Goal: Task Accomplishment & Management: Complete application form

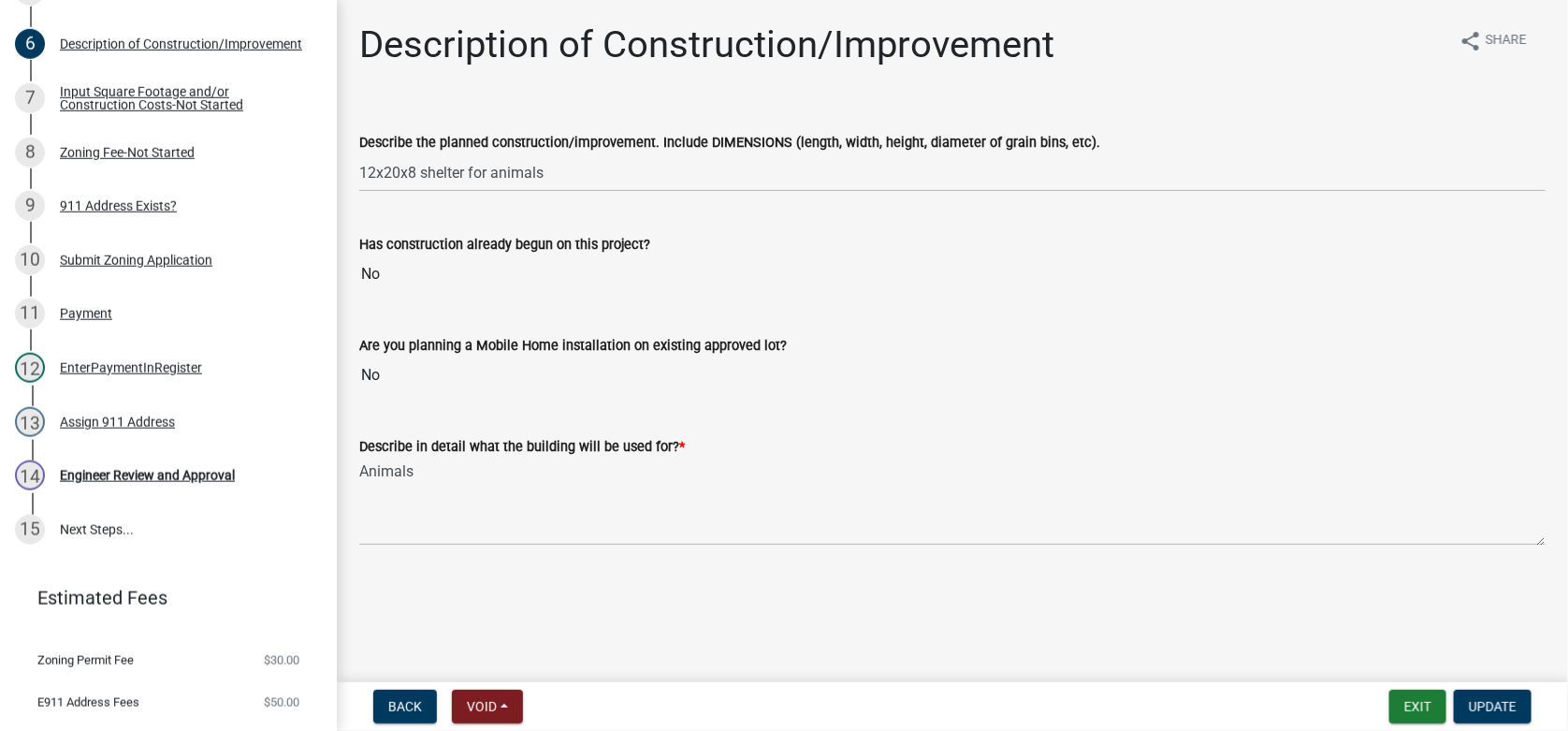
scroll to position [416, 0]
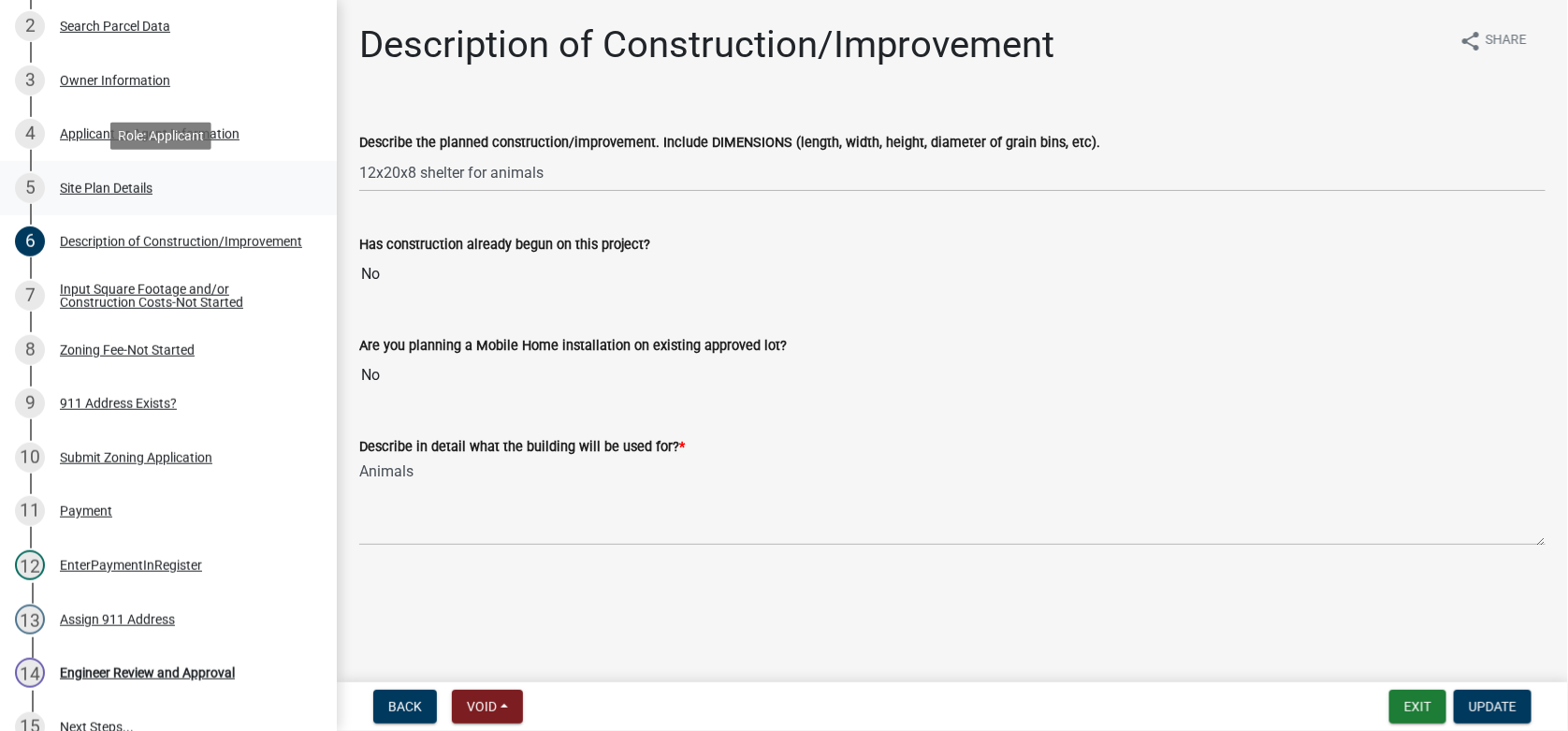
click at [102, 183] on div "Site Plan Details" at bounding box center [106, 187] width 92 height 13
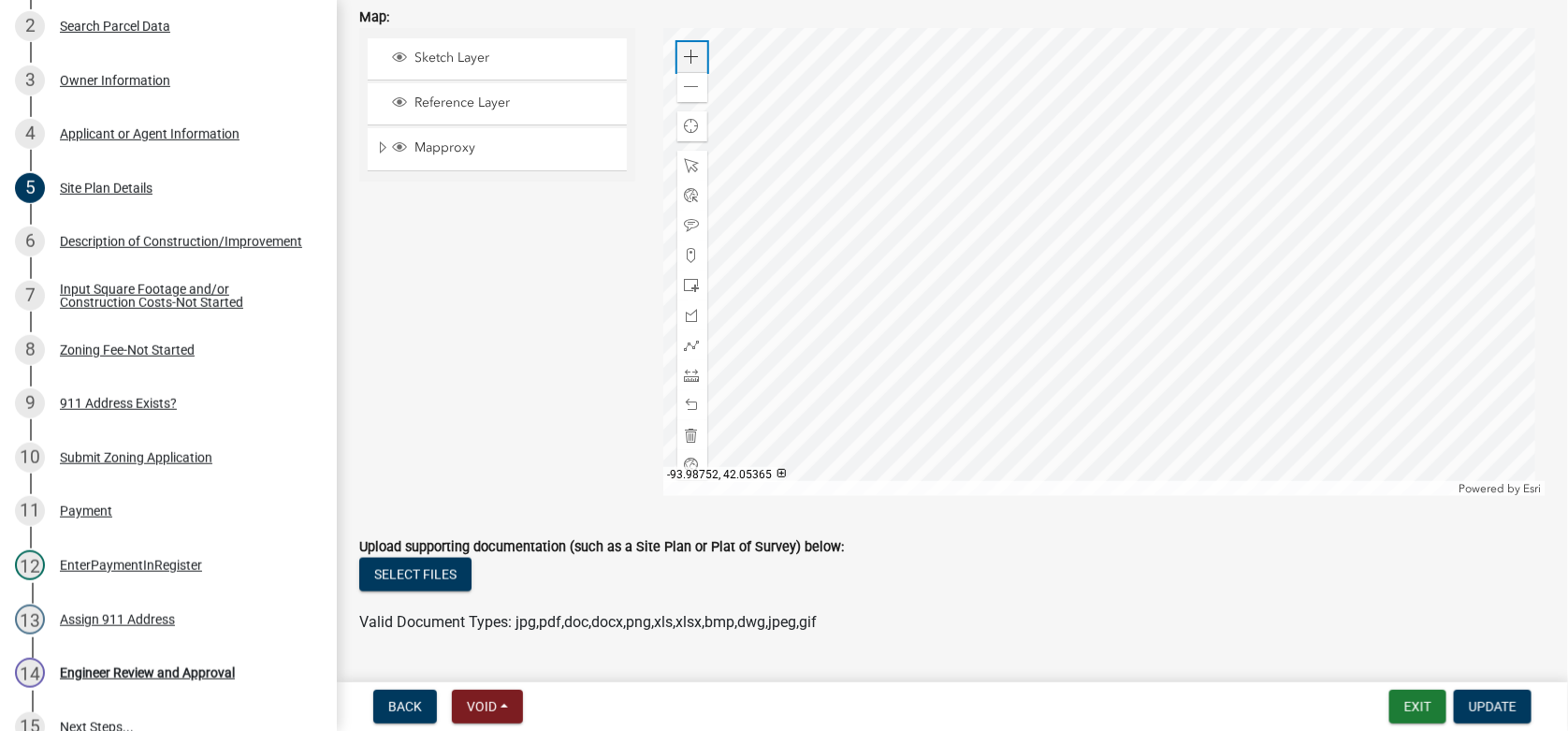
click at [688, 57] on span at bounding box center [691, 56] width 15 height 15
click at [944, 207] on div at bounding box center [1105, 262] width 884 height 468
click at [692, 83] on span at bounding box center [691, 86] width 15 height 15
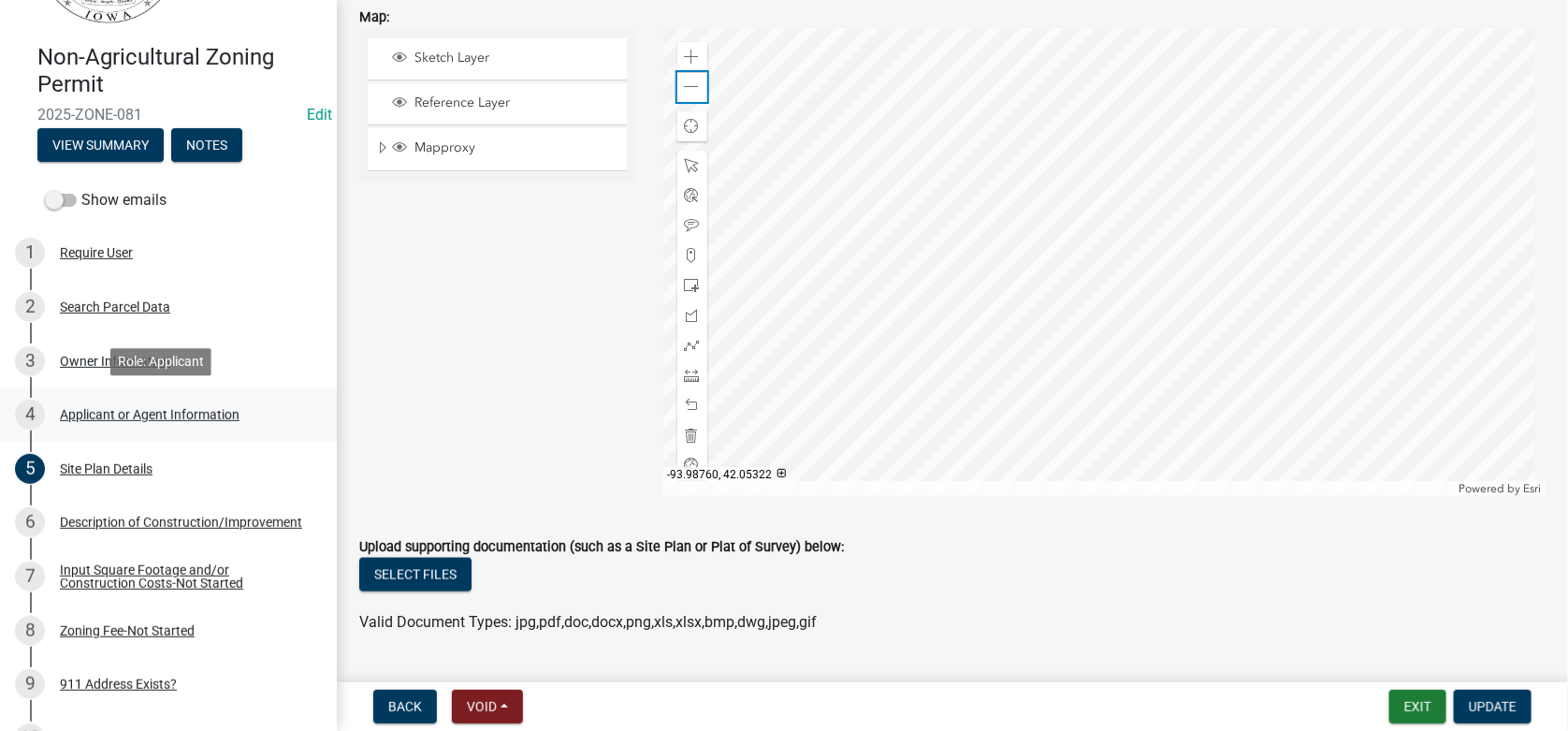
scroll to position [697, 0]
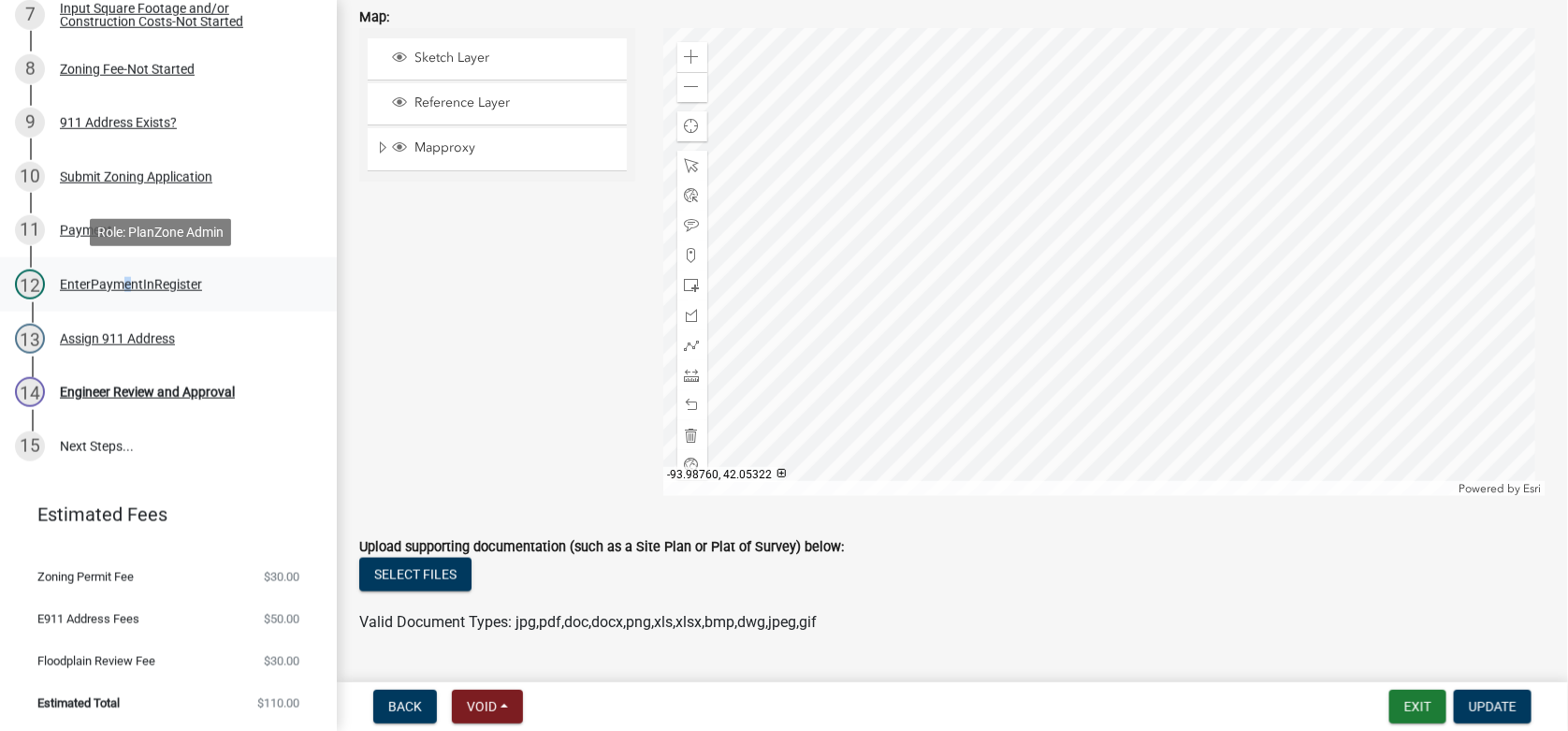
drag, startPoint x: 116, startPoint y: 281, endPoint x: 148, endPoint y: 284, distance: 32.1
click at [117, 281] on div "EnterPaymentInRegister" at bounding box center [131, 283] width 142 height 13
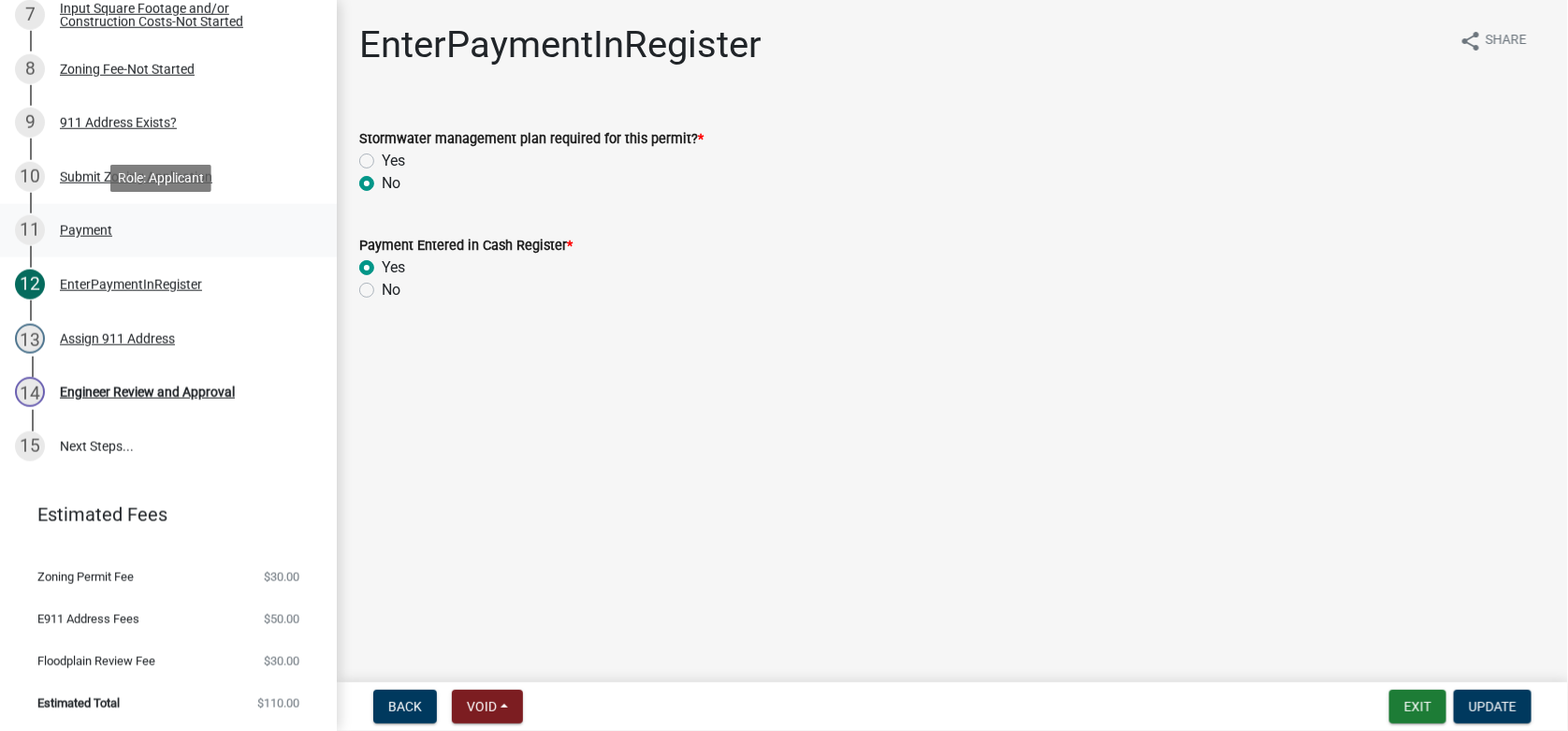
click at [91, 233] on div "Payment" at bounding box center [86, 229] width 52 height 13
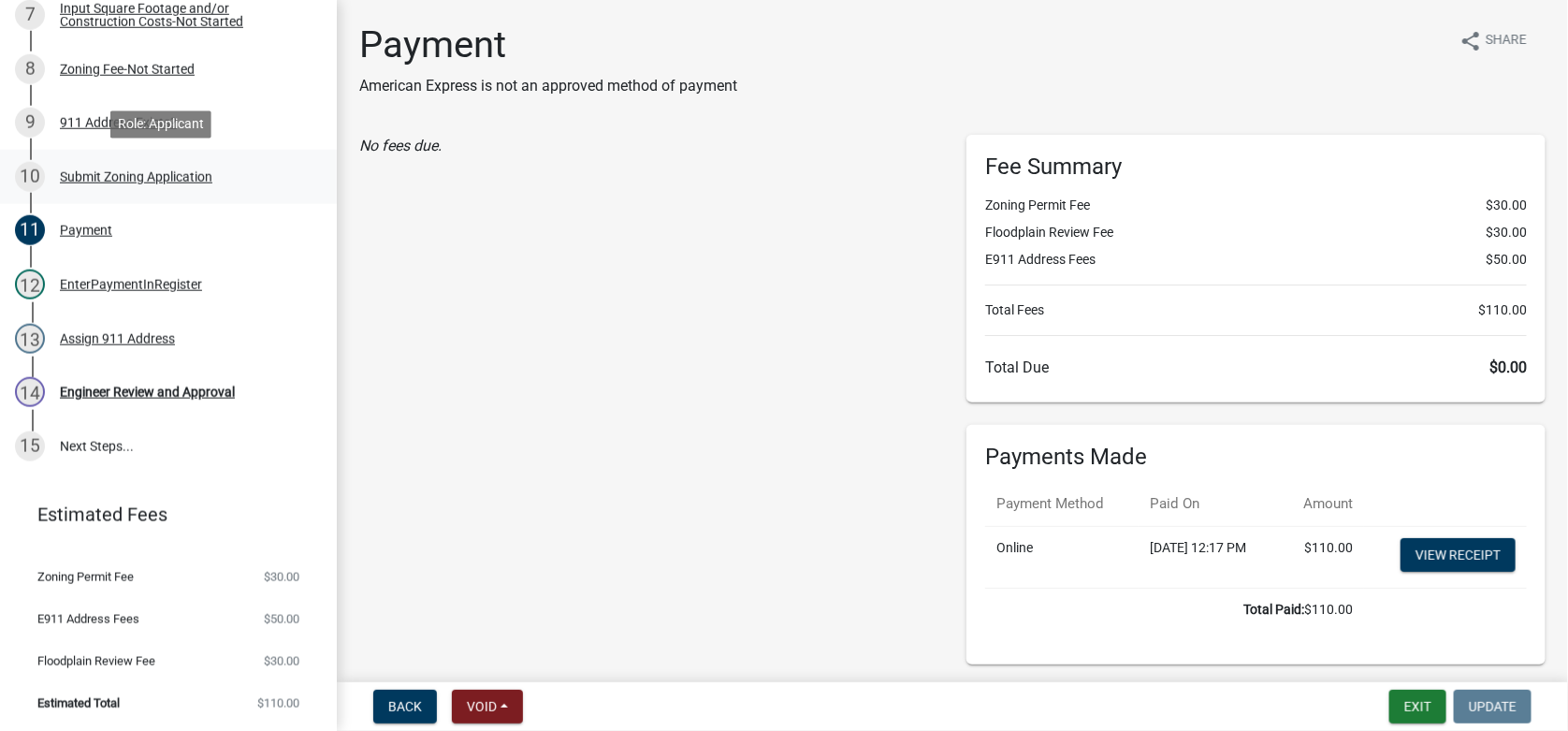
click at [128, 176] on div "Submit Zoning Application" at bounding box center [136, 176] width 152 height 13
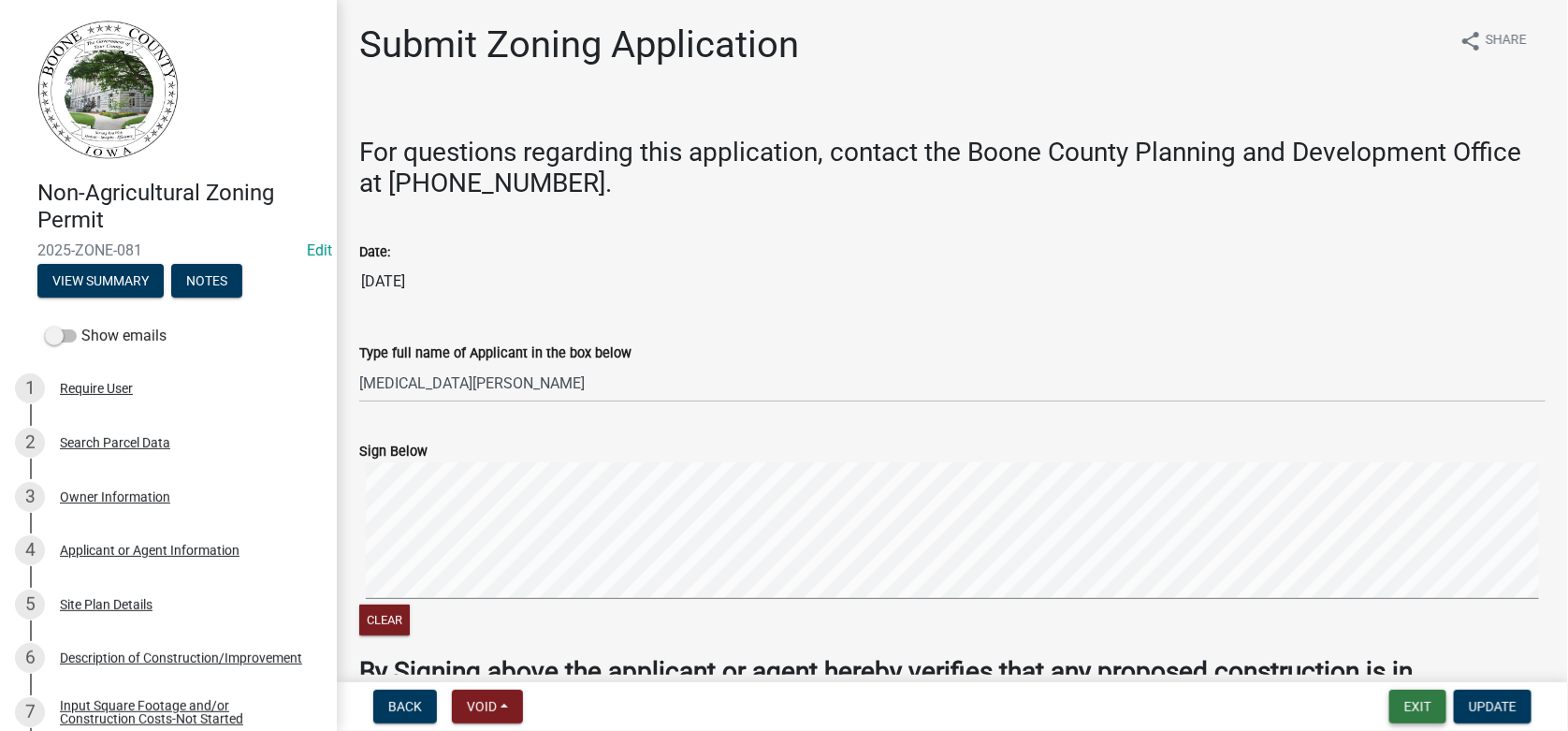
click at [1424, 701] on button "Exit" at bounding box center [1418, 706] width 57 height 34
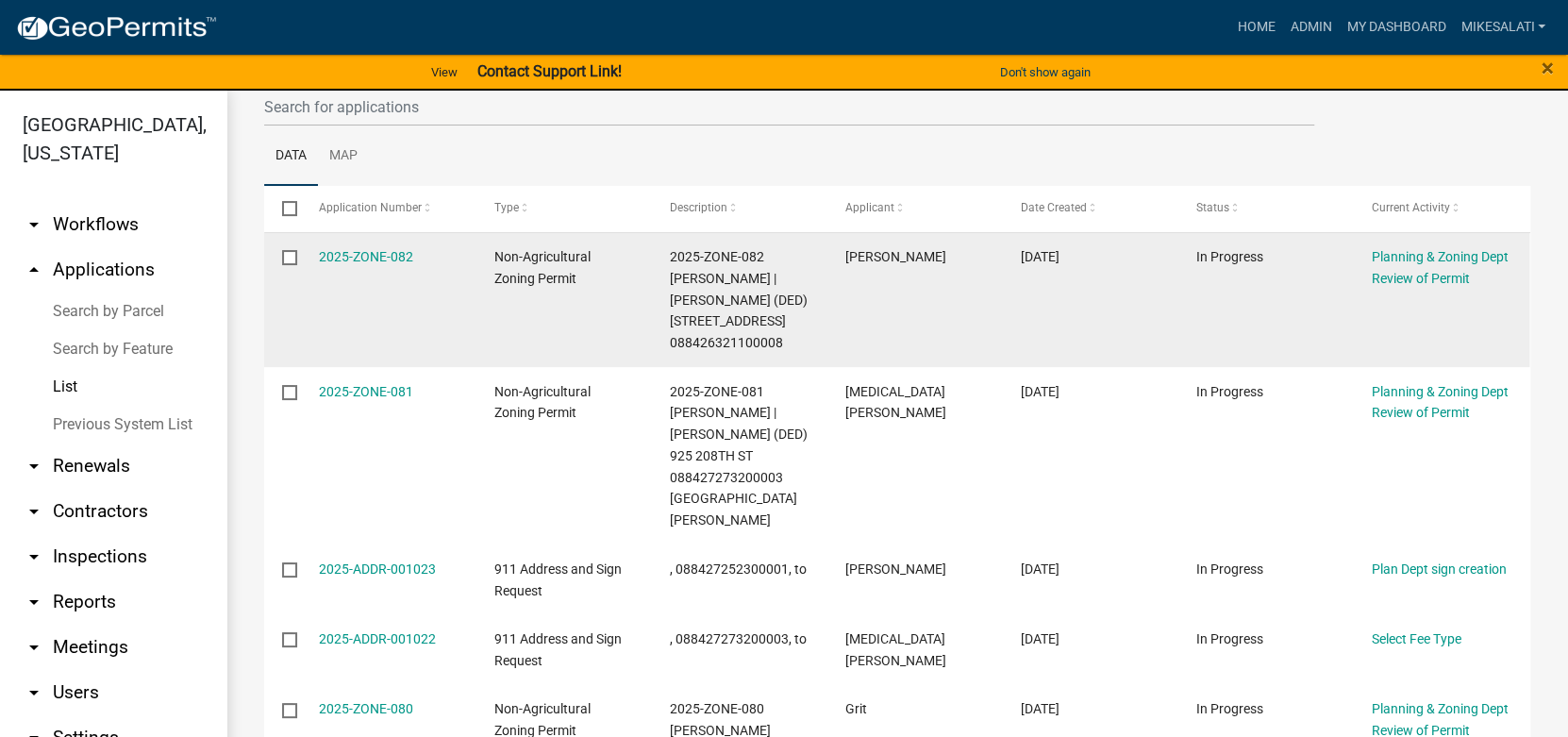
scroll to position [376, 0]
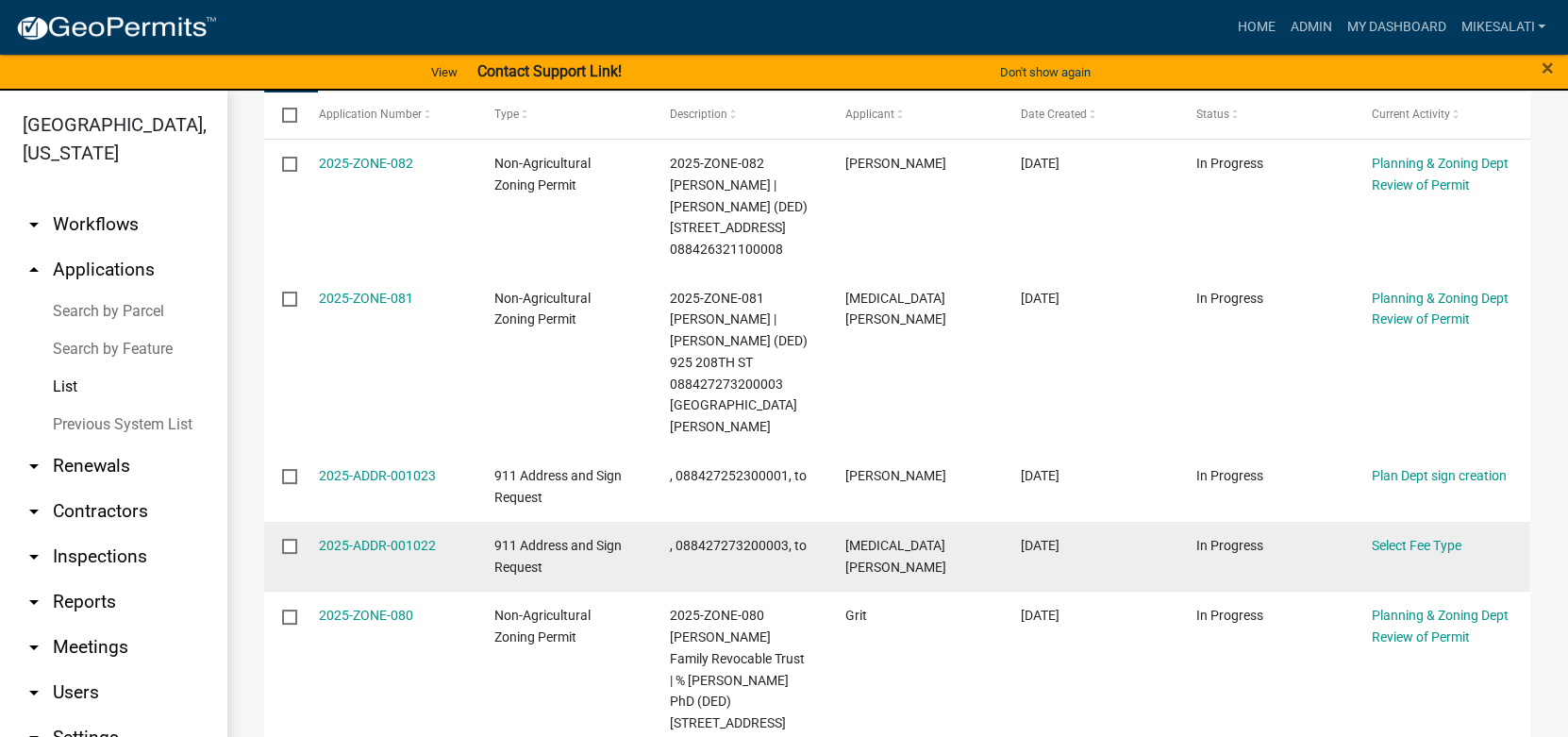
click at [291, 538] on input "checkbox" at bounding box center [288, 544] width 13 height 13
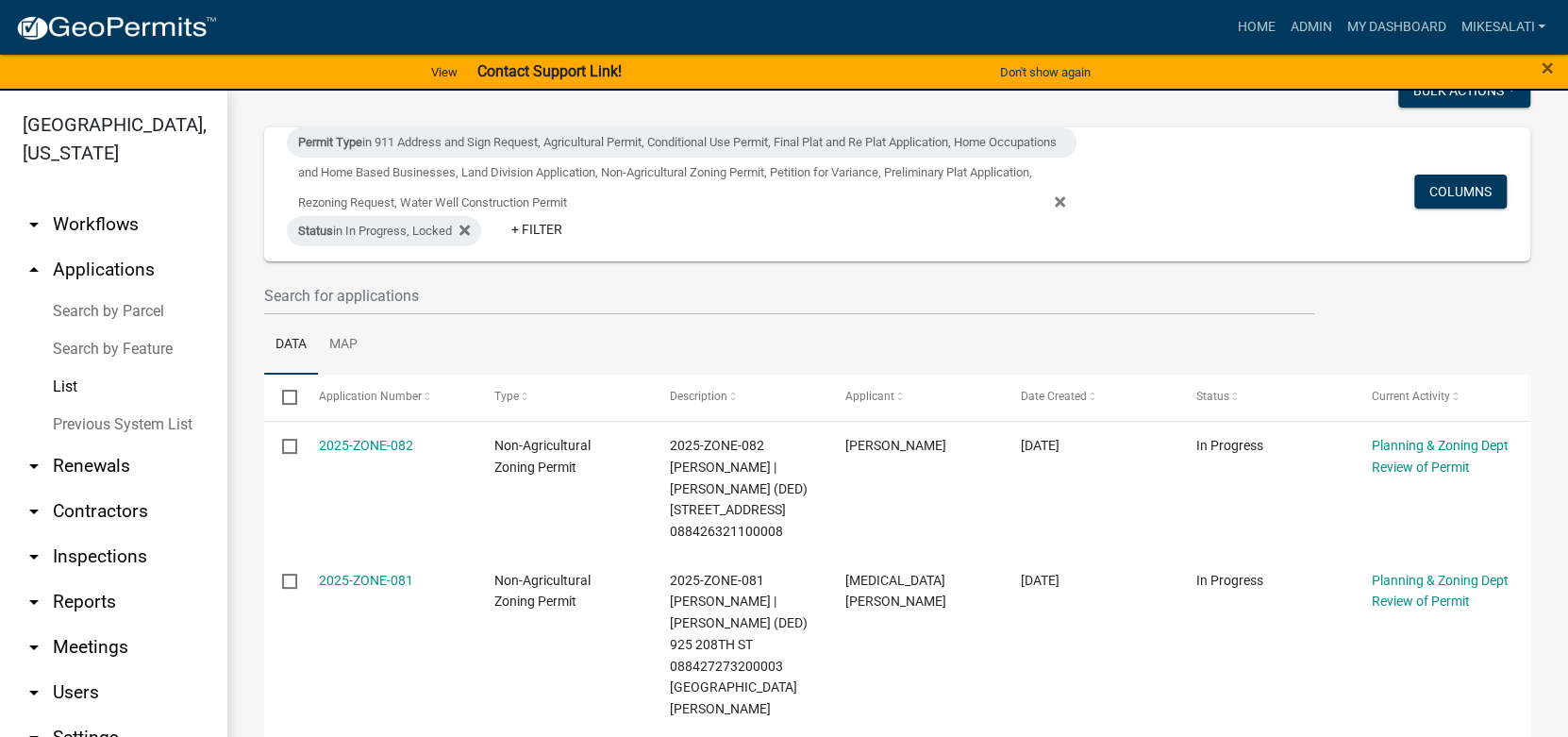
scroll to position [0, 0]
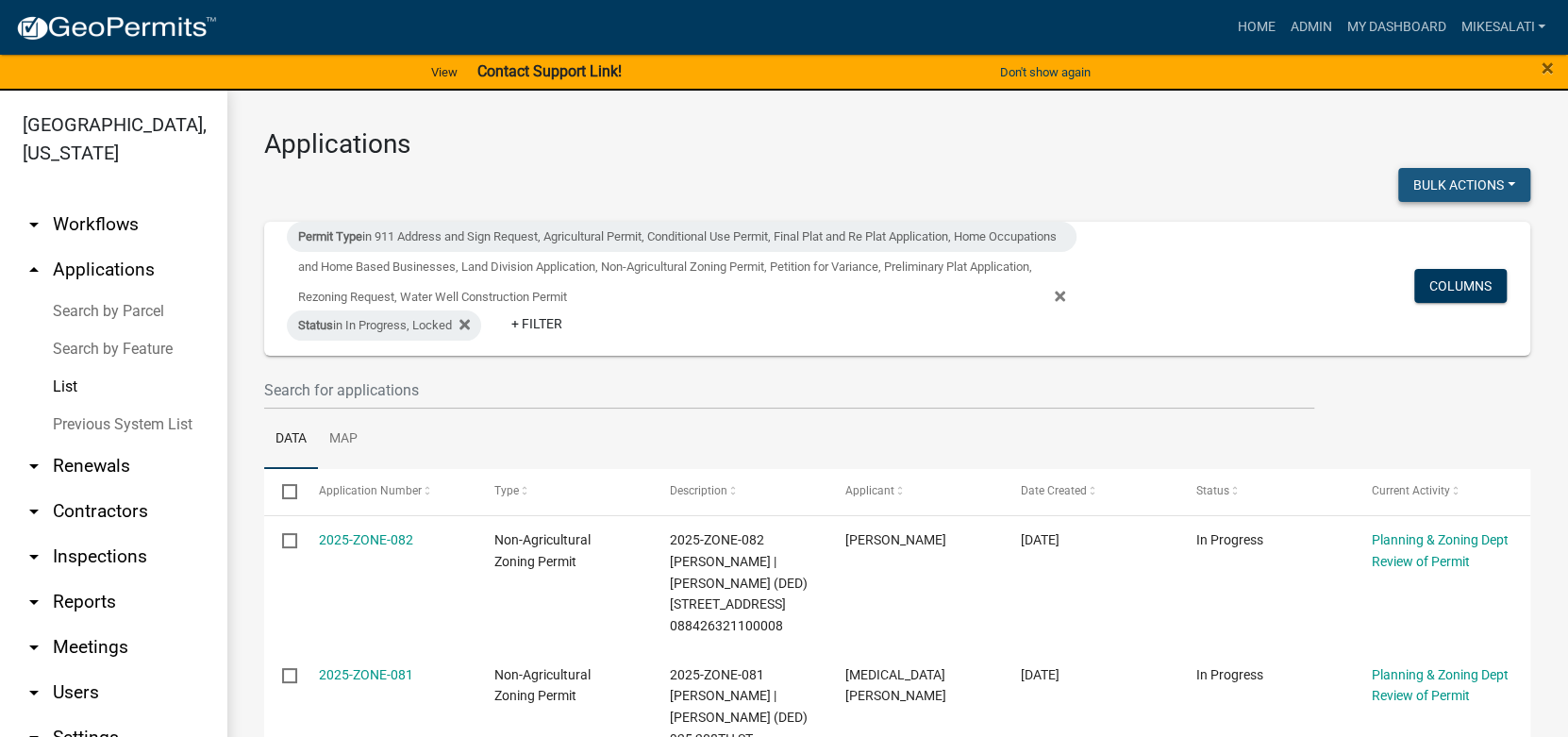
click at [1488, 183] on button "Bulk Actions" at bounding box center [1464, 185] width 132 height 34
click at [1410, 228] on button "Void" at bounding box center [1455, 234] width 151 height 45
checkbox input "false"
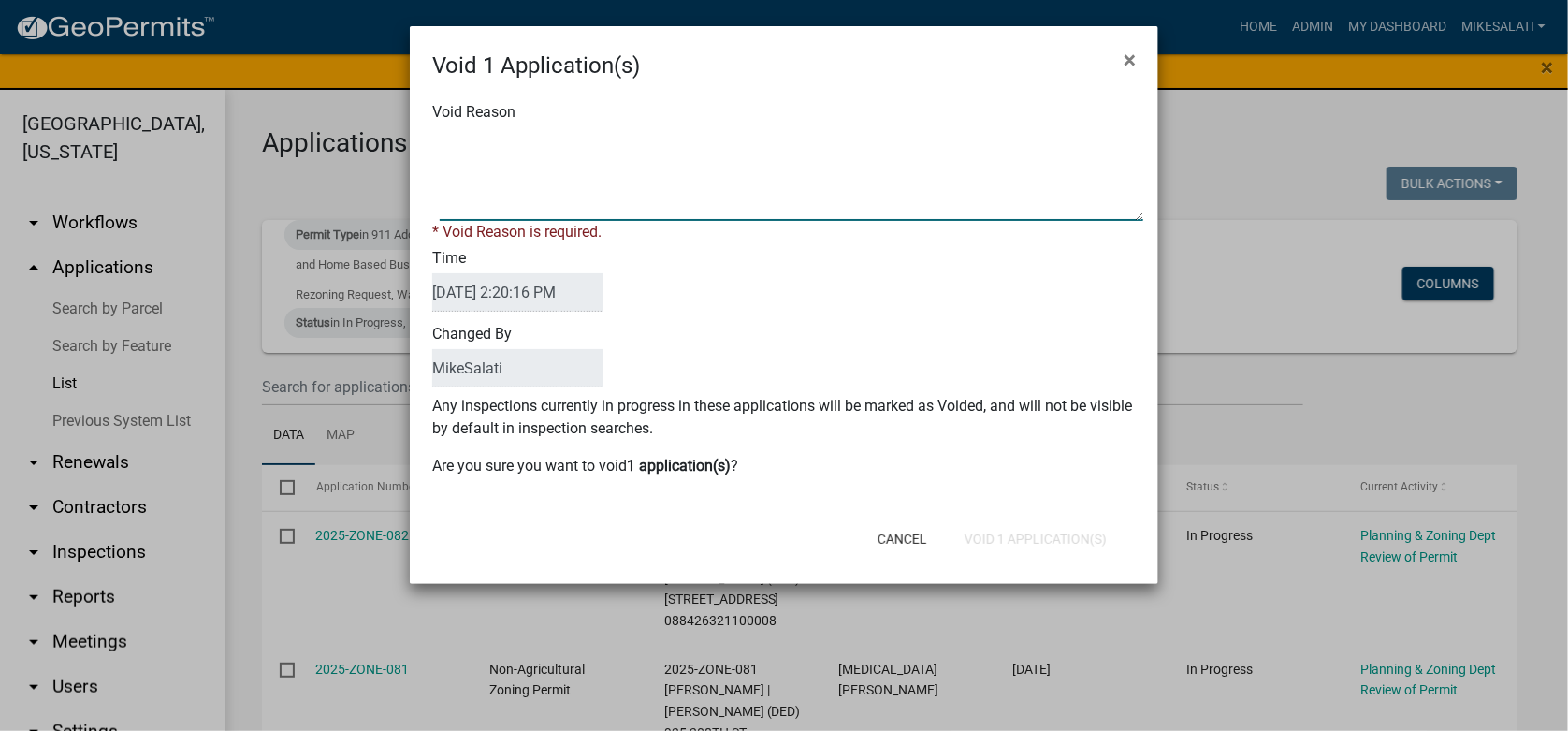
click at [461, 129] on textarea "Void Reason" at bounding box center [791, 174] width 704 height 93
click at [500, 143] on textarea "Void Reason" at bounding box center [791, 174] width 704 height 93
type textarea "duplicate, not needed. - MJS"
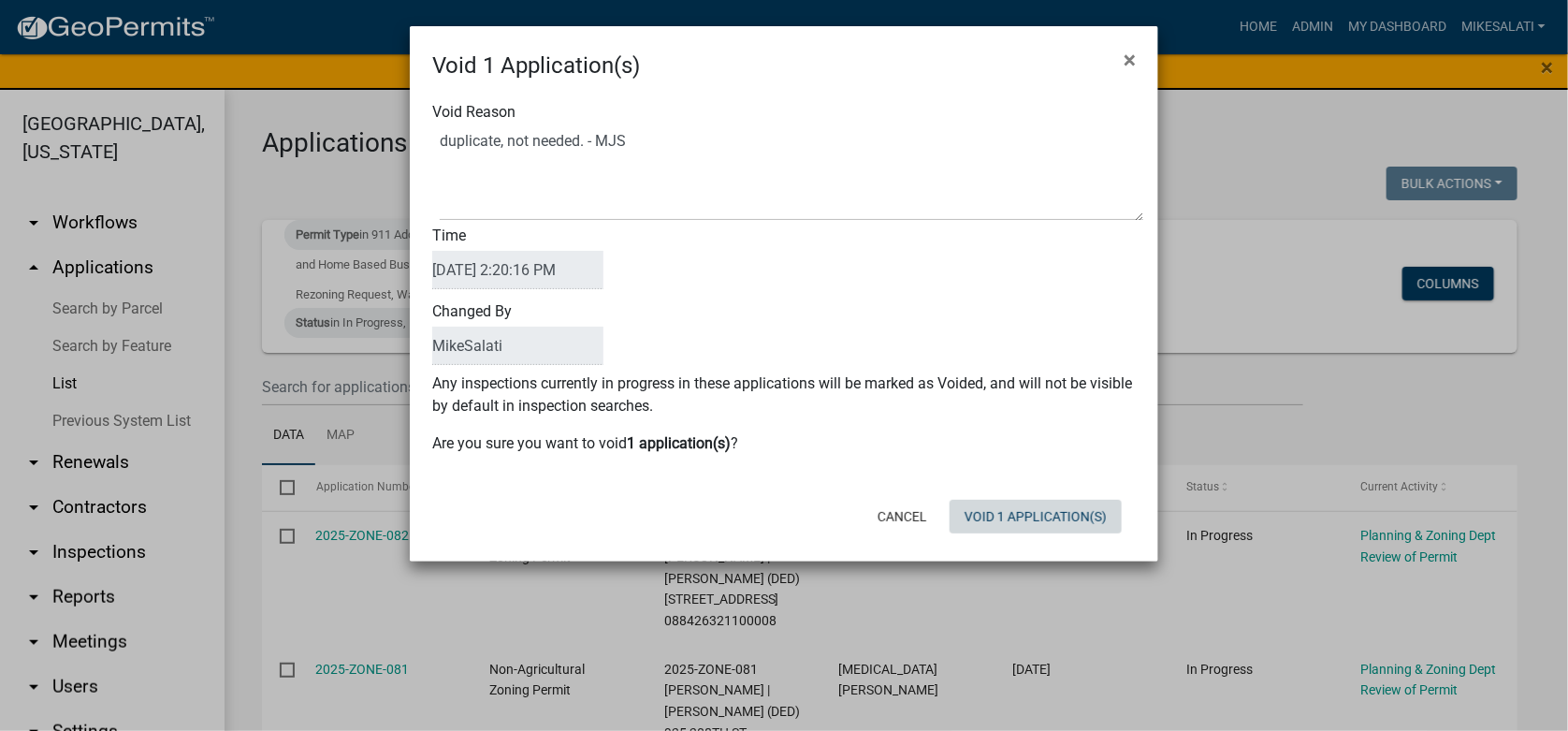
click at [1022, 541] on form "Void 1 Application(s) × Void Reason Time [DATE] 2:20:16 PM Changed By [PERSON_N…" at bounding box center [784, 285] width 749 height 518
click at [1019, 522] on button "Void 1 Application(s)" at bounding box center [1035, 516] width 172 height 34
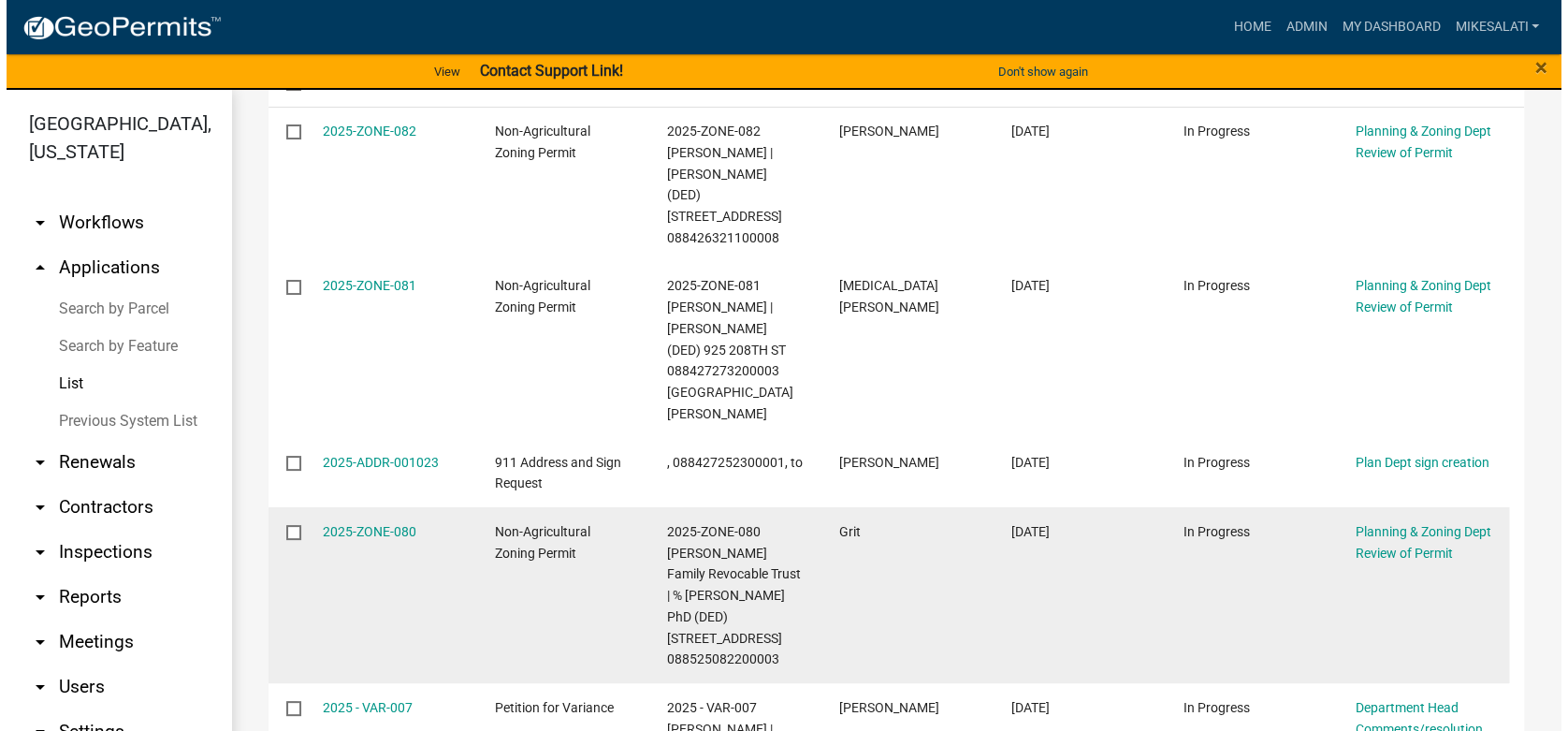
scroll to position [468, 0]
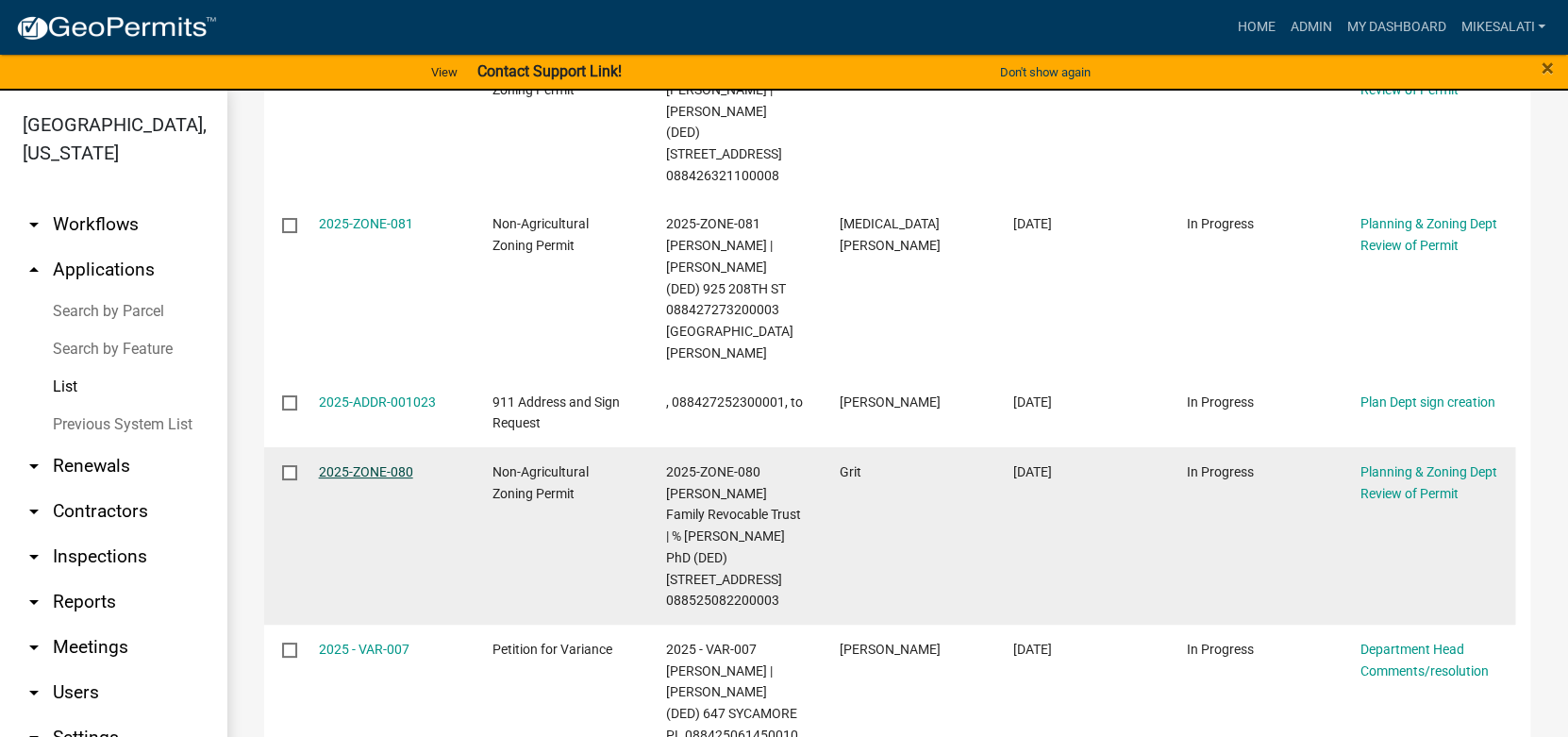
click at [388, 464] on link "2025-ZONE-080" at bounding box center [366, 471] width 94 height 15
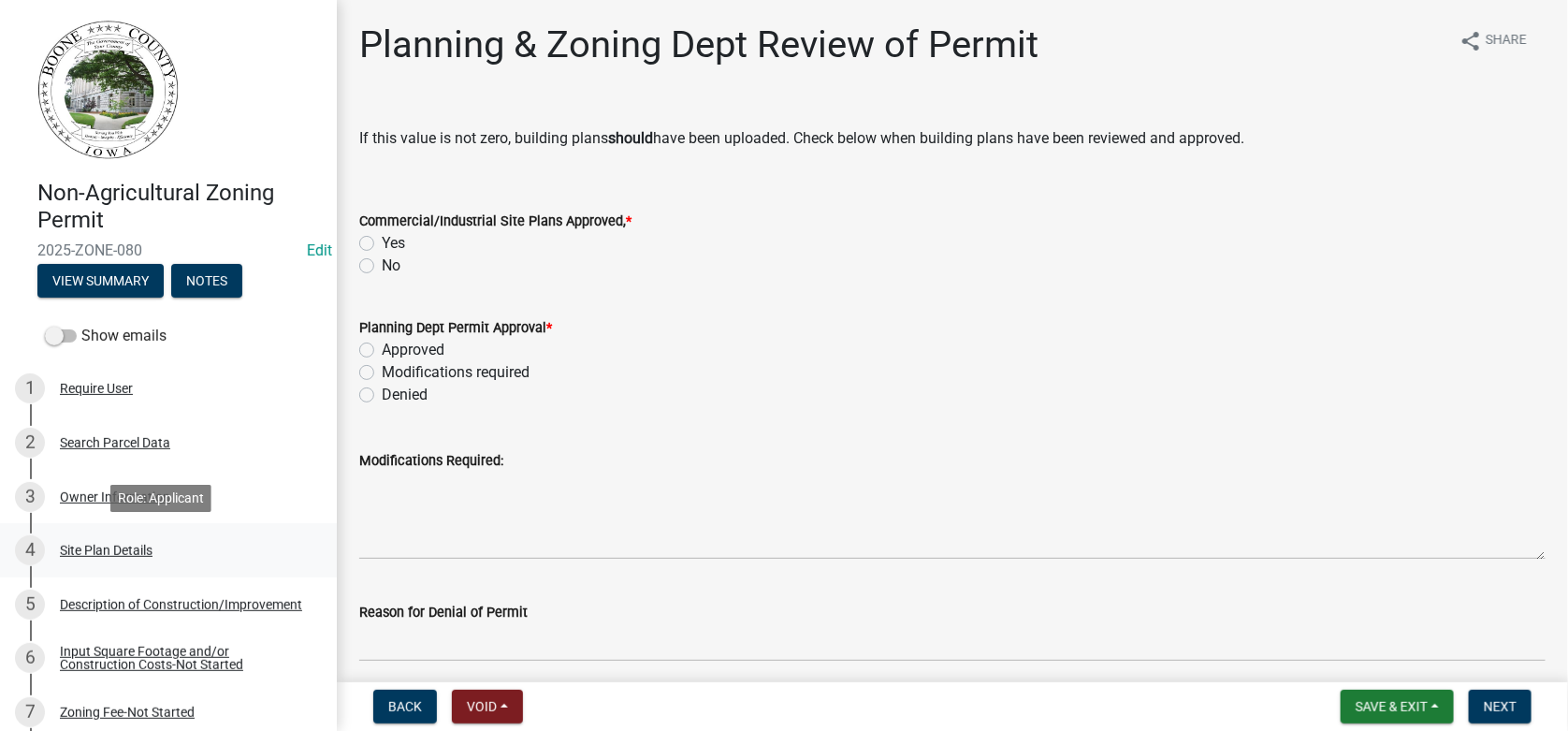
click at [117, 555] on div "Site Plan Details" at bounding box center [106, 549] width 92 height 13
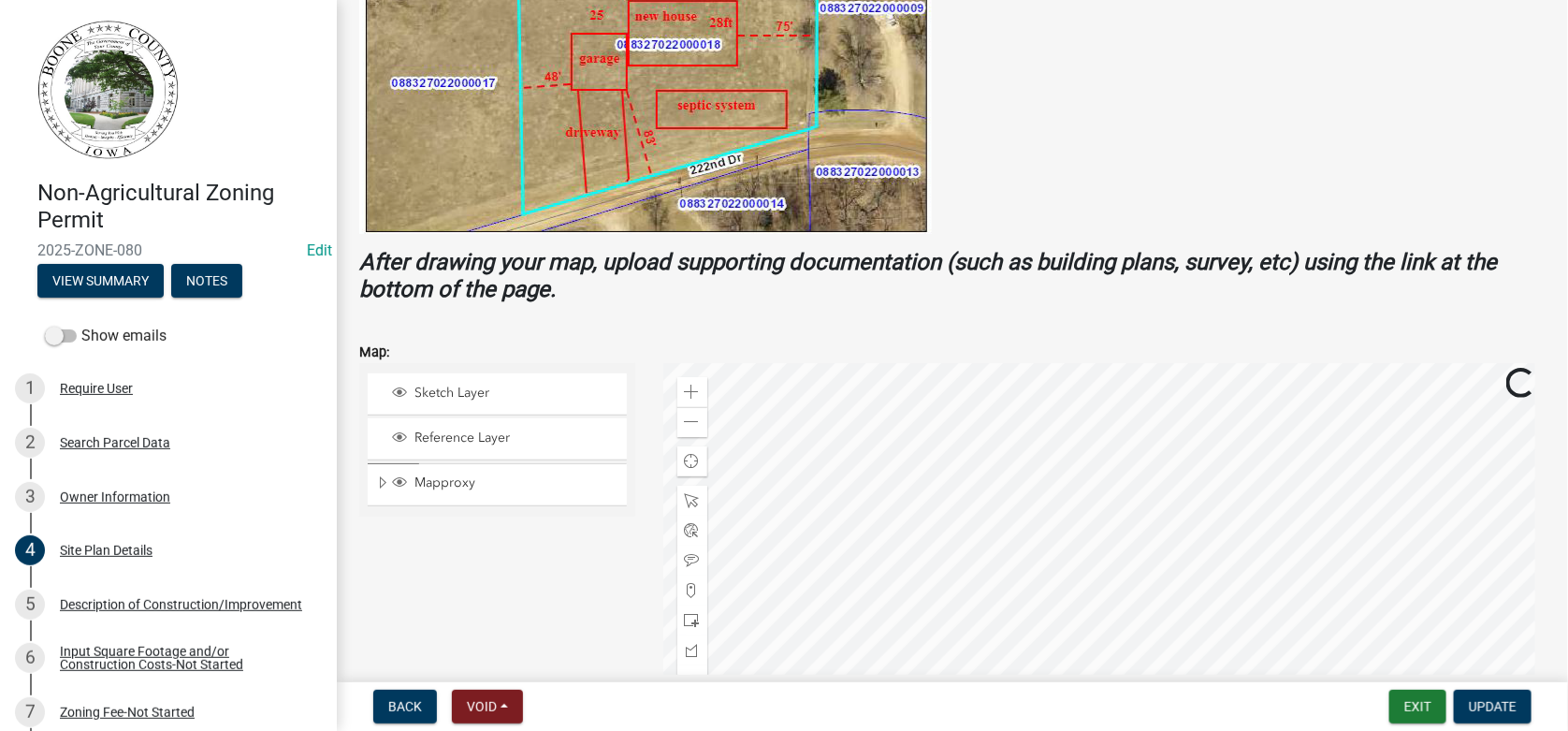
scroll to position [561, 0]
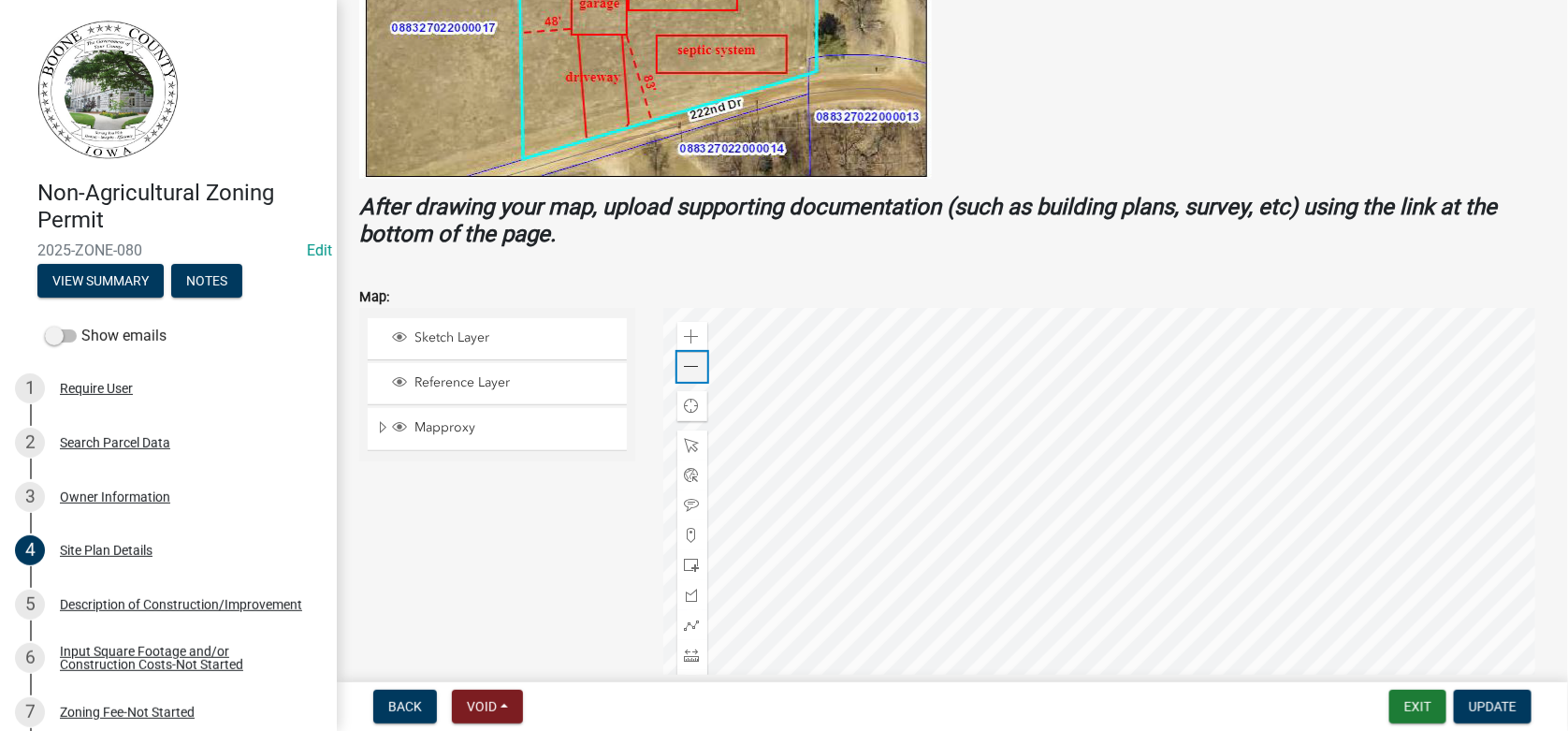
click at [684, 369] on span at bounding box center [691, 366] width 15 height 15
click at [938, 455] on div at bounding box center [1105, 542] width 884 height 468
click at [685, 332] on span at bounding box center [691, 336] width 15 height 15
click at [1020, 569] on div at bounding box center [1105, 542] width 884 height 468
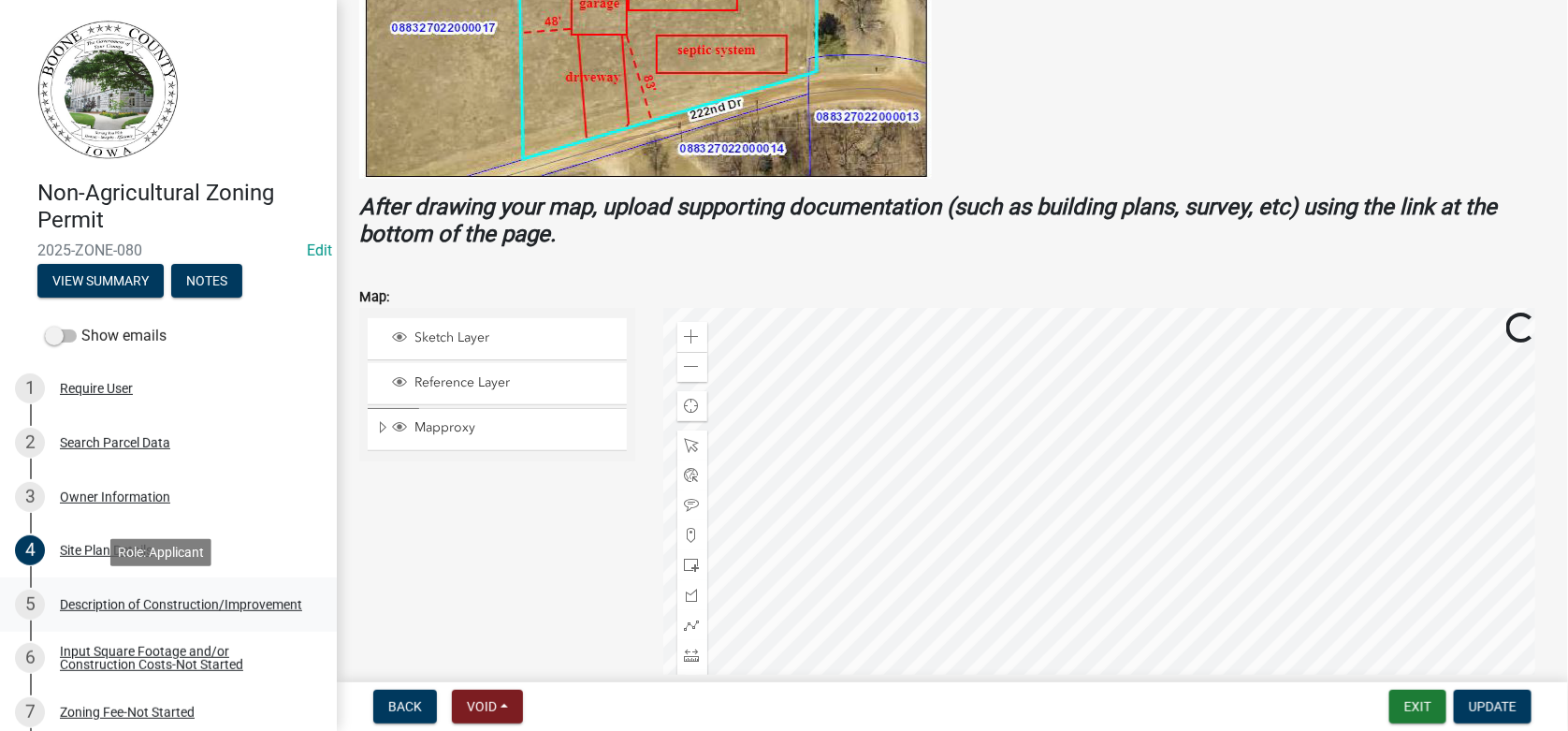
click at [104, 610] on div "Description of Construction/Improvement" at bounding box center [182, 604] width 243 height 13
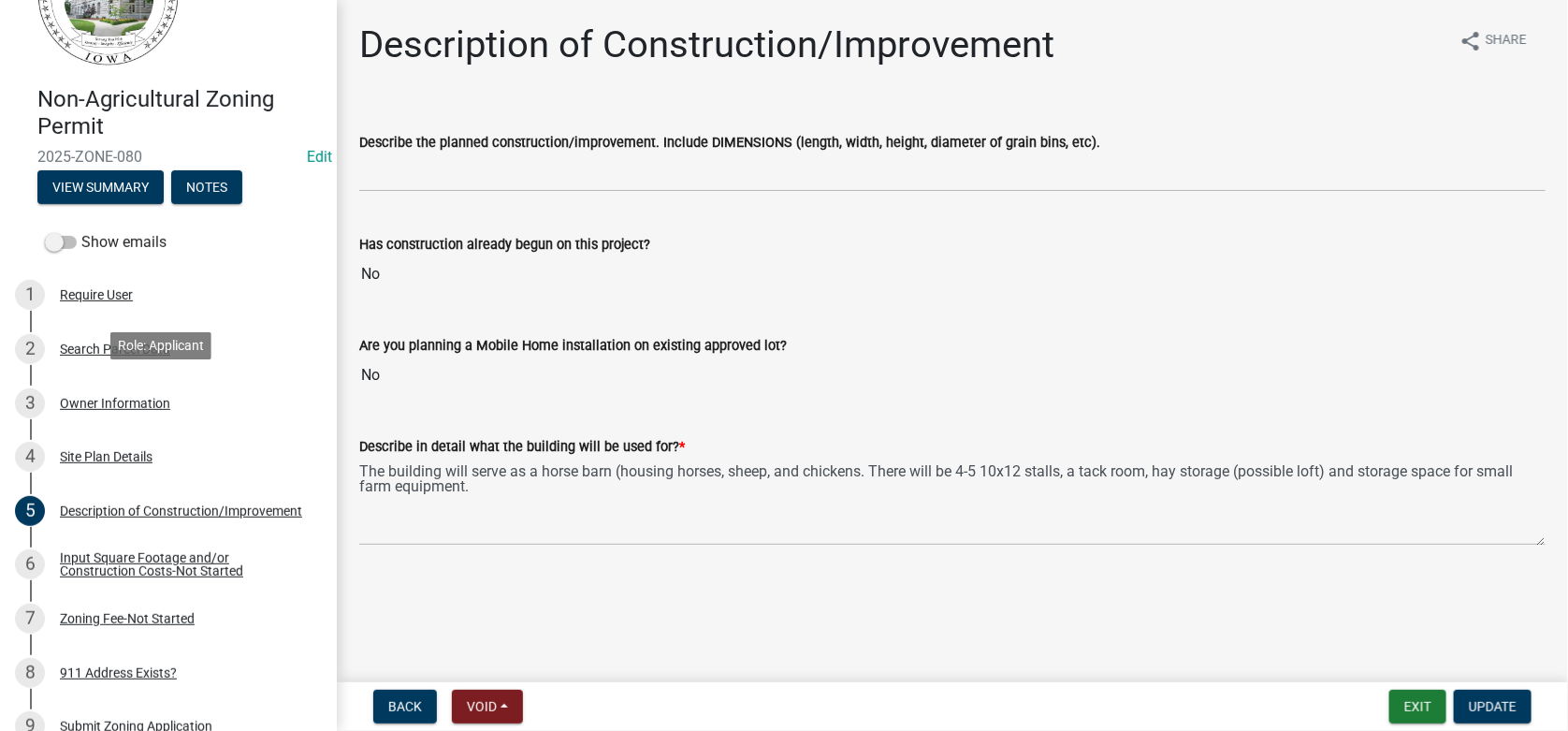
scroll to position [0, 0]
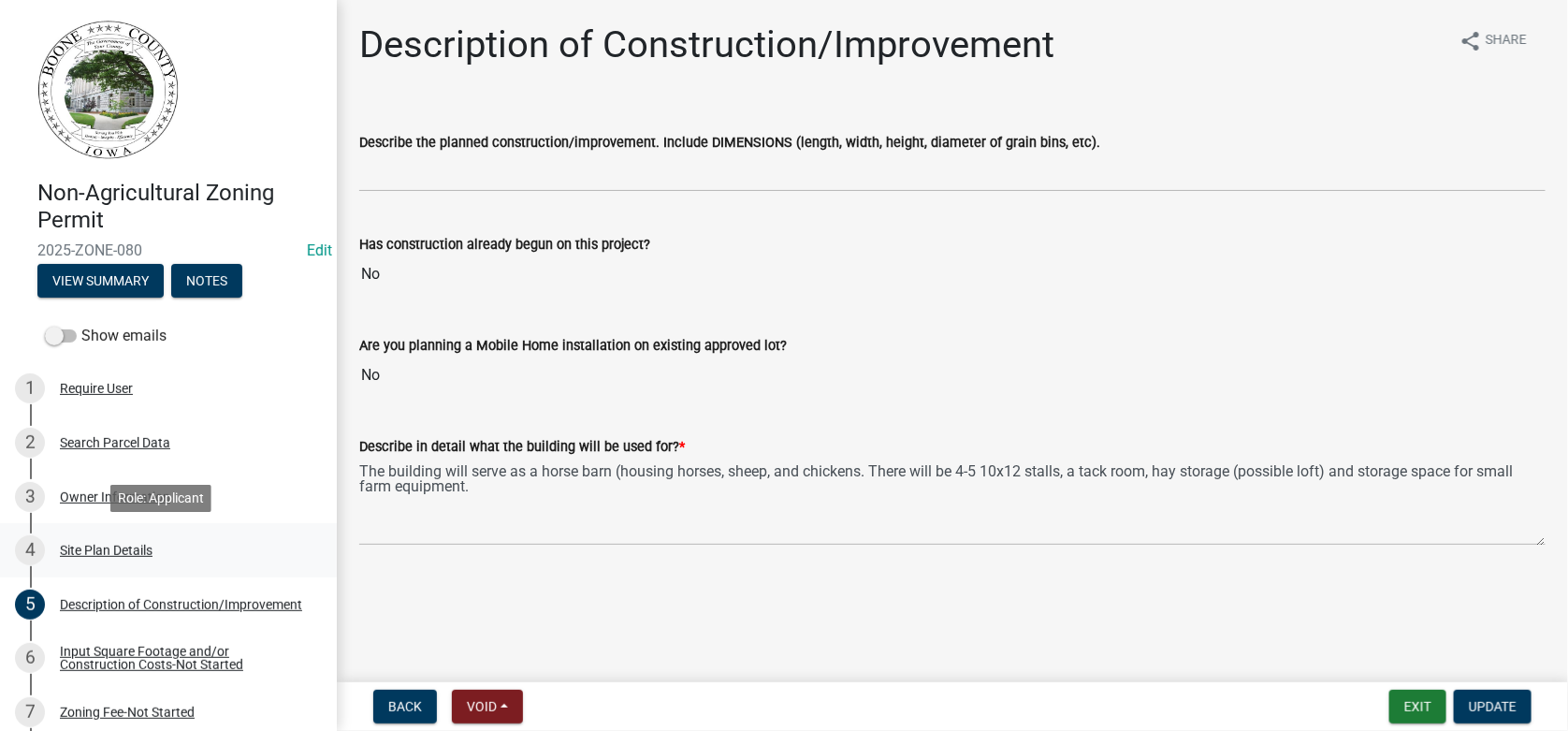
click at [64, 547] on div "Site Plan Details" at bounding box center [106, 549] width 92 height 13
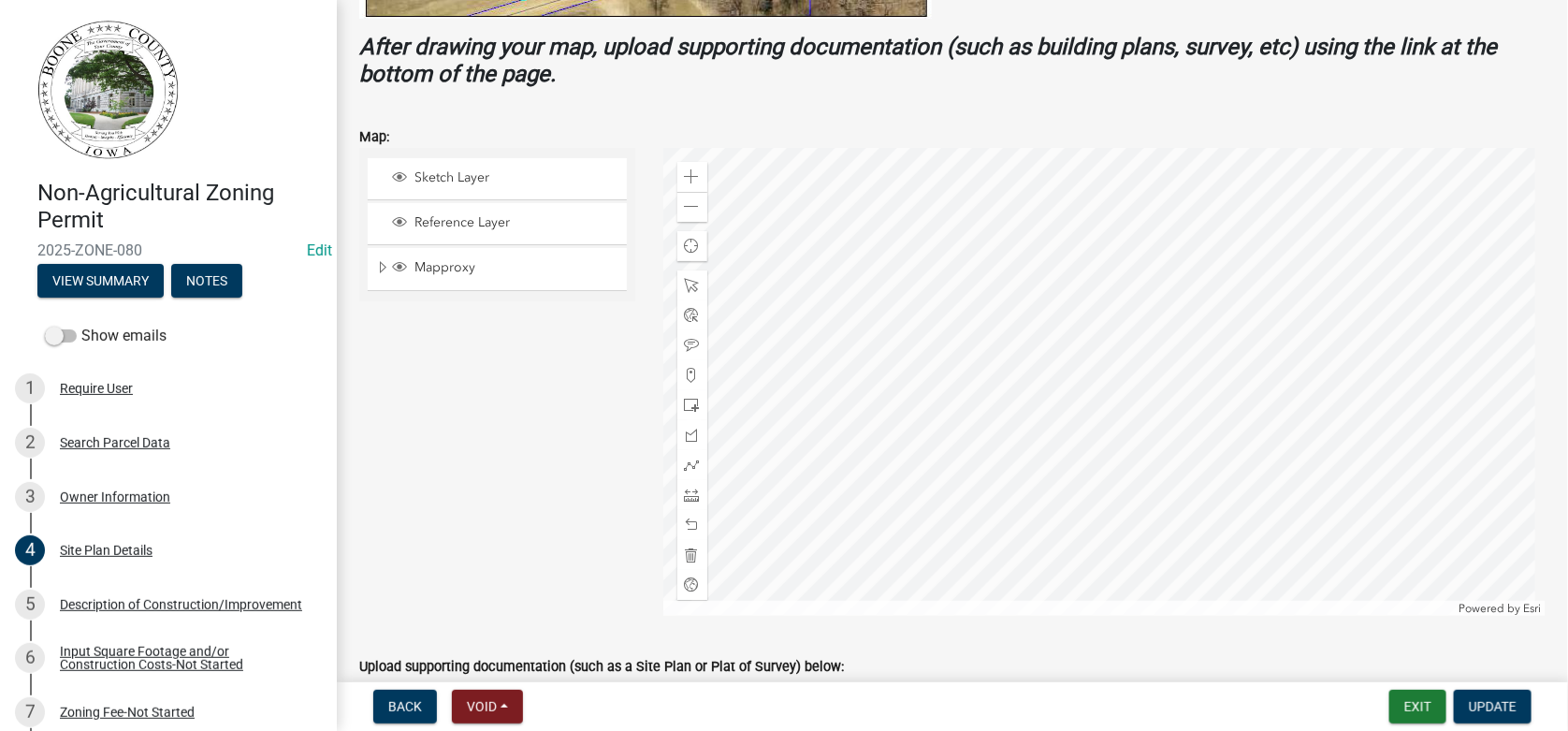
scroll to position [748, 0]
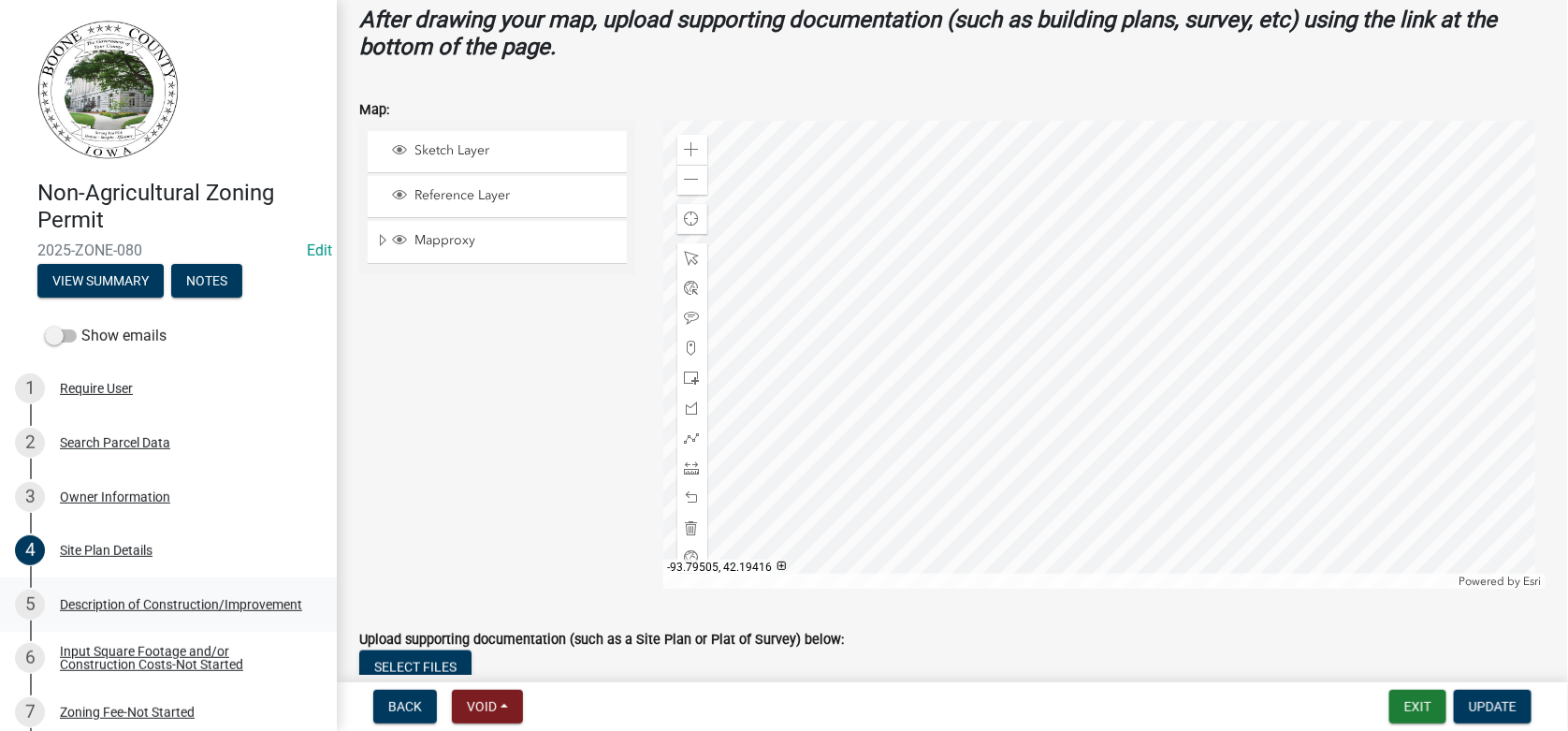
click at [95, 608] on div "Description of Construction/Improvement" at bounding box center [182, 604] width 243 height 13
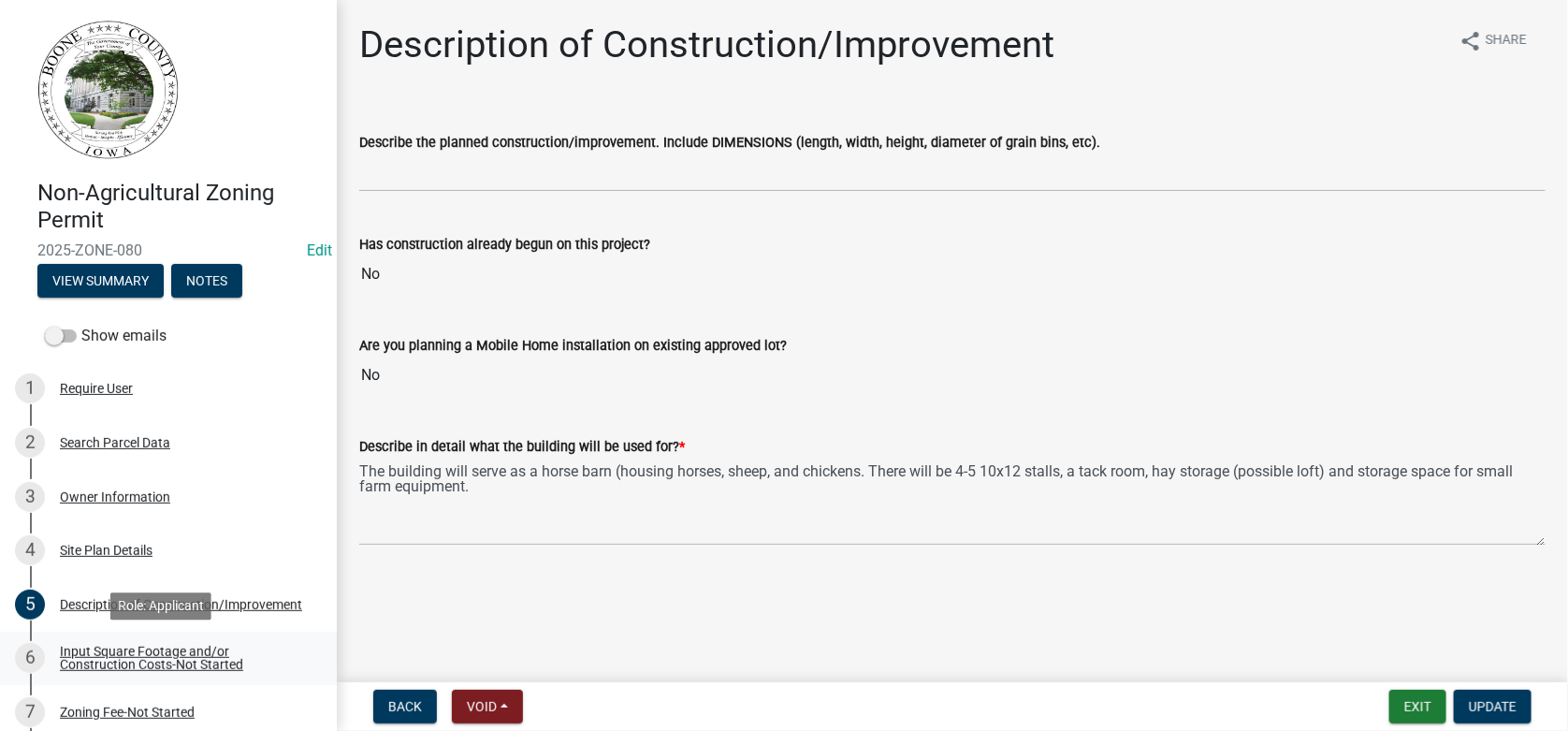
click at [157, 655] on div "Input Square Footage and/or Construction Costs-Not Started" at bounding box center [183, 657] width 247 height 26
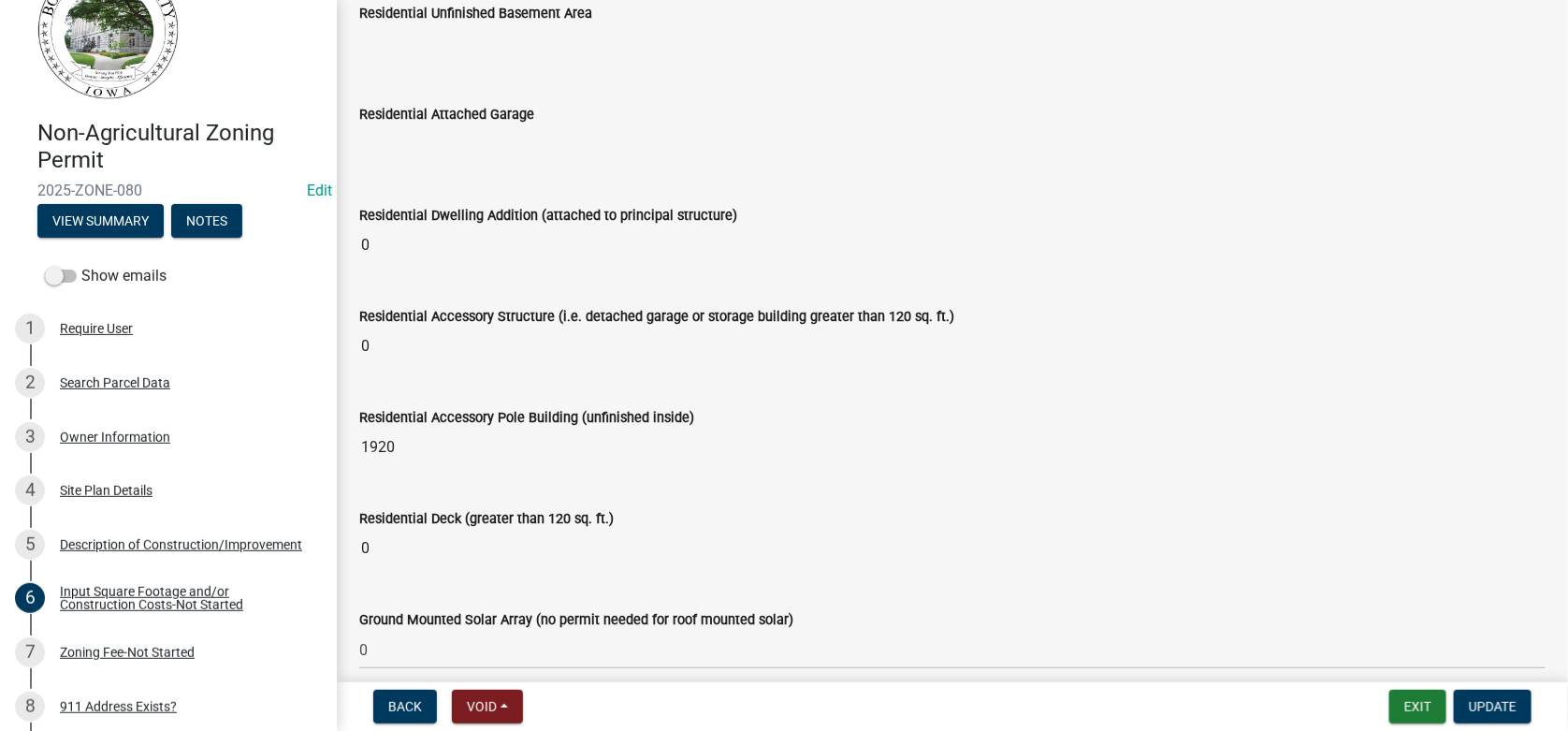
scroll to position [93, 0]
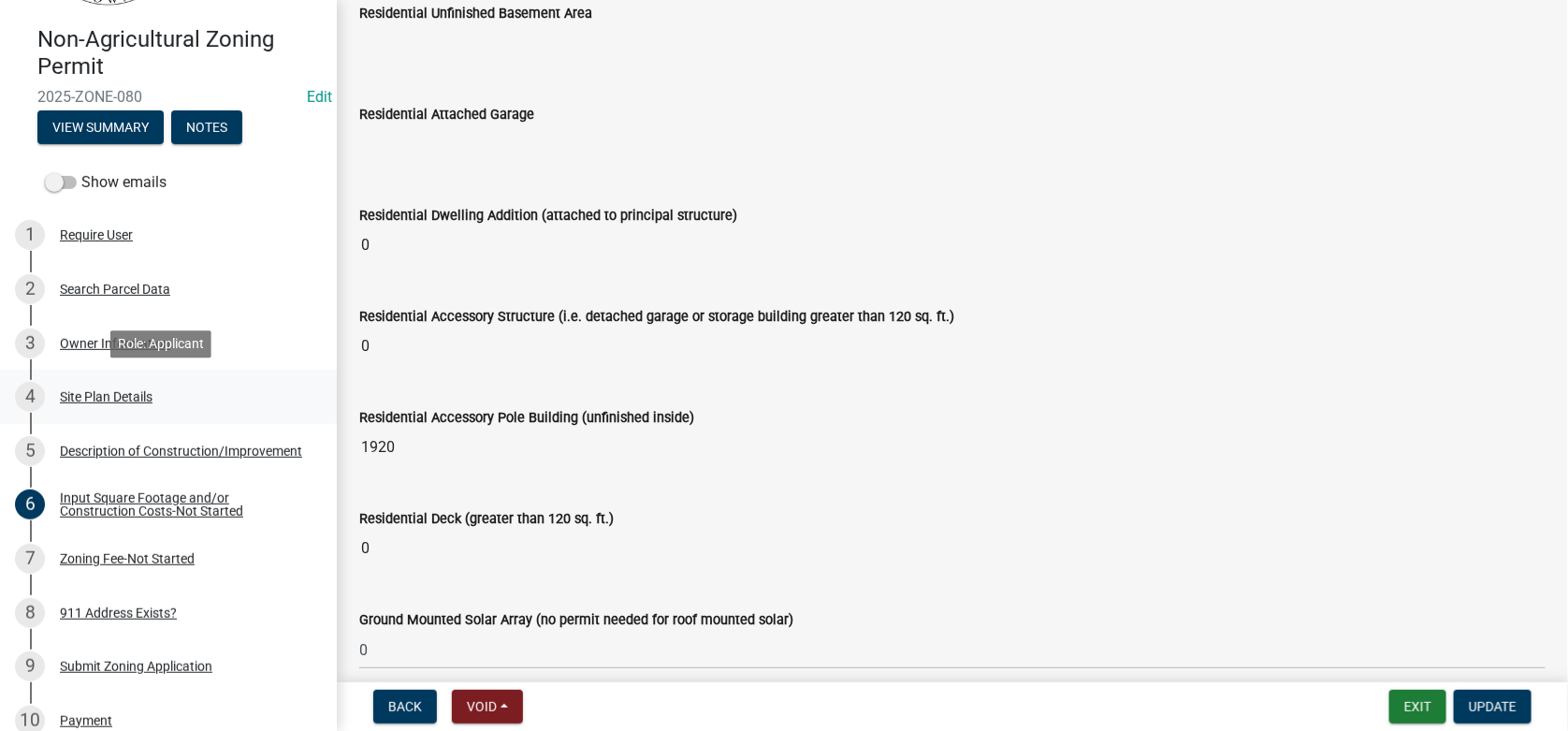
click at [108, 450] on ul "1 Require User 2 Search Parcel Data 3 Owner Information 4 Site Plan Details 5 D…" at bounding box center [168, 585] width 337 height 769
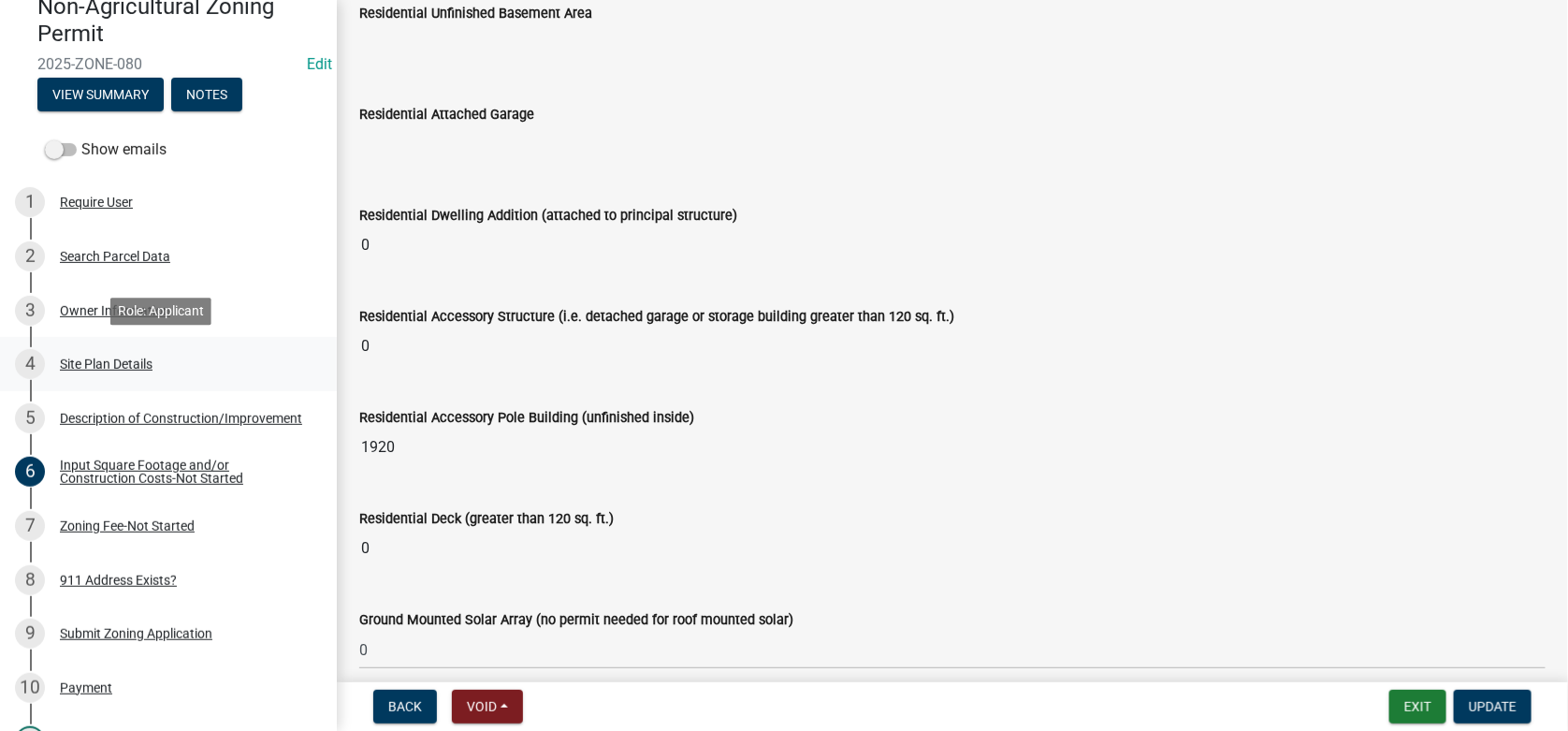
click at [95, 362] on div "Site Plan Details" at bounding box center [106, 363] width 92 height 13
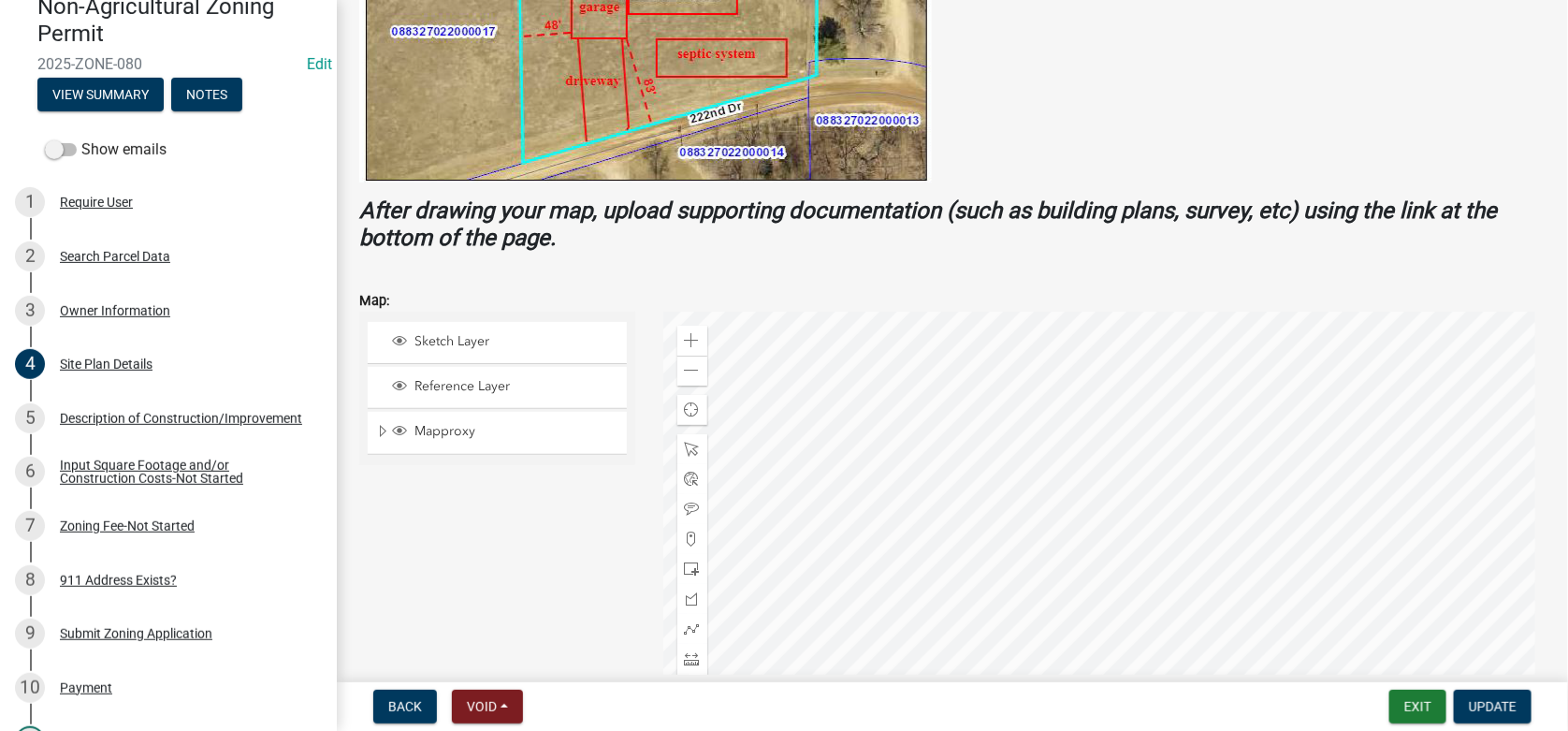
scroll to position [561, 0]
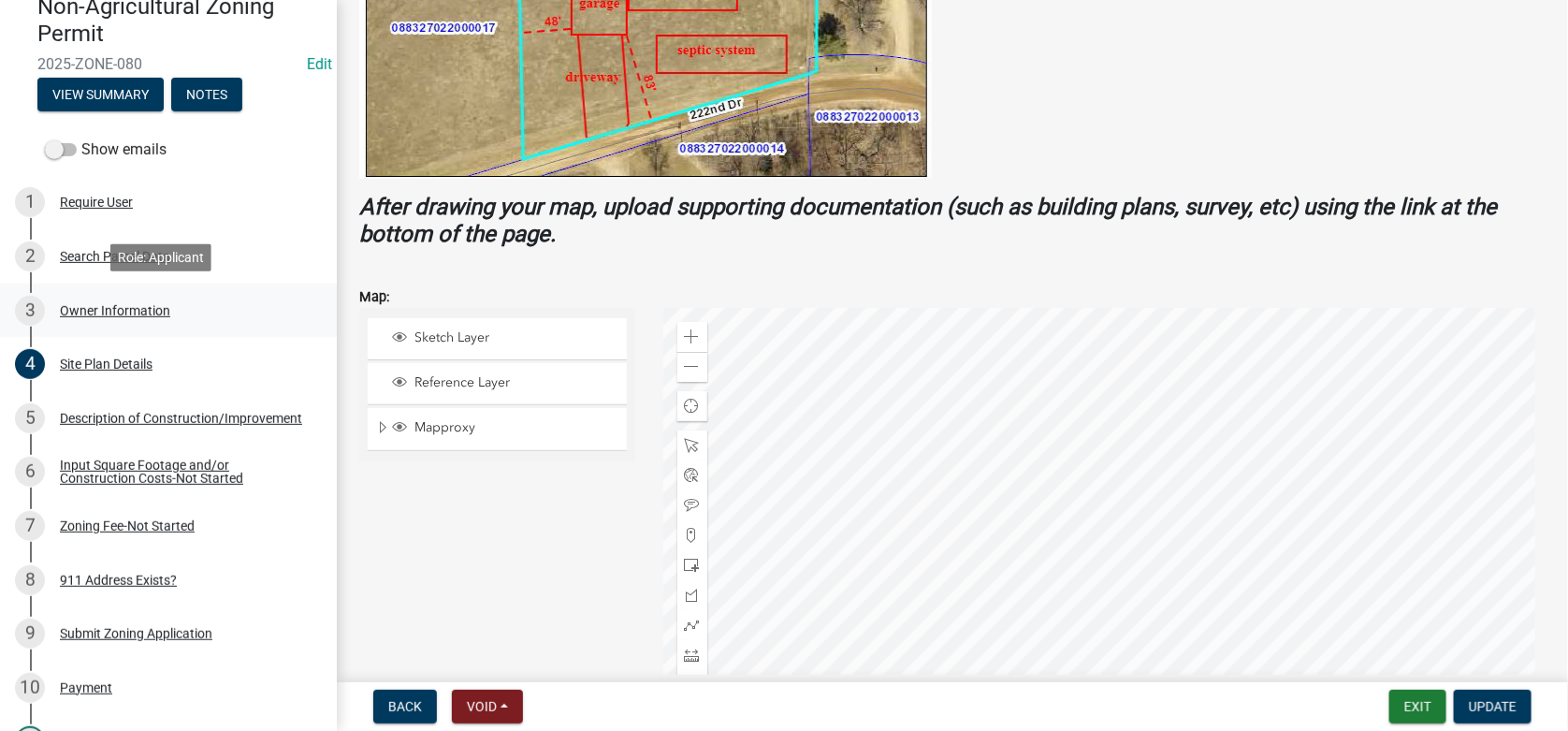
click at [95, 310] on div "Owner Information" at bounding box center [116, 310] width 111 height 13
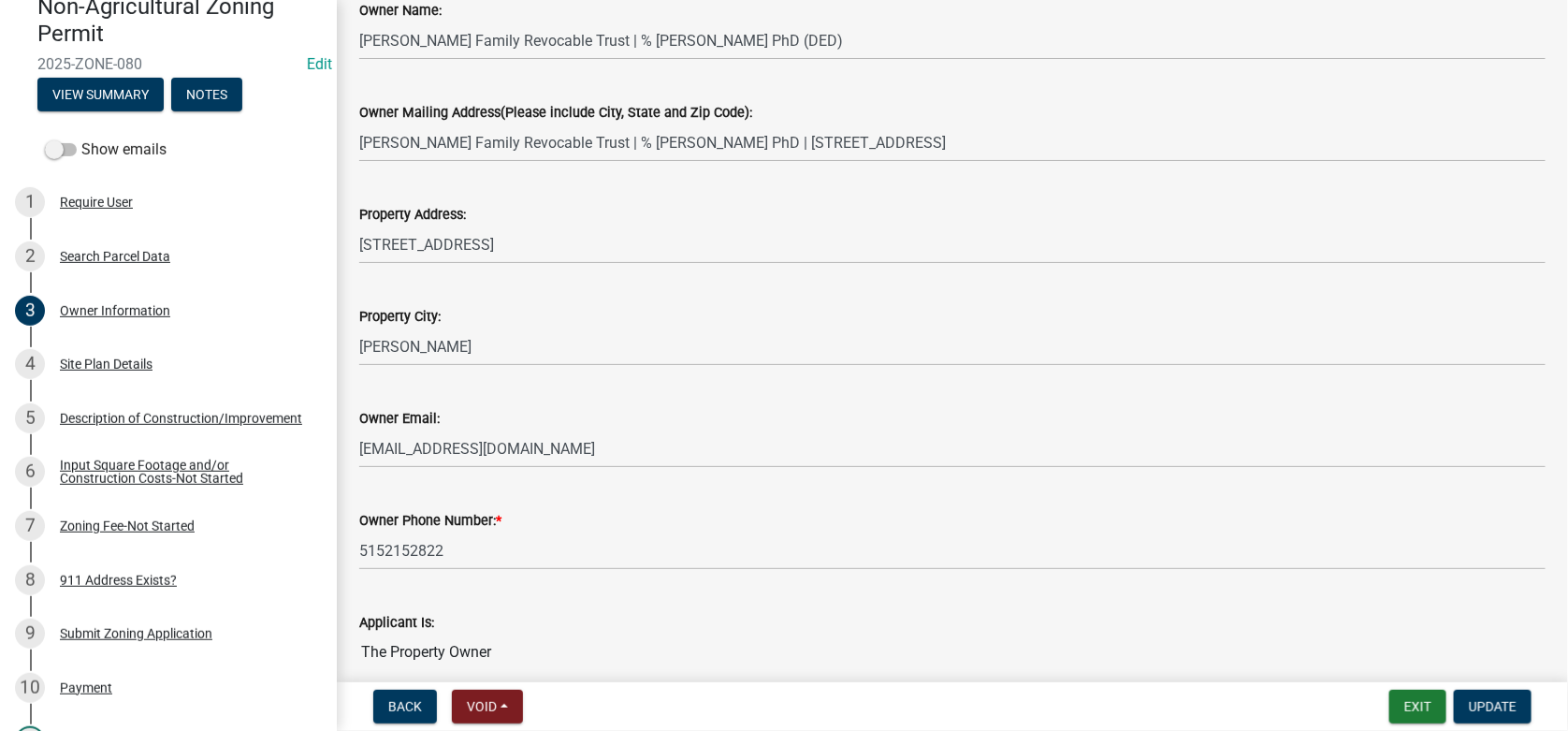
scroll to position [259, 0]
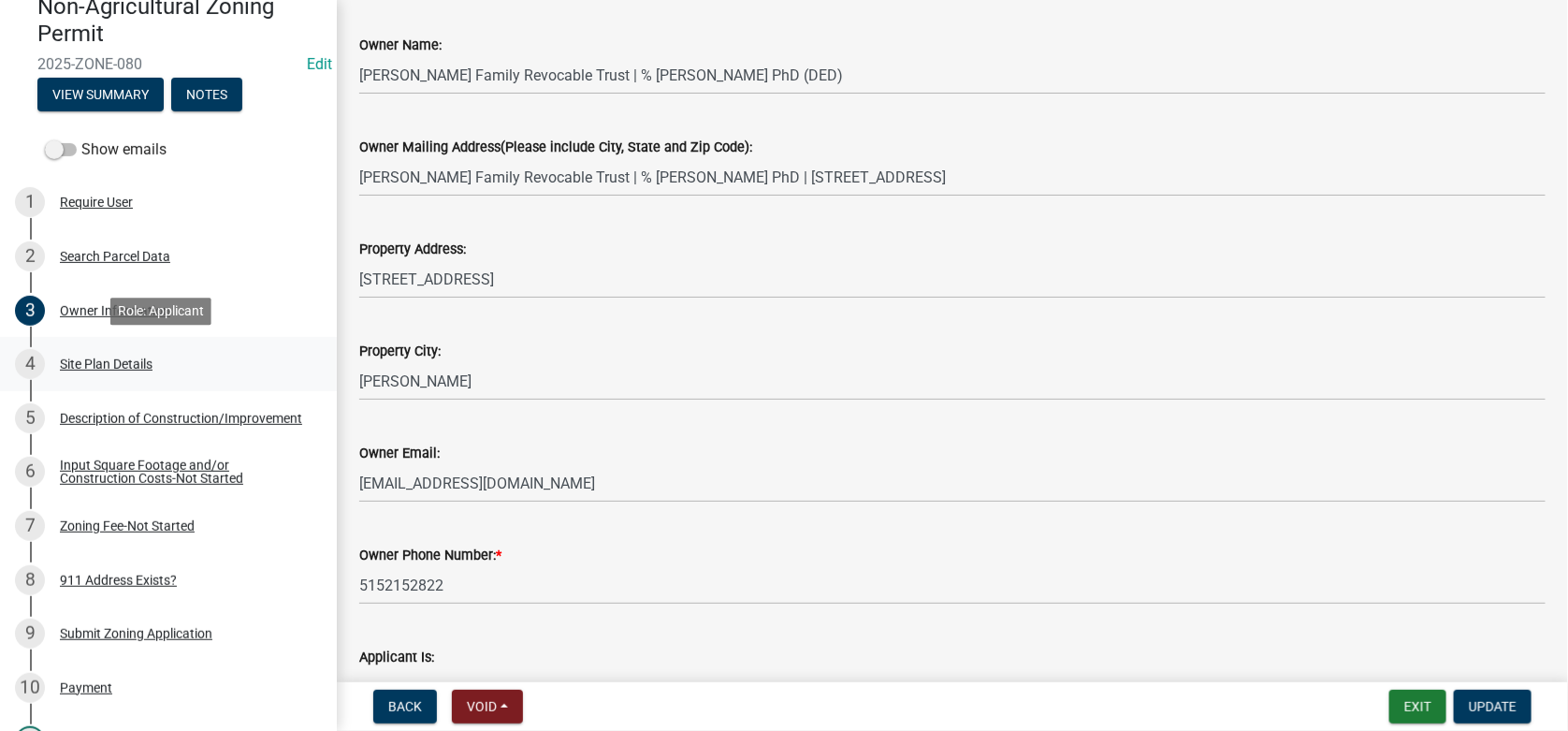
click at [97, 353] on div "4 Site Plan Details" at bounding box center [160, 363] width 292 height 30
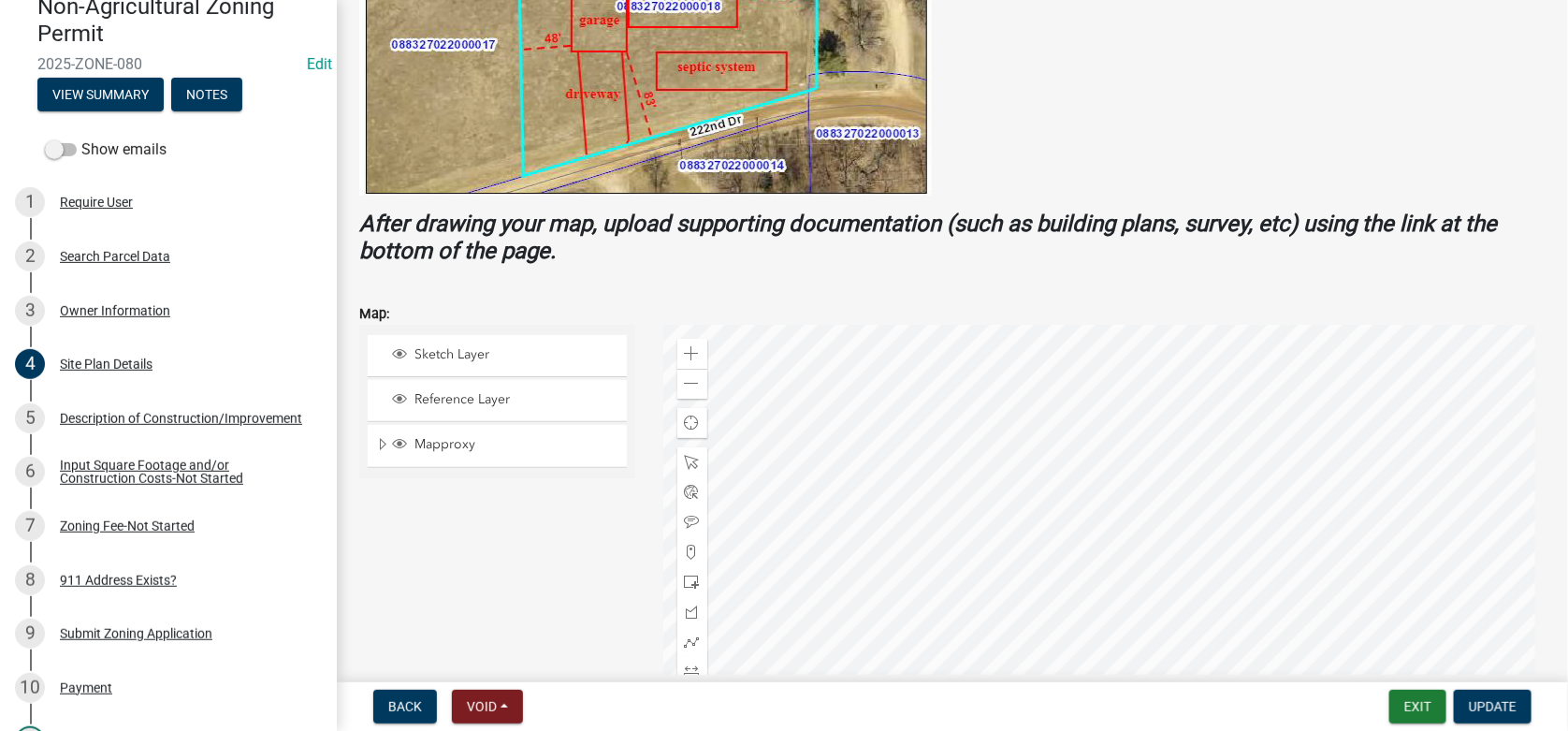
scroll to position [654, 0]
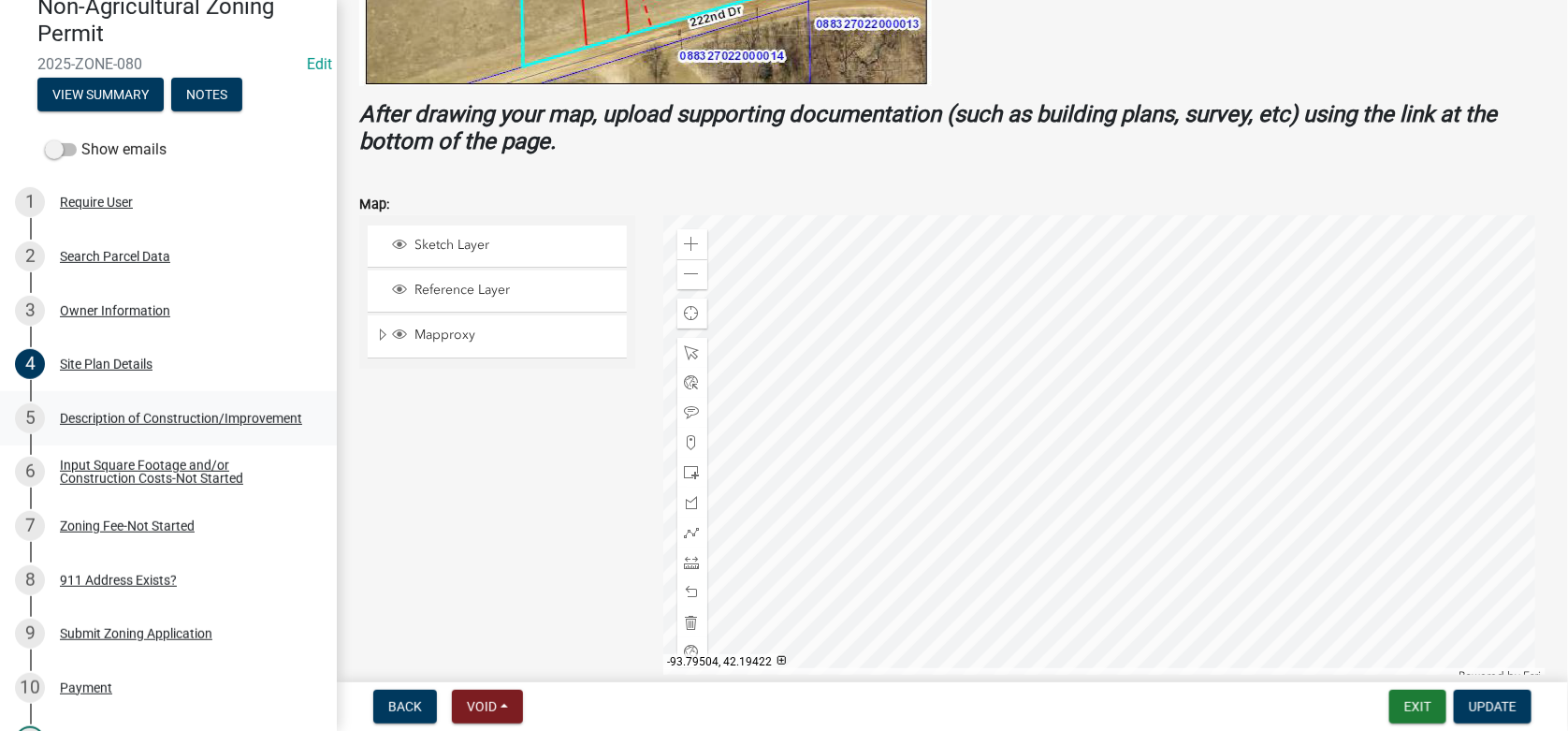
click at [96, 413] on div "Description of Construction/Improvement" at bounding box center [182, 417] width 243 height 13
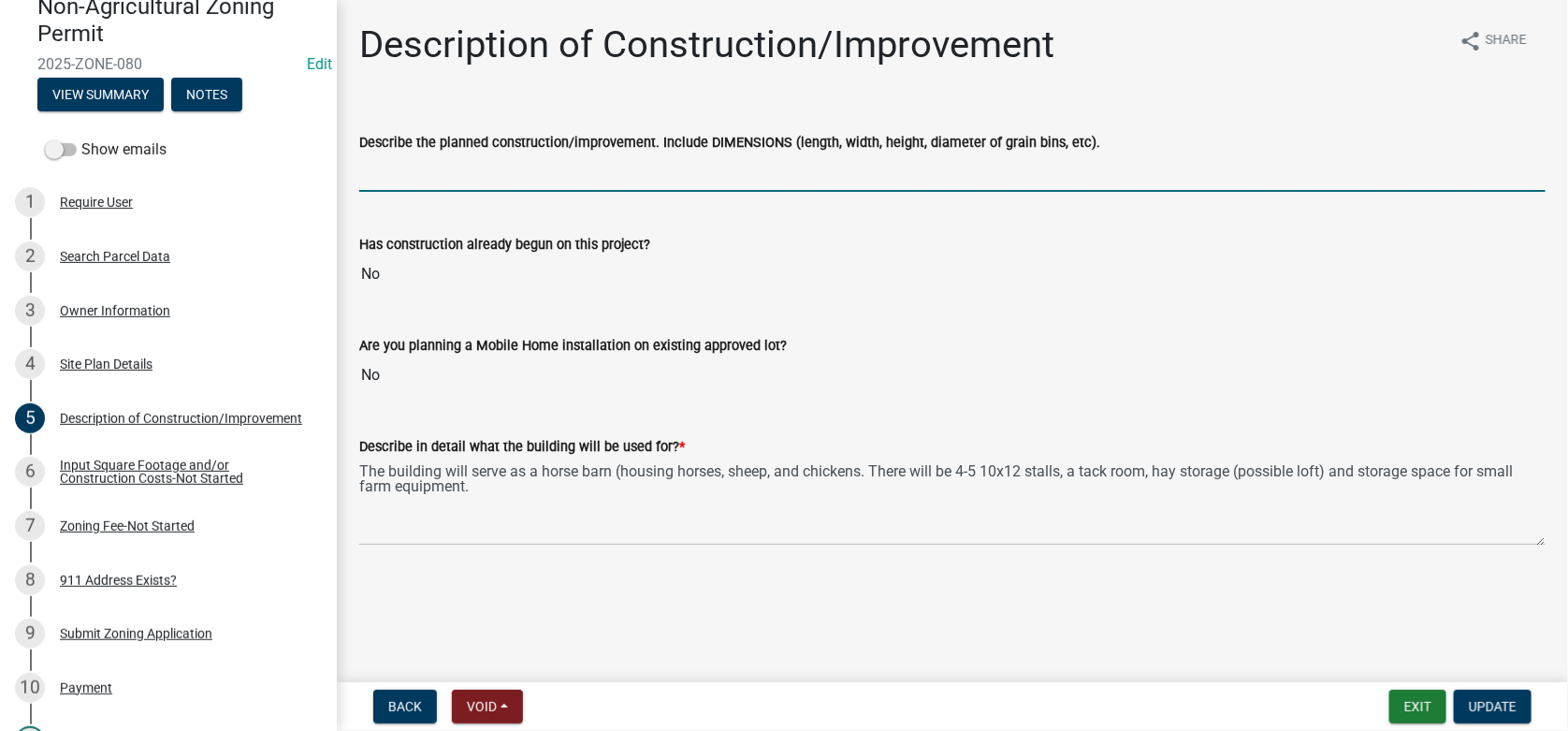
click at [513, 171] on input "Describe the planned construction/improvement. Include DIMENSIONS (length, widt…" at bounding box center [952, 173] width 1186 height 39
type input "40x48"
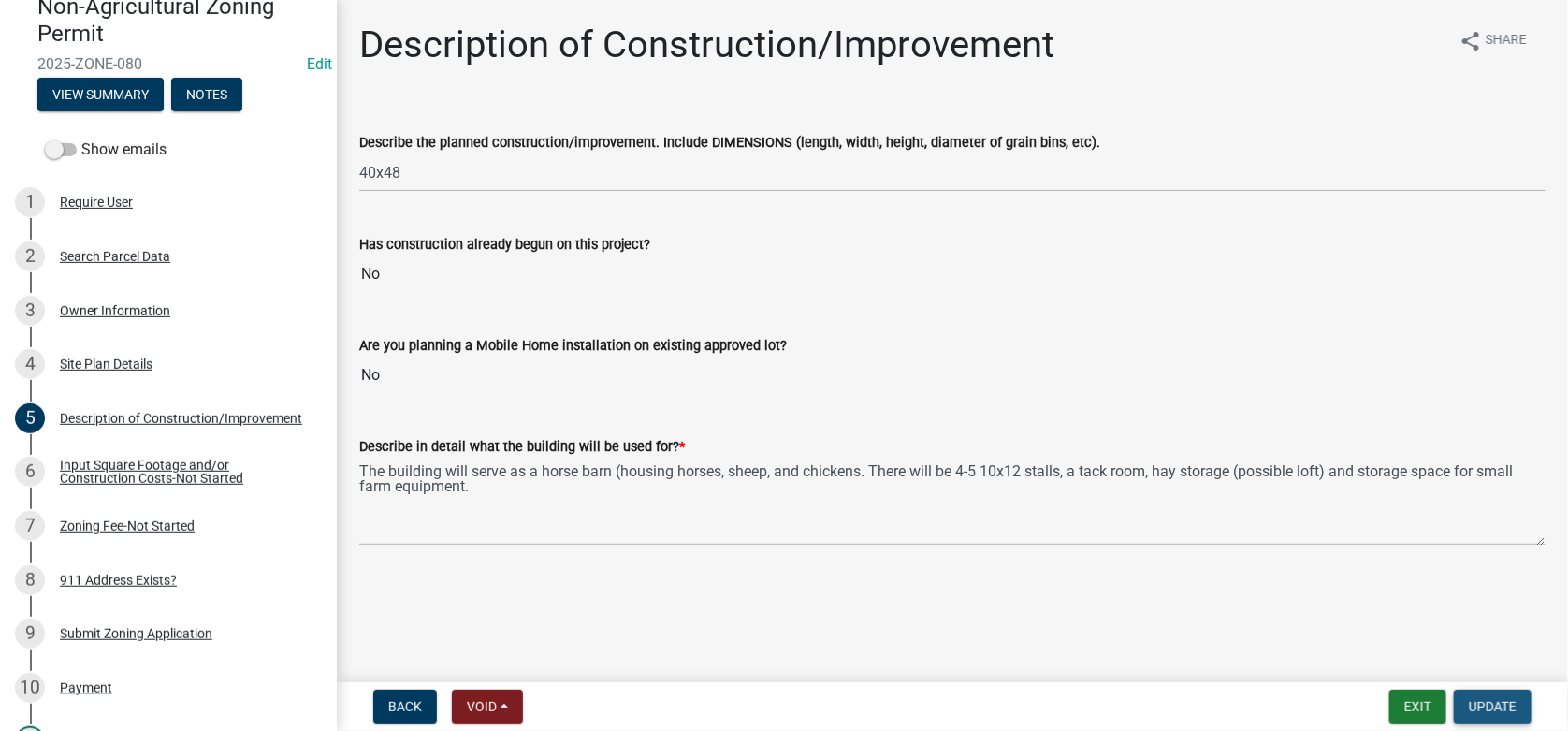
click at [1497, 702] on span "Update" at bounding box center [1492, 706] width 48 height 15
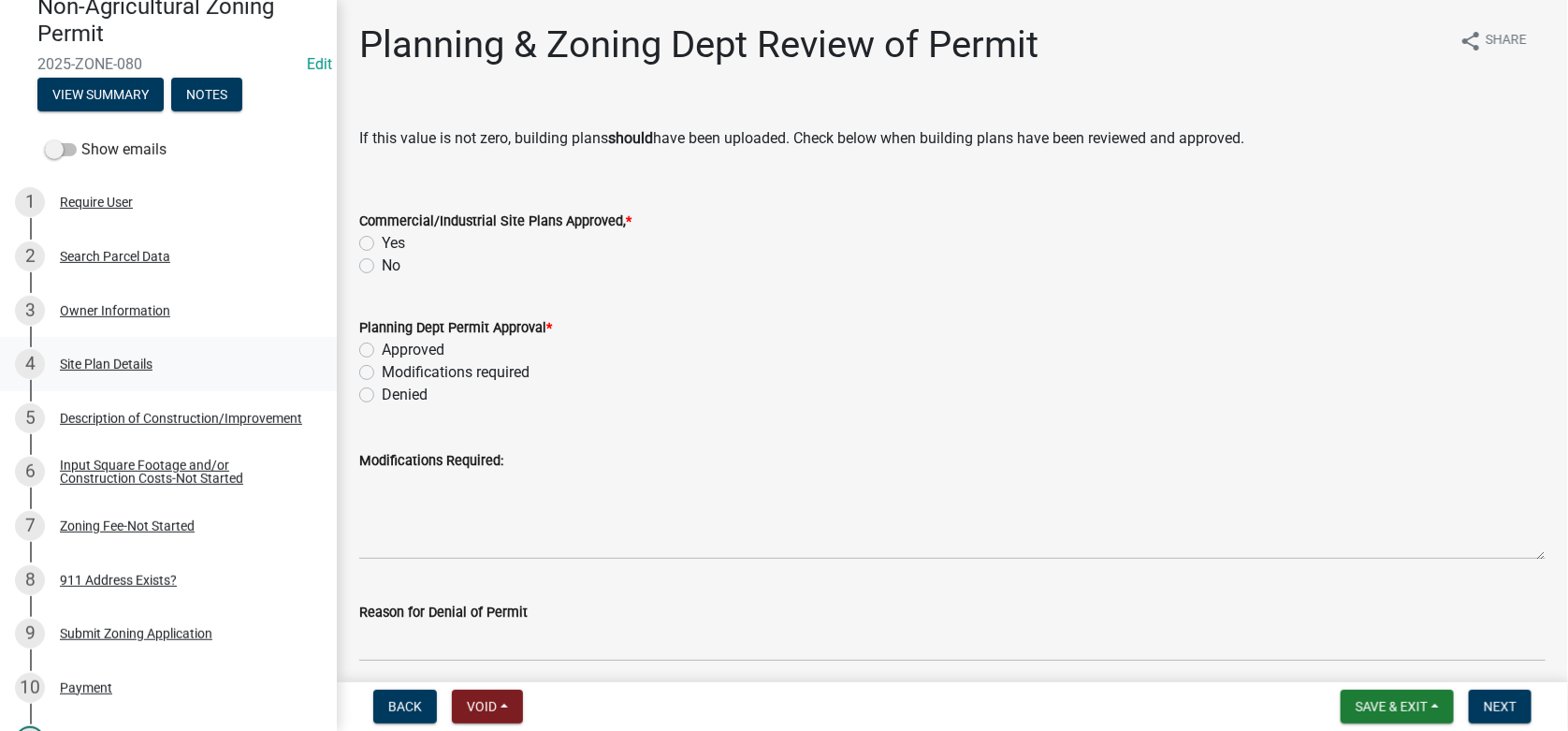
click at [92, 359] on div "Site Plan Details" at bounding box center [106, 363] width 92 height 13
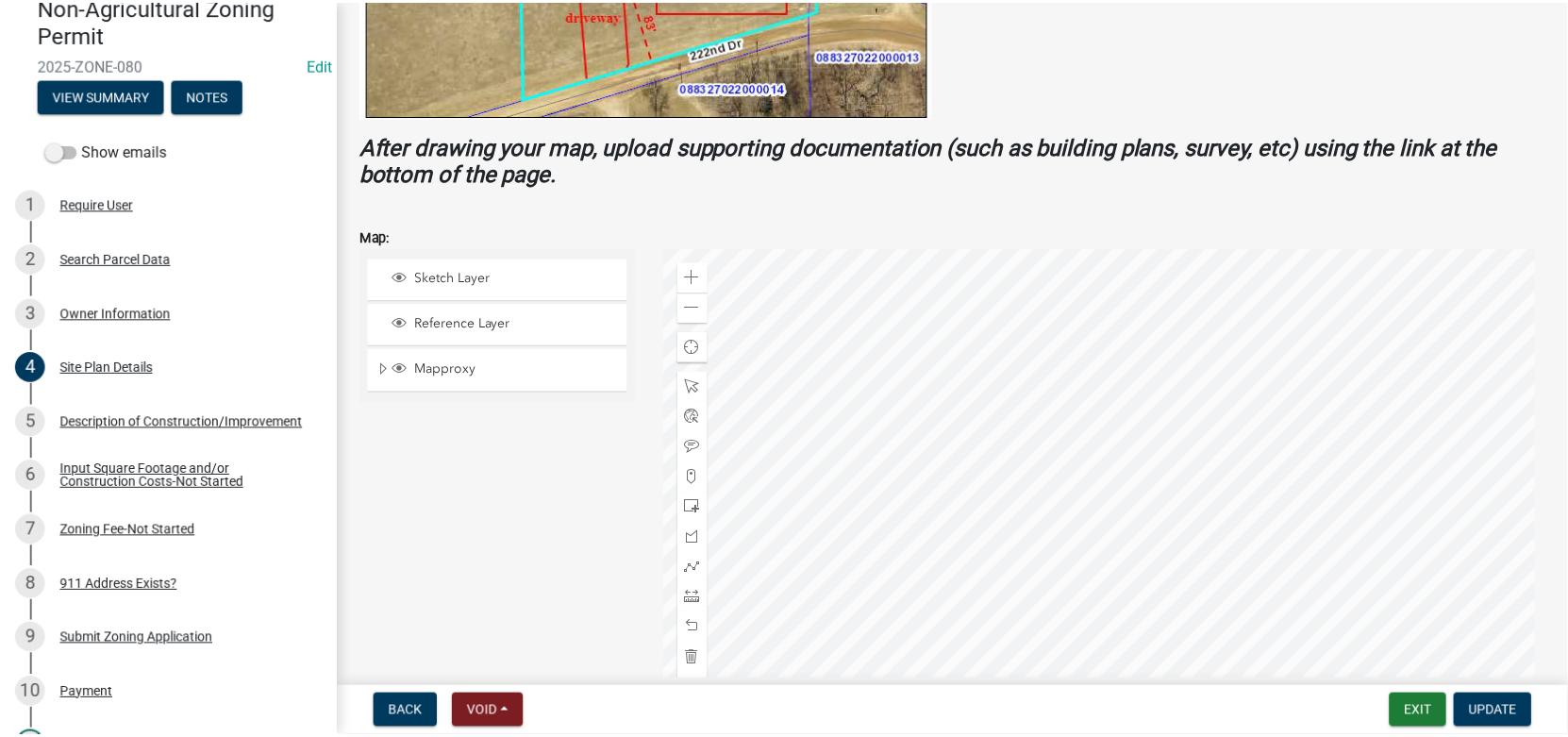
scroll to position [660, 0]
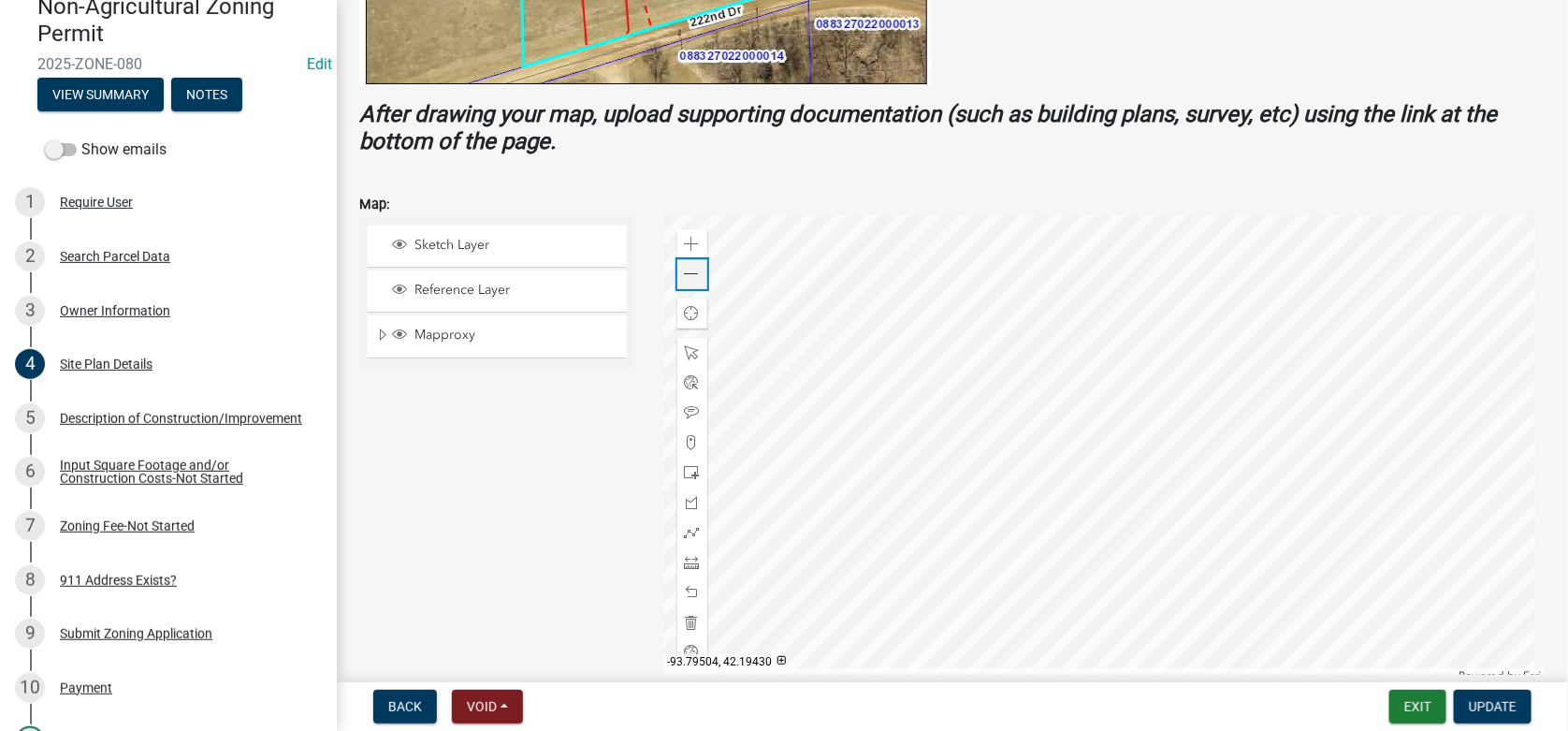
click at [686, 268] on span at bounding box center [691, 274] width 15 height 15
click at [687, 239] on span at bounding box center [691, 244] width 15 height 15
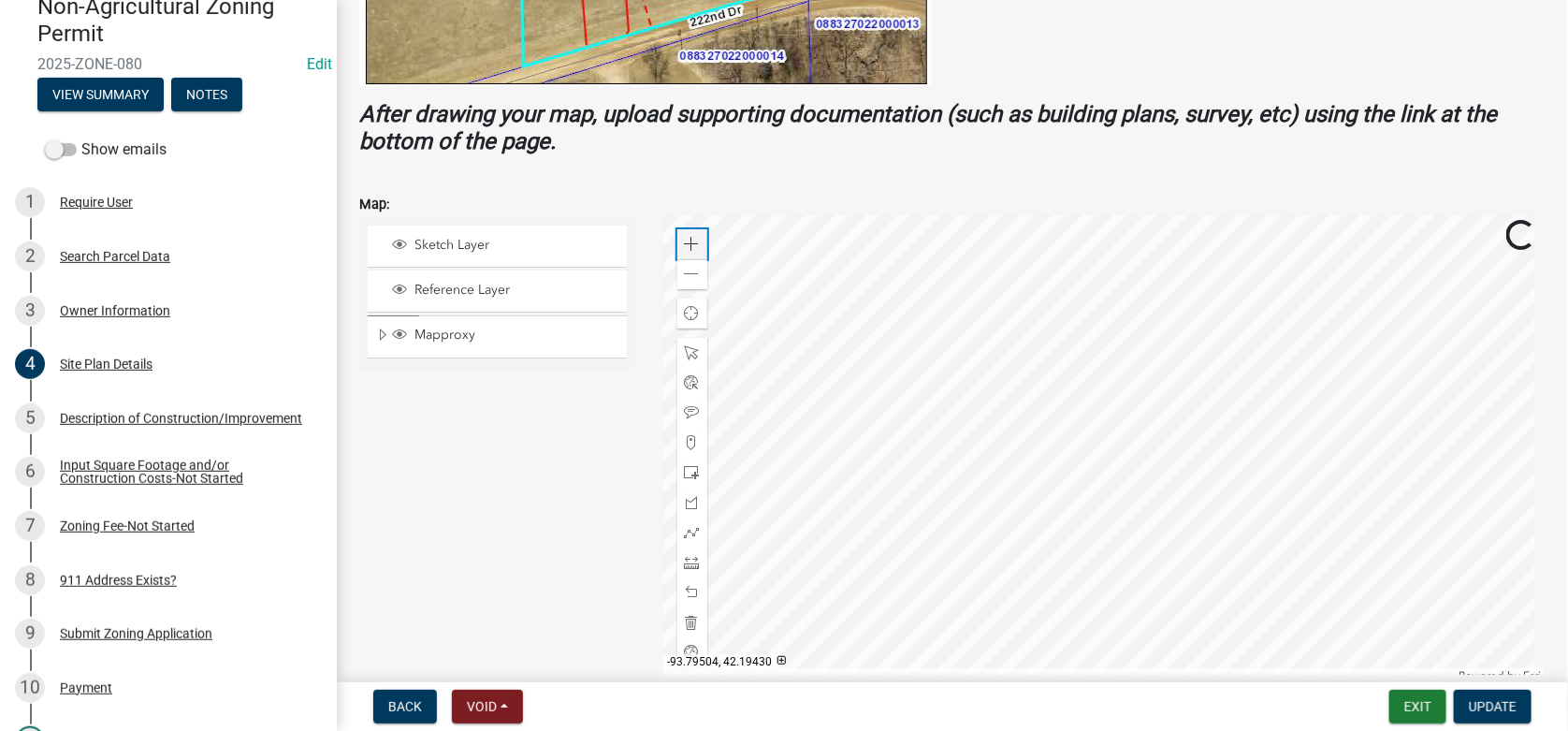
click at [687, 239] on span at bounding box center [691, 244] width 15 height 15
click at [687, 588] on span at bounding box center [691, 591] width 15 height 15
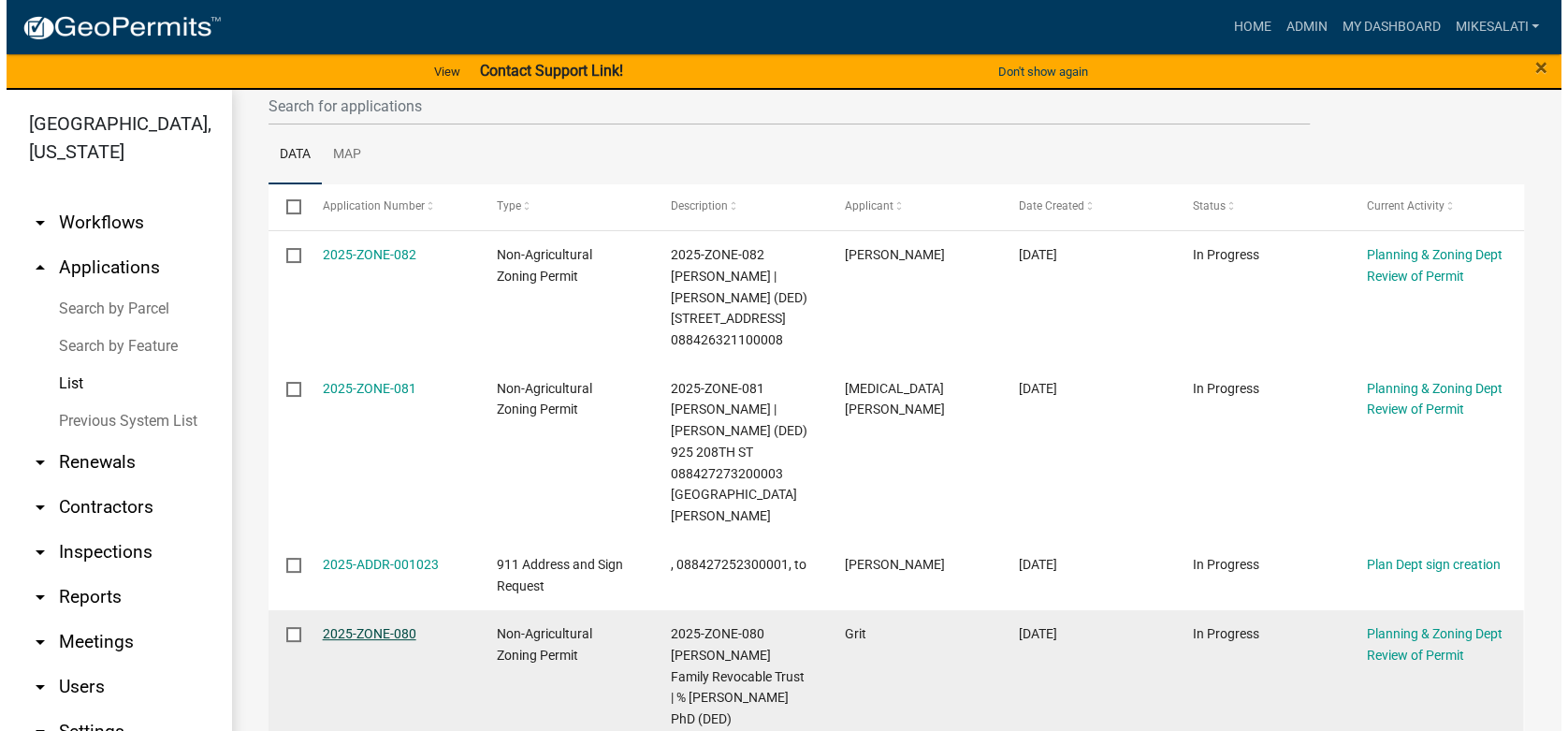
scroll to position [373, 0]
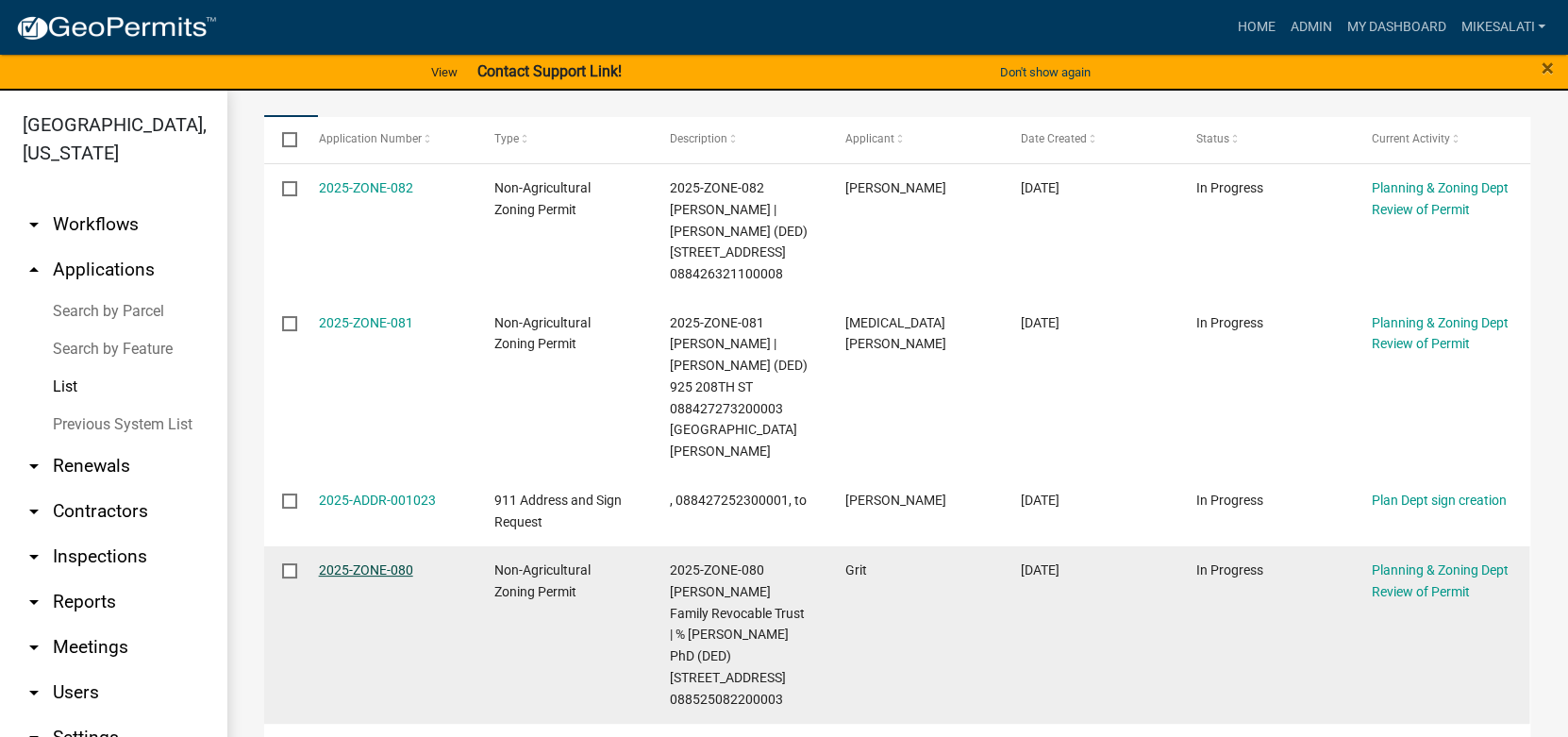
click at [365, 590] on datatable-body-cell "2025-ZONE-080" at bounding box center [387, 634] width 175 height 177
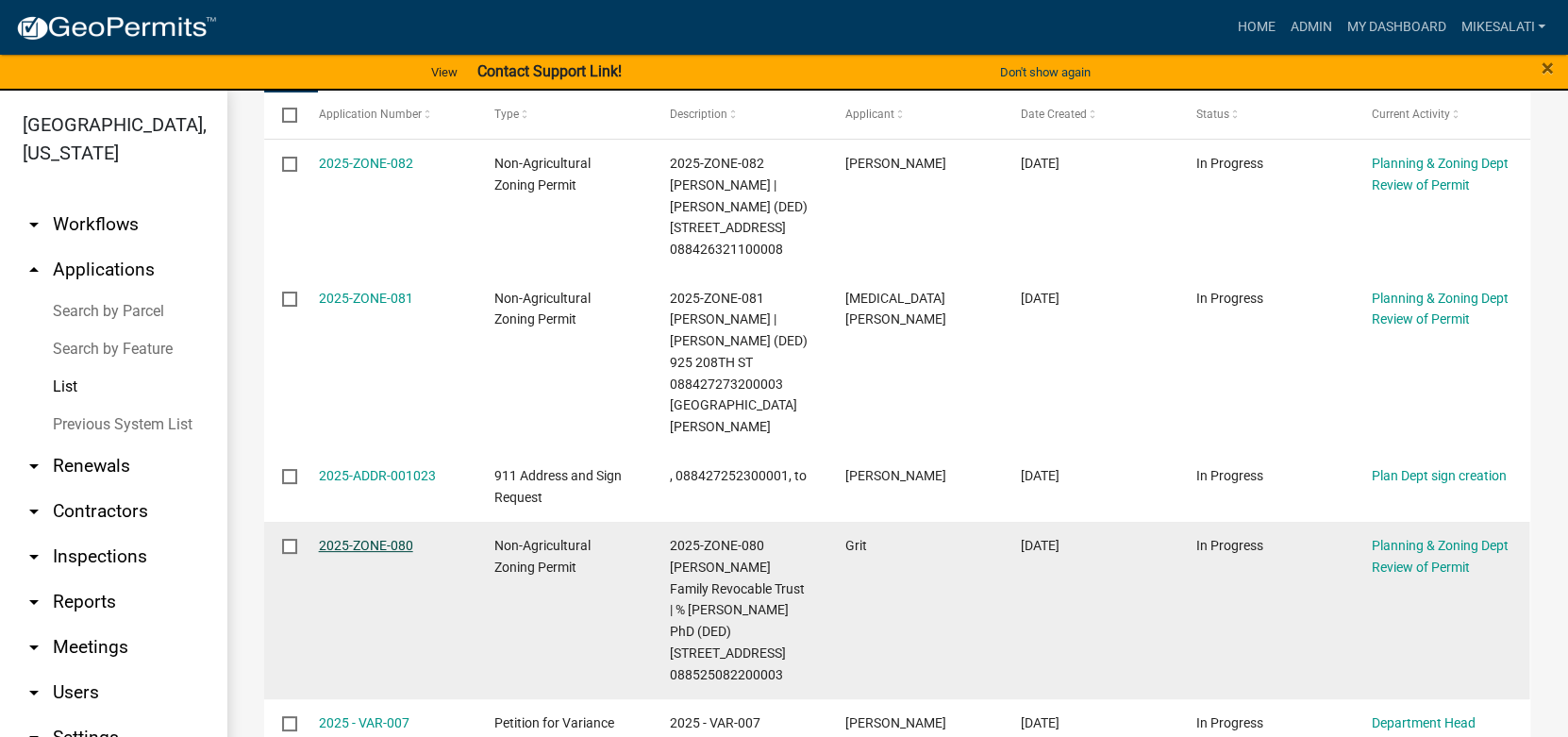
click at [364, 537] on link "2025-ZONE-080" at bounding box center [366, 544] width 94 height 15
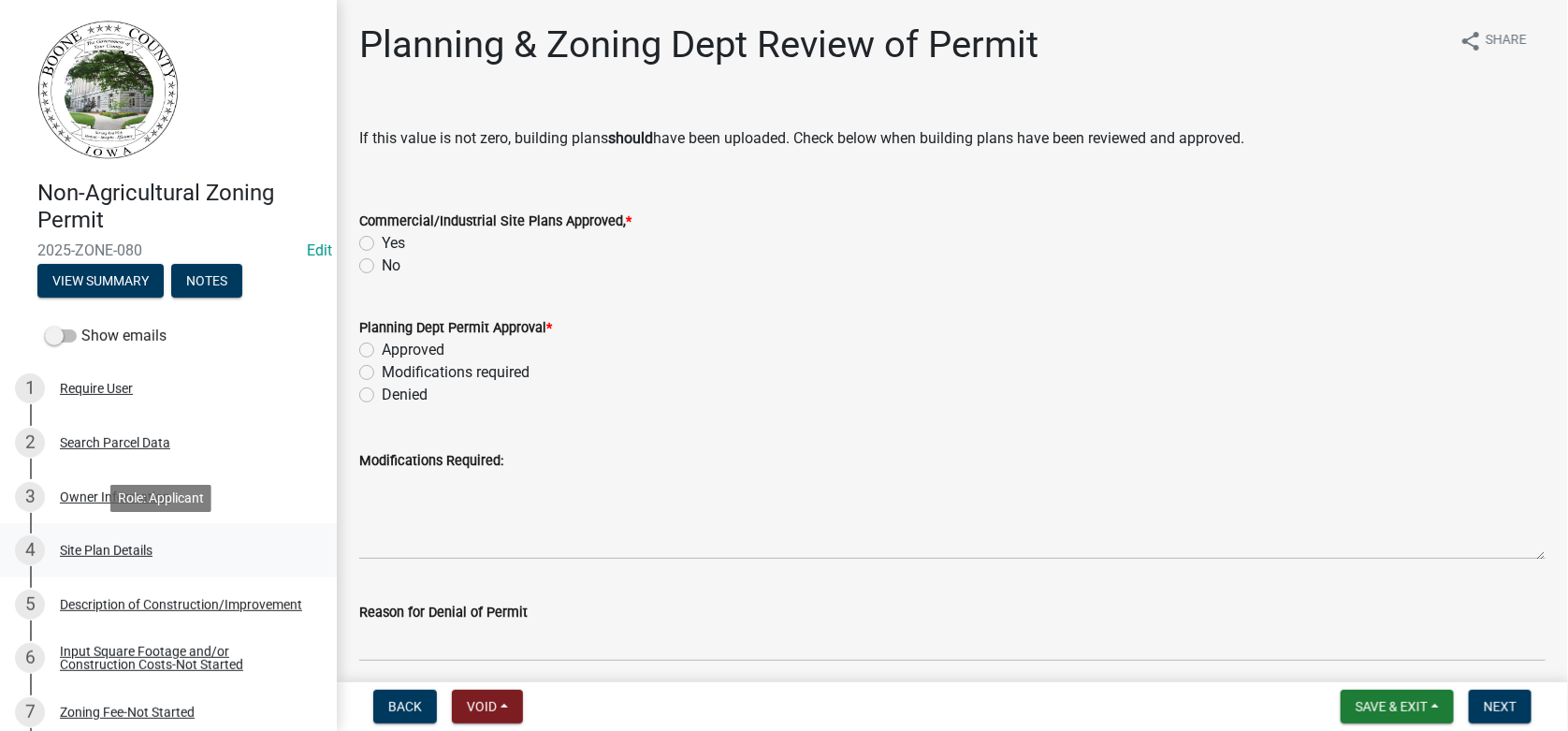
click at [86, 537] on div "4 Site Plan Details" at bounding box center [160, 549] width 292 height 30
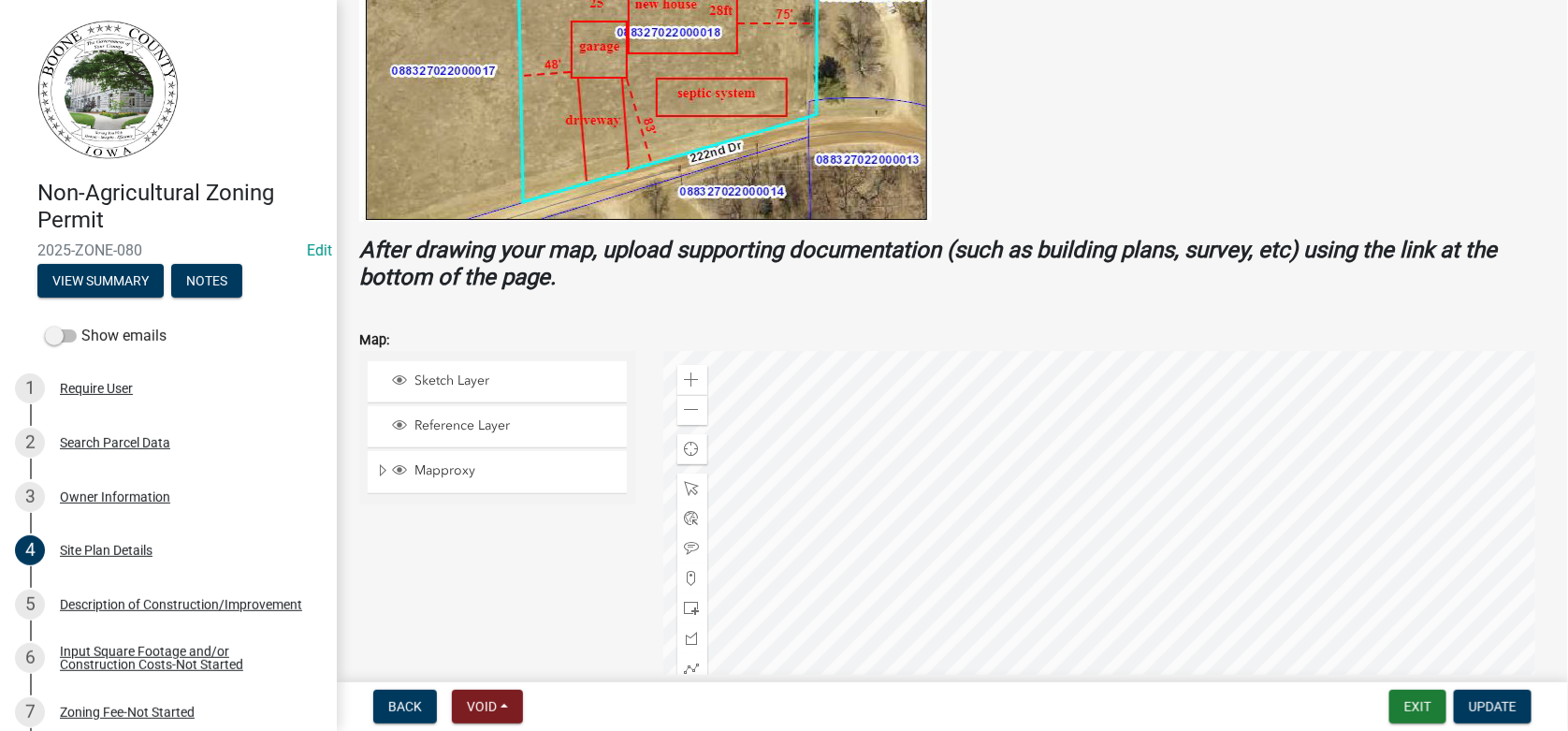
scroll to position [561, 0]
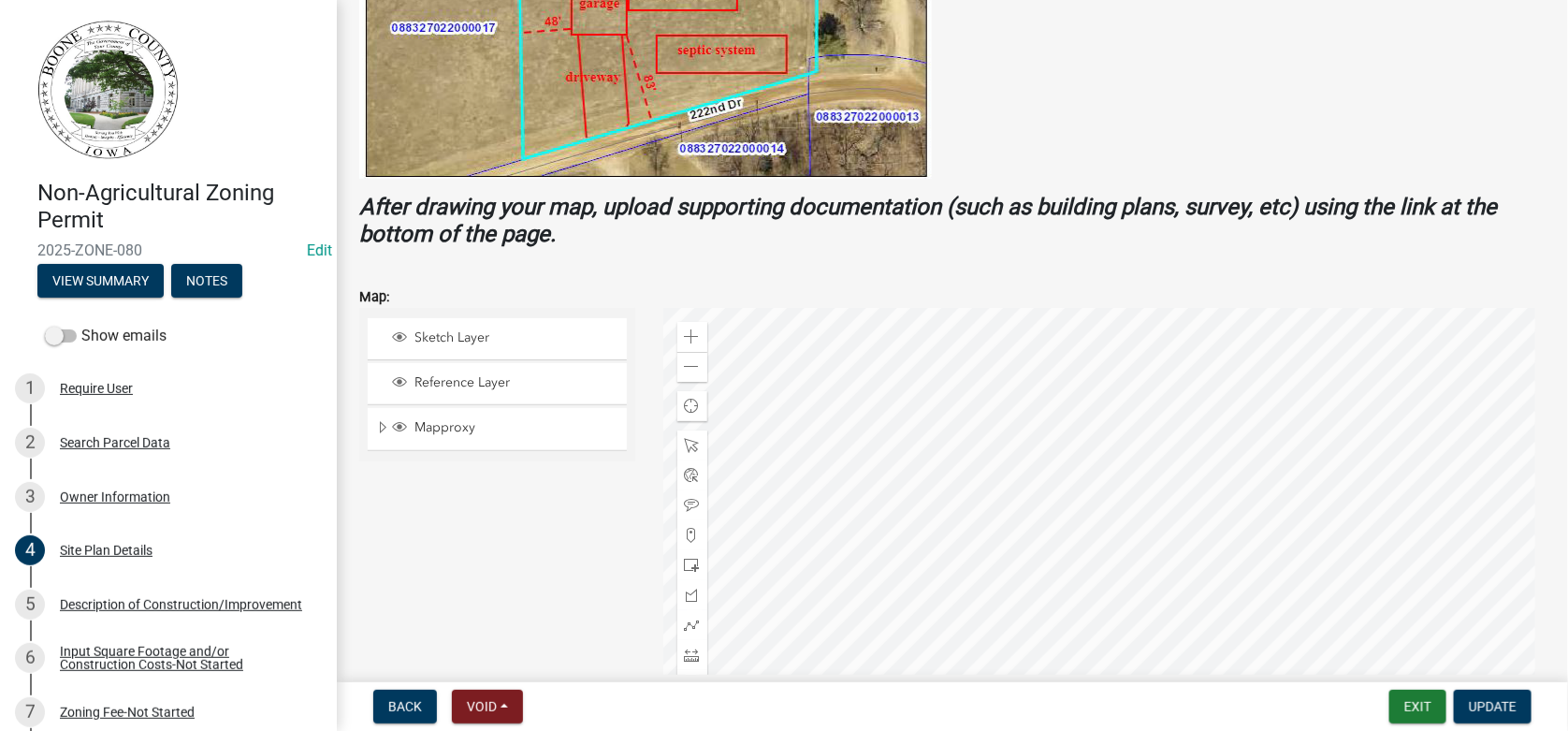
click at [1013, 505] on div at bounding box center [1105, 542] width 884 height 468
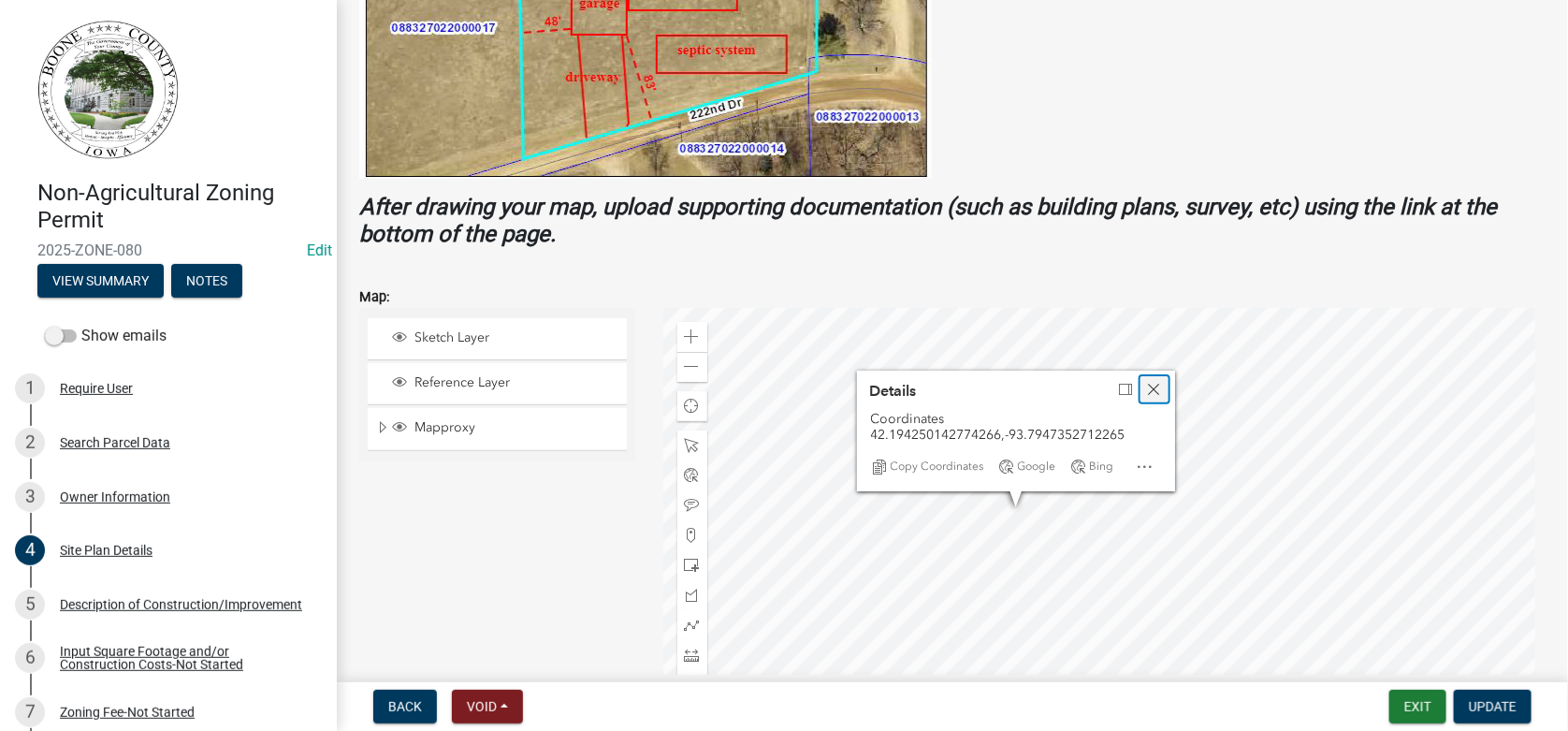
click at [1151, 390] on span "Close" at bounding box center [1153, 388] width 15 height 15
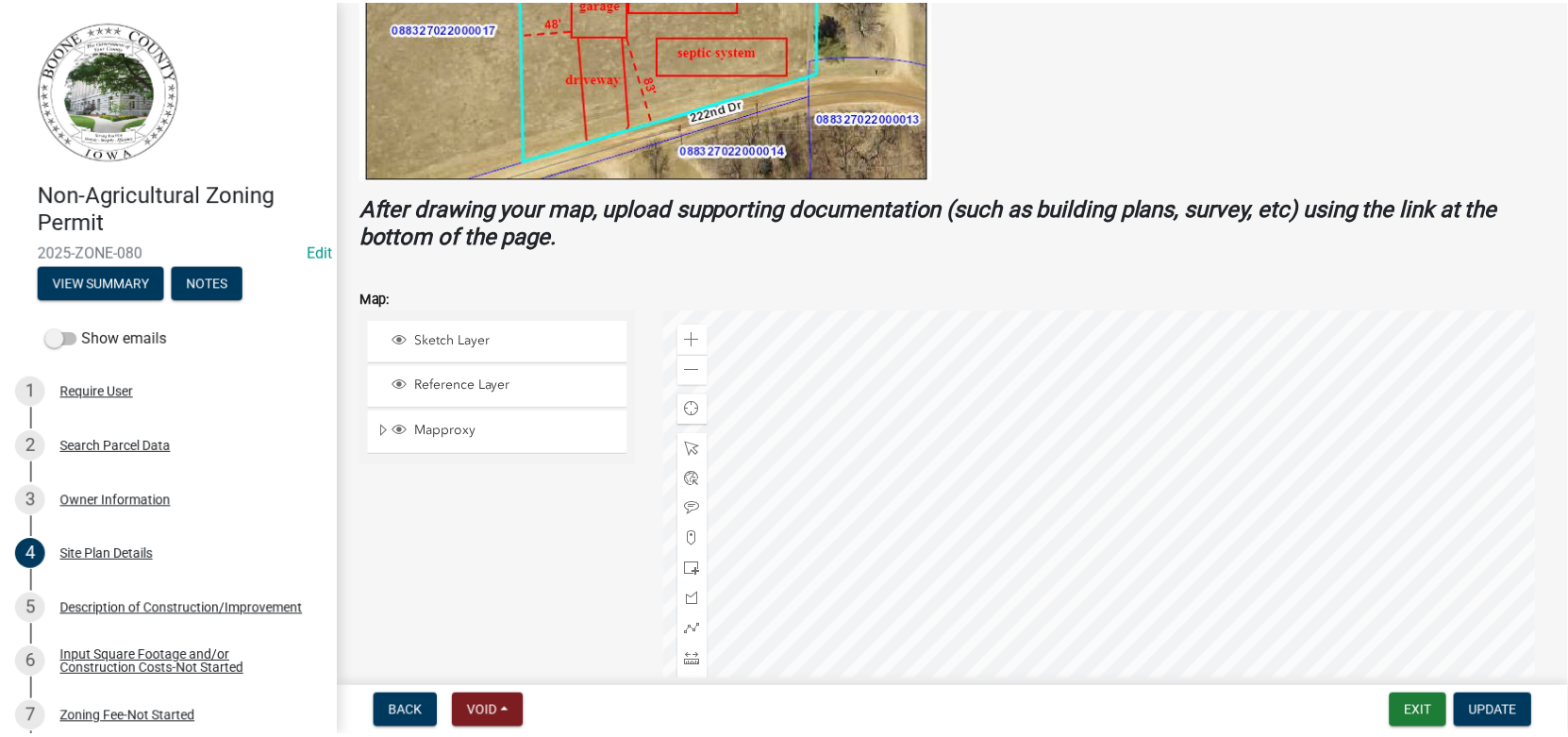
scroll to position [666, 0]
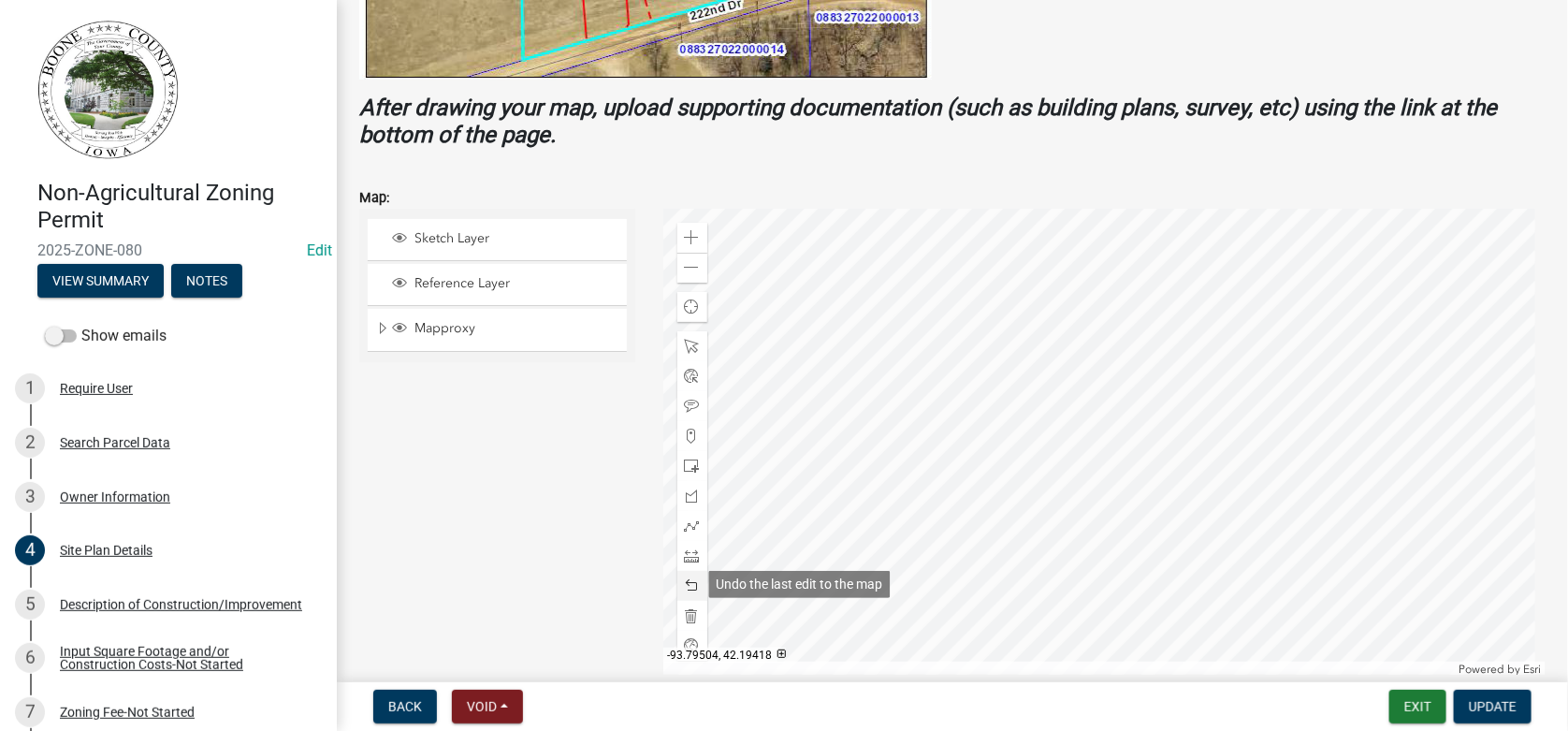
click at [691, 579] on span at bounding box center [691, 584] width 15 height 15
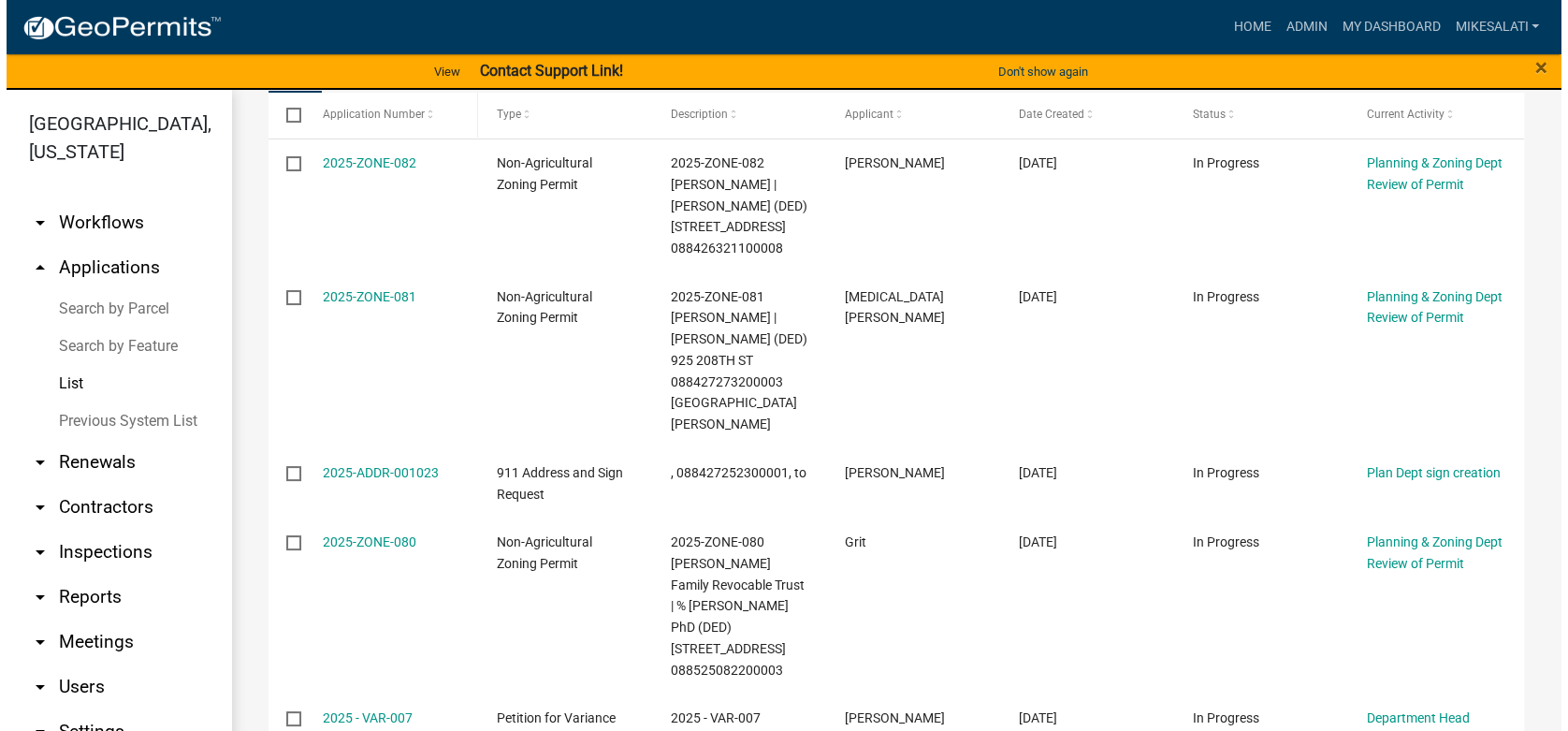
scroll to position [373, 0]
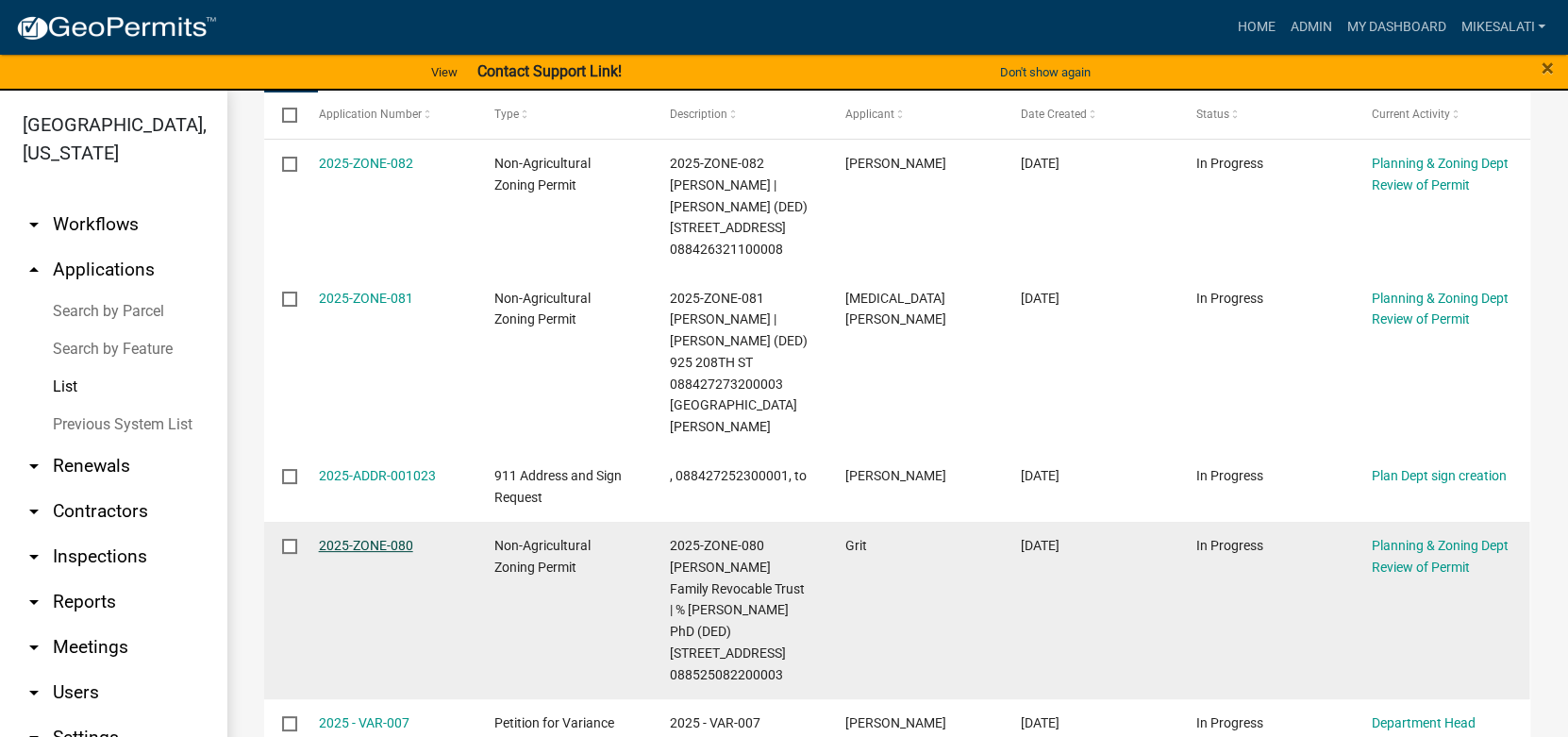
click at [350, 537] on link "2025-ZONE-080" at bounding box center [366, 544] width 94 height 15
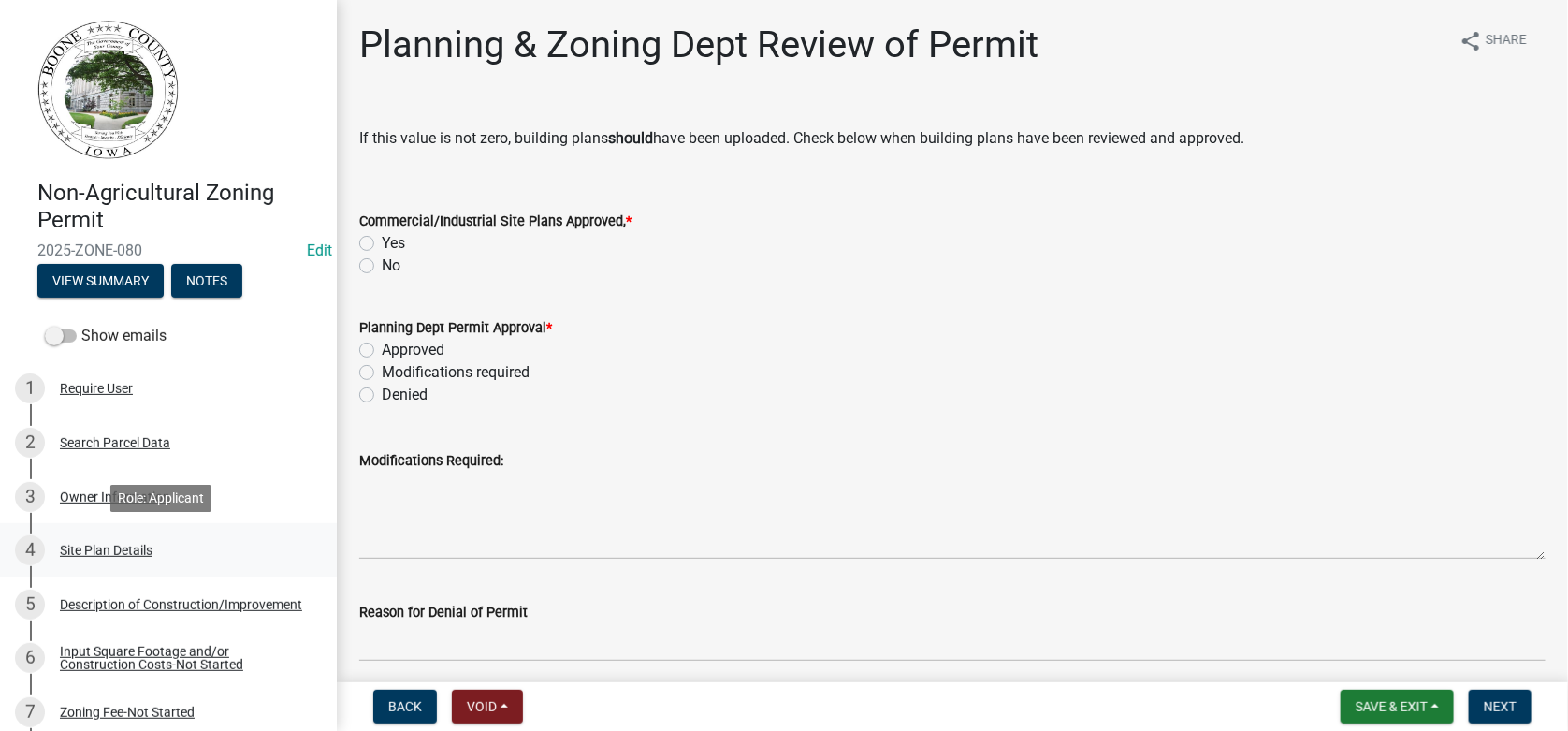
click at [116, 551] on div "Site Plan Details" at bounding box center [106, 549] width 92 height 13
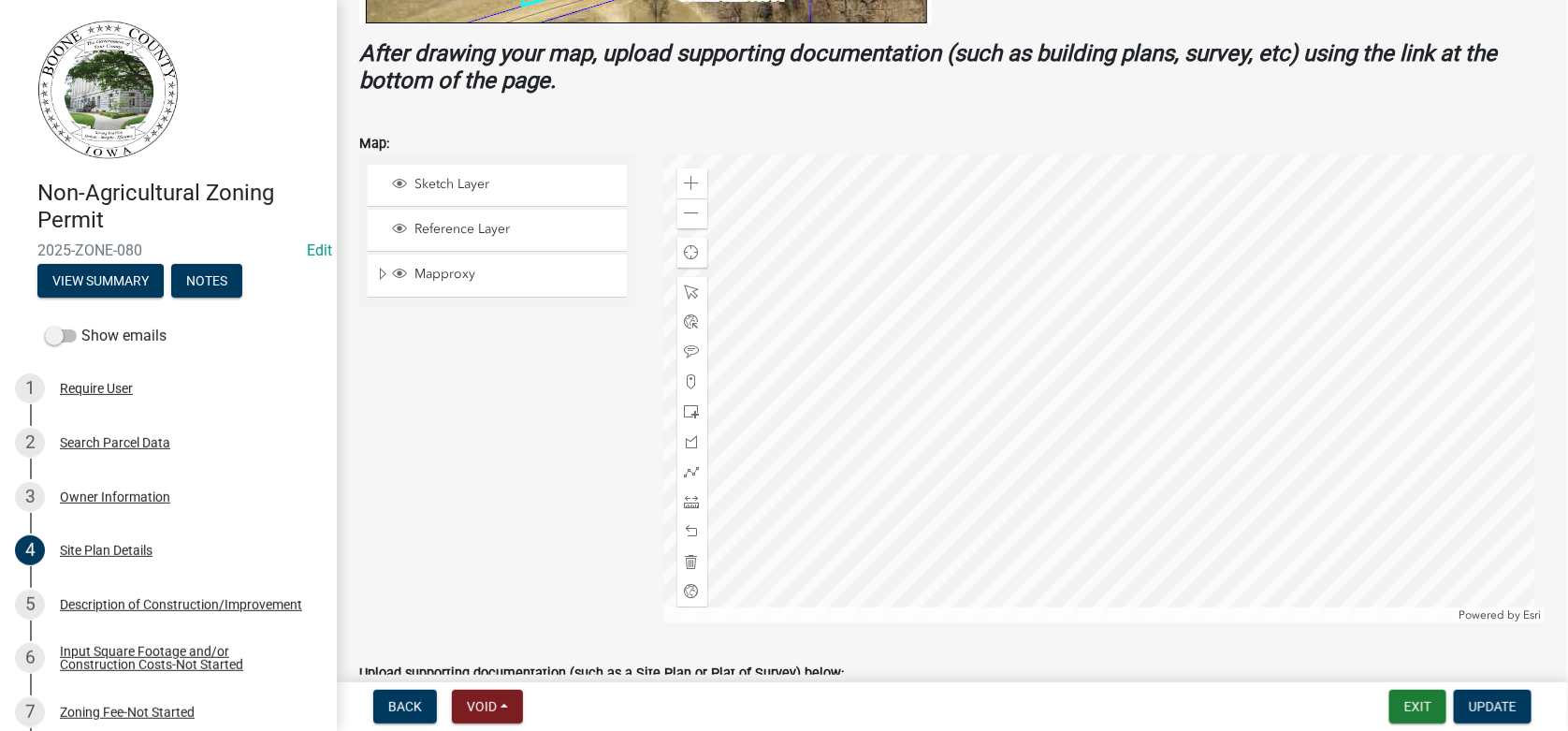
scroll to position [748, 0]
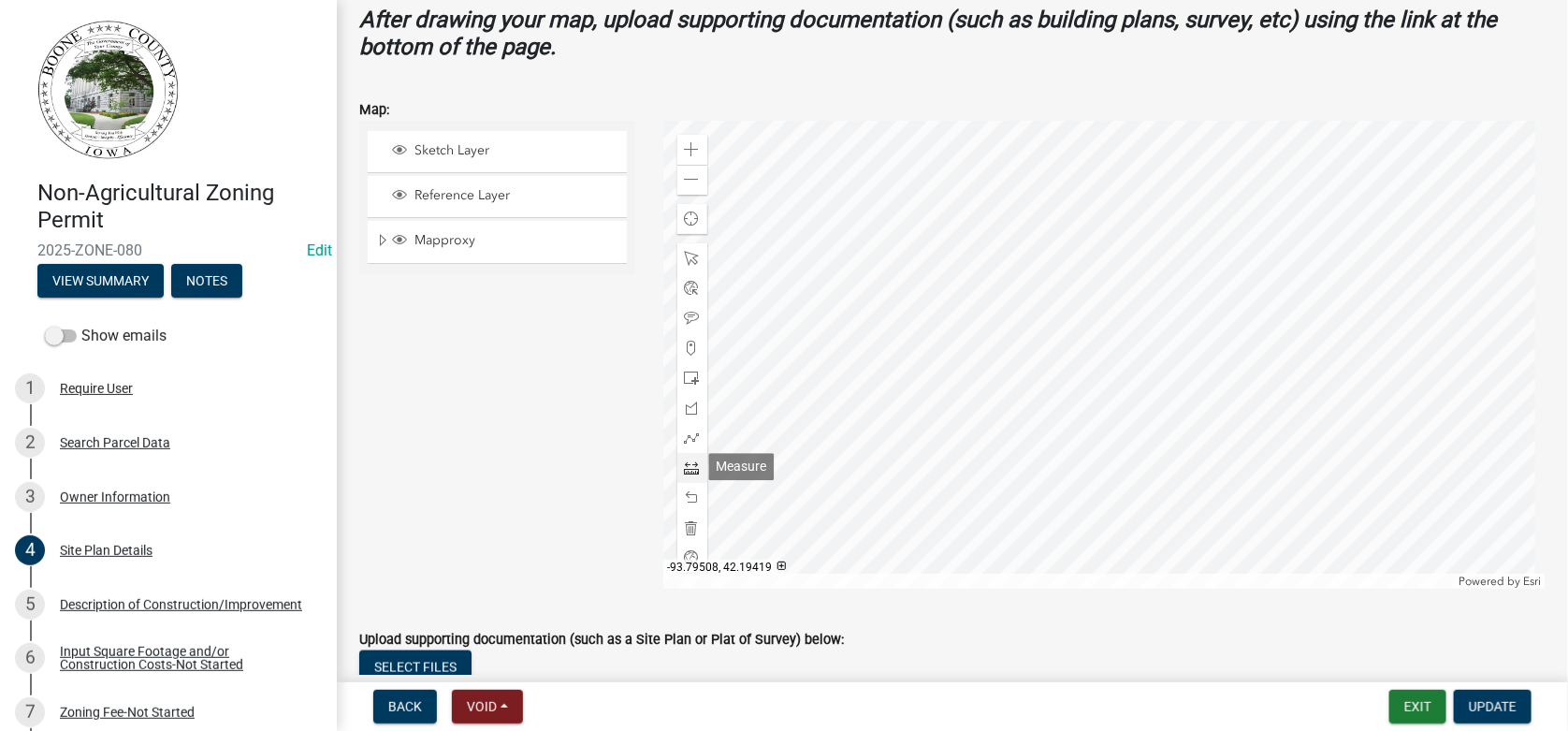
click at [691, 470] on span at bounding box center [691, 467] width 15 height 15
click at [1057, 335] on div at bounding box center [1105, 354] width 884 height 468
click at [684, 256] on span at bounding box center [691, 257] width 15 height 15
click at [1084, 245] on div at bounding box center [1105, 354] width 884 height 468
click at [1068, 251] on div at bounding box center [1105, 354] width 884 height 468
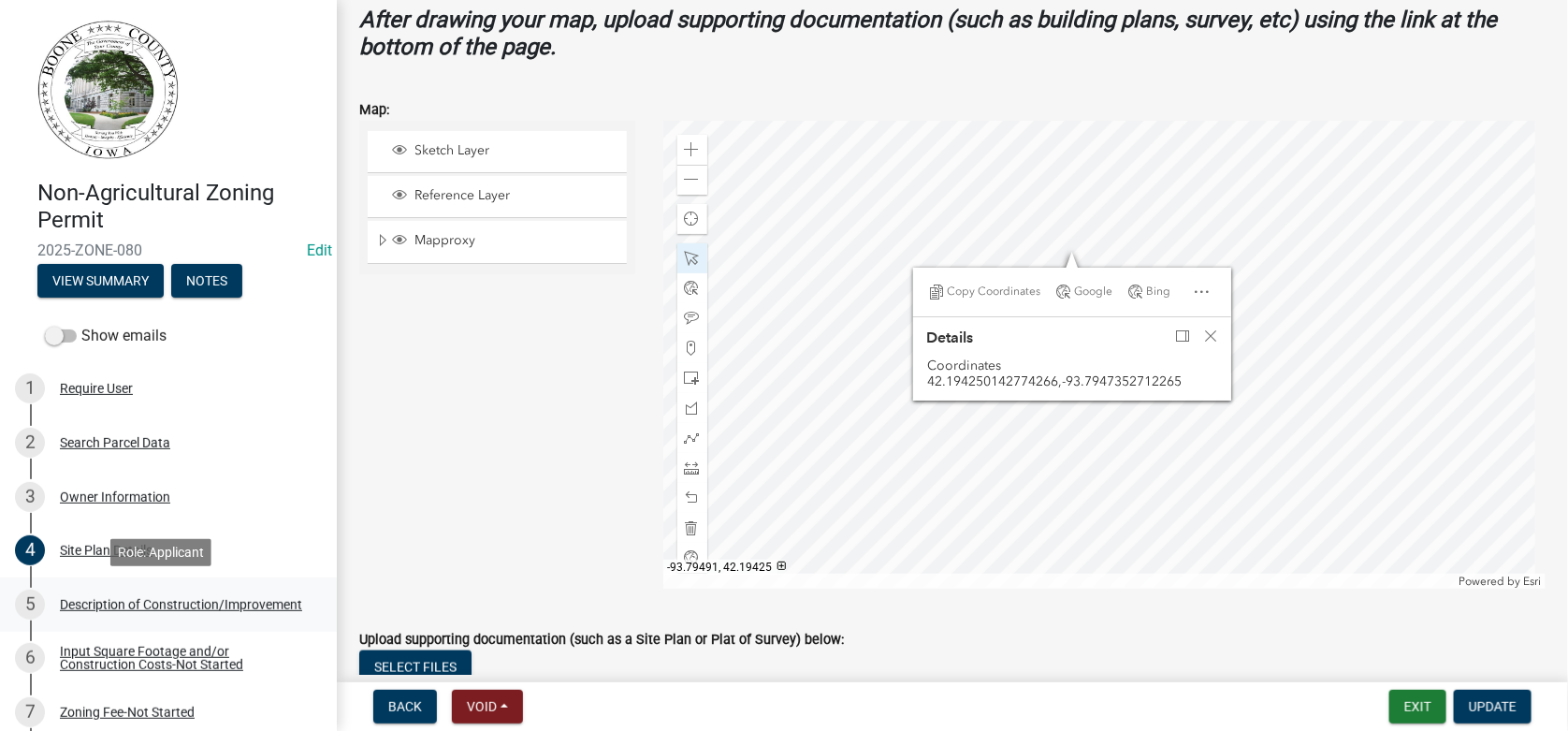
click at [116, 608] on div "Description of Construction/Improvement" at bounding box center [182, 604] width 243 height 13
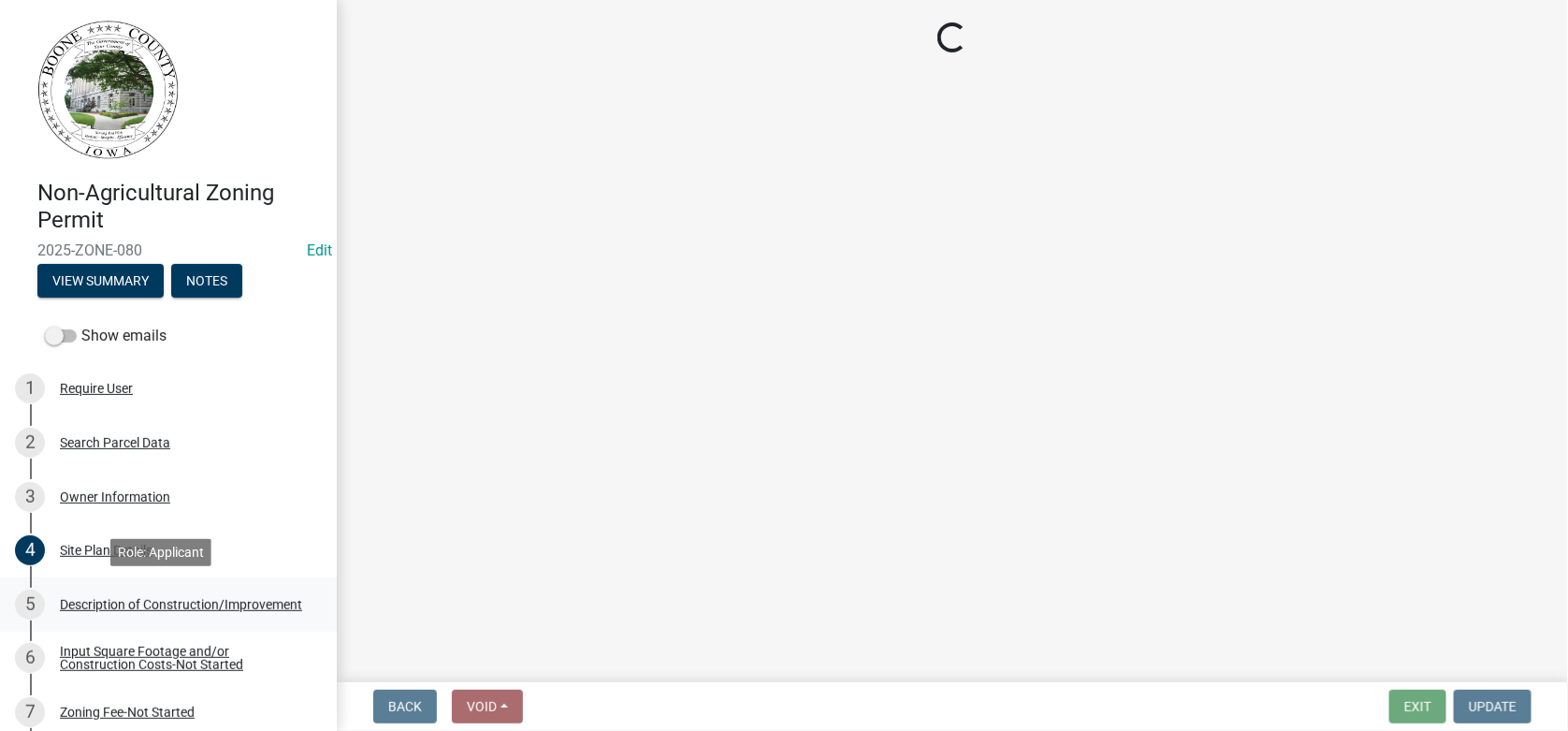
scroll to position [0, 0]
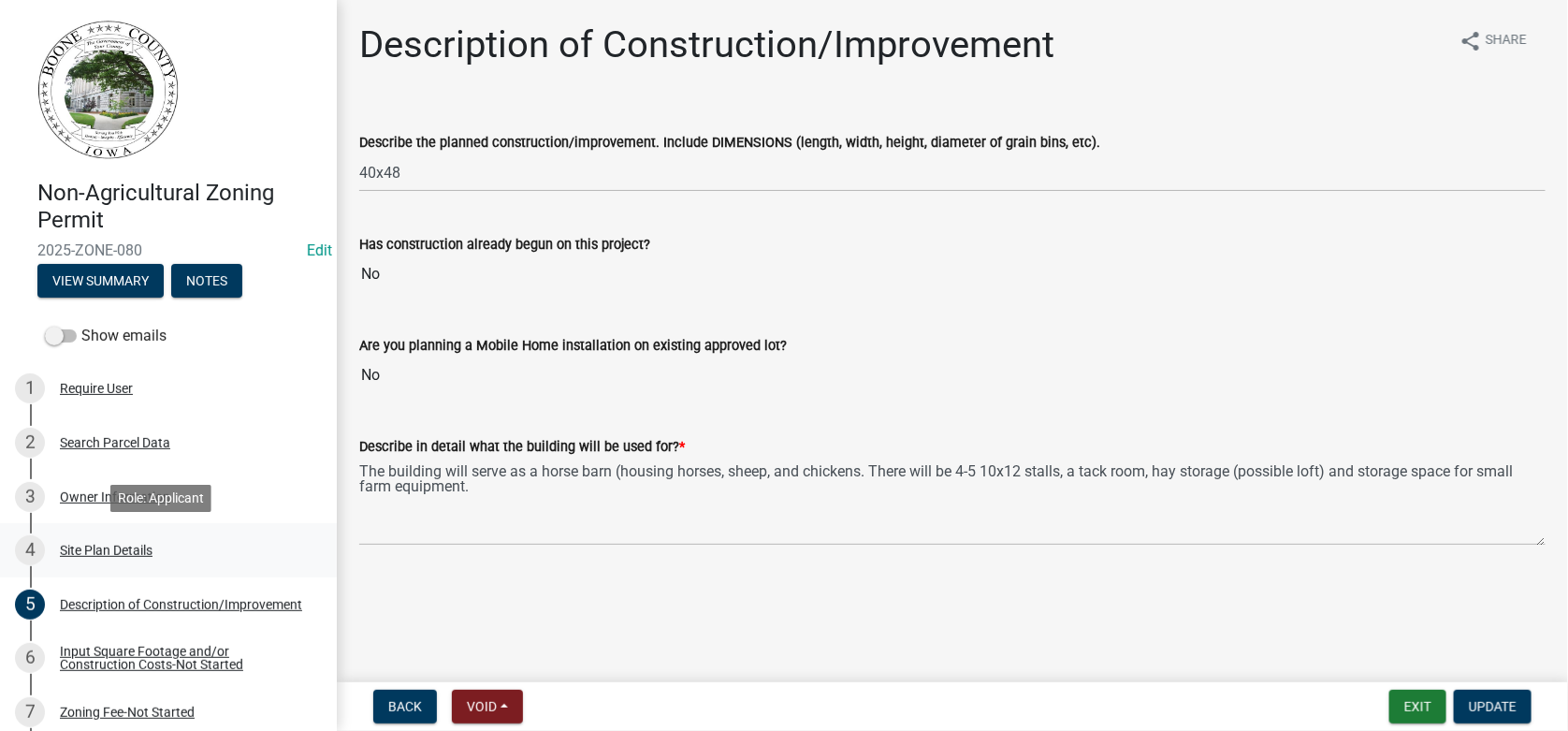
click at [97, 554] on div "Site Plan Details" at bounding box center [106, 549] width 92 height 13
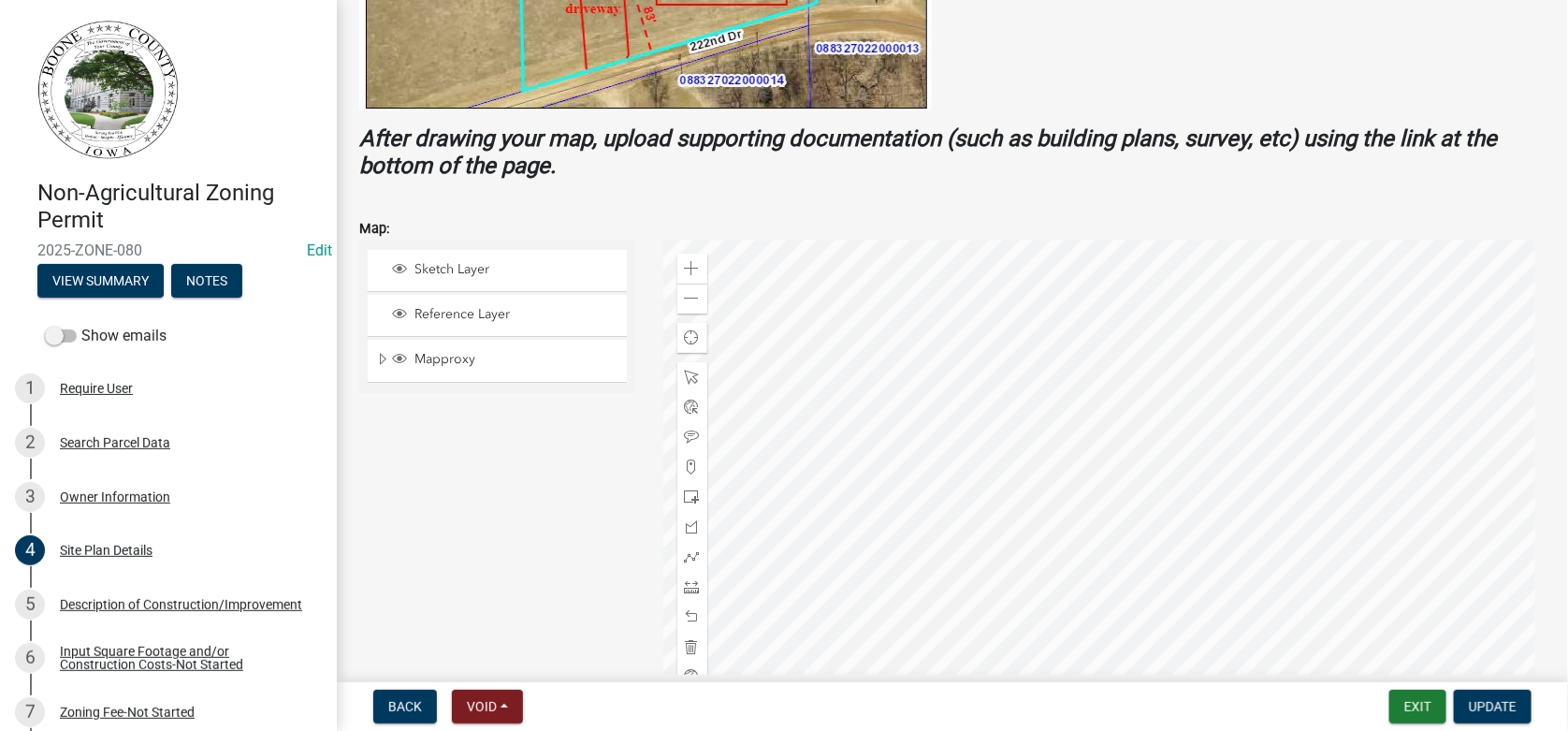
scroll to position [654, 0]
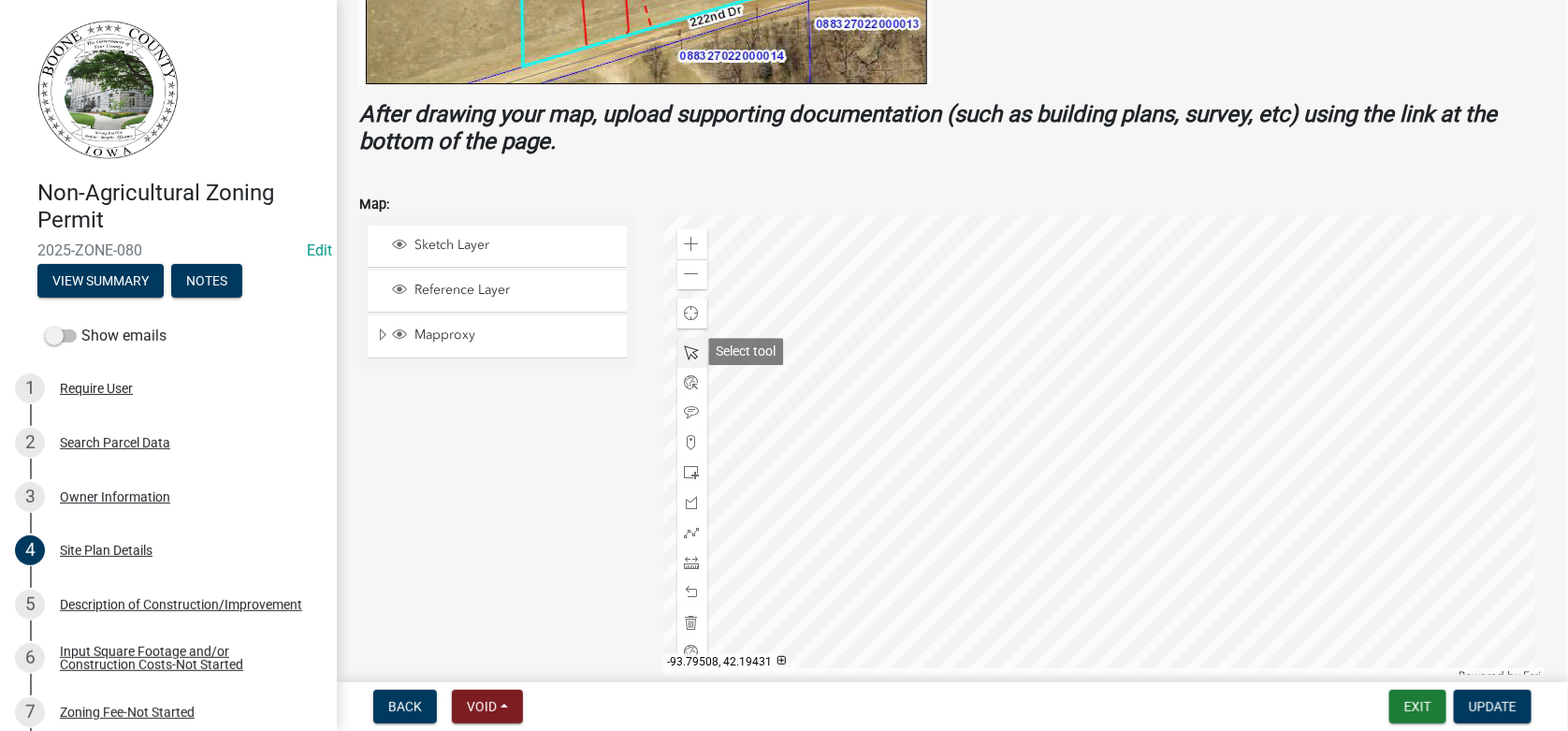
click at [691, 350] on span at bounding box center [691, 352] width 15 height 15
click at [1038, 343] on div at bounding box center [1105, 449] width 884 height 468
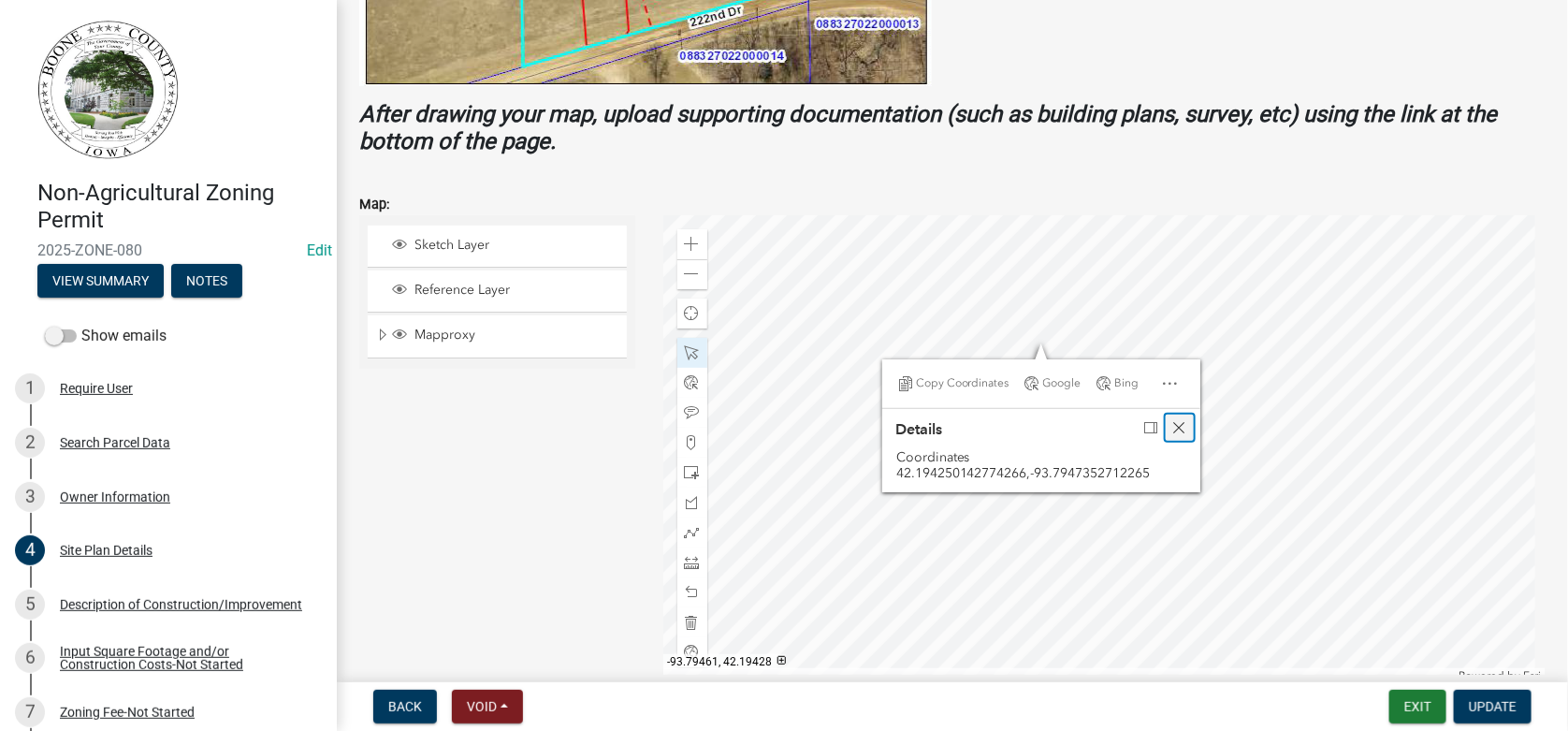
click at [1172, 426] on span "Close" at bounding box center [1179, 427] width 15 height 15
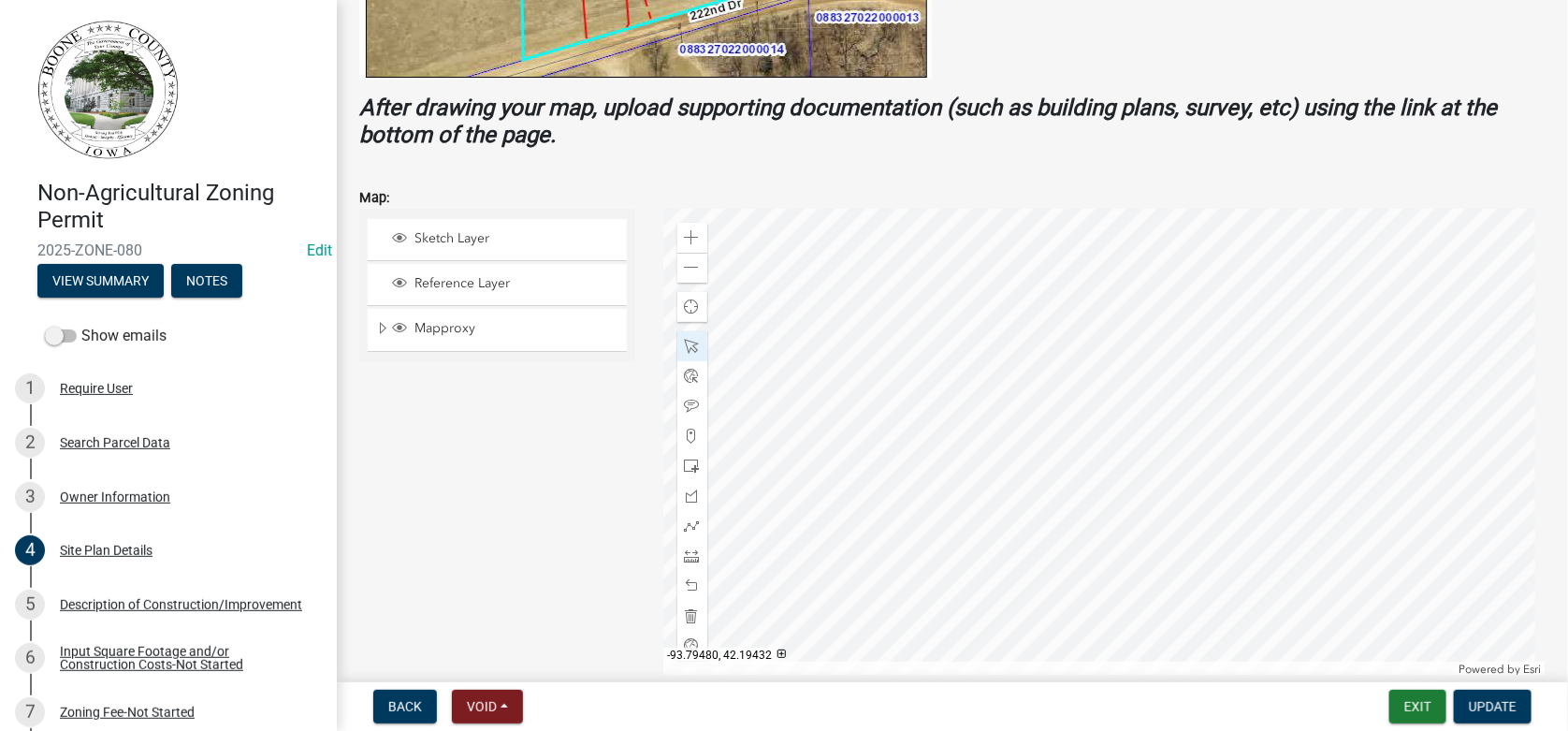
click at [988, 332] on div at bounding box center [1105, 443] width 884 height 468
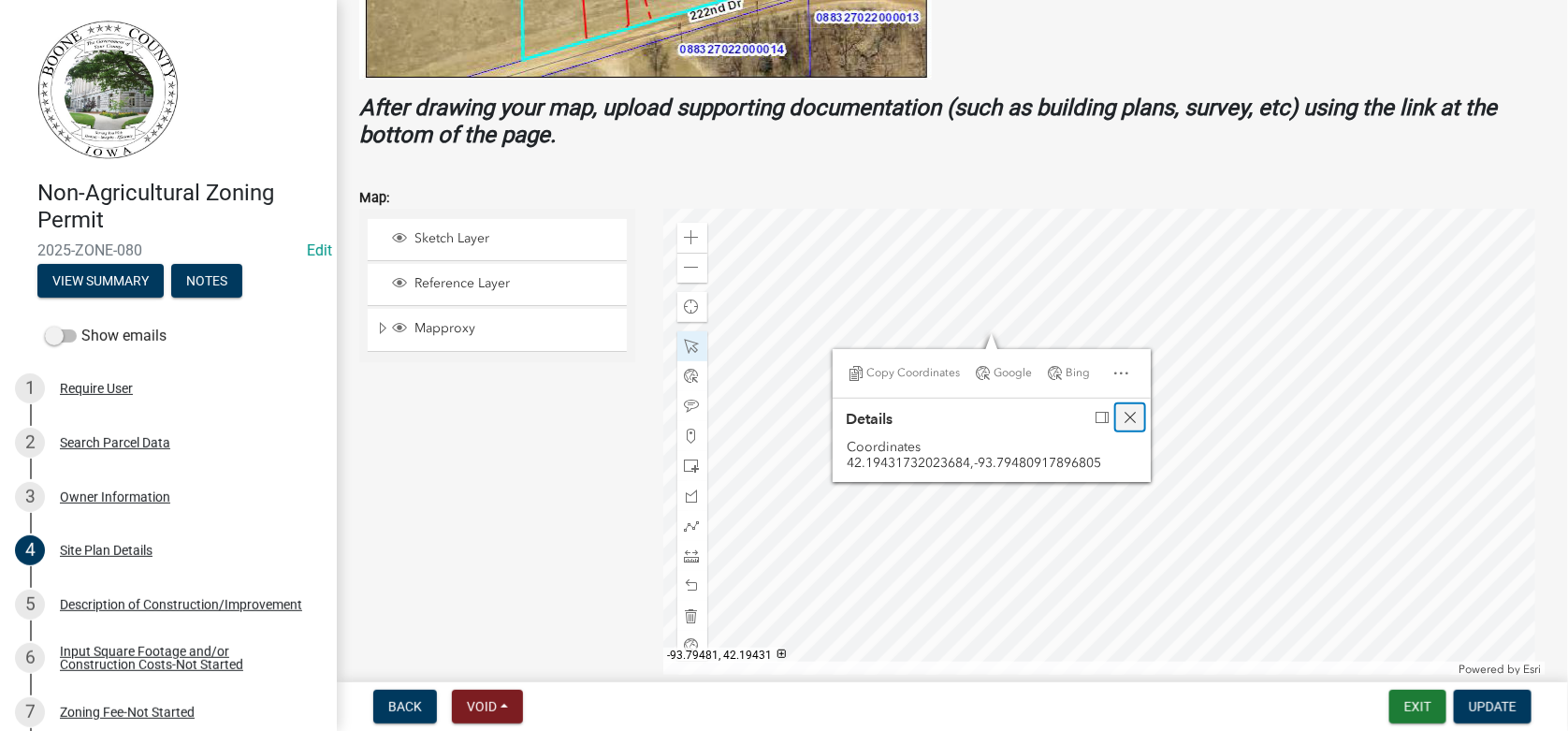
click at [1132, 410] on span "Close" at bounding box center [1129, 416] width 15 height 15
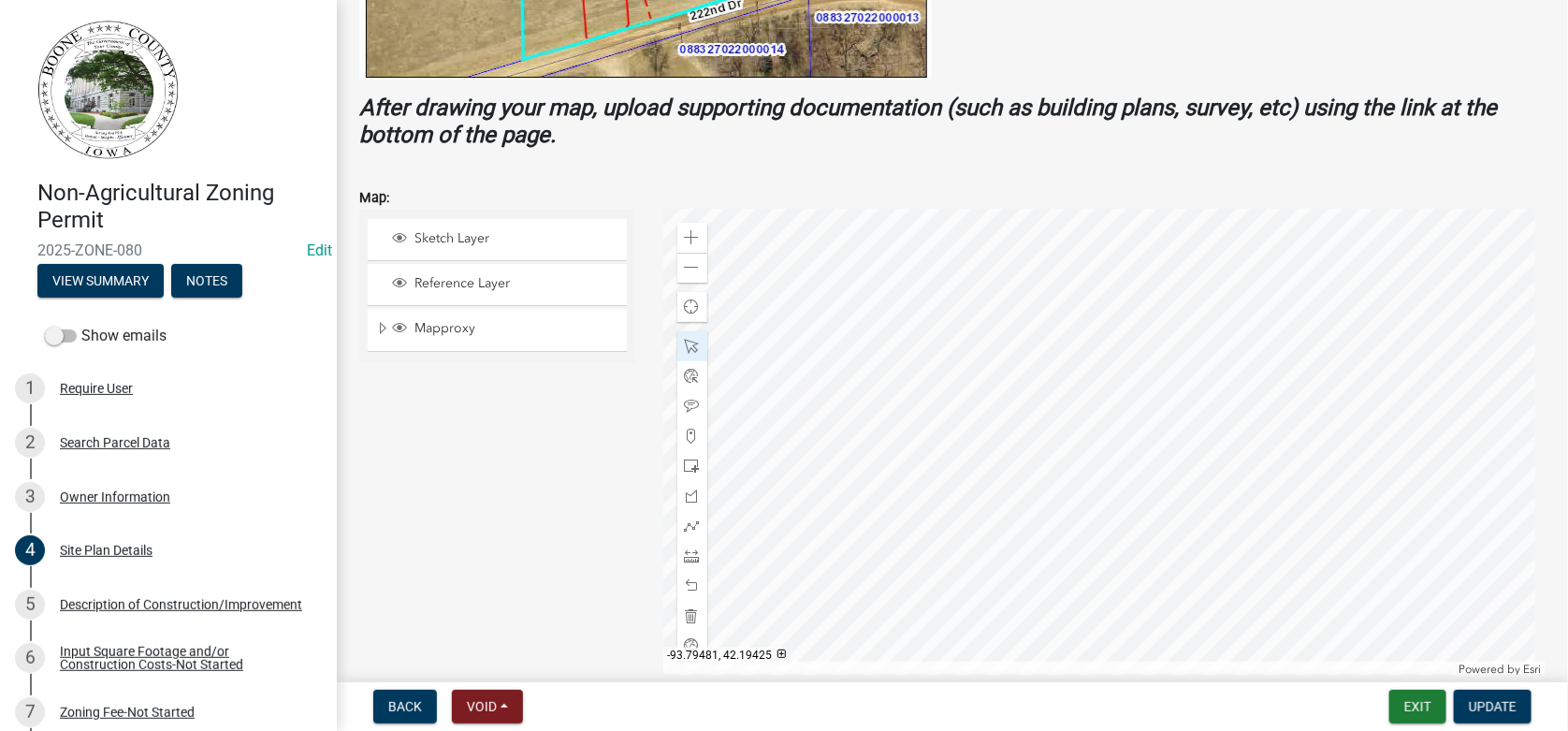
click at [983, 435] on div at bounding box center [1105, 443] width 884 height 468
click at [879, 431] on div at bounding box center [1105, 443] width 884 height 468
click at [1063, 441] on div at bounding box center [1105, 443] width 884 height 468
click at [975, 546] on div at bounding box center [1105, 443] width 884 height 468
click at [689, 553] on span at bounding box center [691, 555] width 15 height 15
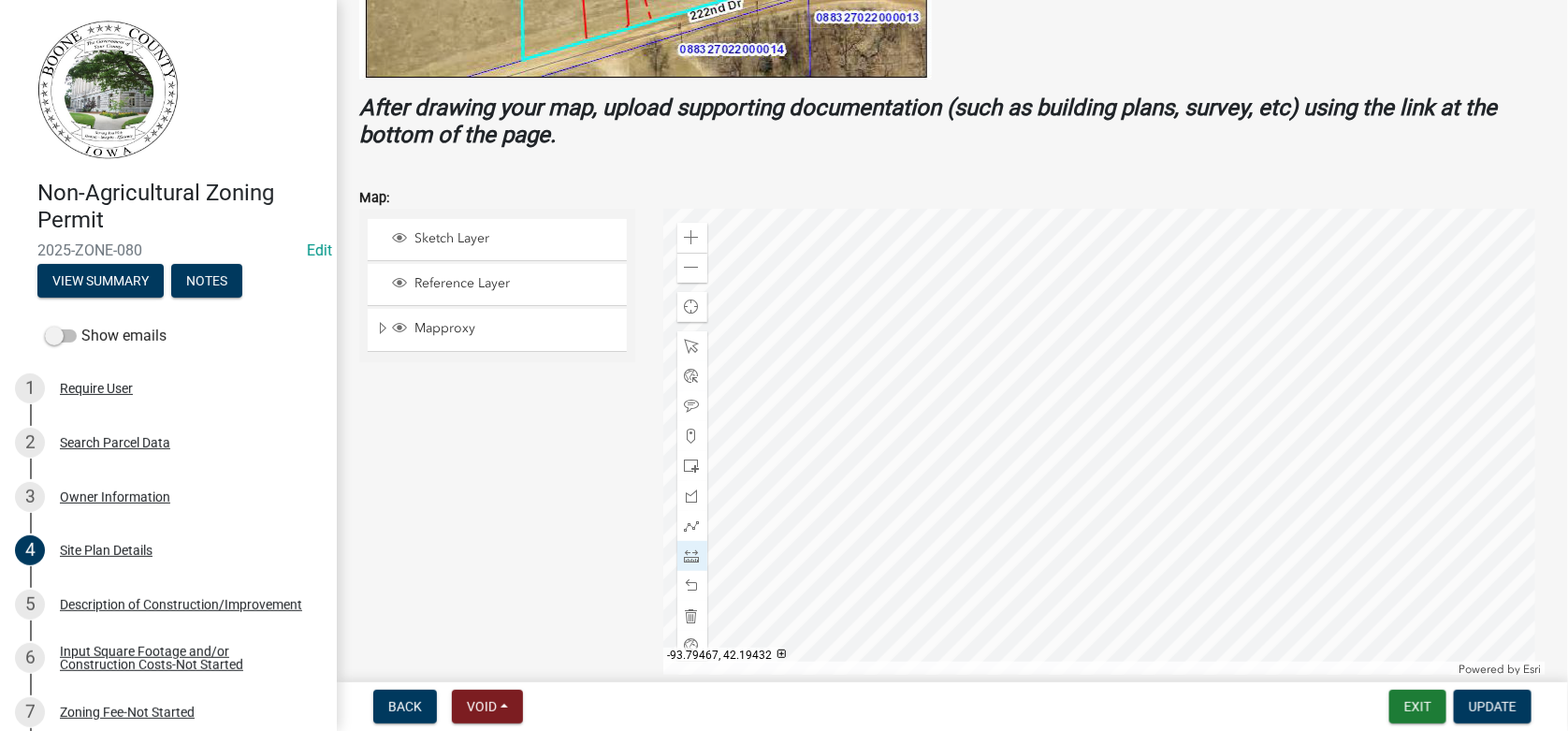
click at [1142, 336] on div at bounding box center [1105, 443] width 884 height 468
click at [972, 335] on div at bounding box center [1105, 443] width 884 height 468
click at [976, 541] on div at bounding box center [1105, 443] width 884 height 468
click at [1148, 541] on div at bounding box center [1105, 443] width 884 height 468
click at [1143, 337] on div at bounding box center [1105, 443] width 884 height 468
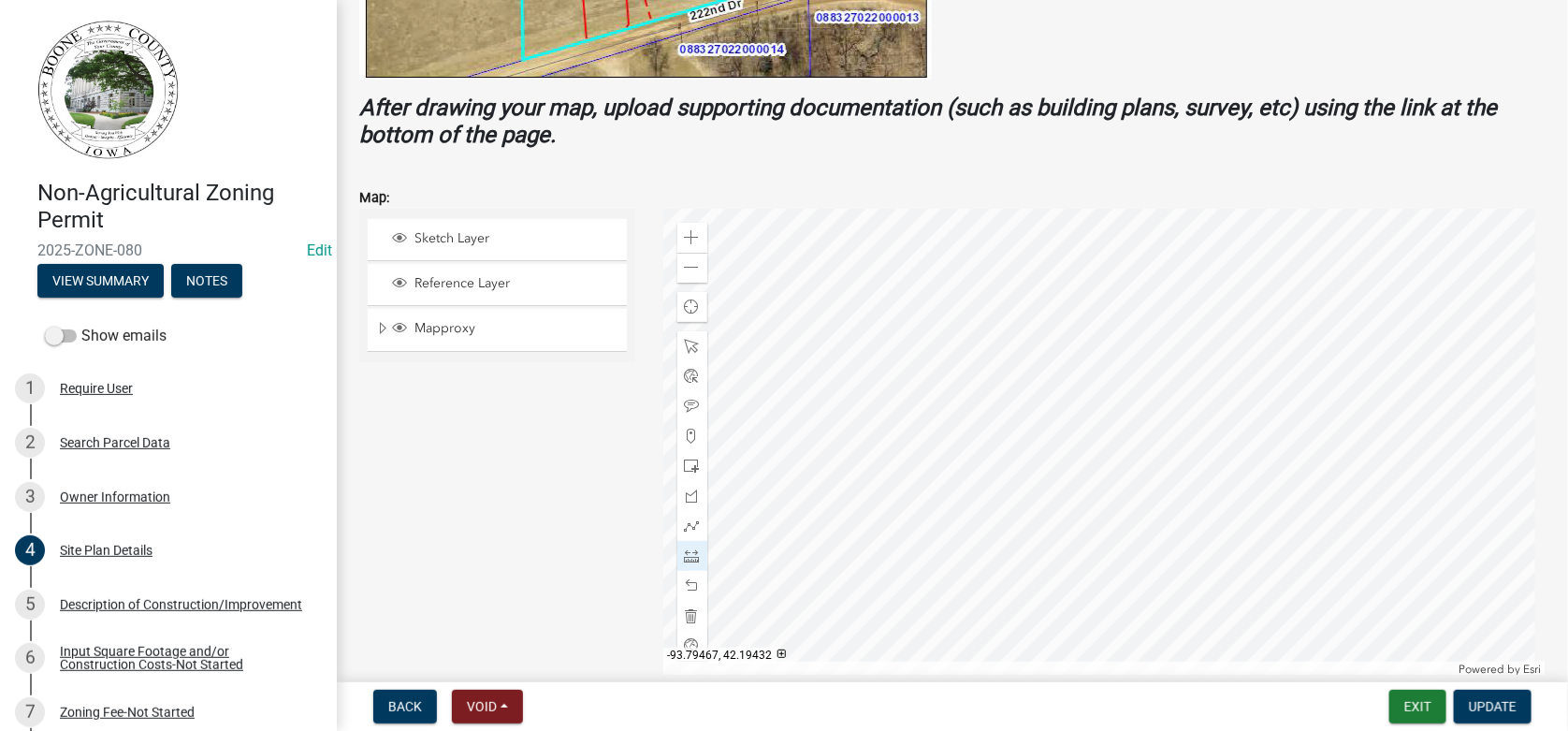
click at [1143, 337] on div at bounding box center [1105, 443] width 884 height 468
click at [1143, 336] on div at bounding box center [1105, 443] width 884 height 468
click at [686, 584] on span at bounding box center [691, 584] width 15 height 15
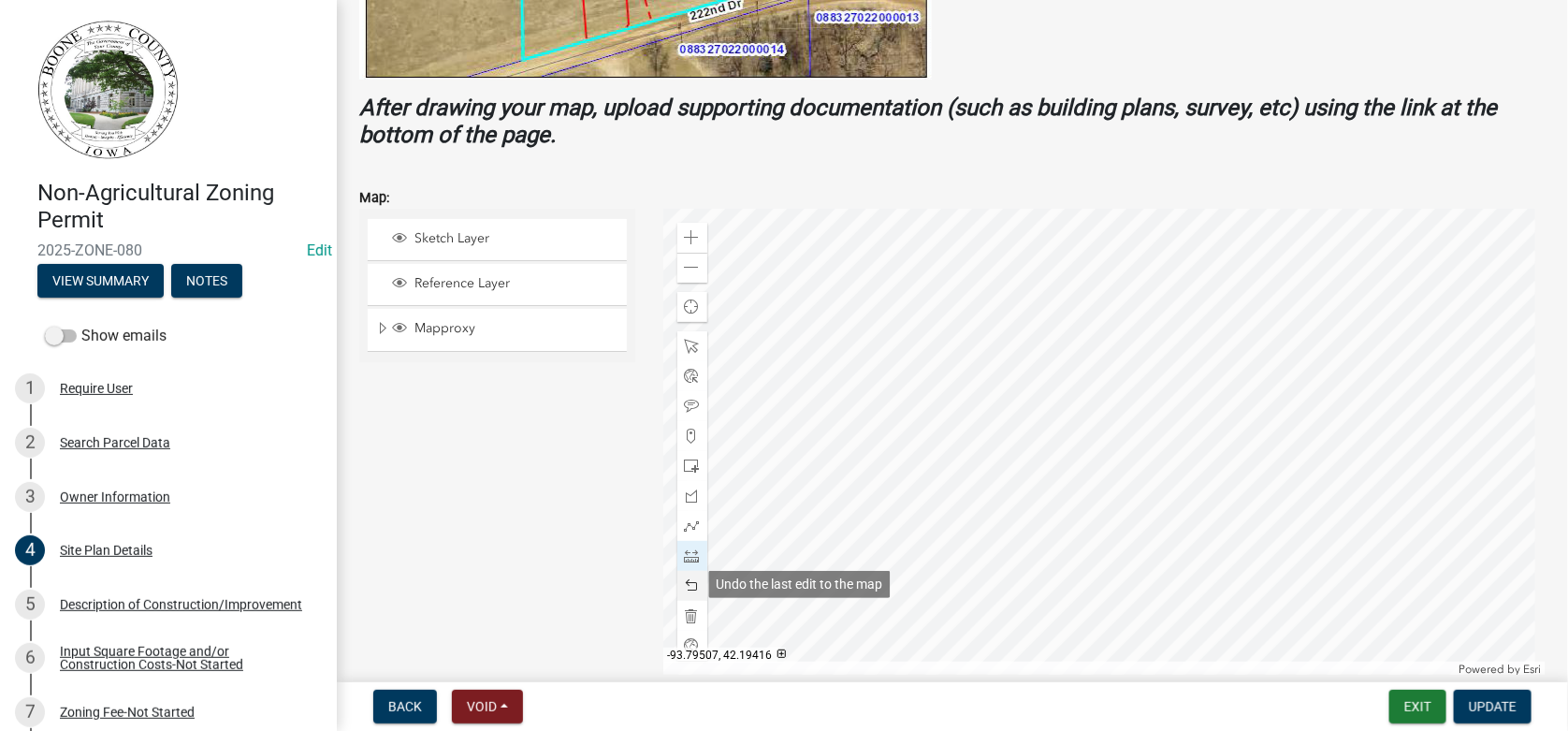
click at [686, 584] on span at bounding box center [691, 584] width 15 height 15
click at [1032, 322] on div at bounding box center [1105, 443] width 884 height 468
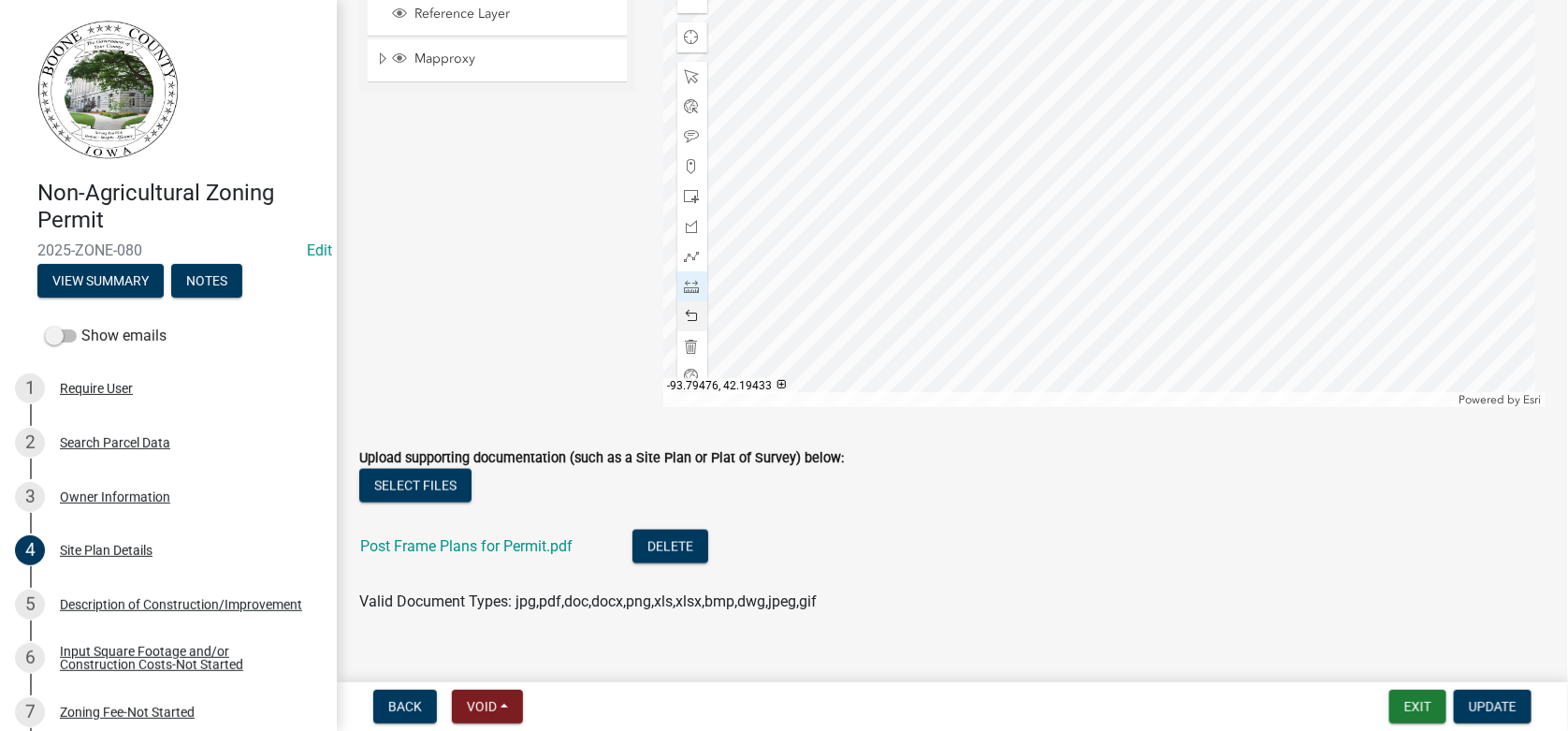
scroll to position [957, 0]
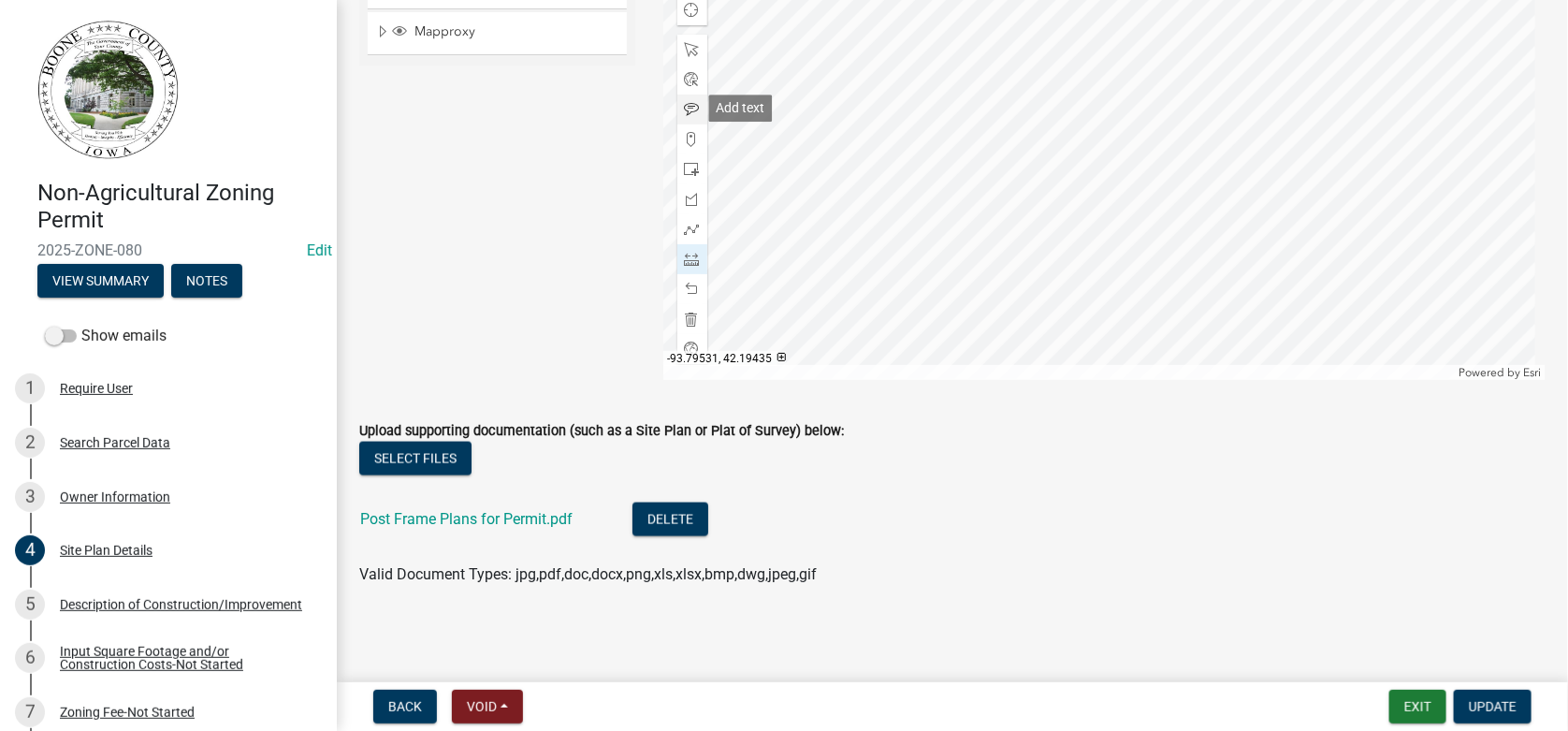
click at [687, 106] on span at bounding box center [691, 109] width 15 height 15
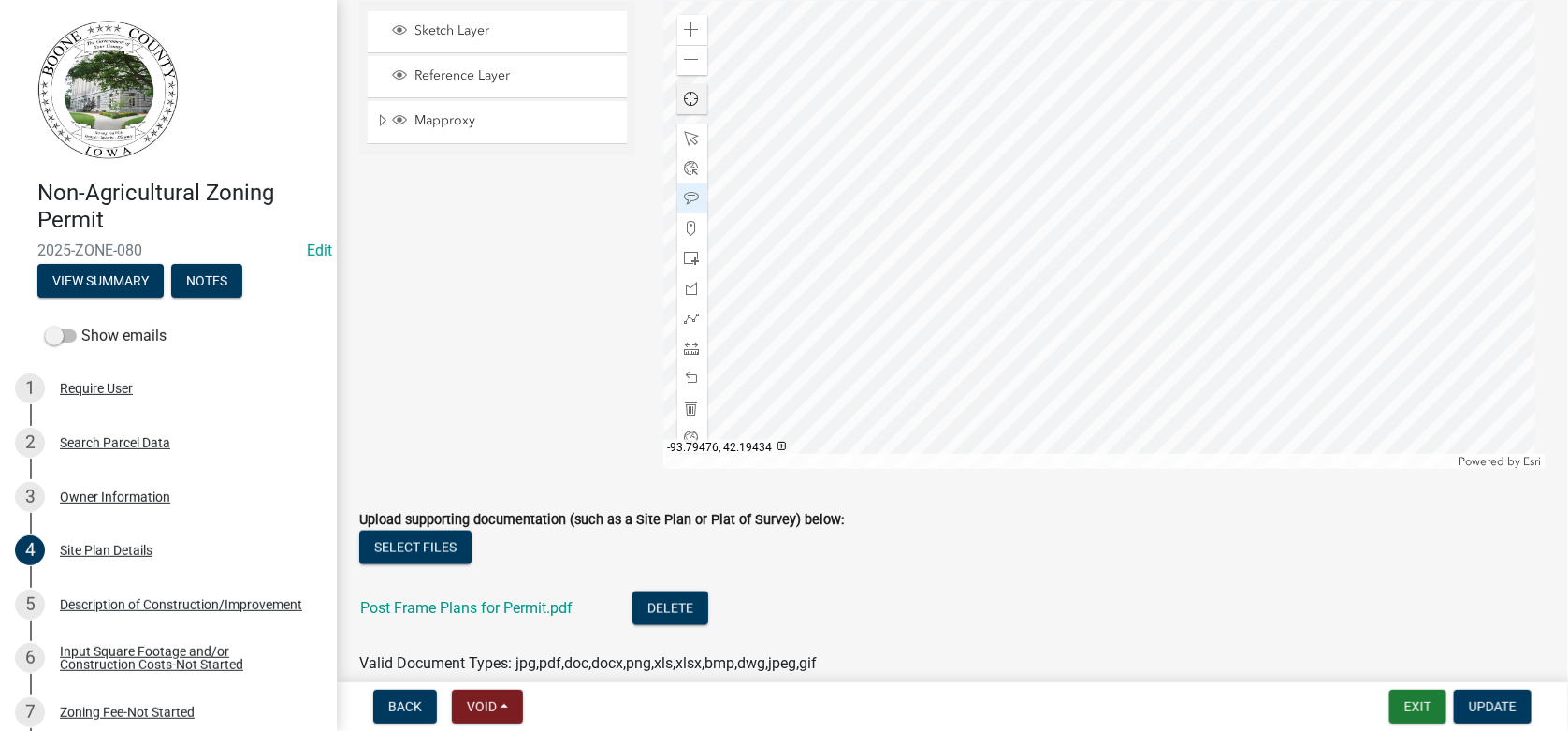
click at [1049, 233] on div at bounding box center [1105, 235] width 884 height 468
click at [982, 314] on div at bounding box center [1105, 235] width 884 height 468
click at [1046, 316] on div at bounding box center [1105, 235] width 884 height 468
click at [446, 609] on link "Post Frame Plans for Permit.pdf" at bounding box center [466, 608] width 213 height 17
click at [1492, 701] on span "Update" at bounding box center [1492, 706] width 48 height 15
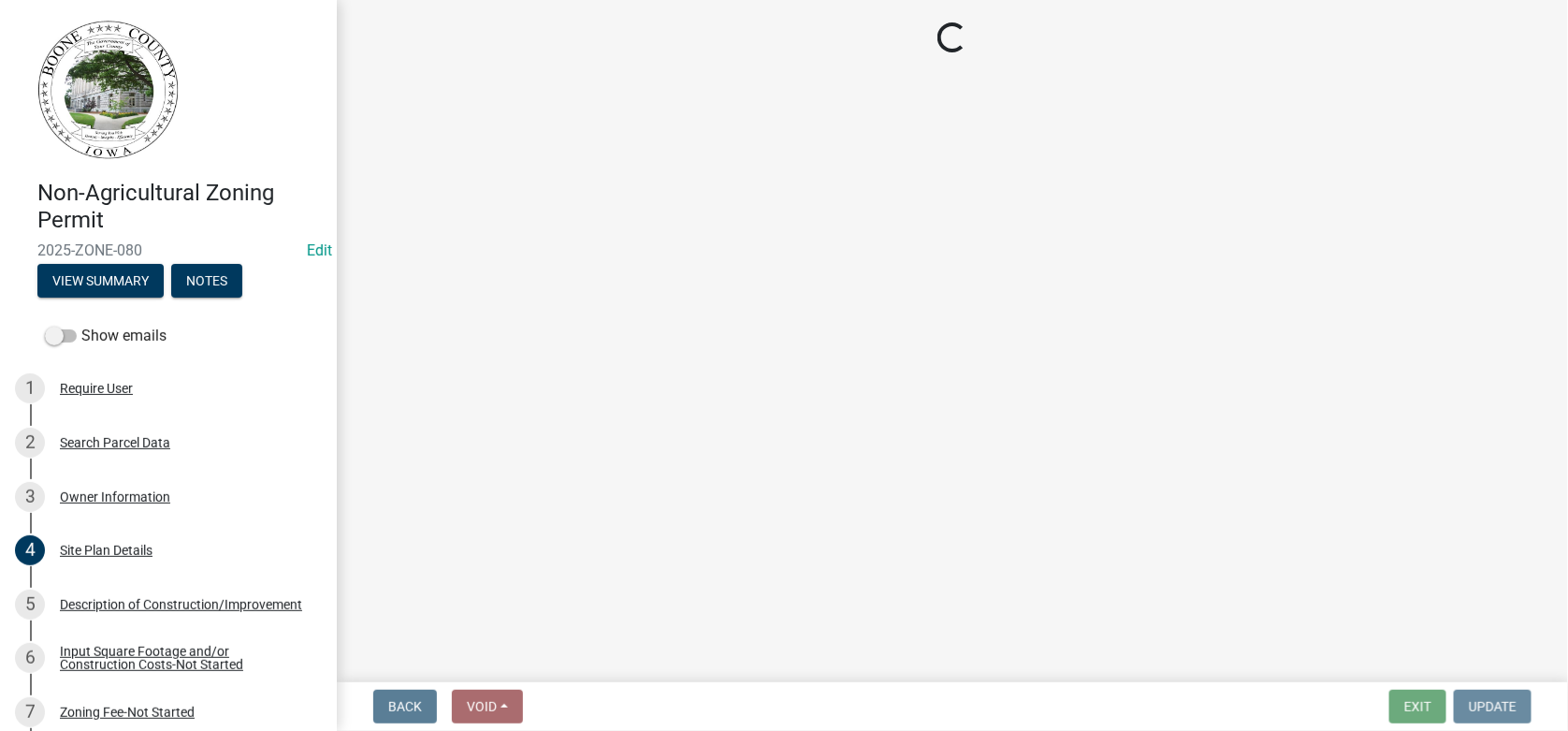
scroll to position [0, 0]
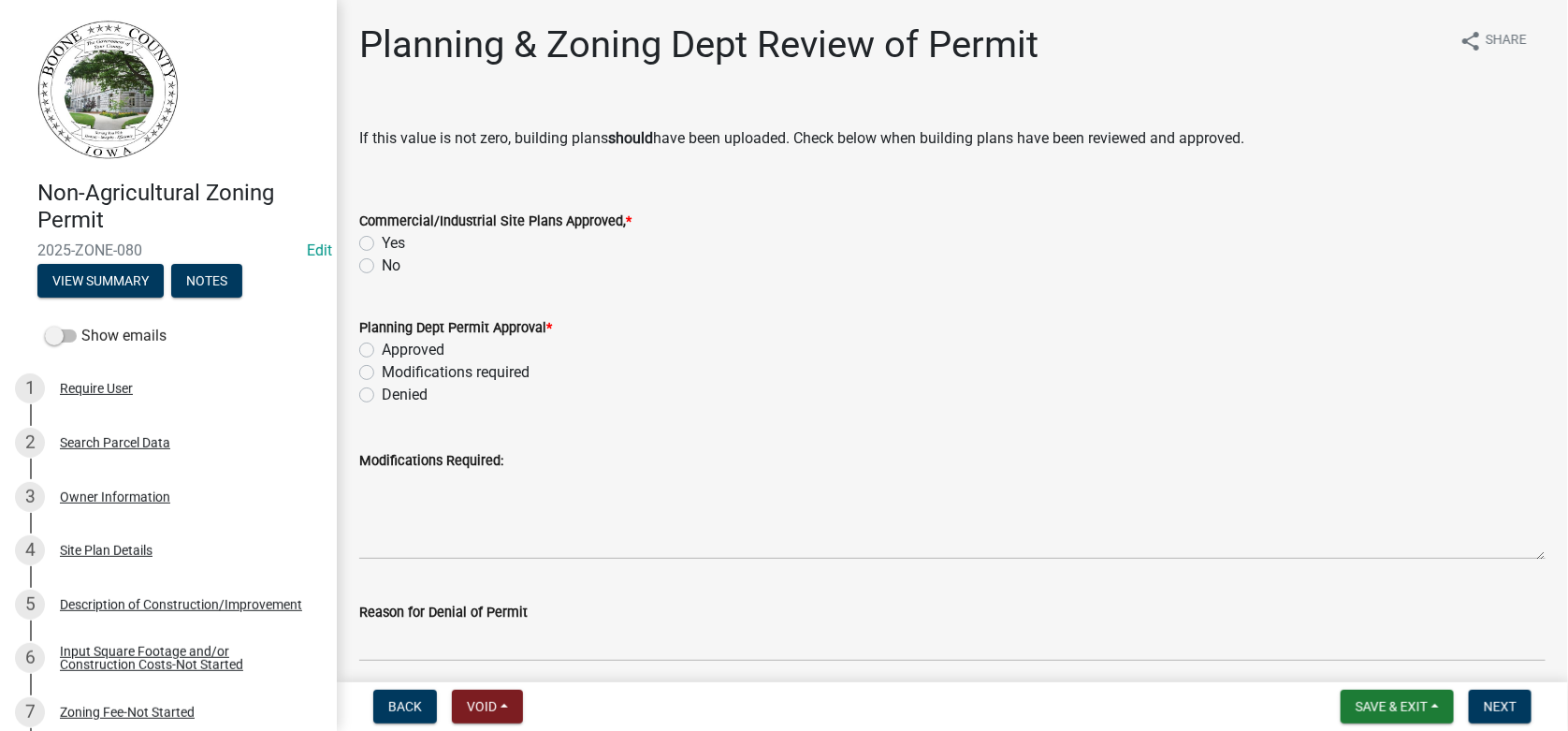
click at [382, 262] on label "No" at bounding box center [390, 265] width 18 height 22
click at [382, 262] on input "No" at bounding box center [387, 260] width 13 height 13
radio input "true"
click at [382, 345] on label "Approved" at bounding box center [413, 349] width 63 height 22
click at [382, 345] on input "Approved" at bounding box center [387, 345] width 13 height 13
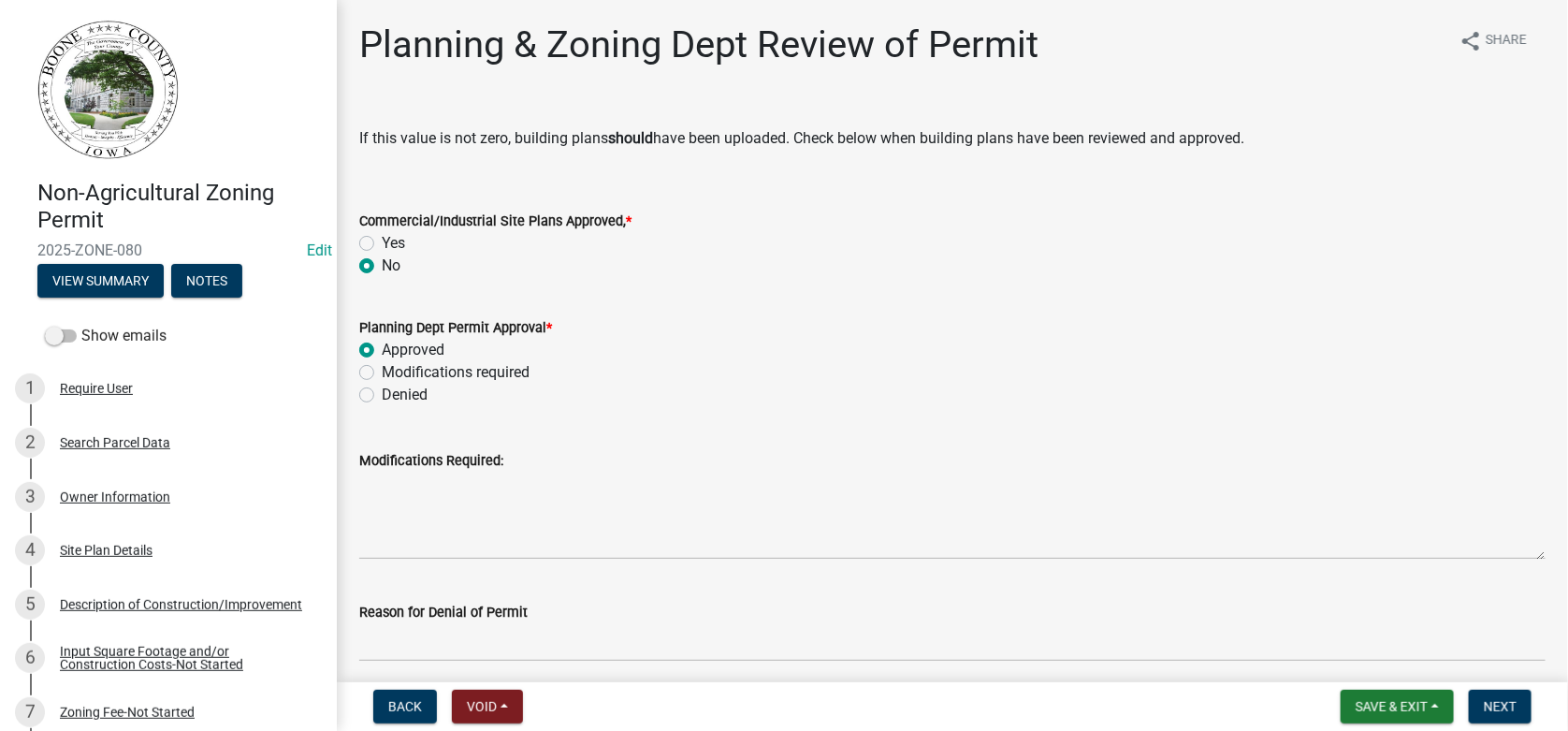
radio input "true"
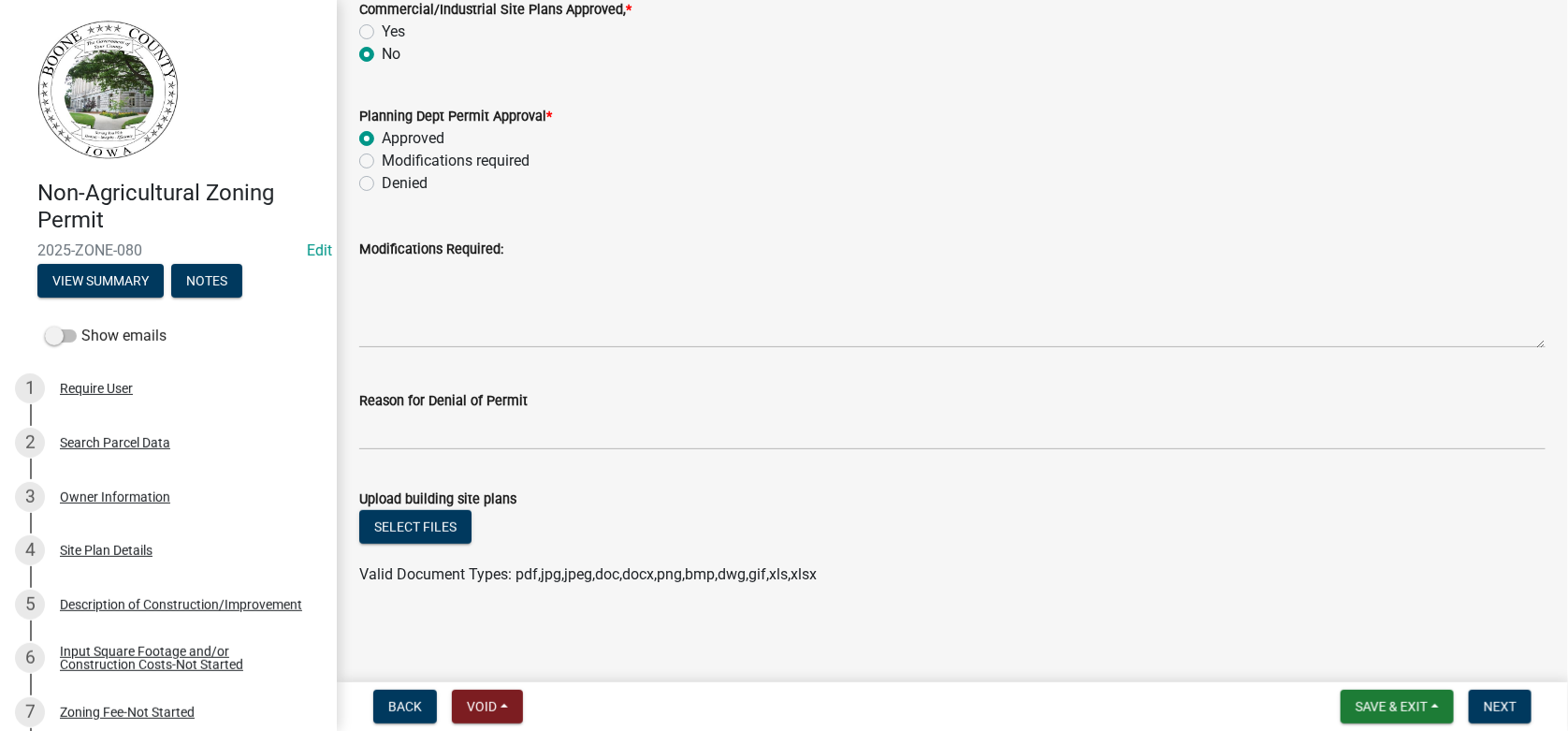
scroll to position [212, 0]
click at [1491, 711] on span "Next" at bounding box center [1500, 706] width 33 height 15
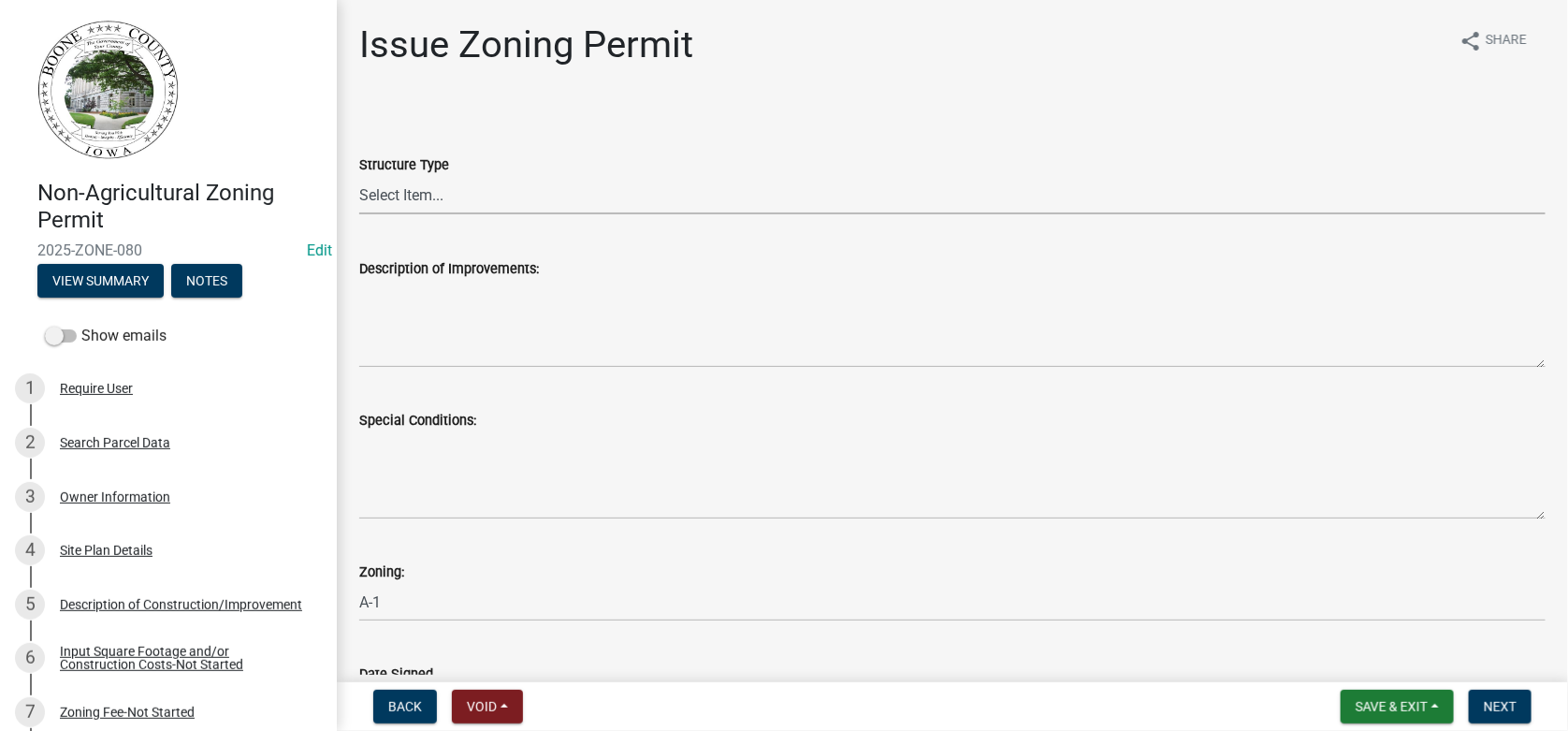
click at [387, 196] on select "Select Item... Principle Structure Accessory Structure Principle and Accessory …" at bounding box center [952, 195] width 1186 height 39
click at [359, 176] on select "Select Item... Principle Structure Accessory Structure Principle and Accessory …" at bounding box center [952, 195] width 1186 height 39
select select "b4fa5cc6-c485-45b8-8516-b90c7c2a06d2"
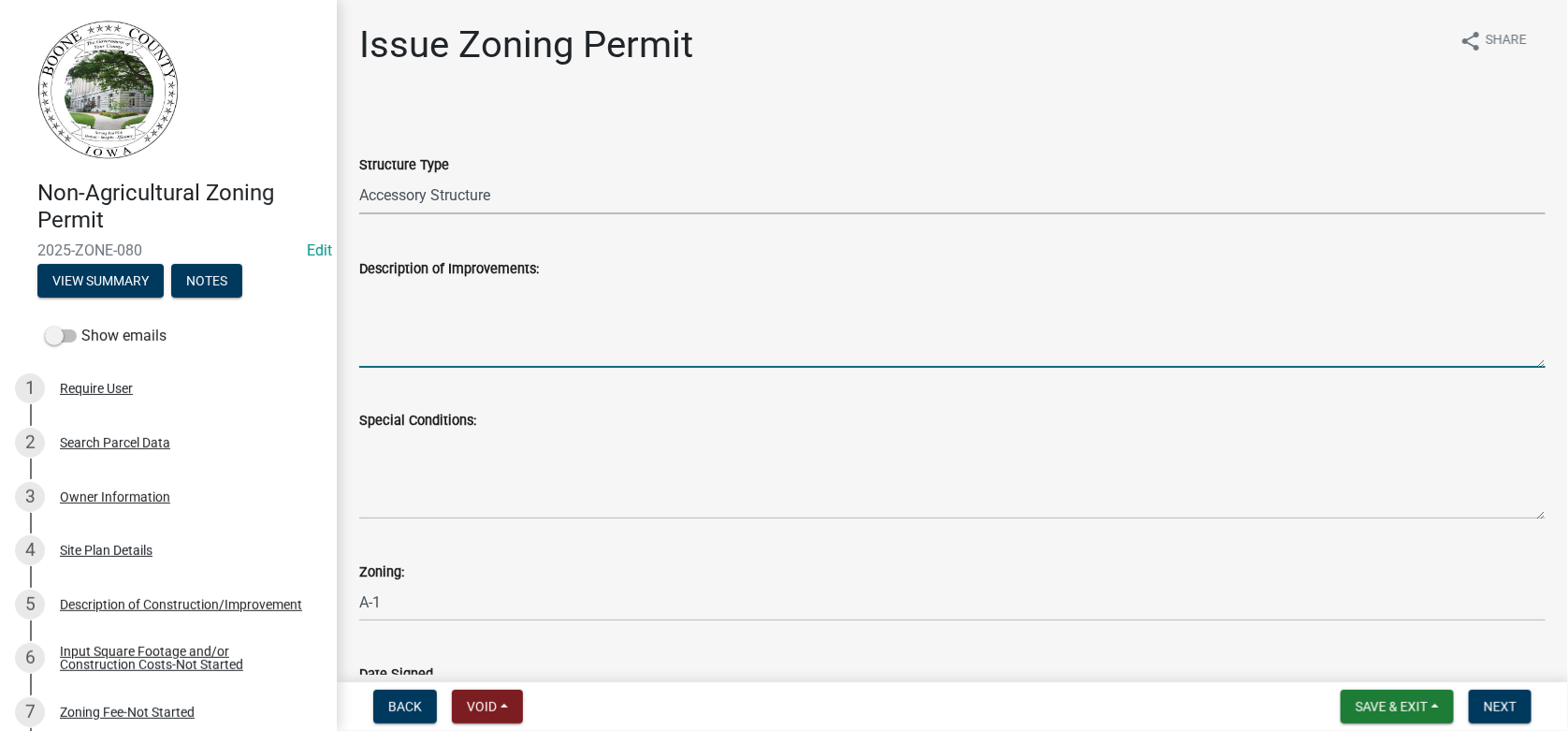
click at [413, 322] on textarea "Description of Improvements:" at bounding box center [952, 323] width 1186 height 88
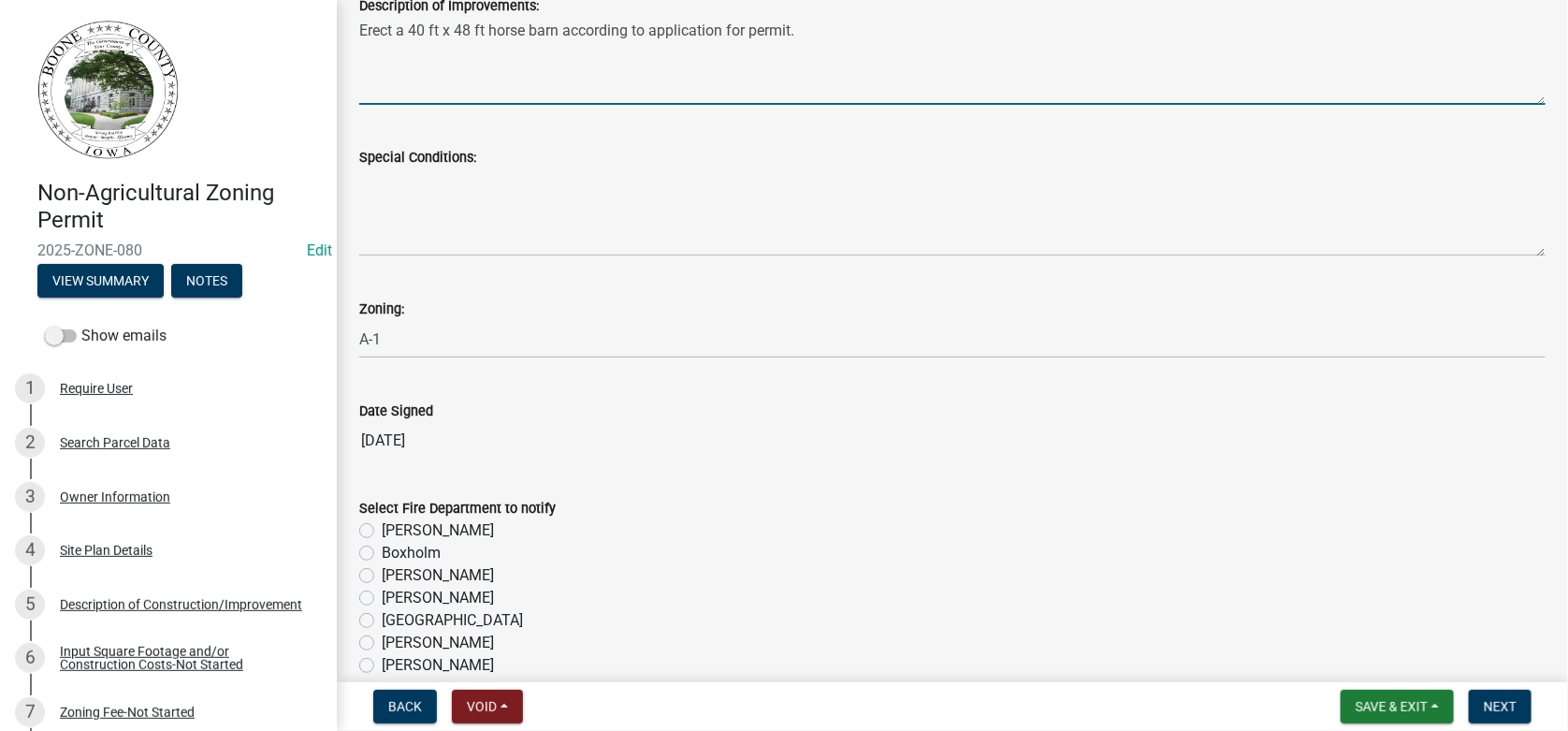
scroll to position [281, 0]
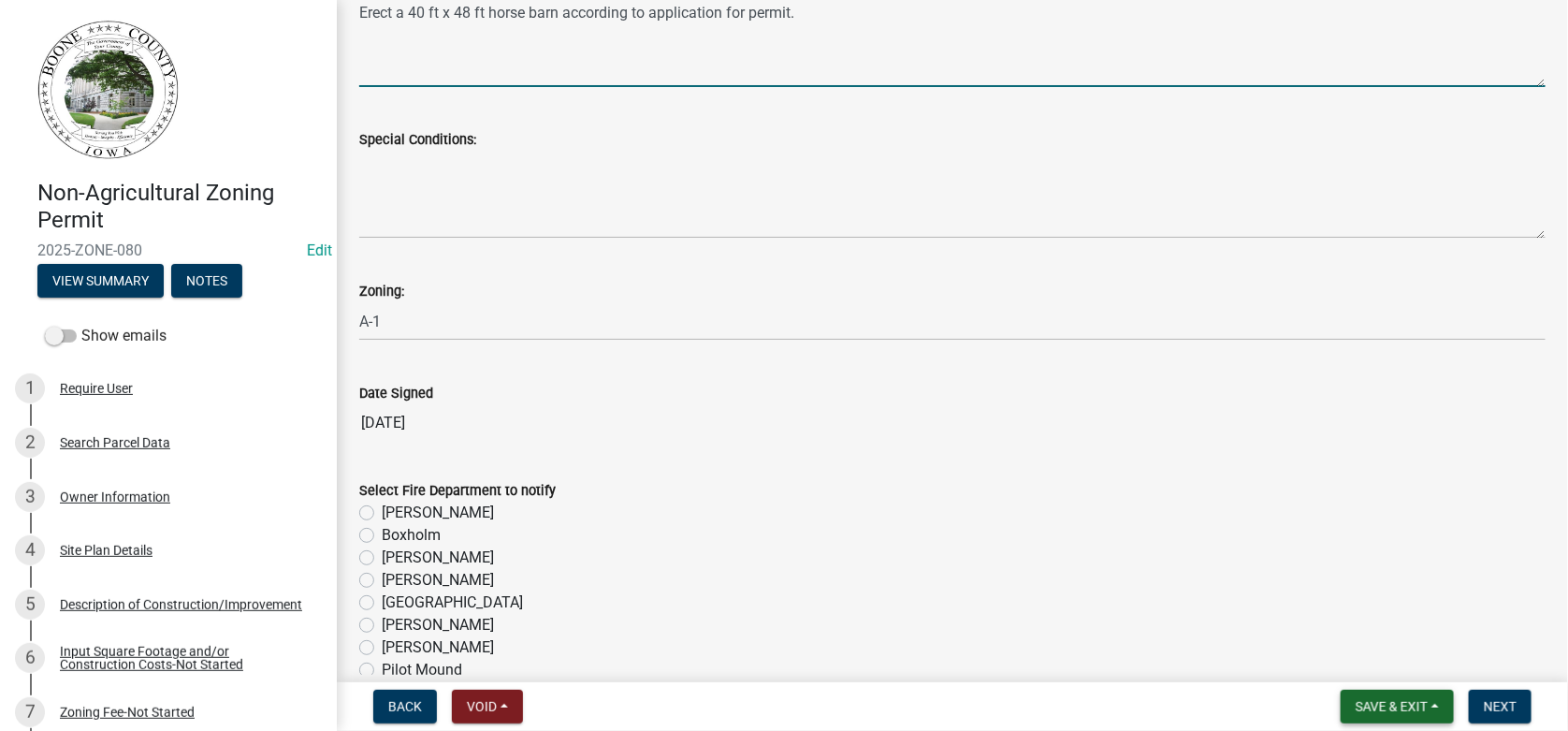
type textarea "Erect a 40 ft x 48 ft horse barn according to application for permit."
click at [1433, 709] on button "Save & Exit" at bounding box center [1397, 706] width 114 height 34
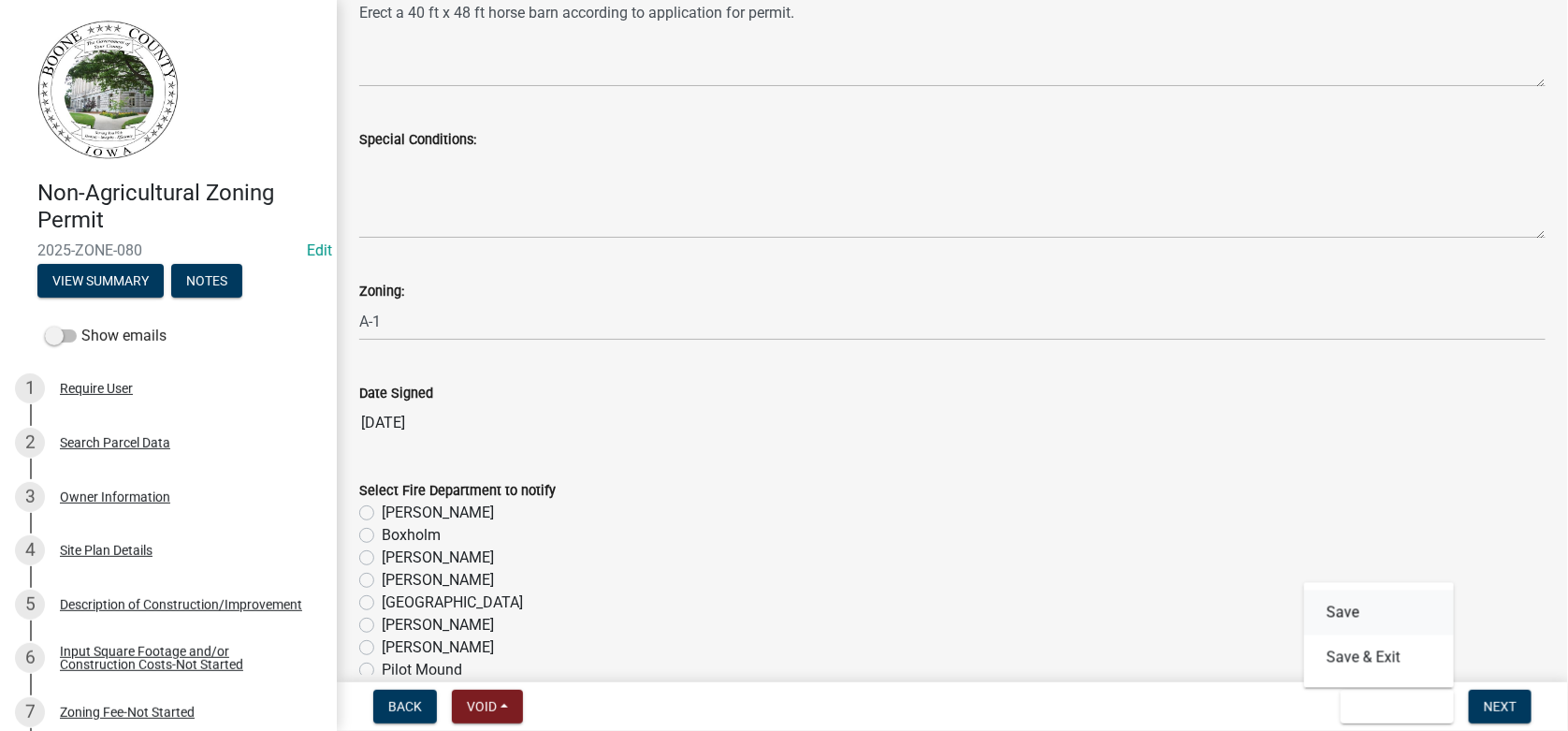
click at [1352, 599] on button "Save" at bounding box center [1379, 613] width 150 height 45
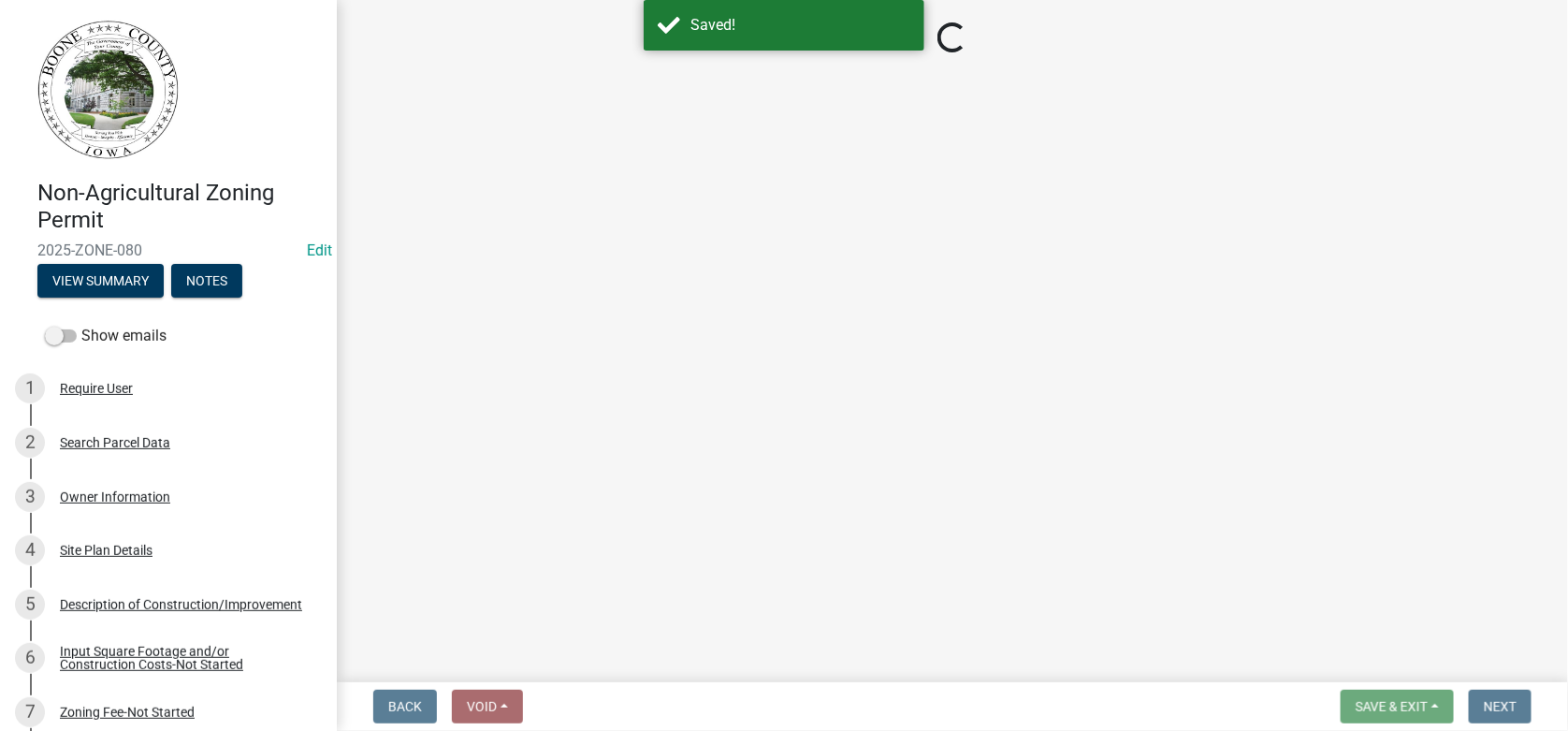
select select "b4fa5cc6-c485-45b8-8516-b90c7c2a06d2"
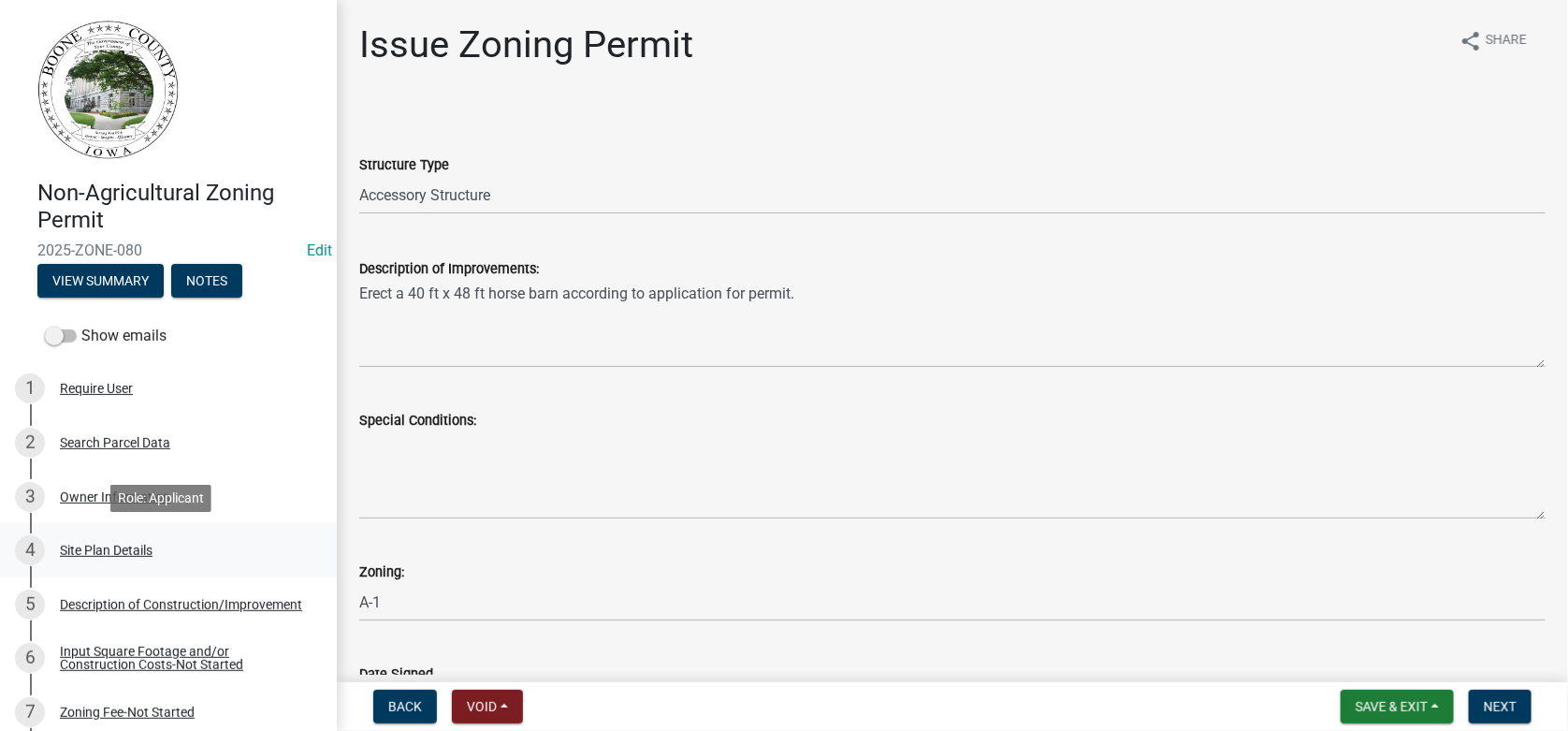
click at [109, 549] on div "Site Plan Details" at bounding box center [106, 549] width 92 height 13
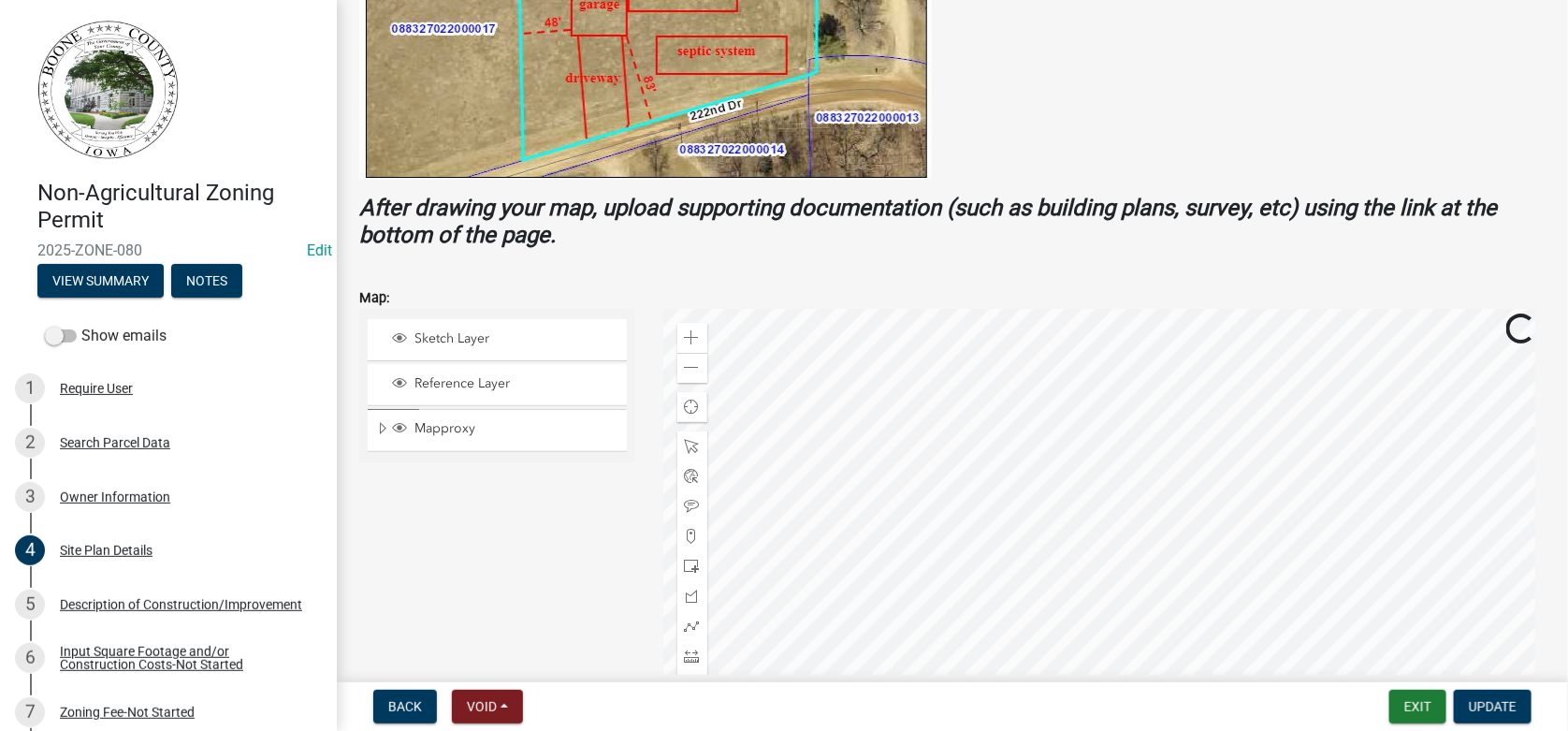
scroll to position [654, 0]
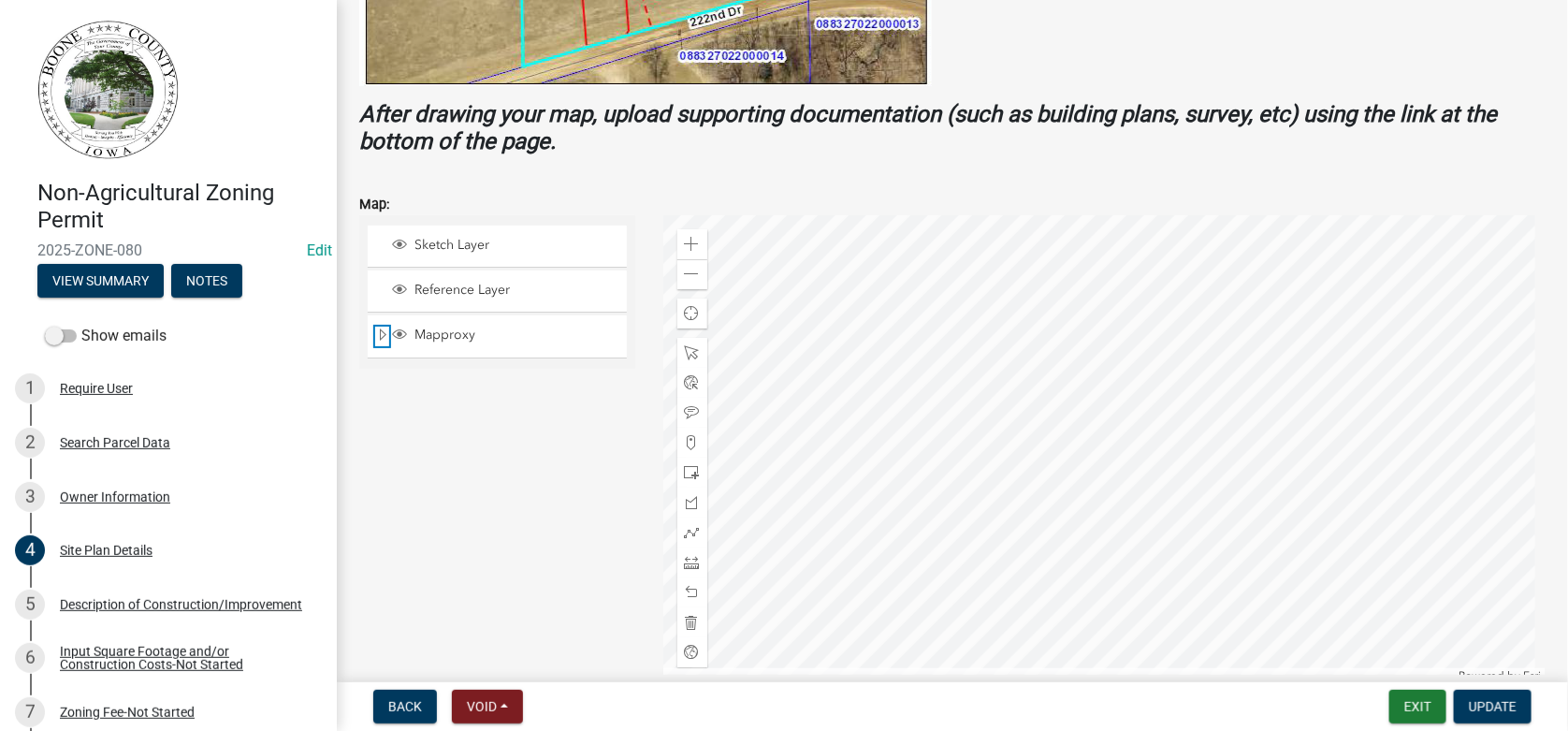
click at [382, 334] on span "Expand" at bounding box center [382, 335] width 15 height 17
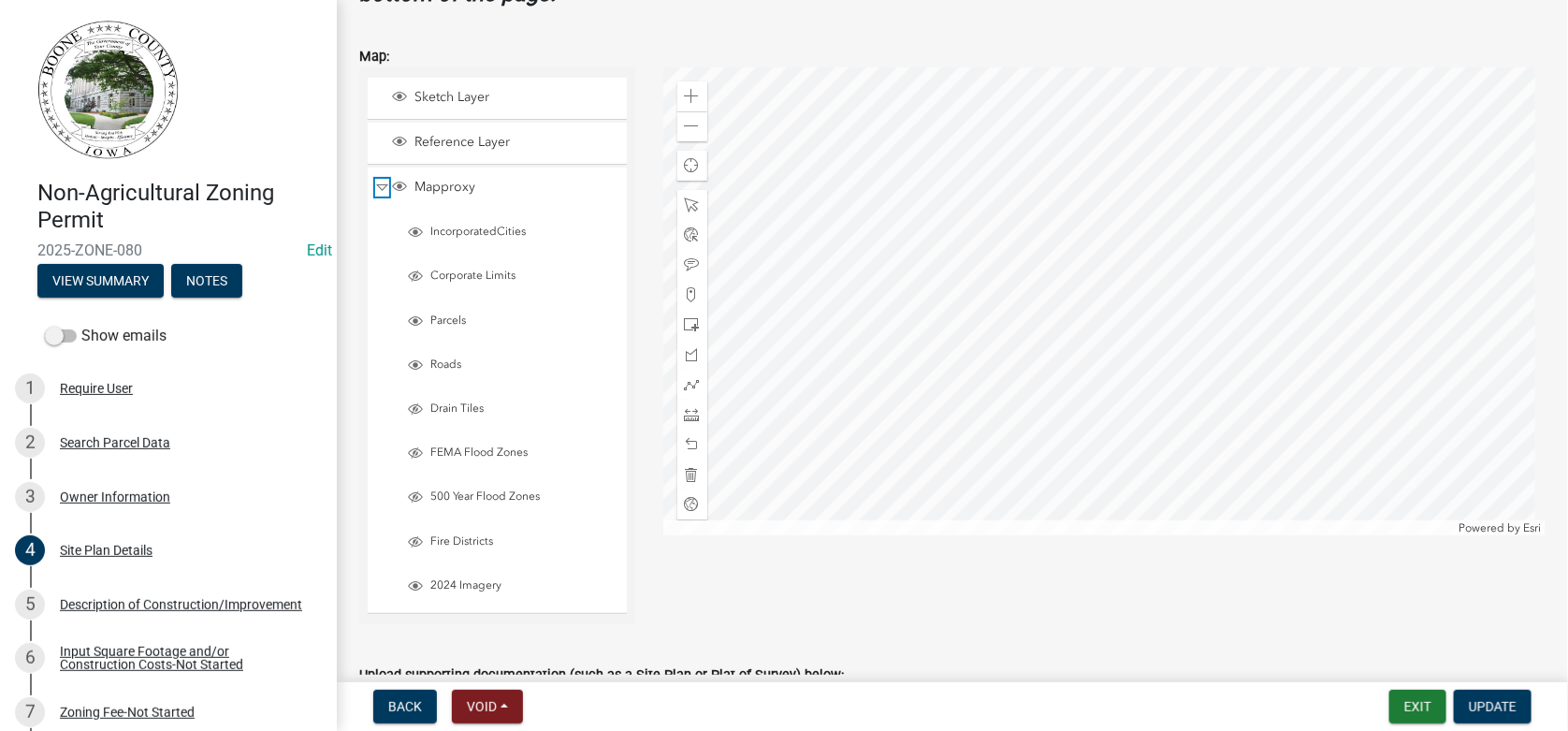
scroll to position [841, 0]
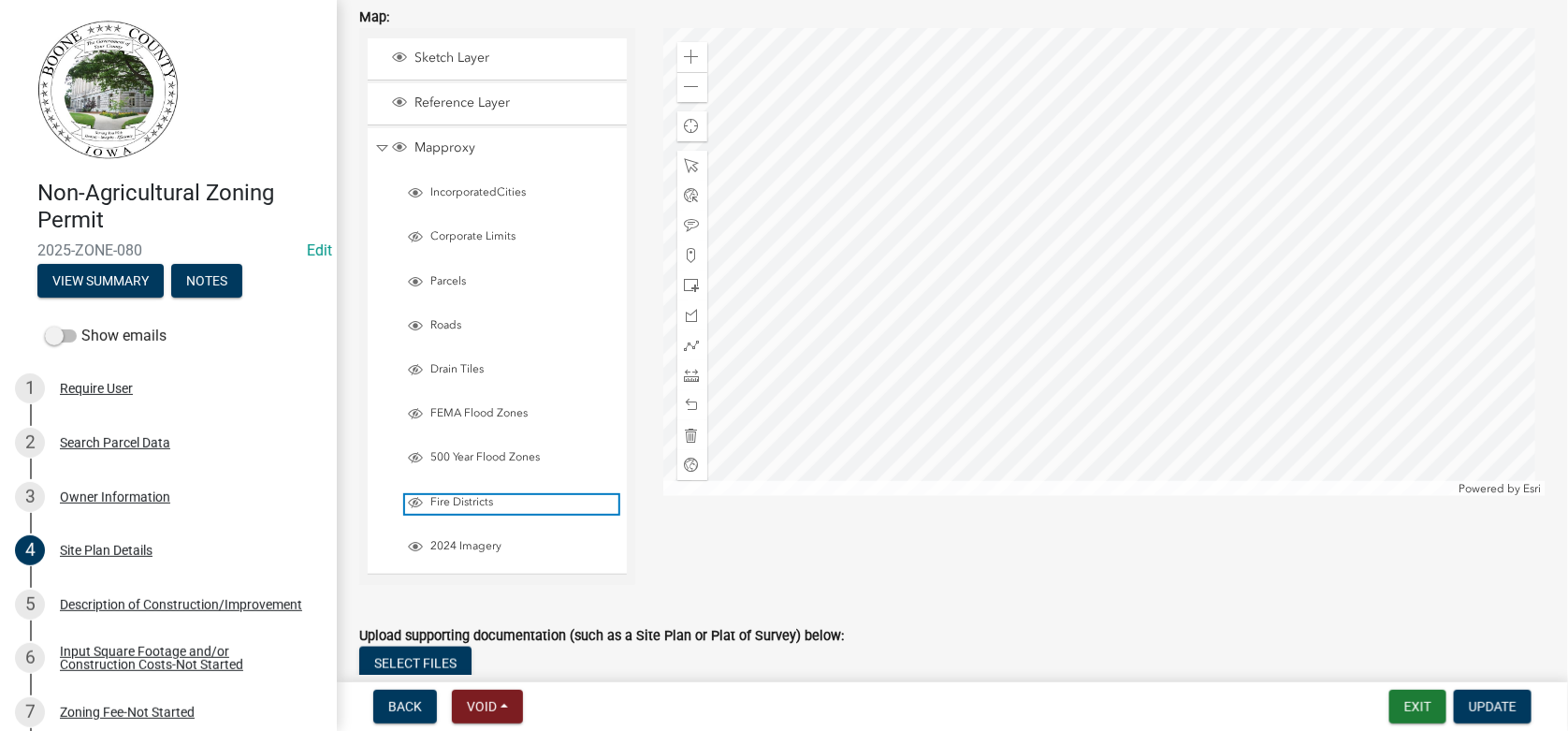
click at [427, 495] on span "Fire Districts" at bounding box center [521, 502] width 192 height 15
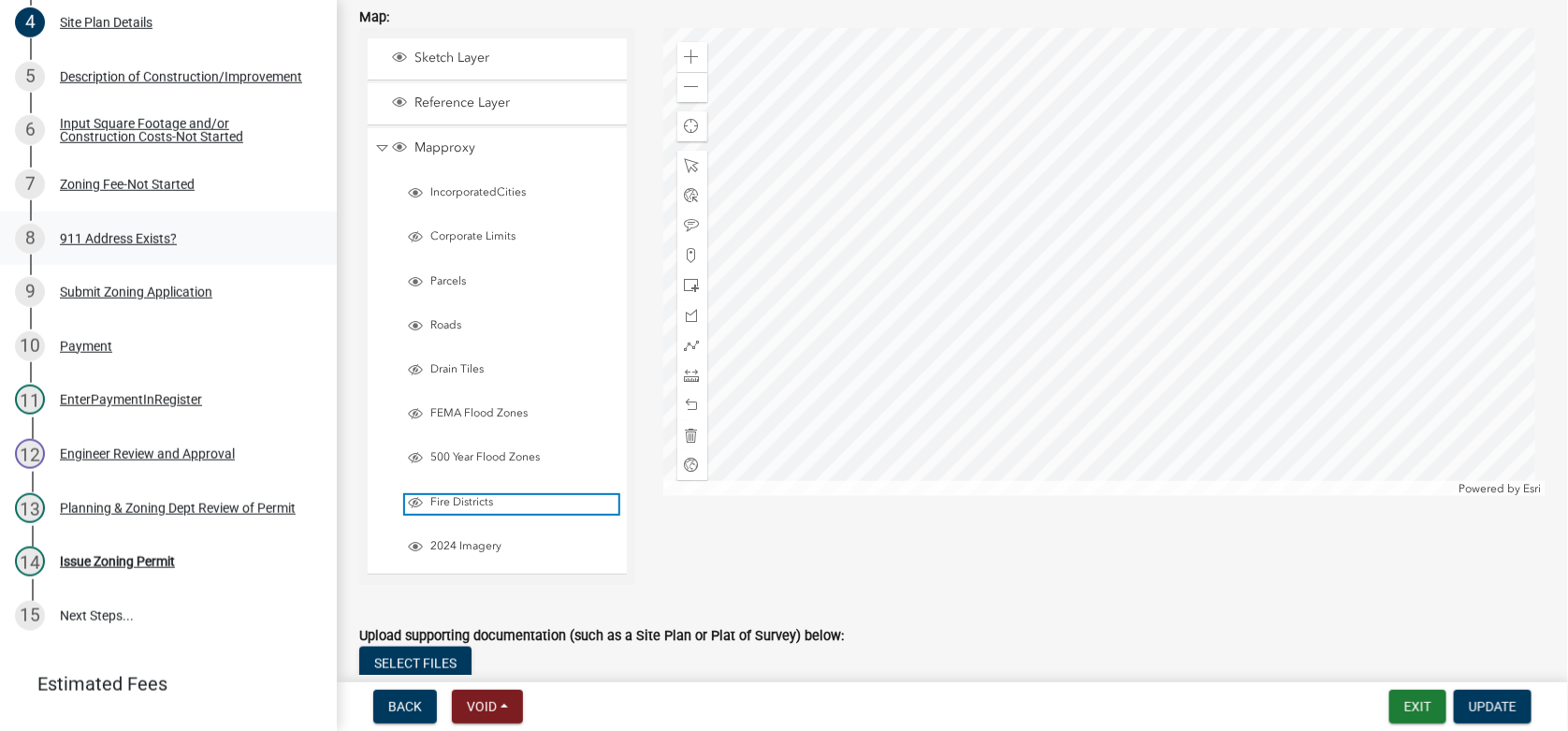
scroll to position [561, 0]
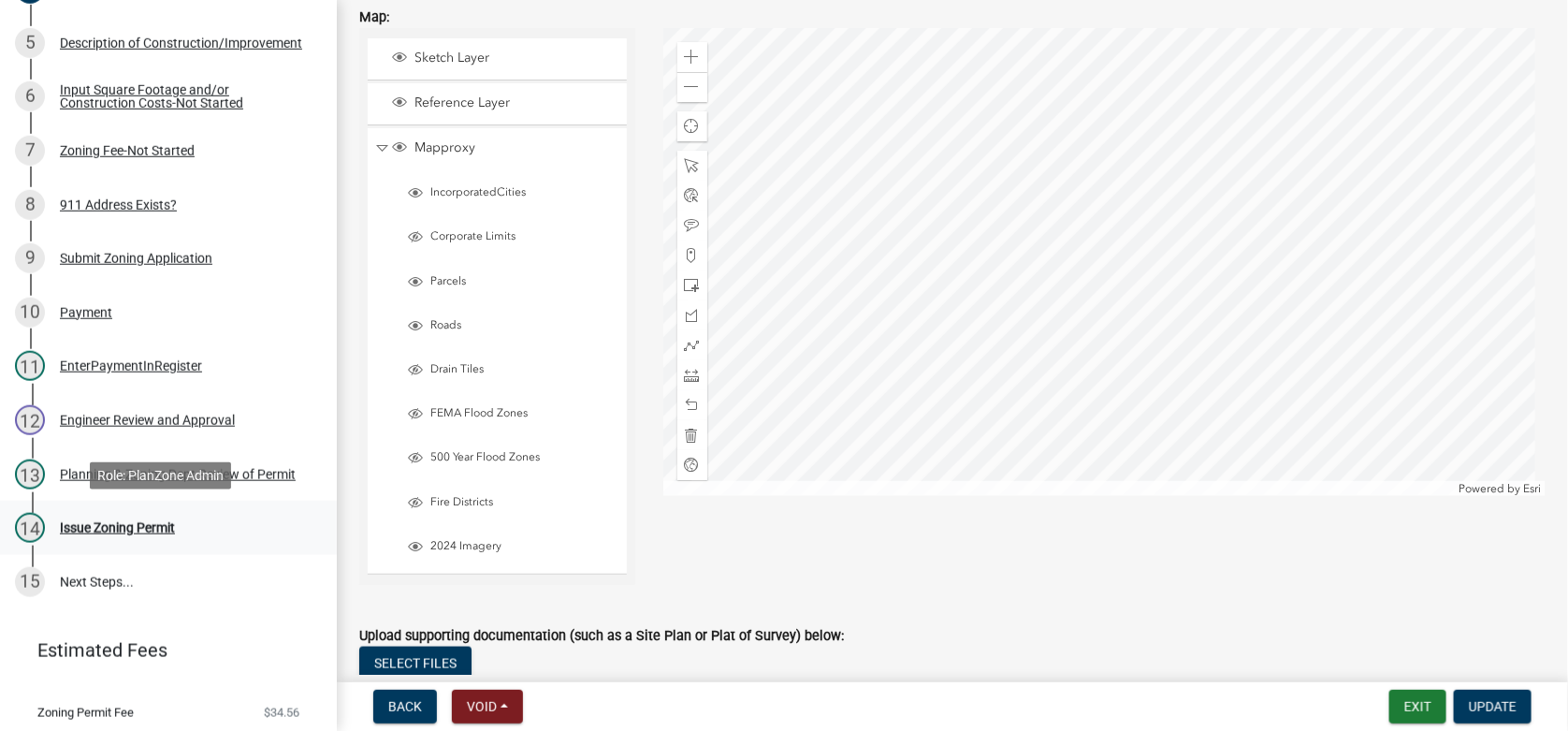
click at [117, 524] on div "Issue Zoning Permit" at bounding box center [117, 527] width 116 height 13
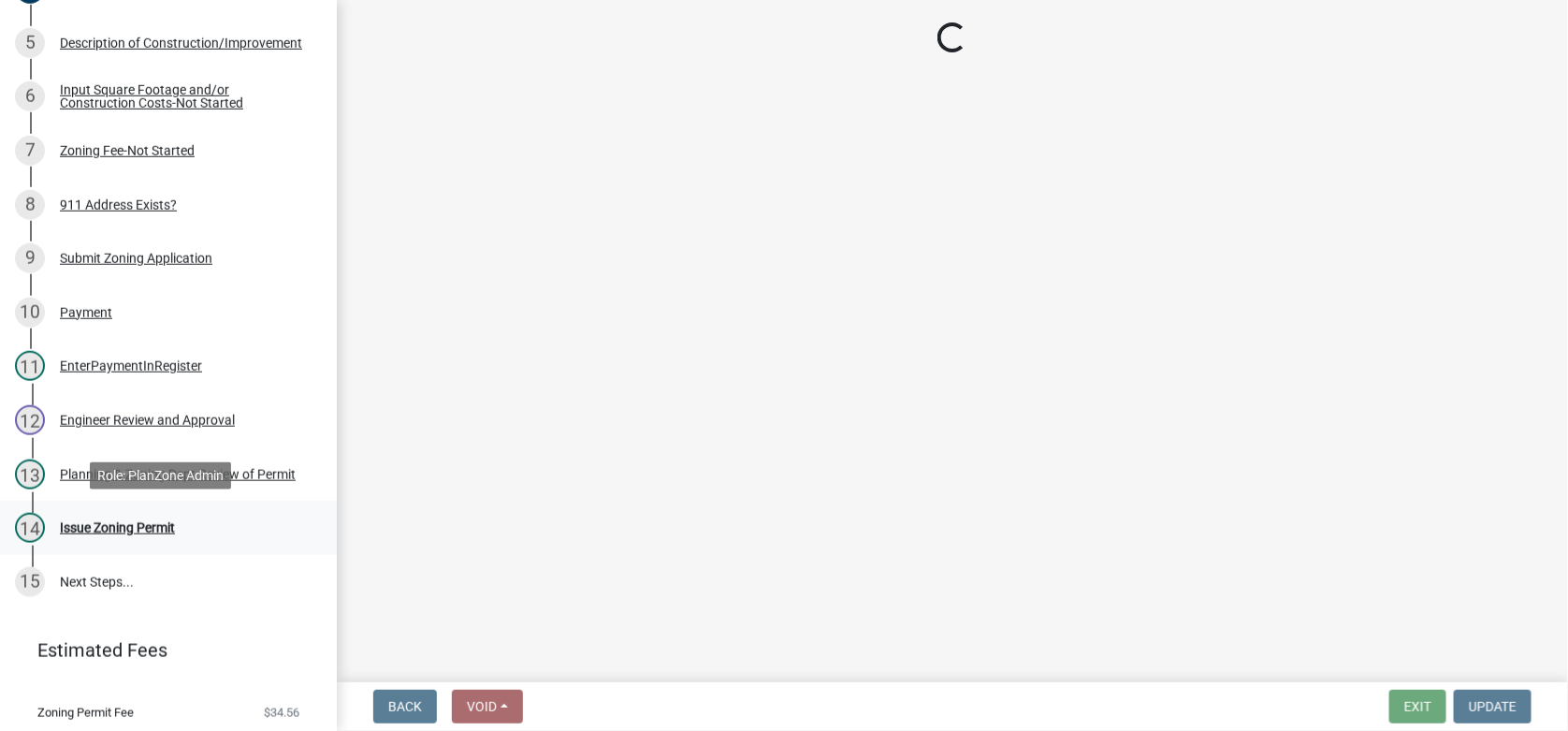
scroll to position [0, 0]
select select "b4fa5cc6-c485-45b8-8516-b90c7c2a06d2"
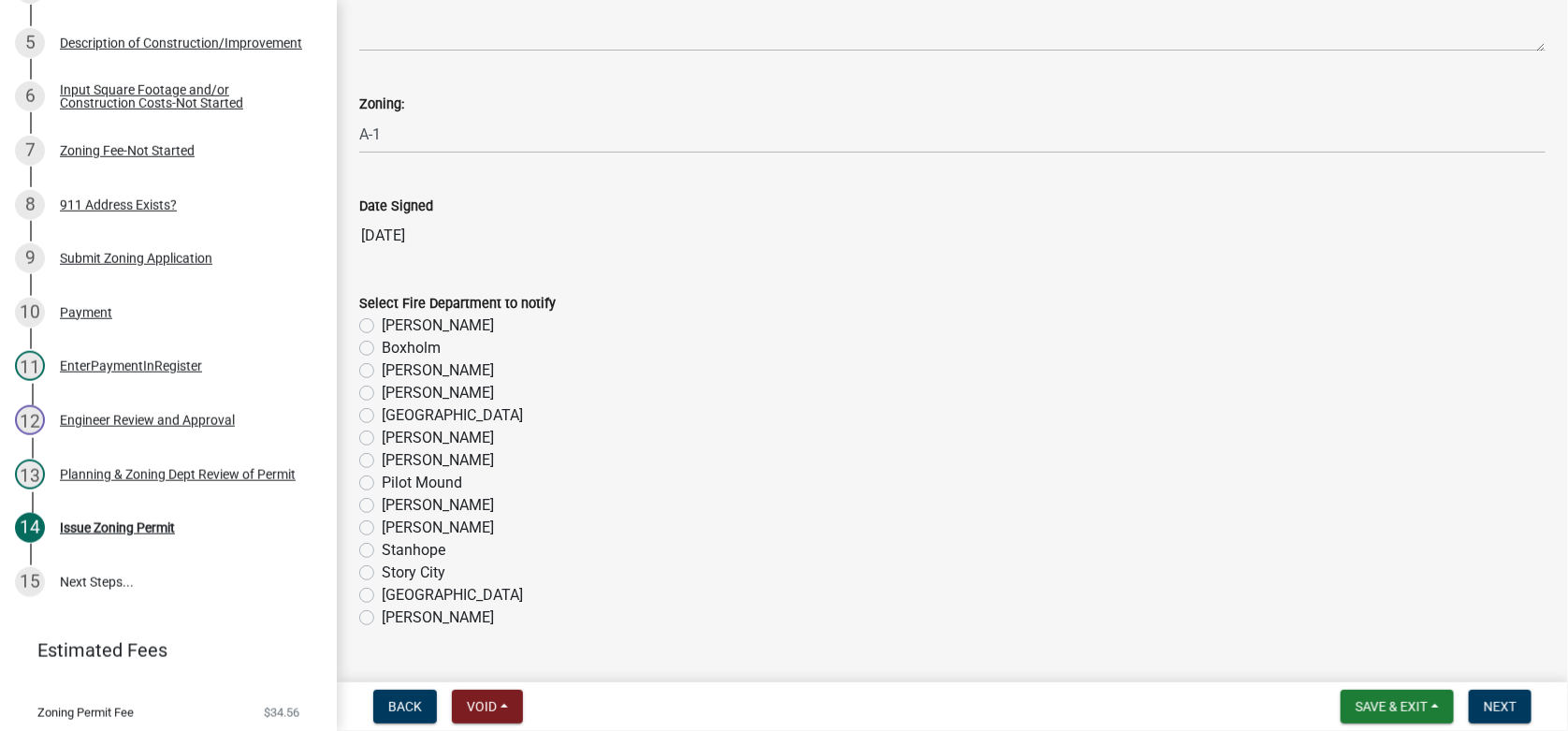
scroll to position [511, 0]
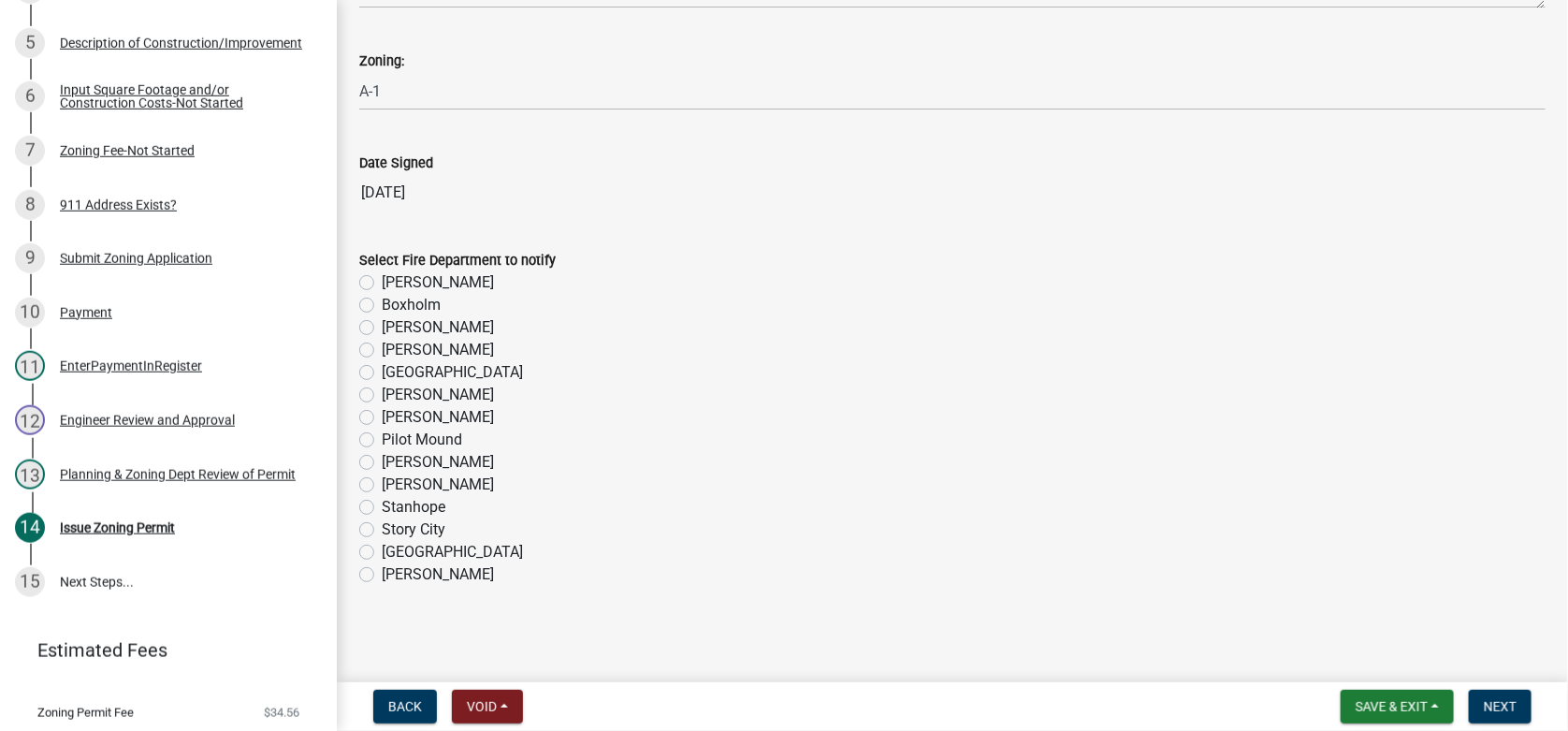
click at [382, 505] on label "Stanhope" at bounding box center [414, 507] width 64 height 22
click at [382, 505] on input "Stanhope" at bounding box center [387, 502] width 13 height 13
radio input "true"
click at [1497, 701] on span "Next" at bounding box center [1500, 706] width 33 height 15
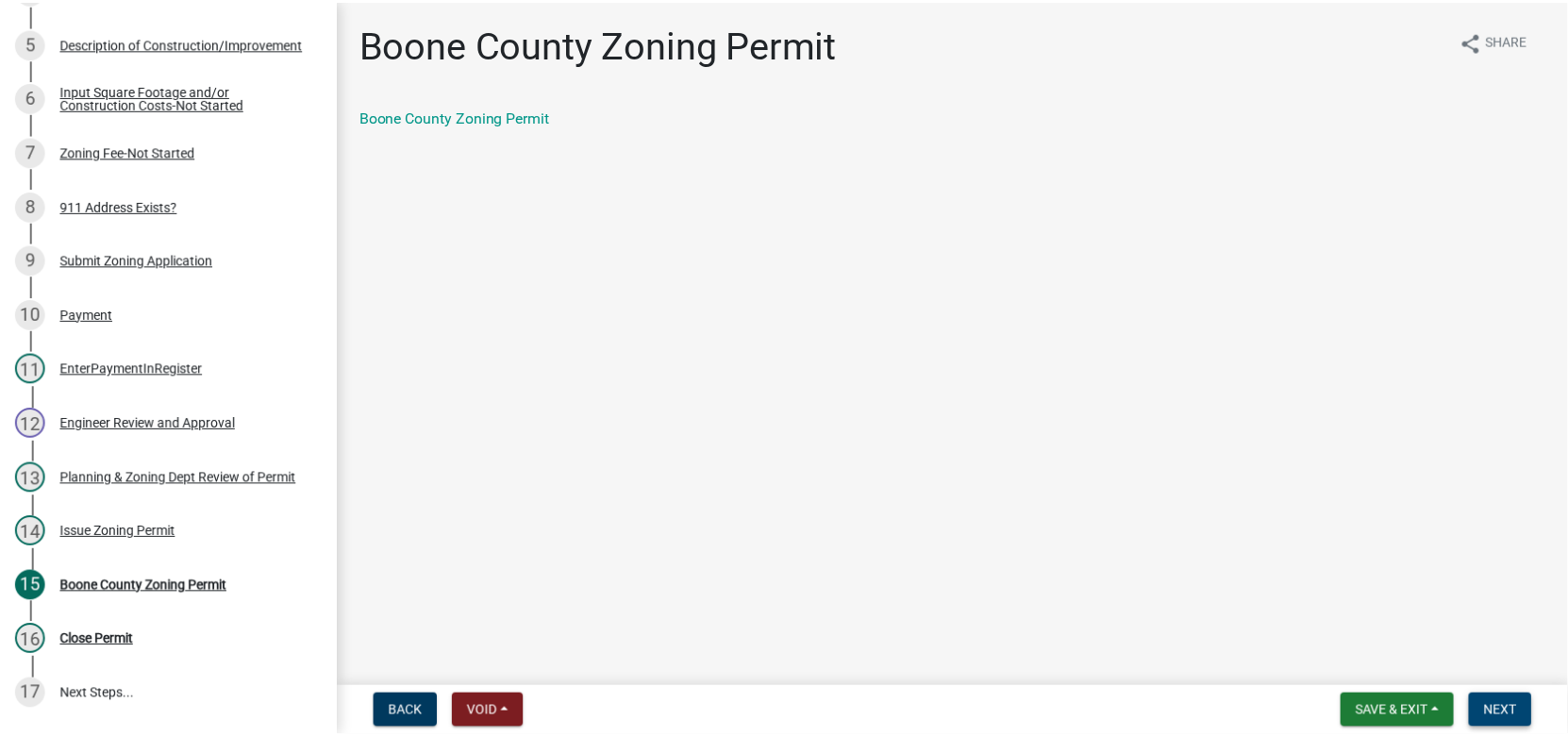
scroll to position [674, 0]
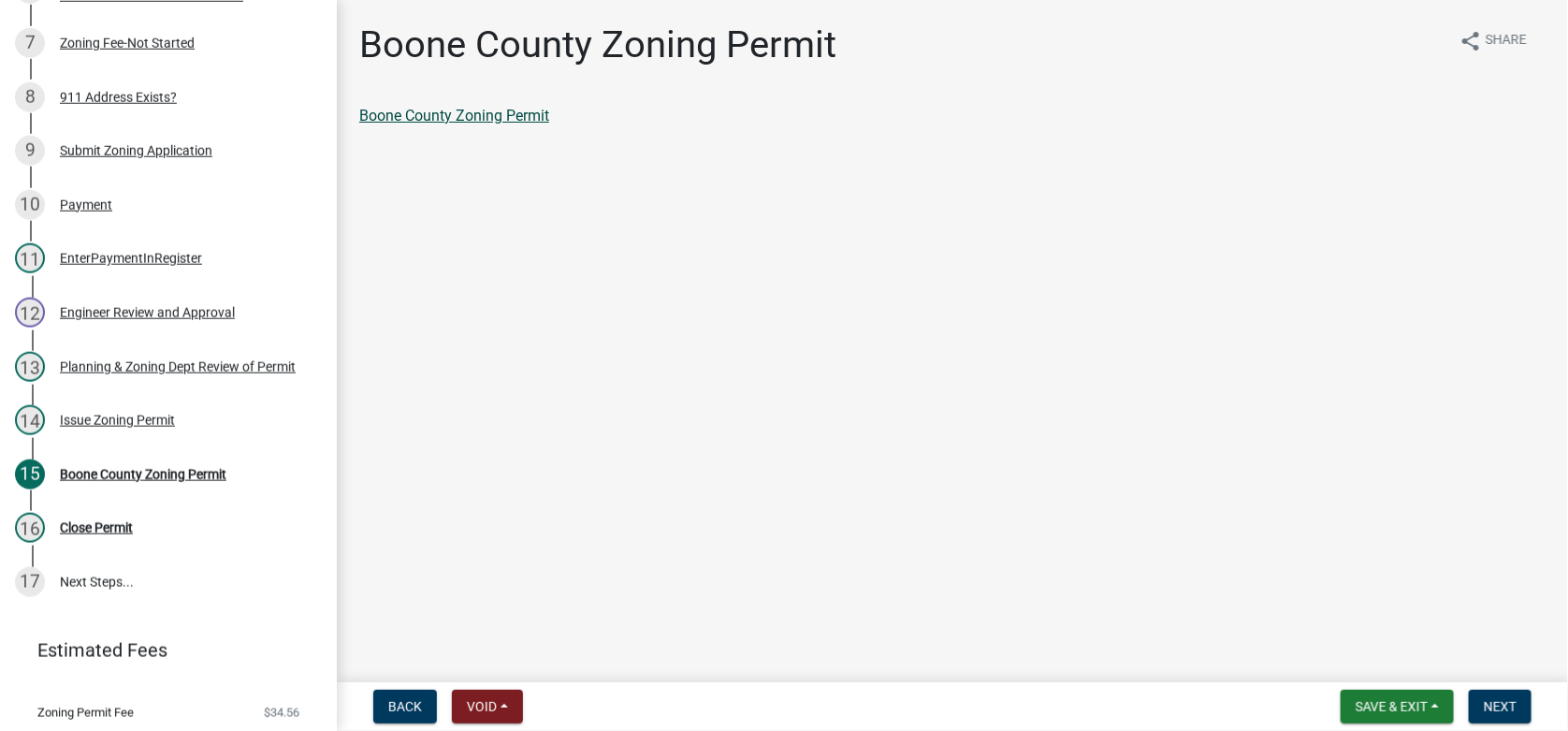
click at [450, 118] on link "Boone County Zoning Permit" at bounding box center [454, 116] width 190 height 17
click at [1503, 705] on span "Next" at bounding box center [1500, 706] width 33 height 15
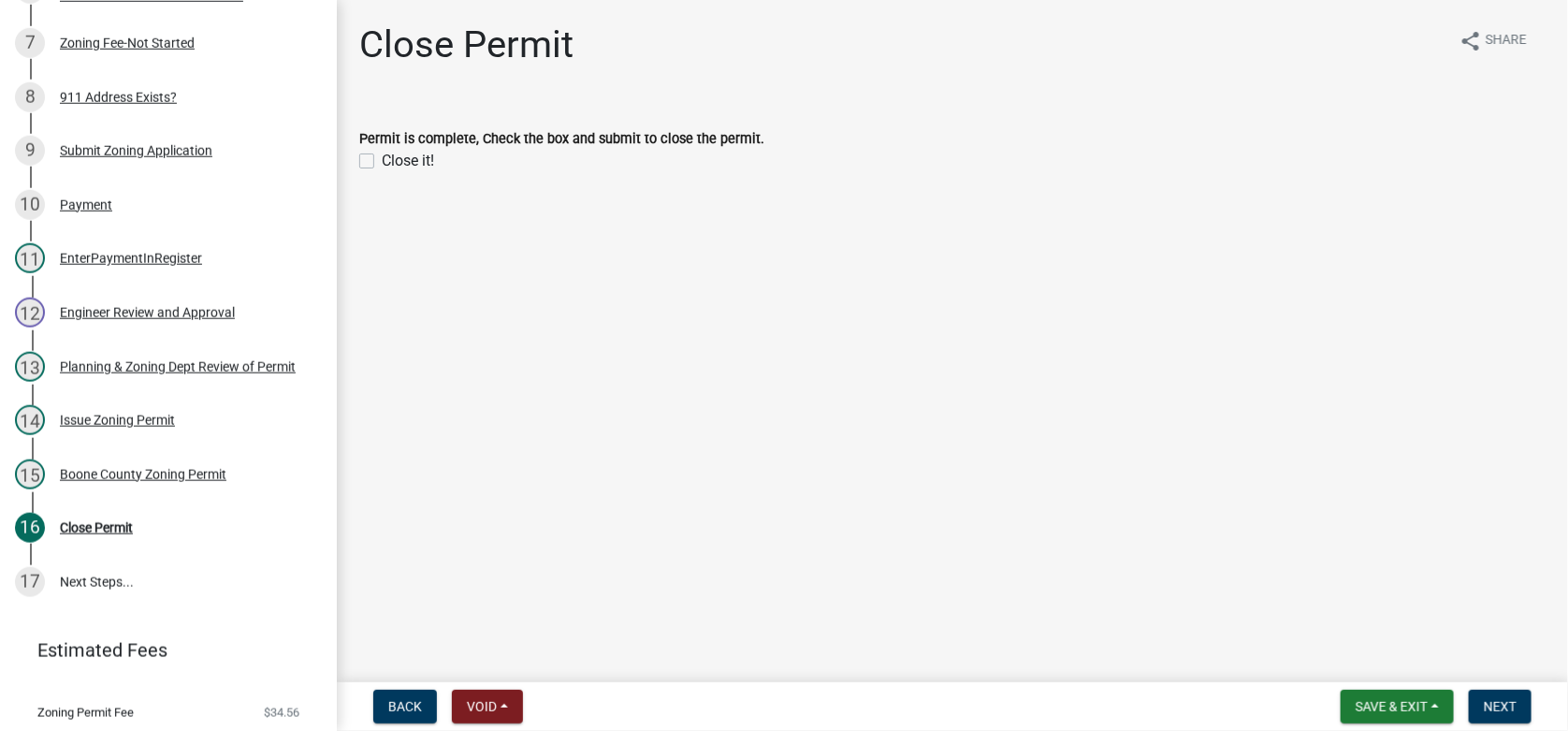
click at [382, 161] on label "Close it!" at bounding box center [408, 160] width 52 height 22
click at [382, 161] on input "Close it!" at bounding box center [387, 155] width 13 height 13
checkbox input "true"
click at [1507, 702] on span "Next" at bounding box center [1500, 706] width 33 height 15
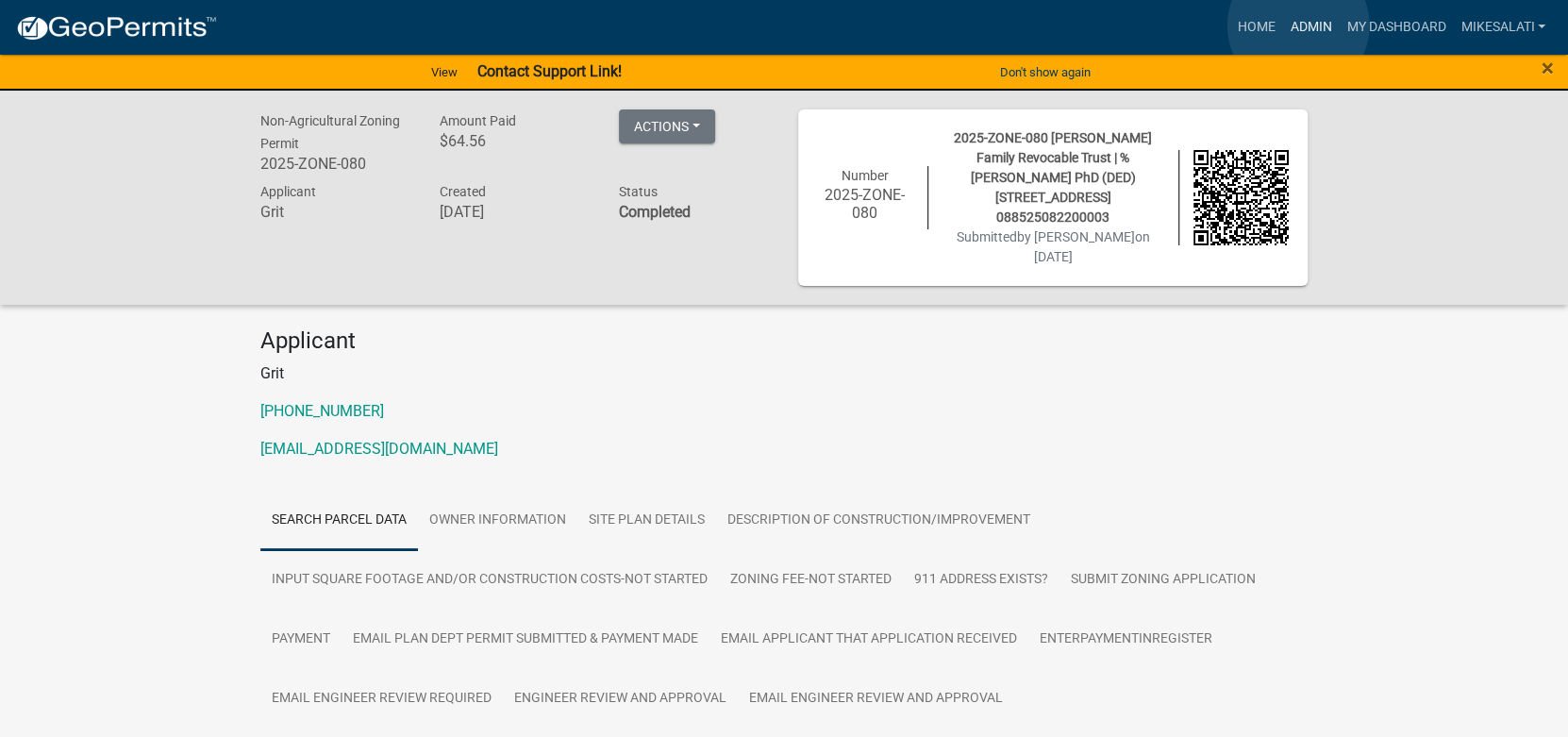
click at [1299, 25] on link "Admin" at bounding box center [1310, 27] width 57 height 36
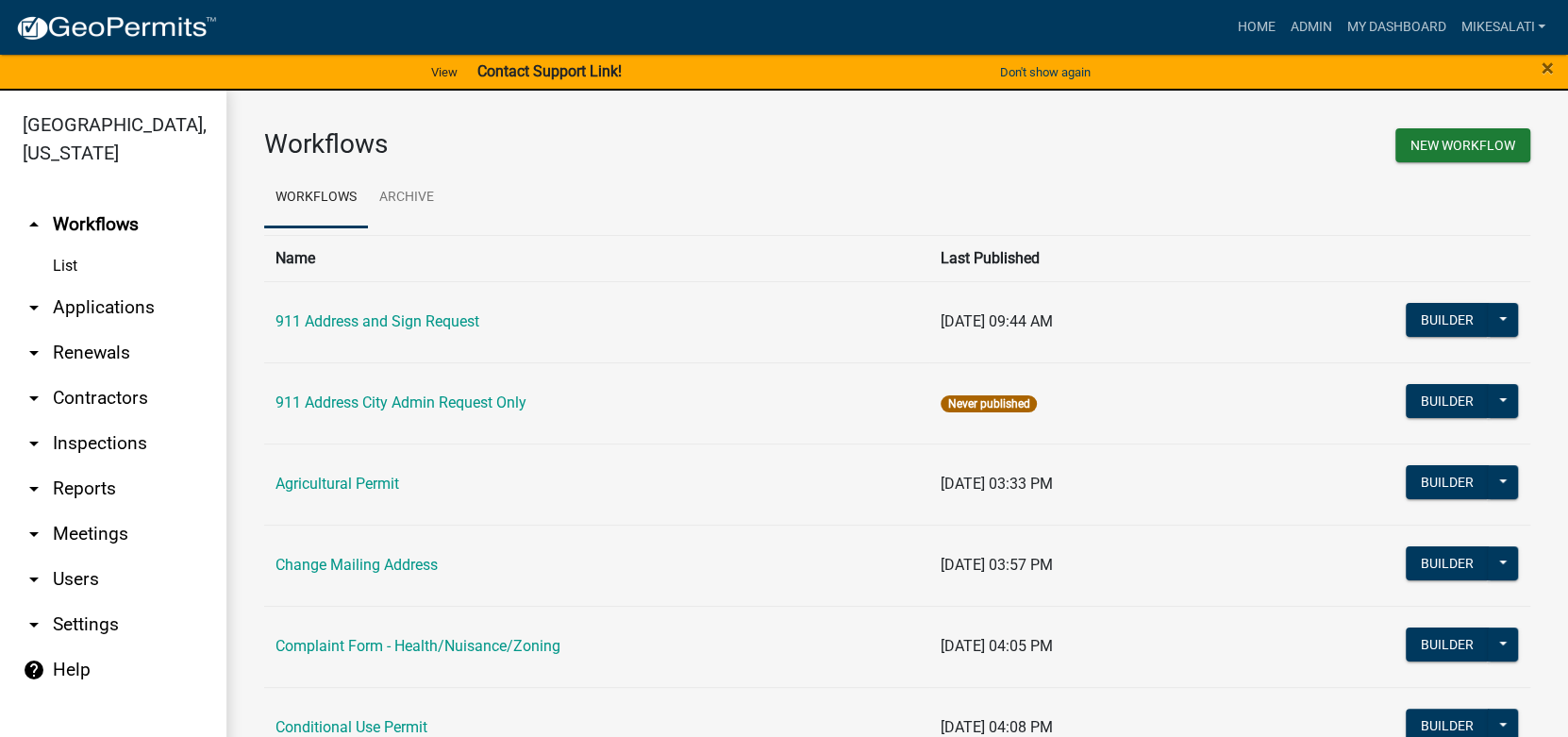
click at [93, 285] on link "arrow_drop_down Applications" at bounding box center [113, 307] width 226 height 45
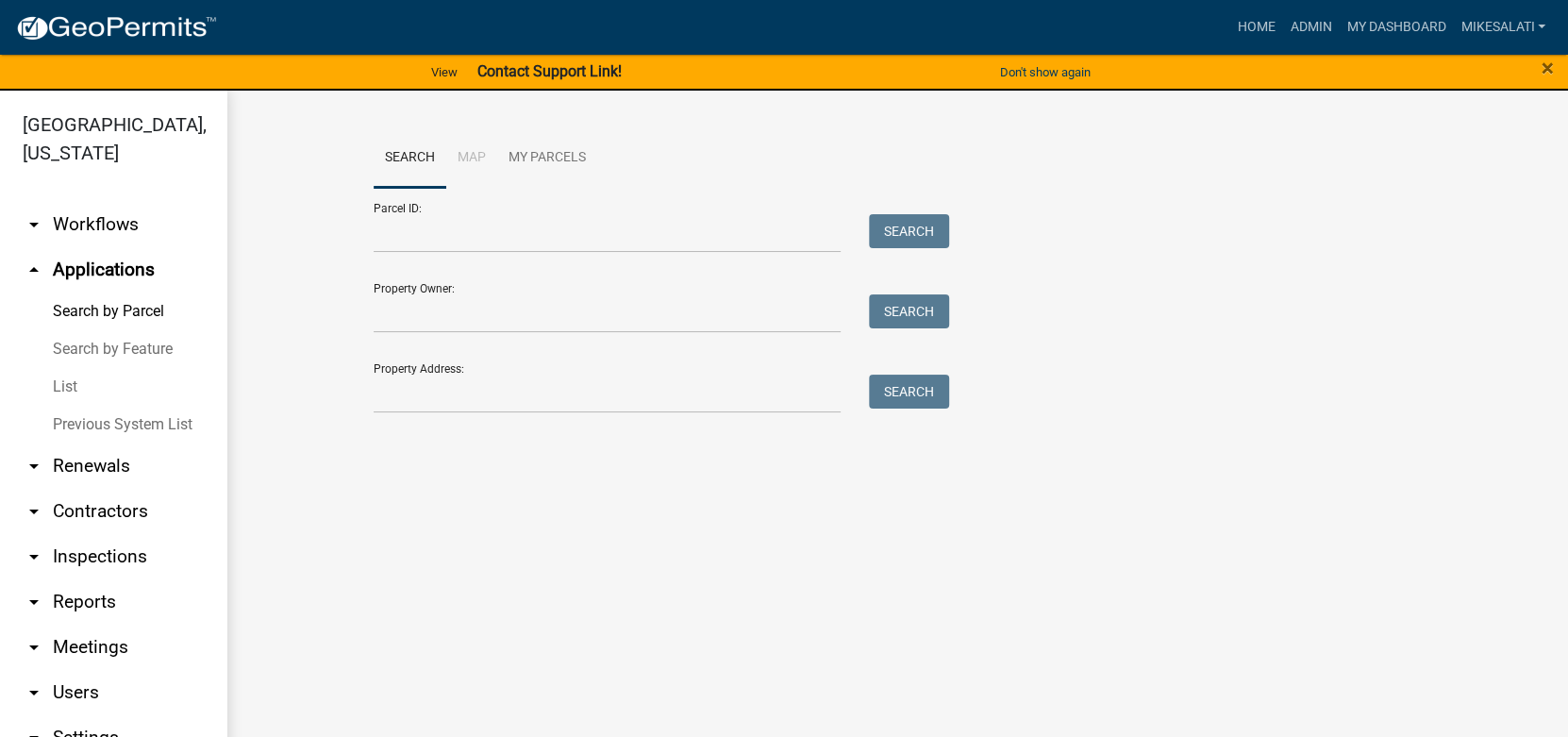
click at [57, 368] on link "List" at bounding box center [113, 387] width 226 height 38
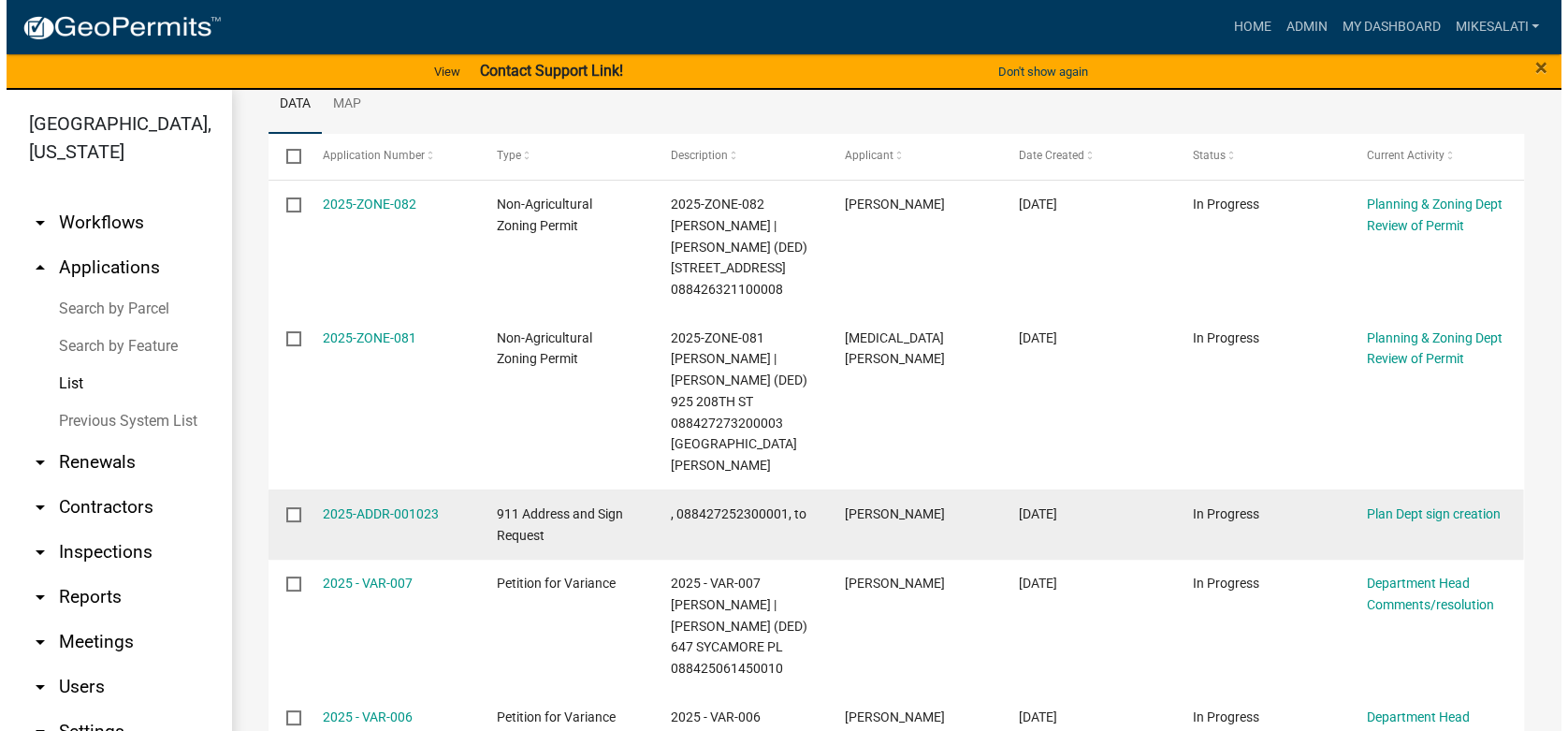
scroll to position [373, 0]
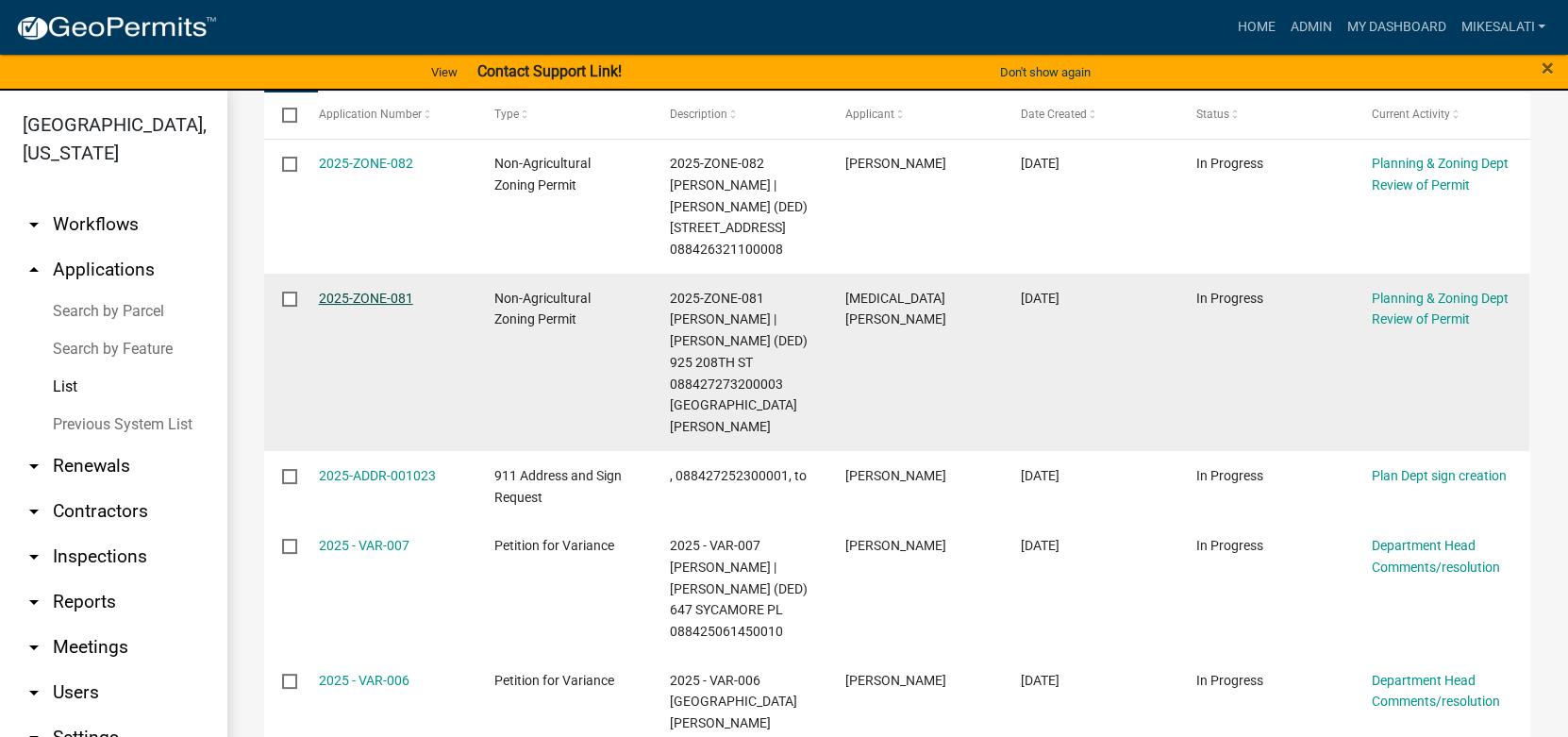
click at [350, 293] on link "2025-ZONE-081" at bounding box center [366, 298] width 94 height 15
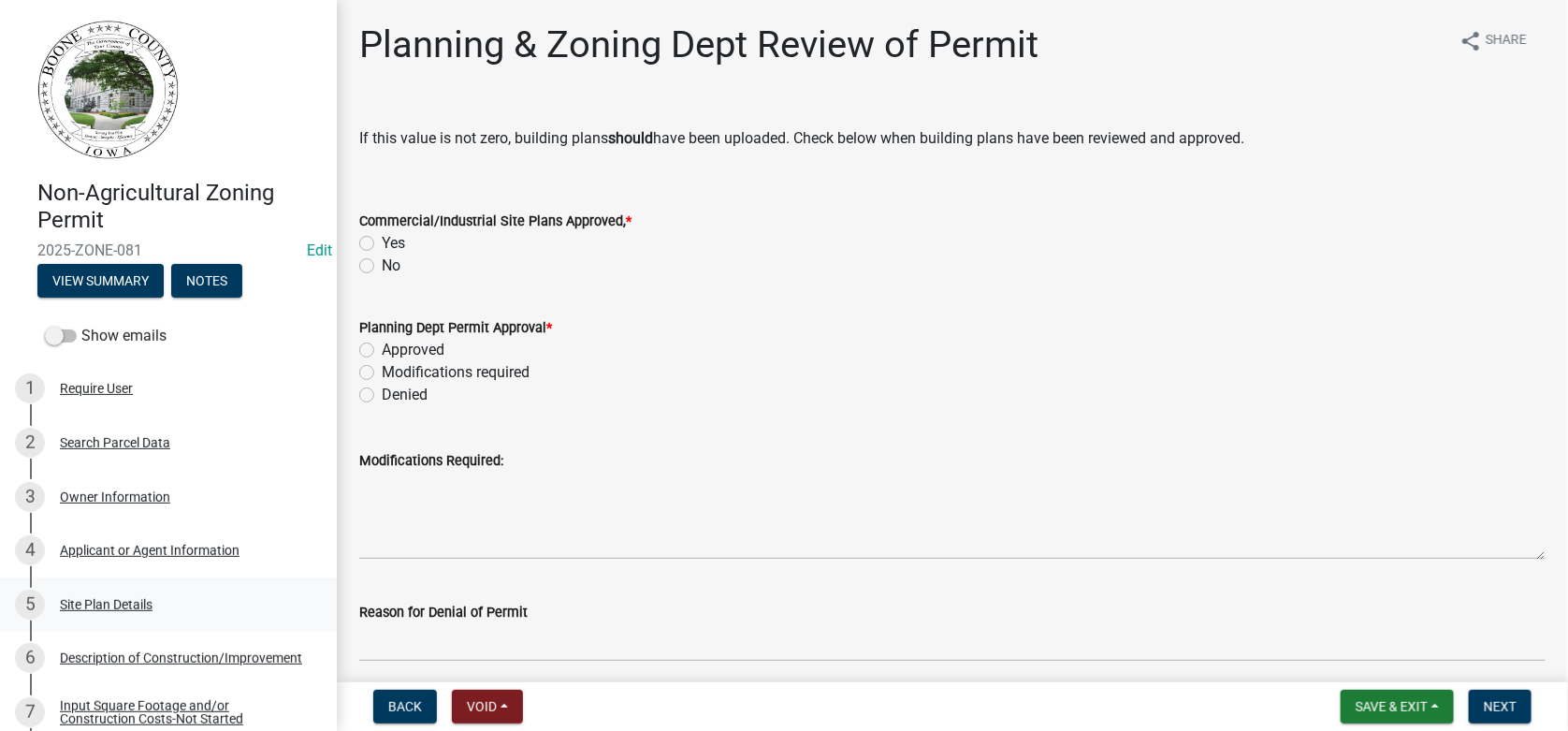
click at [103, 605] on div "Site Plan Details" at bounding box center [106, 604] width 92 height 13
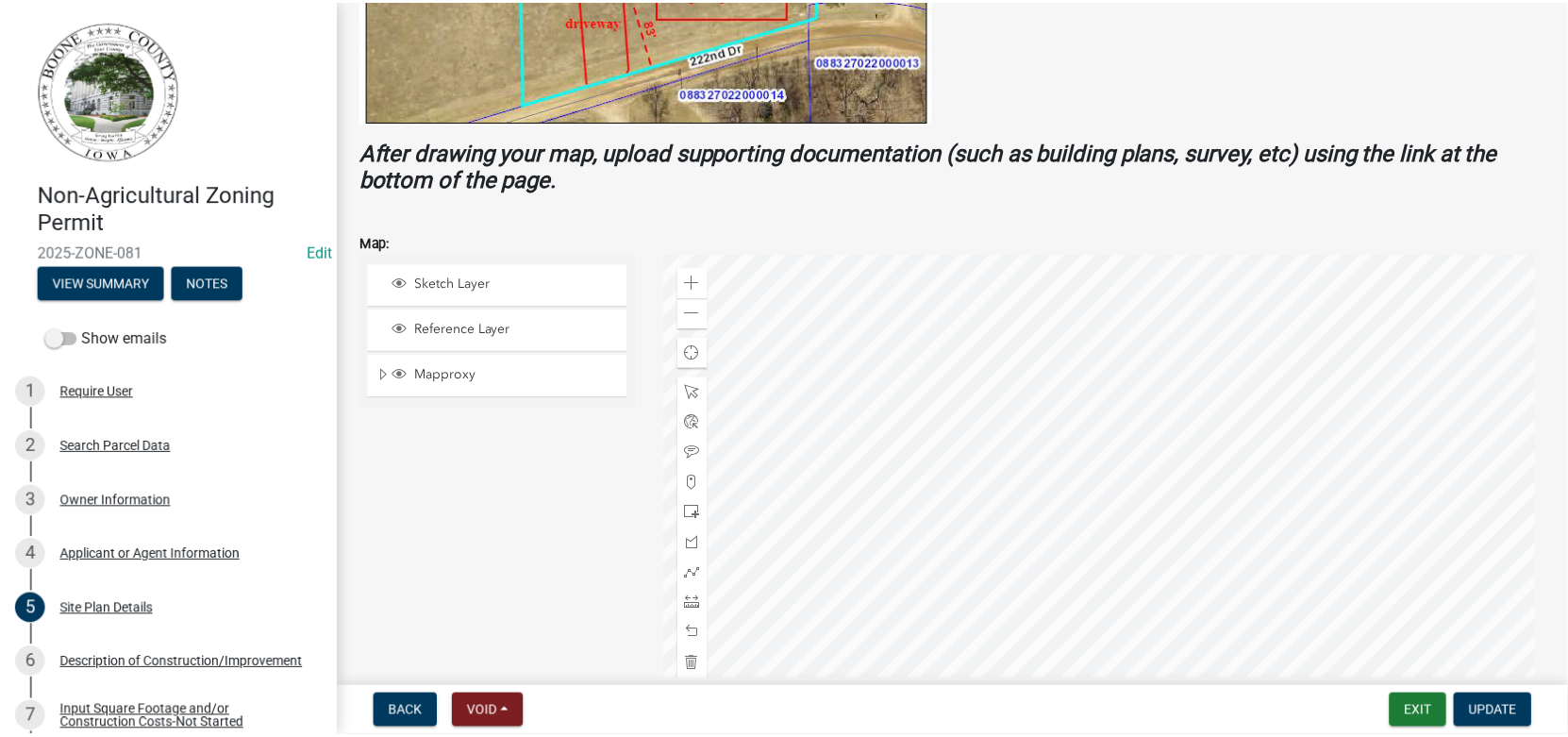
scroll to position [660, 0]
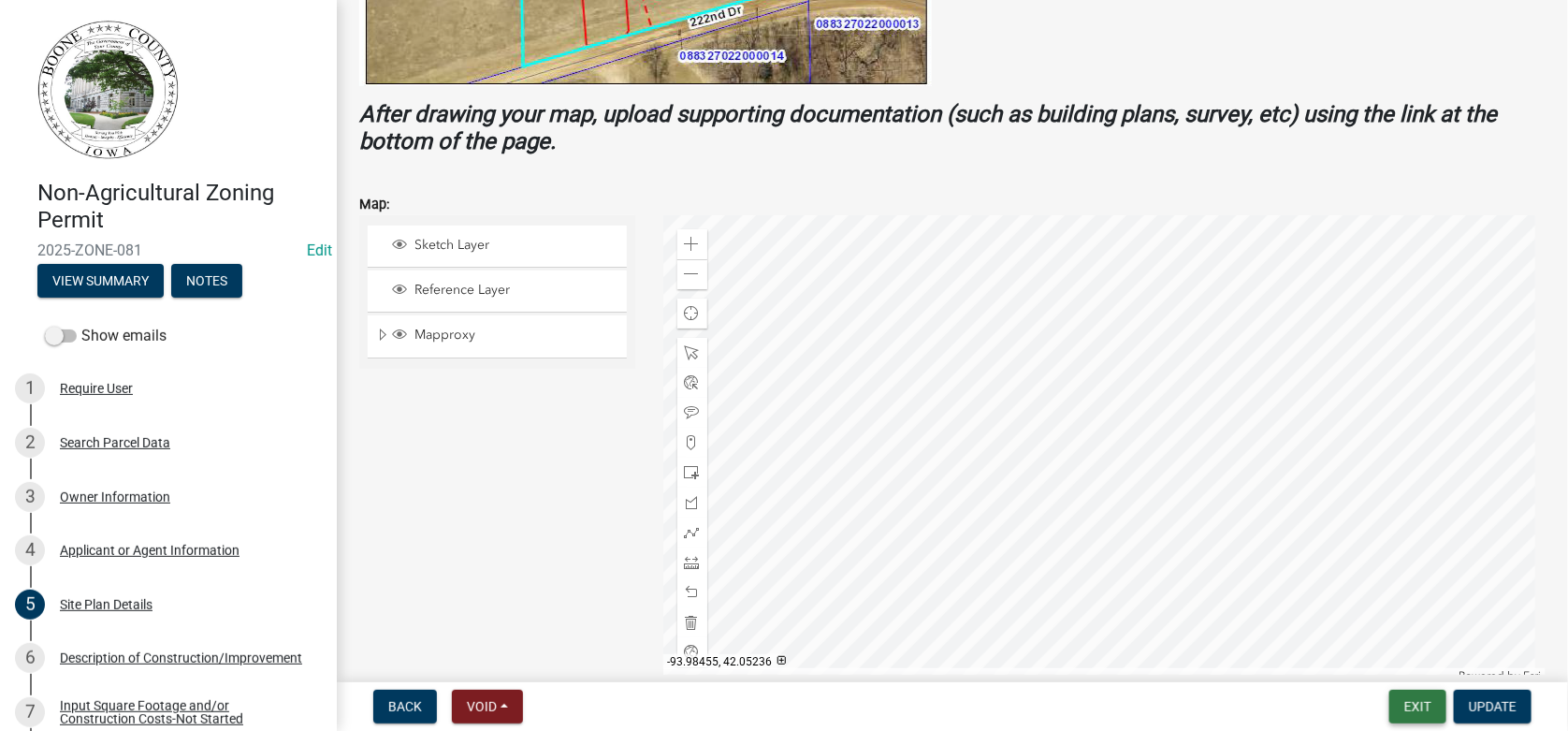
click at [1402, 703] on button "Exit" at bounding box center [1418, 706] width 57 height 34
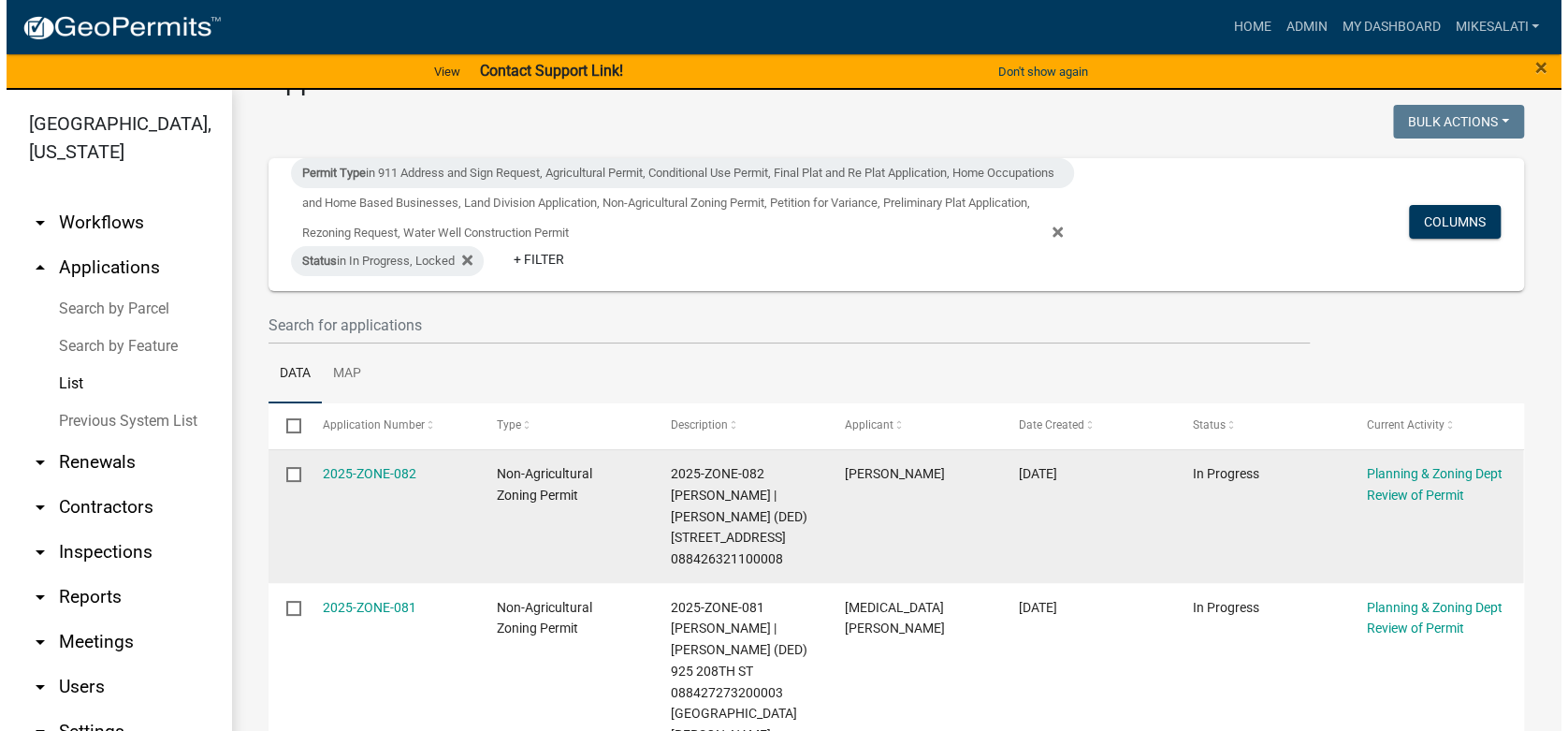
scroll to position [186, 0]
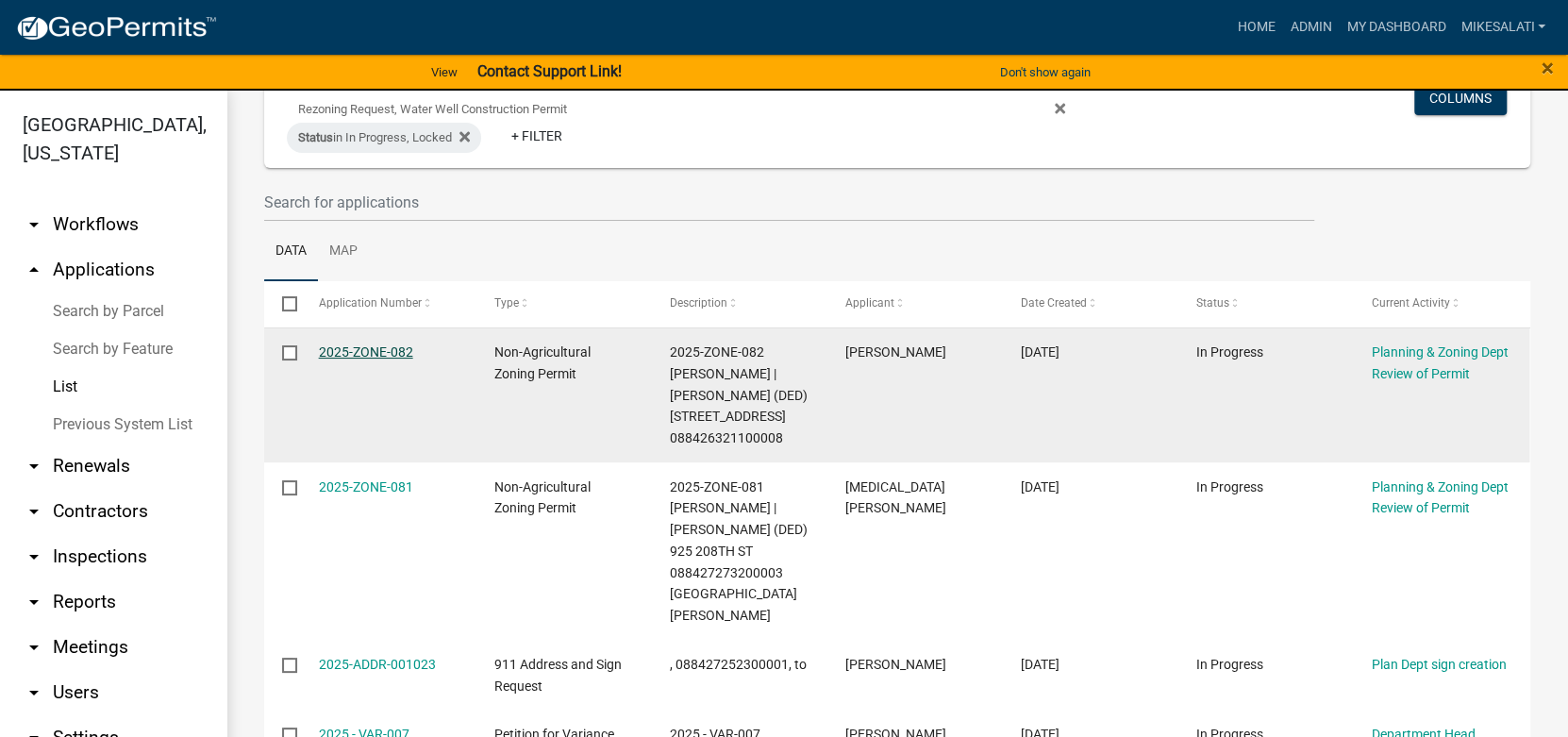
click at [351, 348] on link "2025-ZONE-082" at bounding box center [366, 351] width 94 height 15
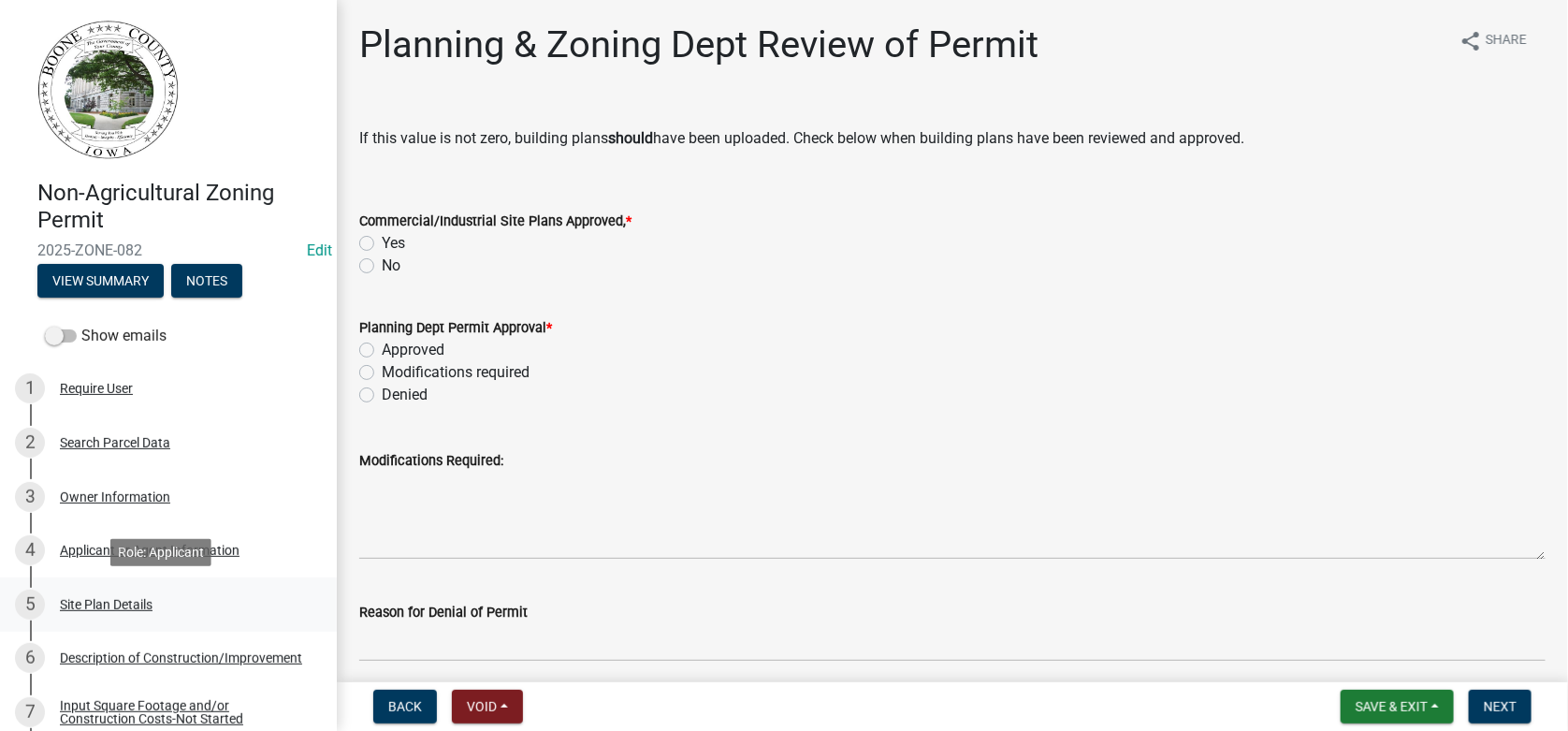
click at [100, 598] on div "Site Plan Details" at bounding box center [106, 604] width 92 height 13
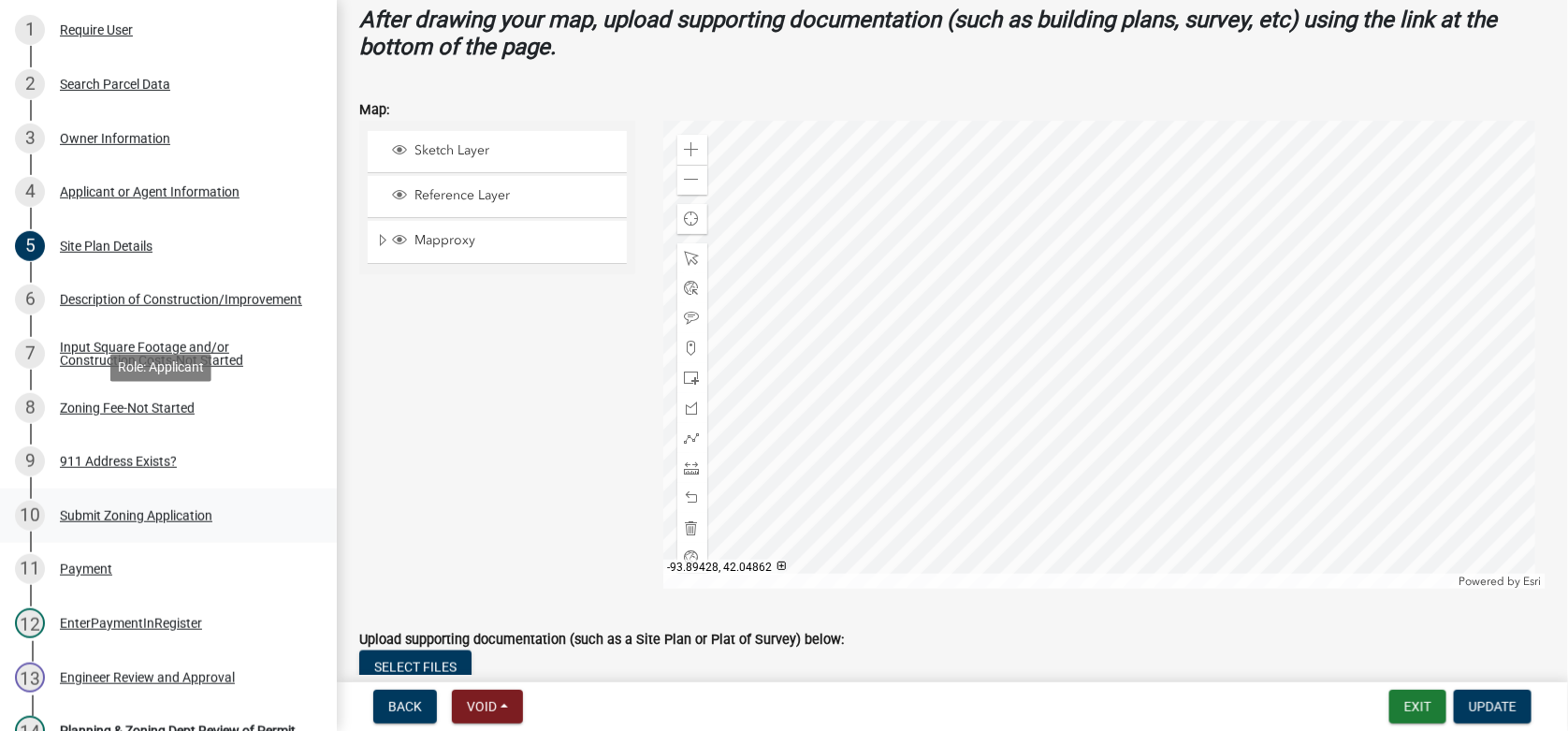
scroll to position [468, 0]
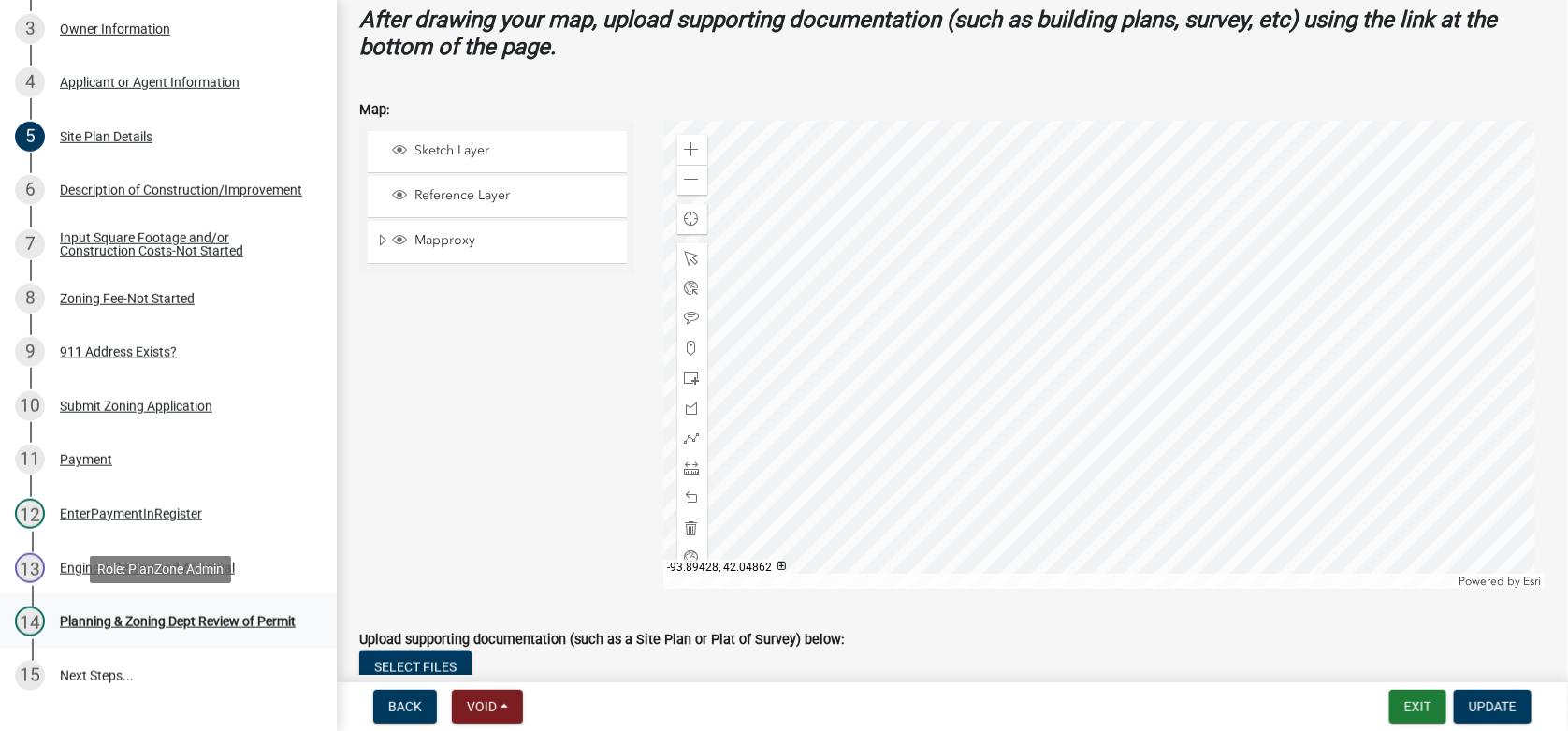
click at [134, 615] on div "Planning & Zoning Dept Review of Permit" at bounding box center [178, 620] width 236 height 13
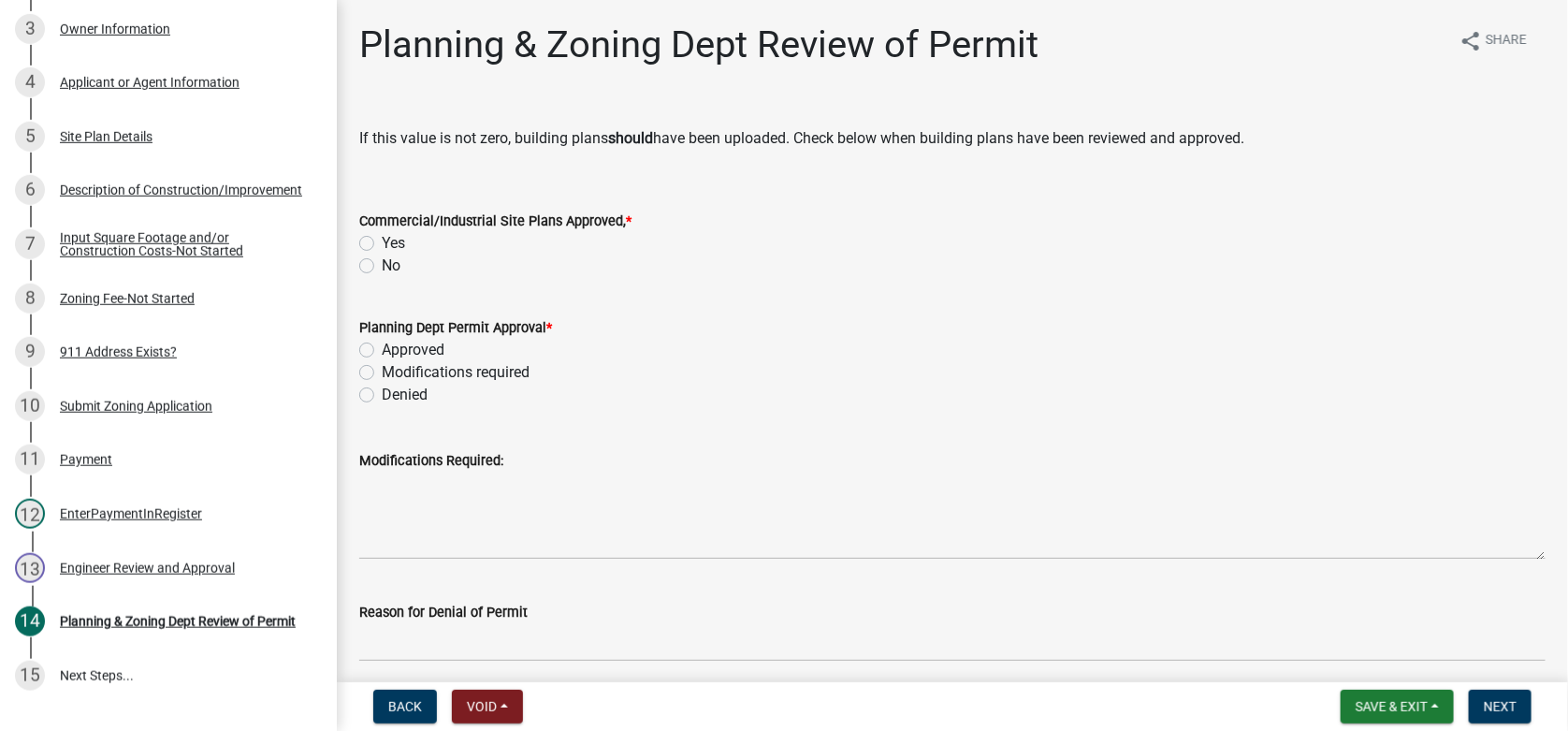
click at [382, 264] on label "No" at bounding box center [390, 265] width 18 height 22
click at [382, 264] on input "No" at bounding box center [387, 260] width 13 height 13
radio input "true"
click at [382, 348] on label "Approved" at bounding box center [413, 349] width 63 height 22
click at [382, 348] on input "Approved" at bounding box center [387, 345] width 13 height 13
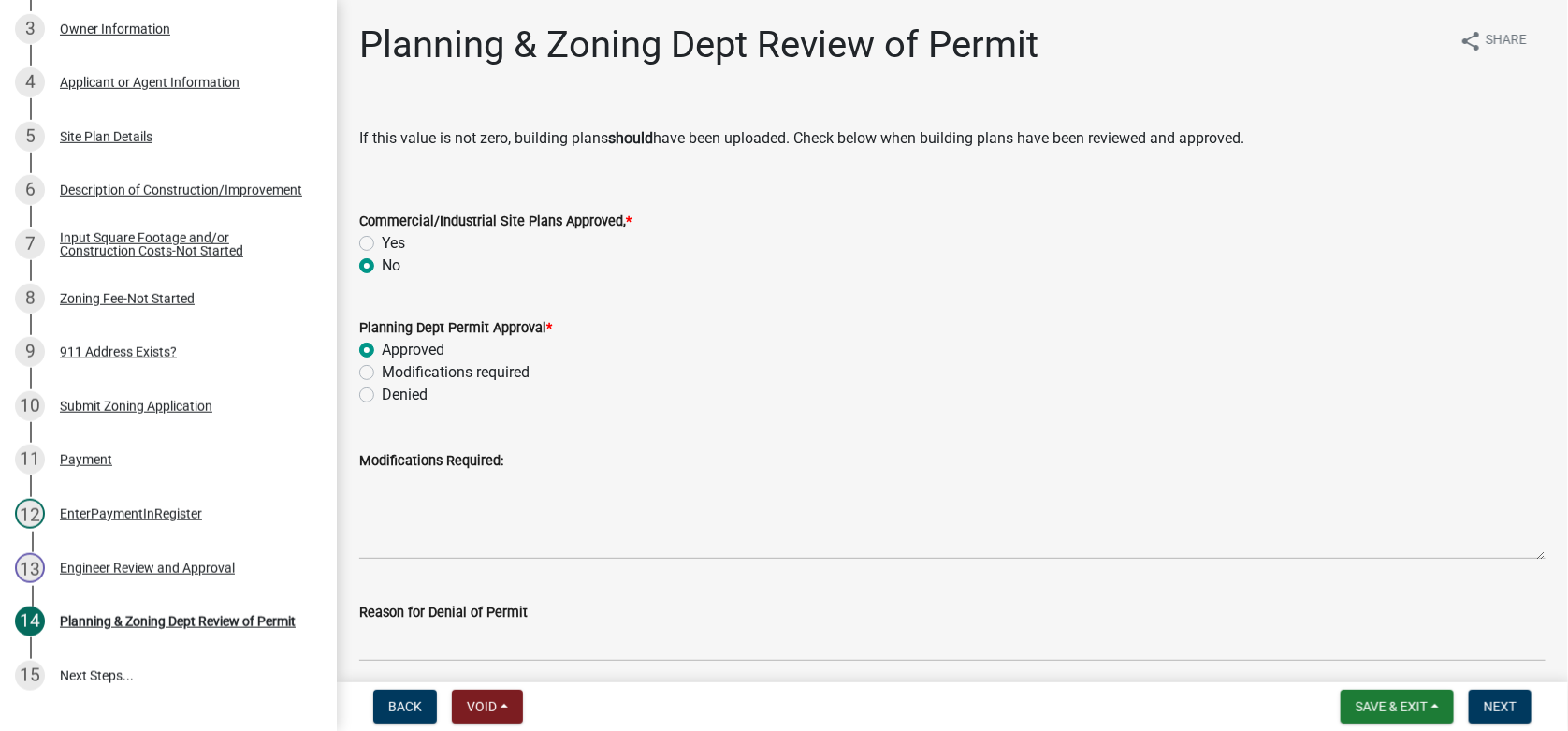
radio input "true"
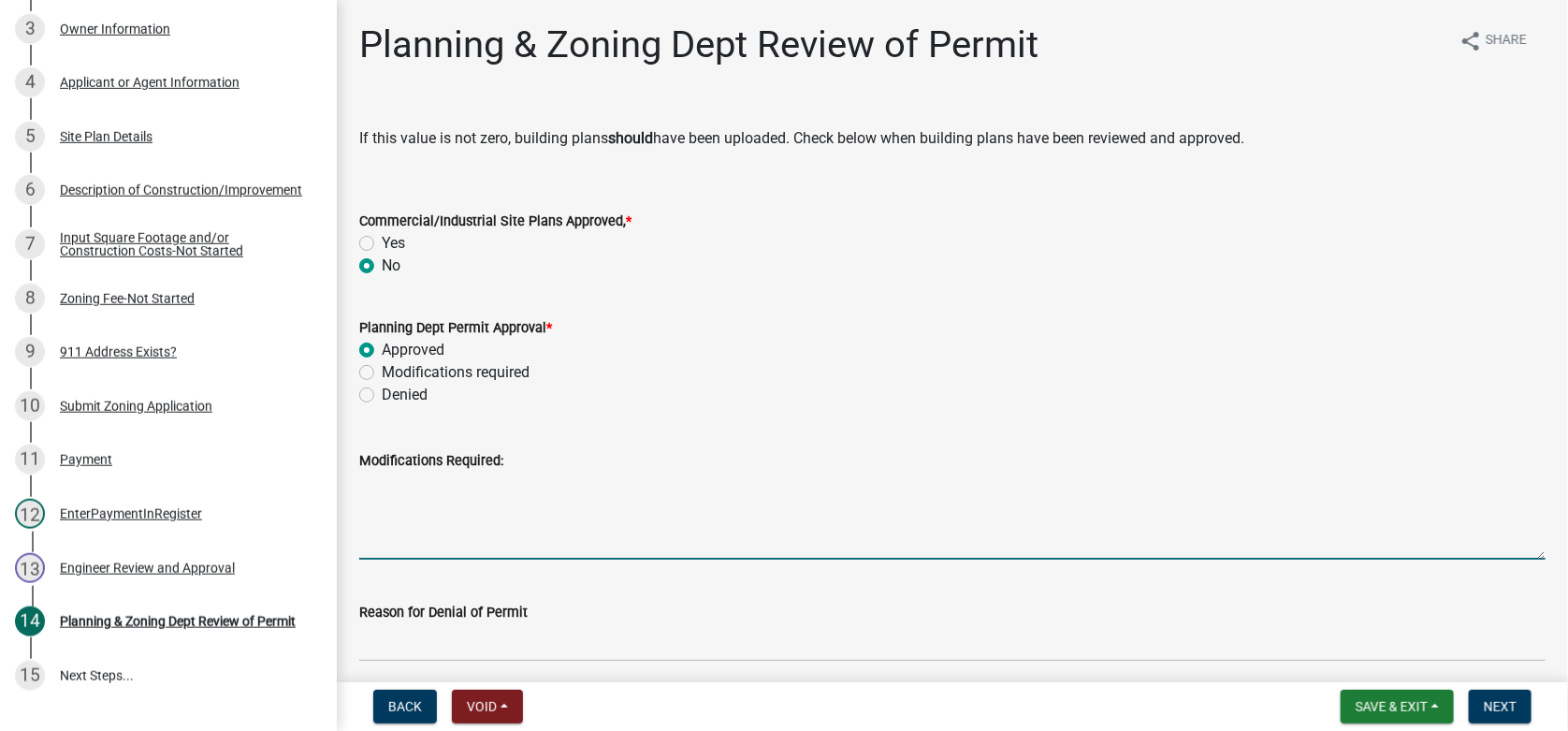
click at [392, 499] on textarea "Modifications Required:" at bounding box center [952, 515] width 1186 height 88
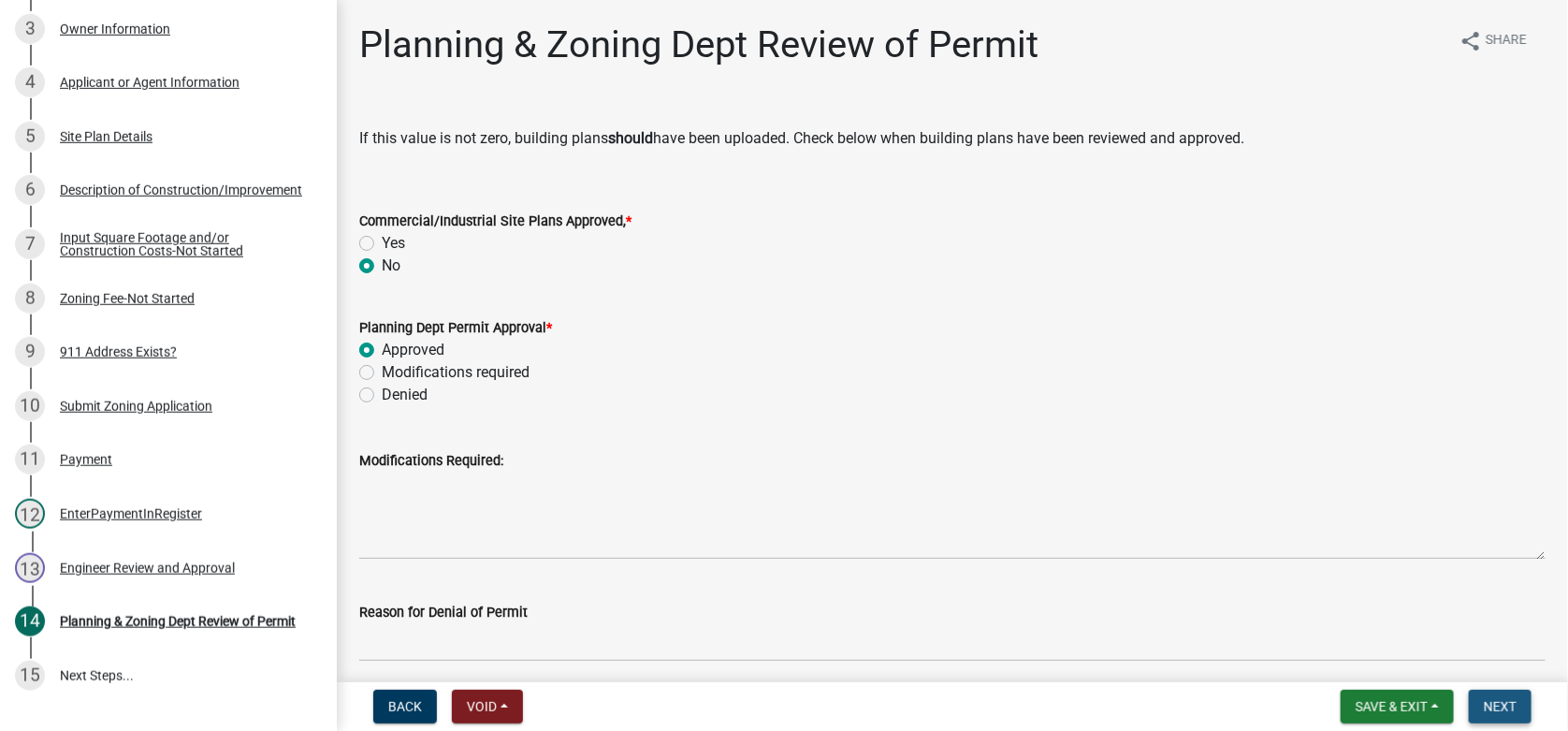
click at [1501, 706] on span "Next" at bounding box center [1500, 706] width 33 height 15
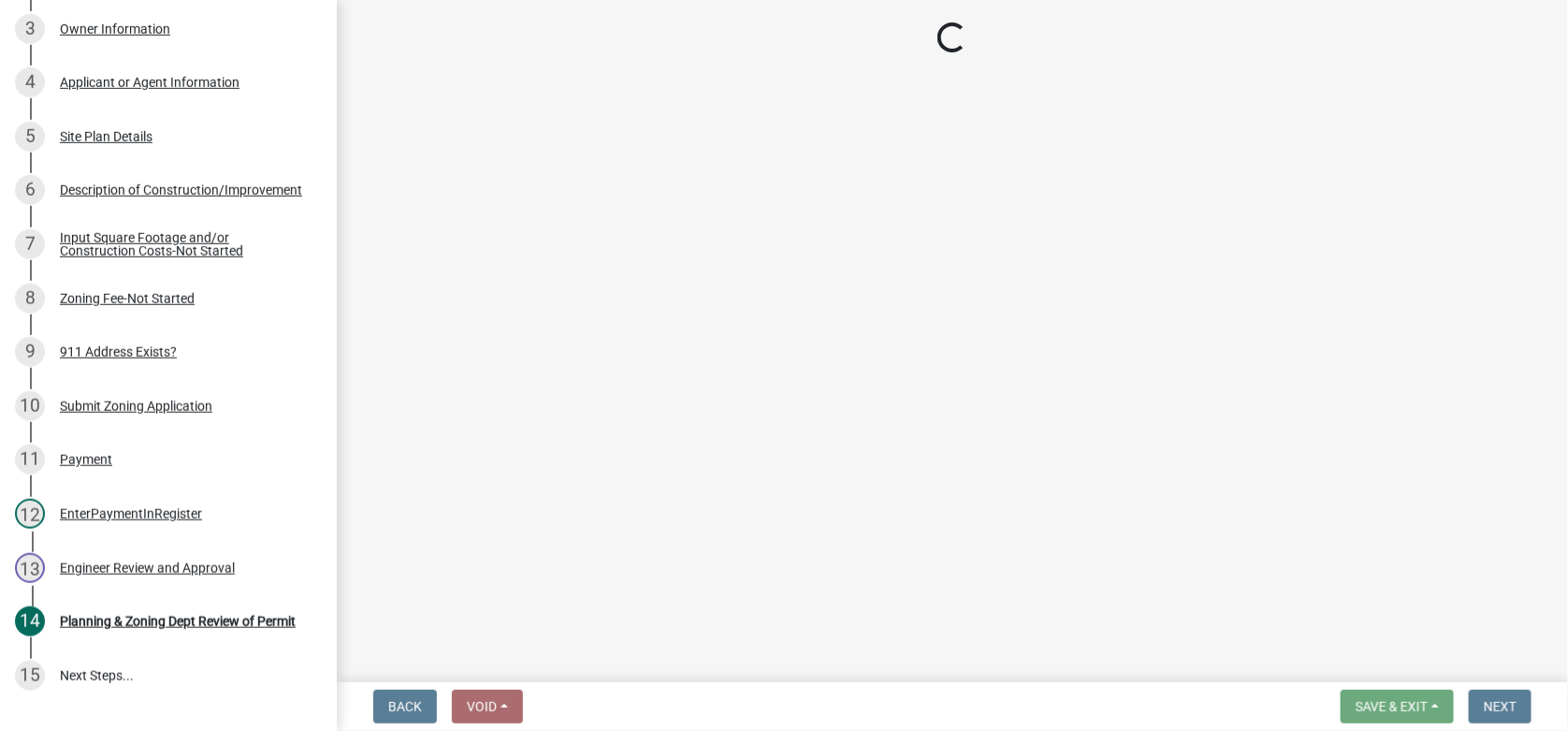
scroll to position [521, 0]
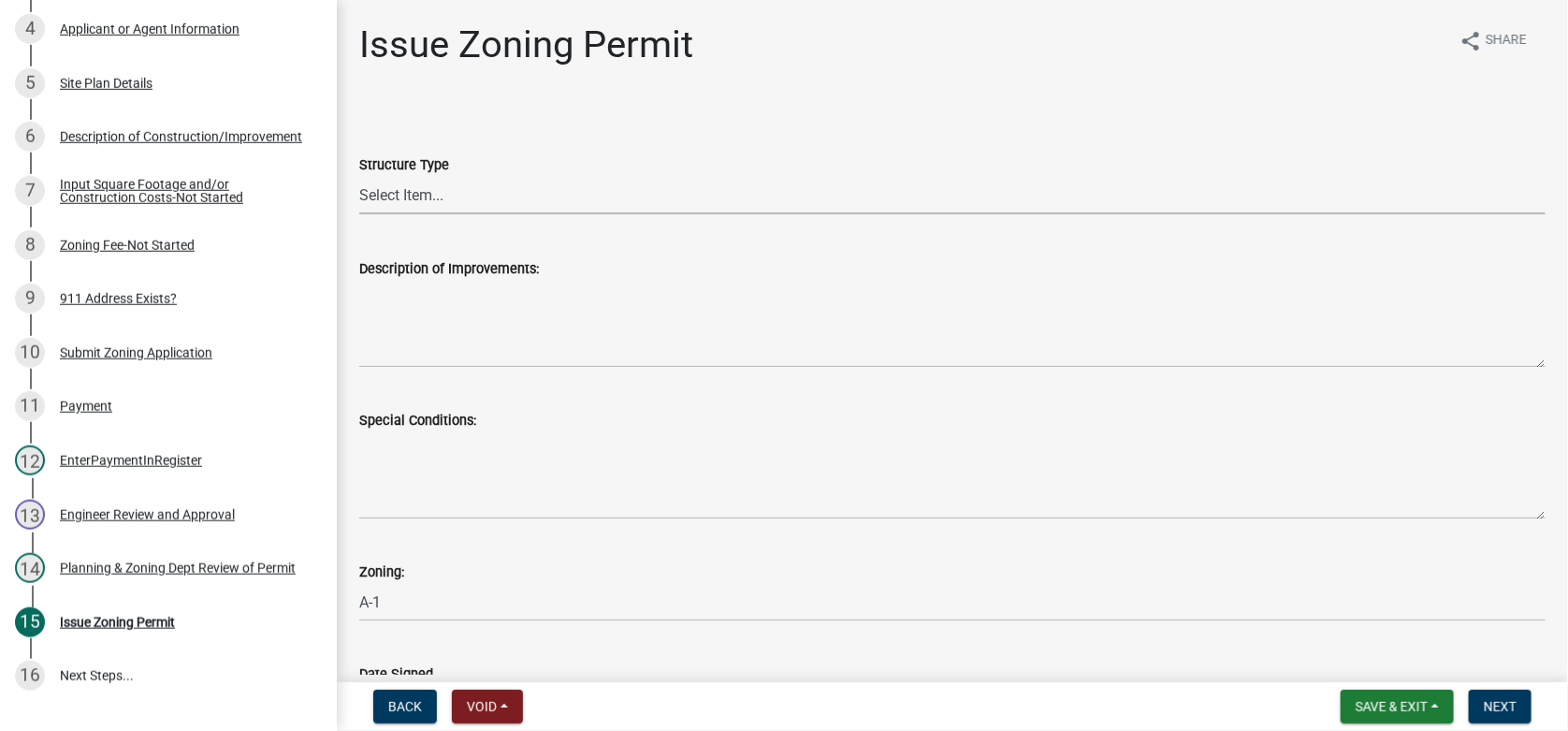
click at [423, 200] on select "Select Item... Principle Structure Accessory Structure Principle and Accessory …" at bounding box center [952, 195] width 1186 height 39
click at [359, 176] on select "Select Item... Principle Structure Accessory Structure Principle and Accessory …" at bounding box center [952, 195] width 1186 height 39
select select "7cfeee7c-c4b6-409b-9625-0a76c32315b4"
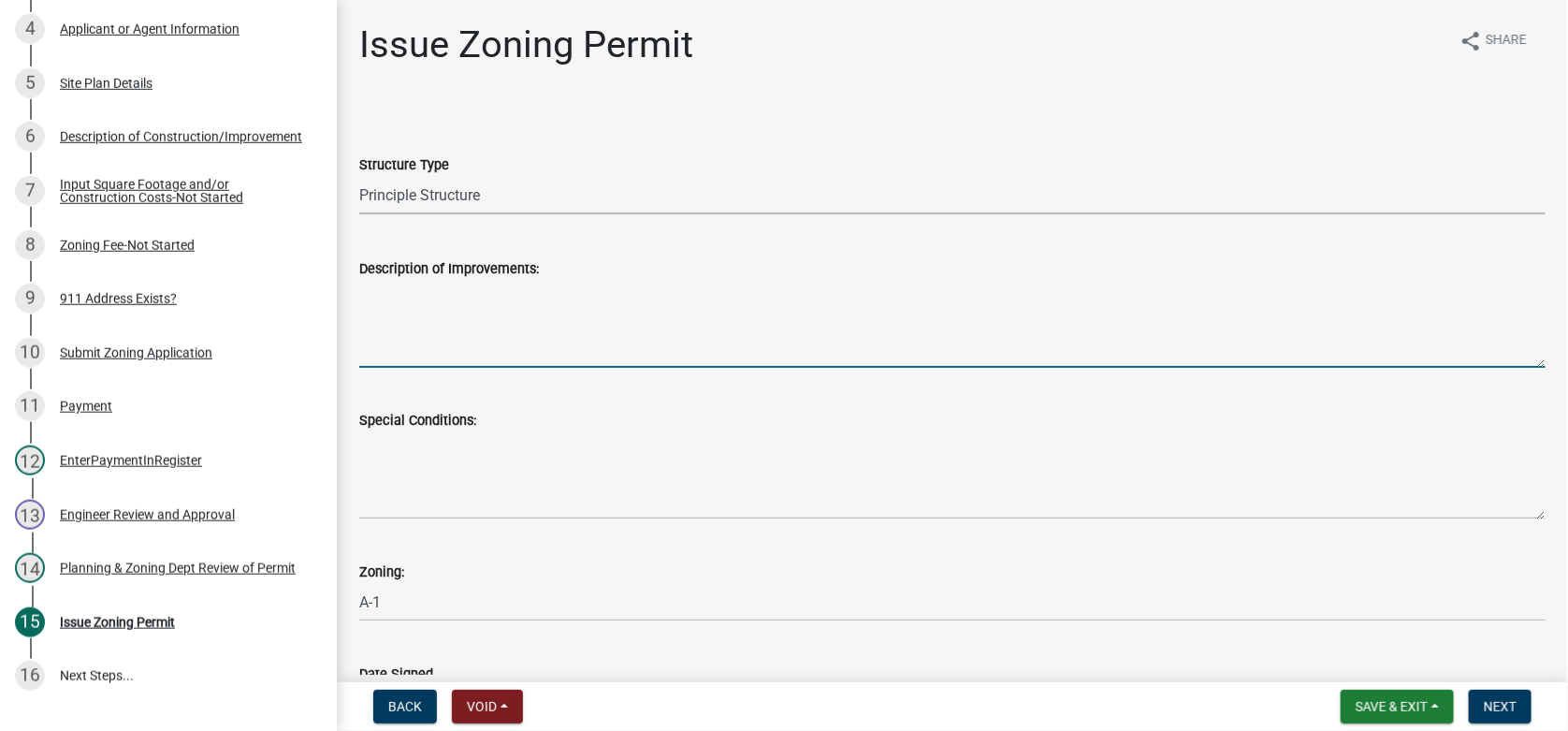
click at [423, 322] on textarea "Description of Improvements:" at bounding box center [952, 323] width 1186 height 88
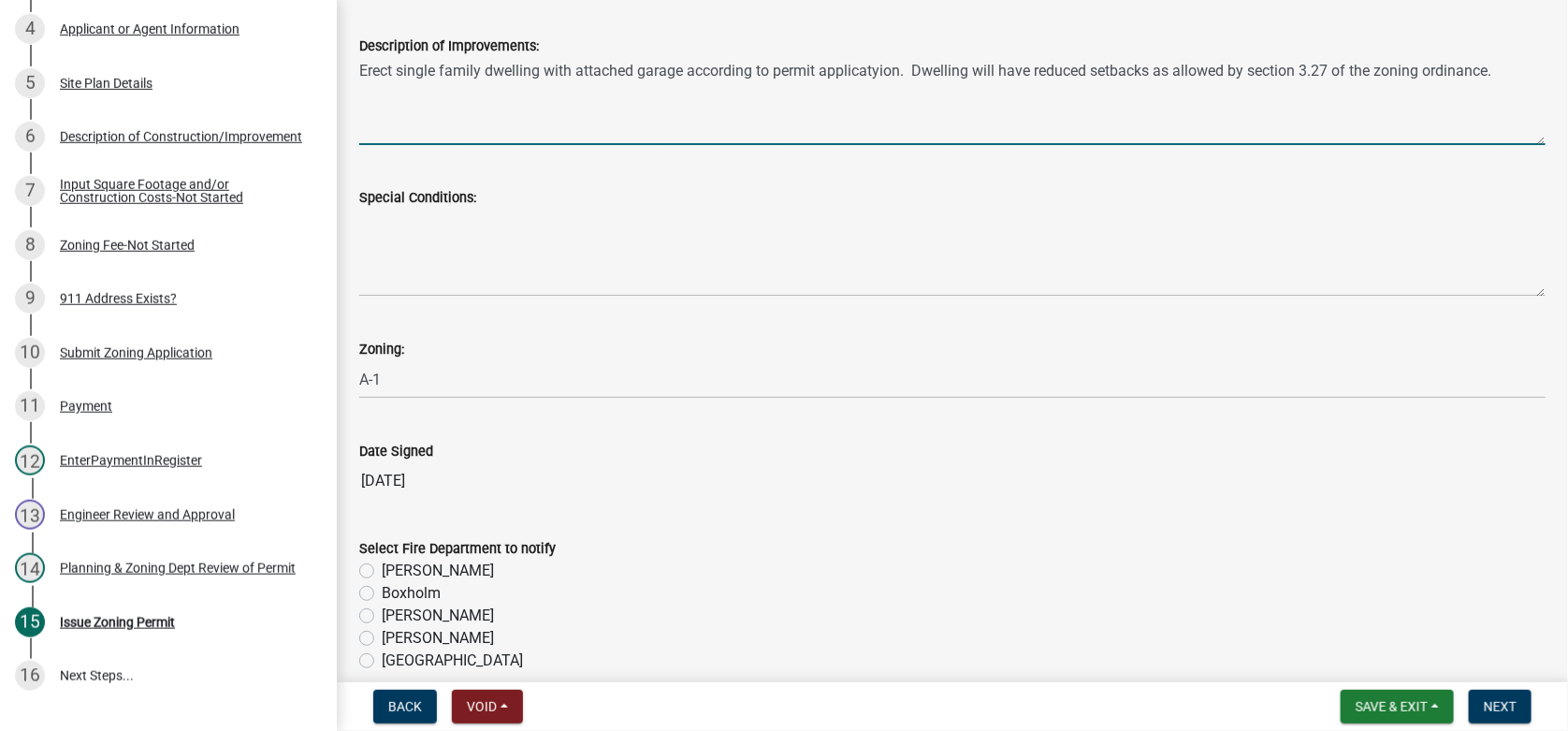
scroll to position [281, 0]
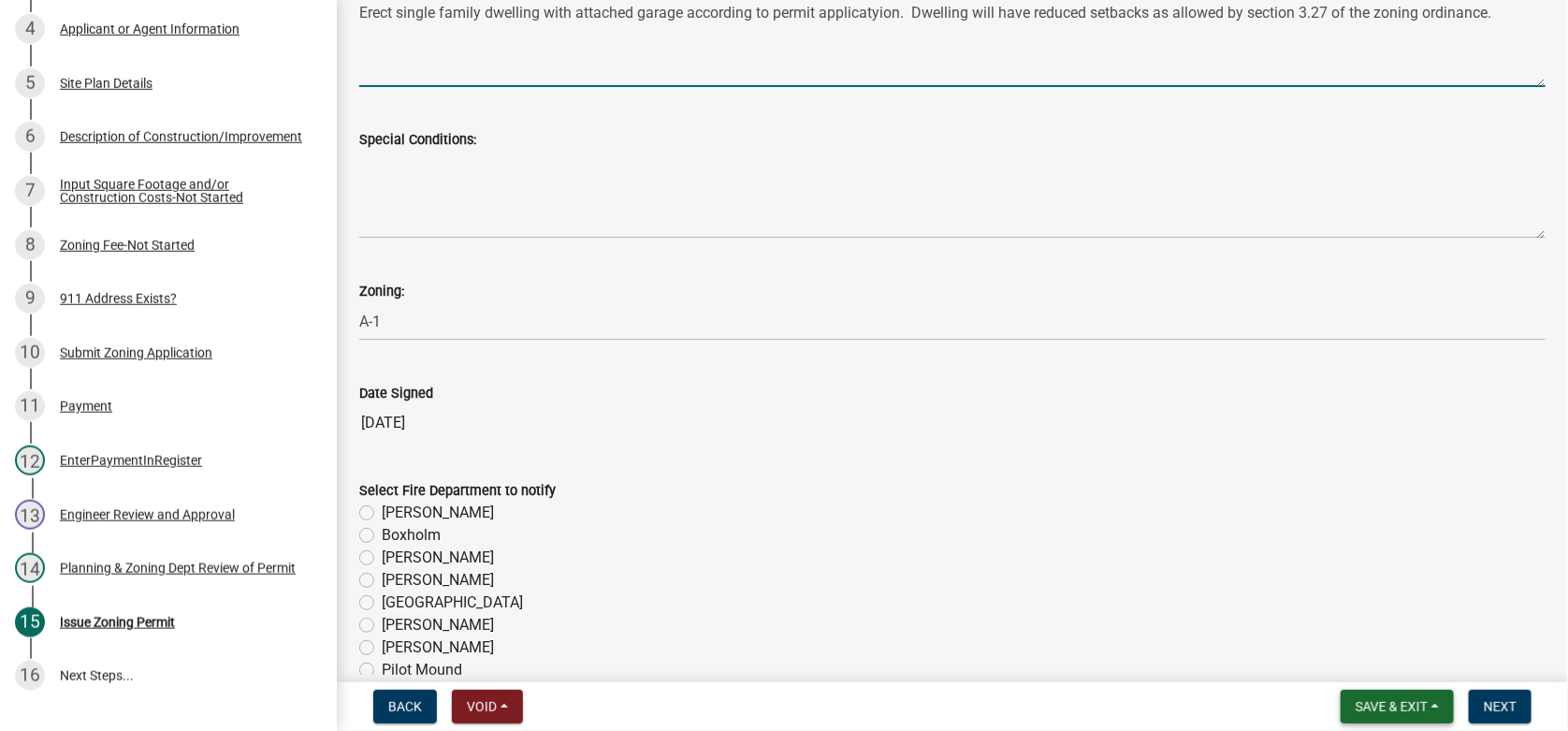
type textarea "Erect single family dwelling with attached garage according to permit applicaty…"
click at [1403, 697] on button "Save & Exit" at bounding box center [1397, 706] width 114 height 34
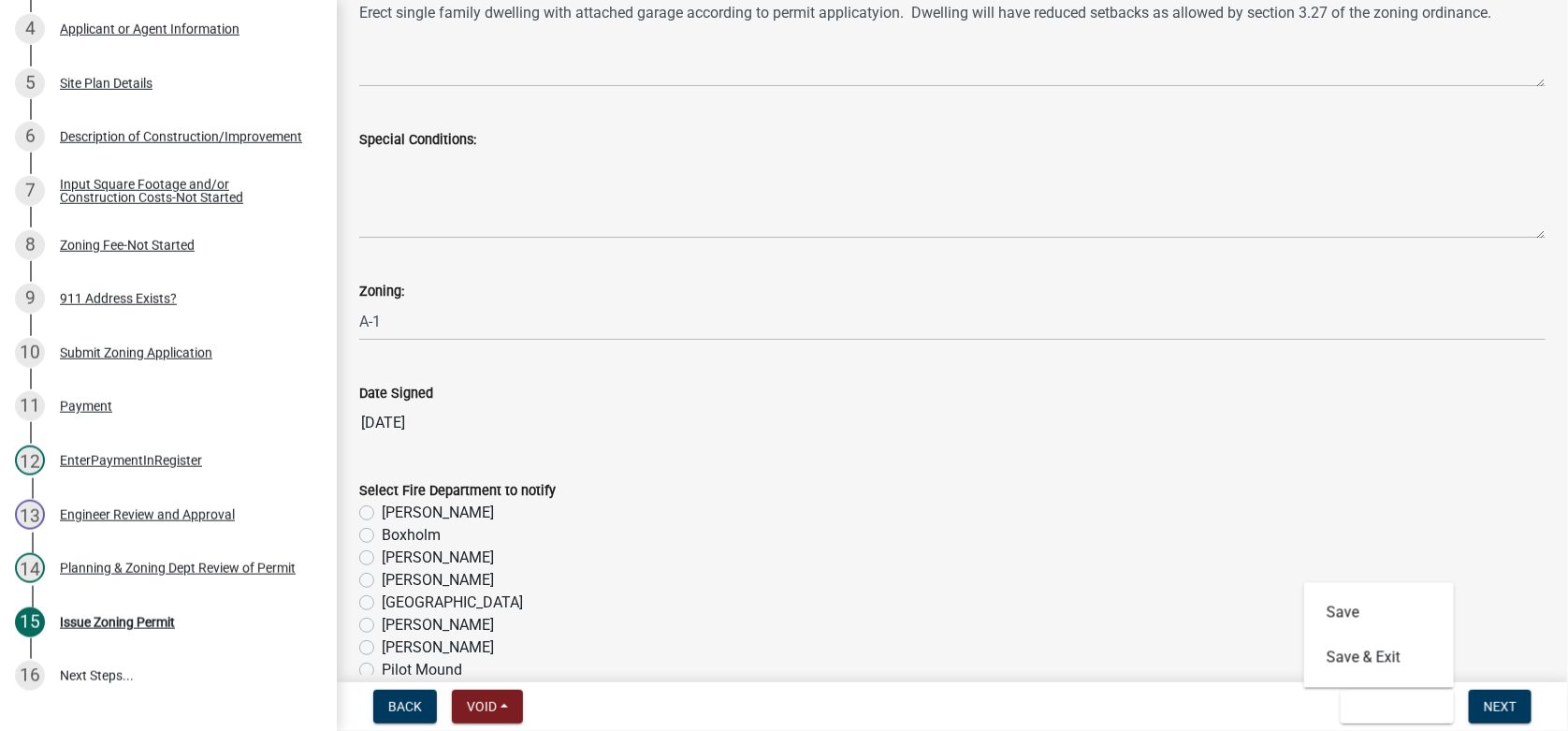
drag, startPoint x: 362, startPoint y: 510, endPoint x: 457, endPoint y: 533, distance: 97.7
click at [382, 515] on label "[PERSON_NAME]" at bounding box center [438, 512] width 113 height 22
click at [382, 514] on input "[PERSON_NAME]" at bounding box center [387, 507] width 13 height 13
radio input "true"
click at [1507, 705] on span "Next" at bounding box center [1500, 706] width 33 height 15
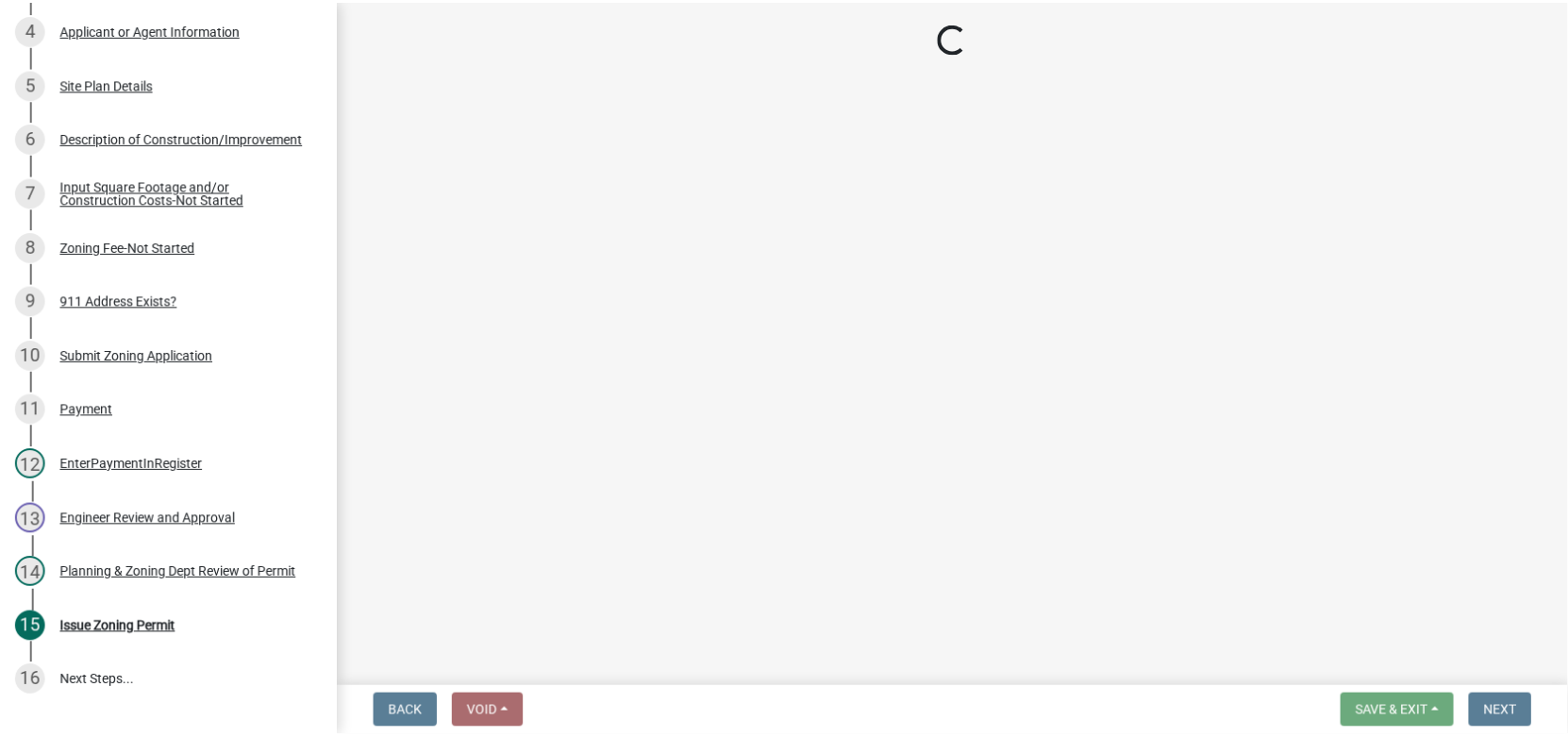
scroll to position [634, 0]
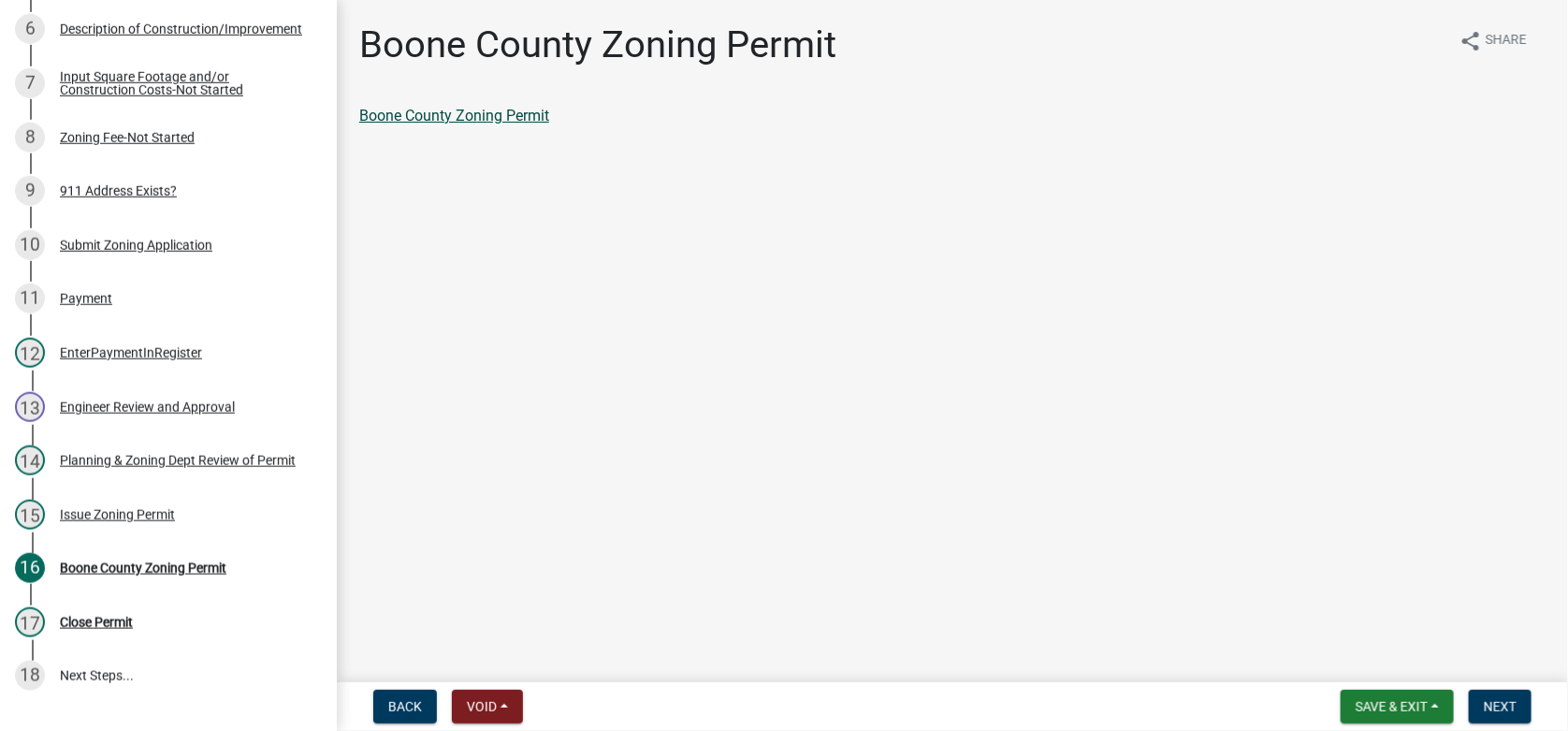
click at [464, 111] on link "Boone County Zoning Permit" at bounding box center [454, 116] width 190 height 17
click at [146, 508] on div "Issue Zoning Permit" at bounding box center [117, 514] width 116 height 13
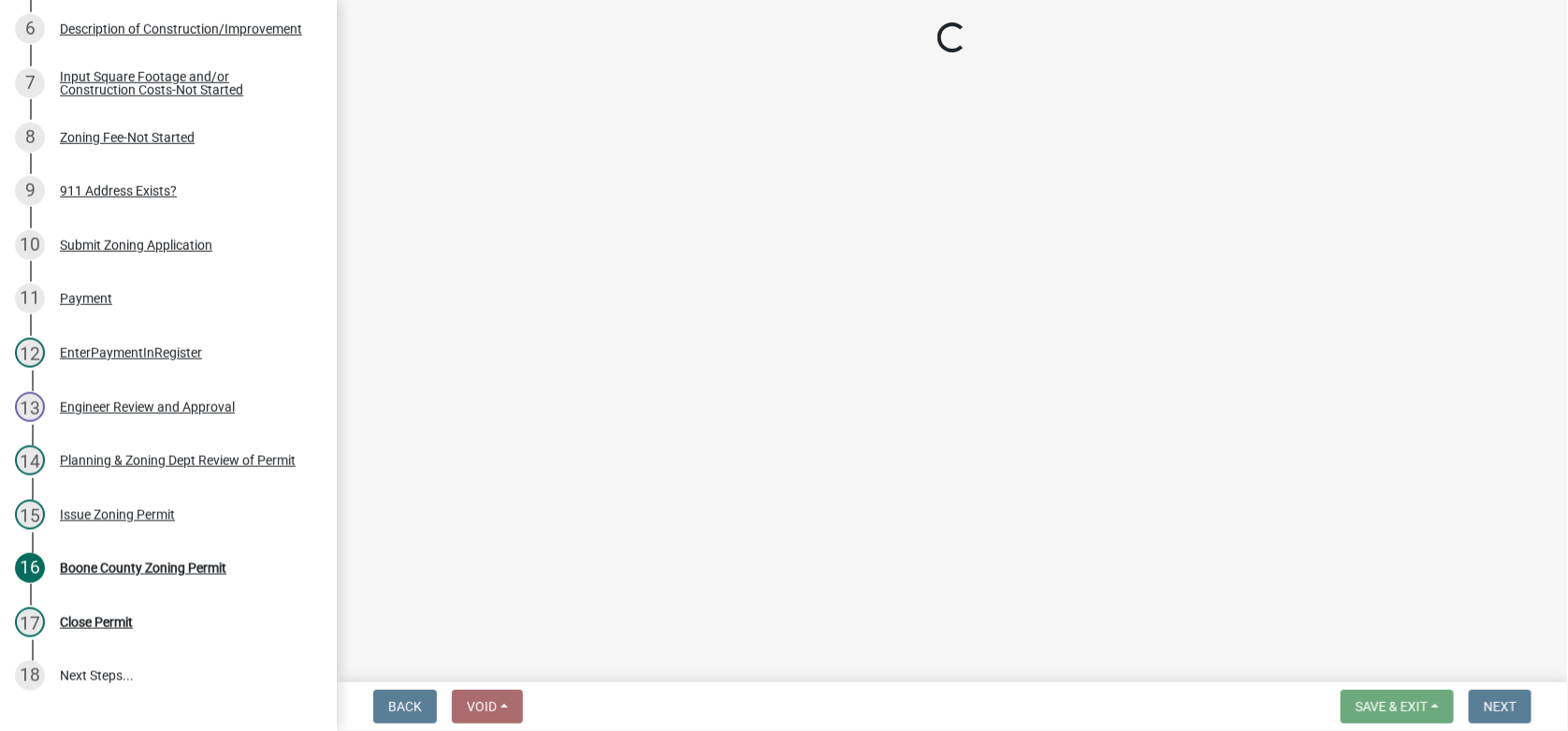
select select "7cfeee7c-c4b6-409b-9625-0a76c32315b4"
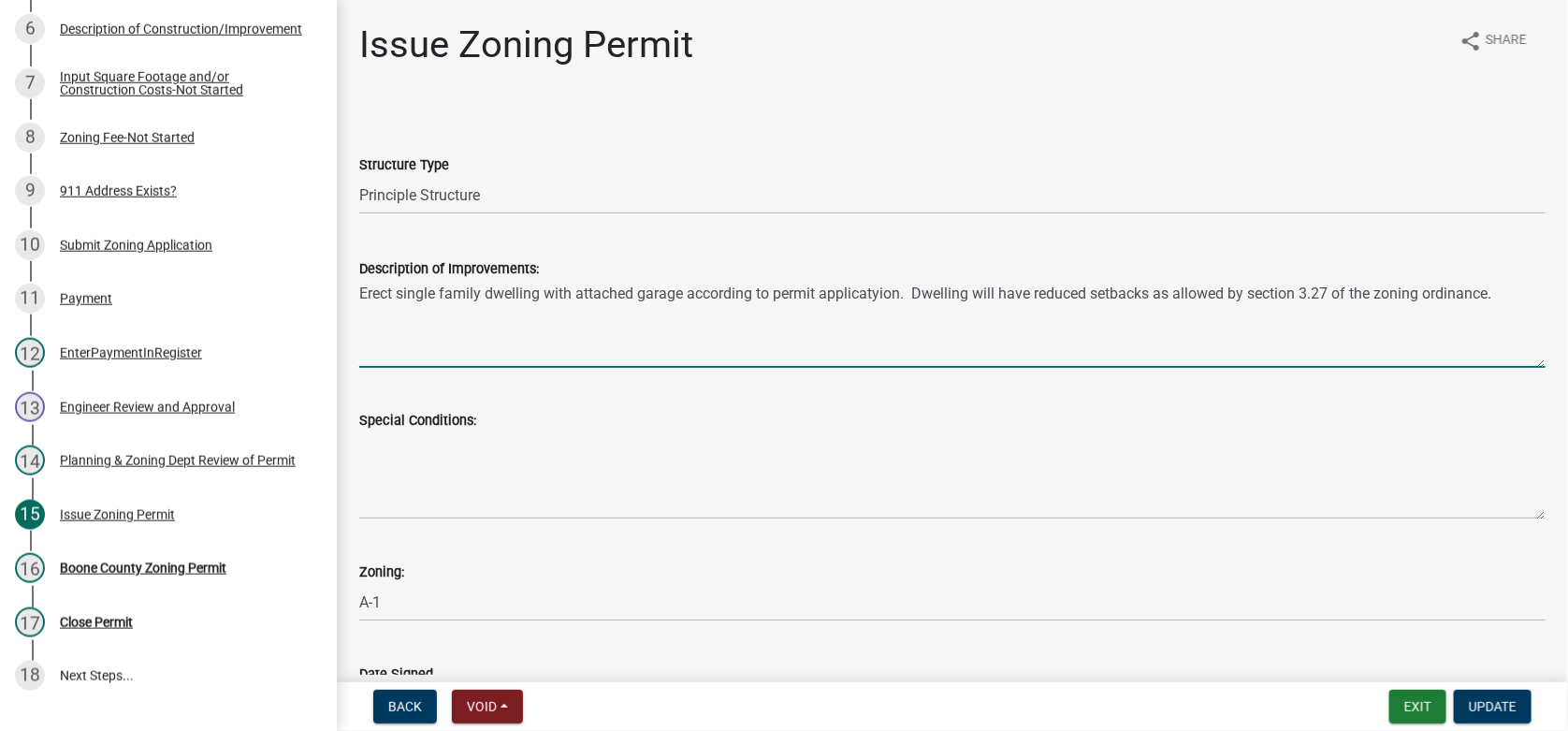
click at [873, 293] on textarea "Erect single family dwelling with attached garage according to permit applicaty…" at bounding box center [952, 323] width 1186 height 88
click at [1506, 296] on textarea "Erect single family dwelling with attached garage according to permit applicati…" at bounding box center [952, 323] width 1186 height 88
type textarea "Erect single family dwelling with attached garage according to permit applicati…"
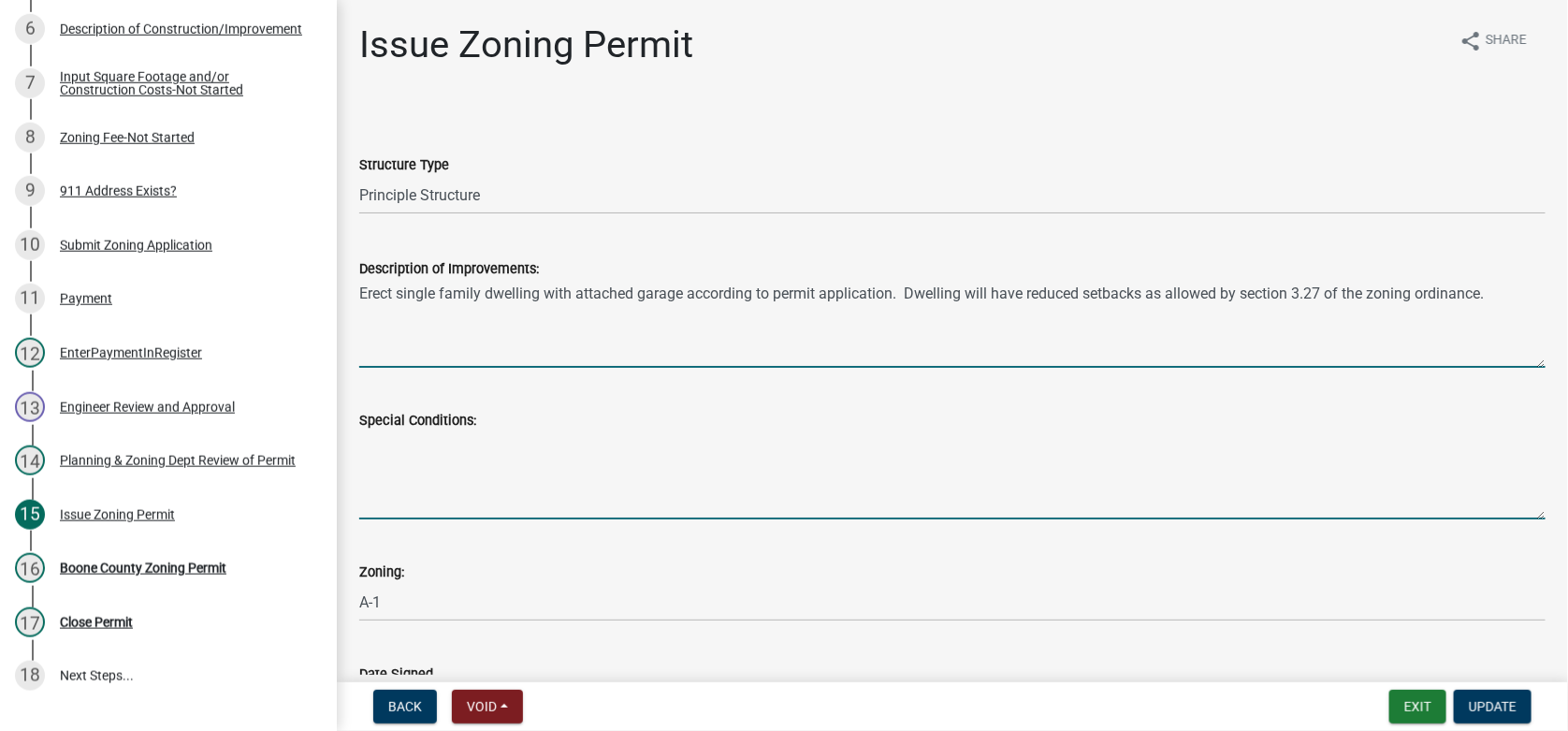
click at [544, 458] on textarea "Special Conditions:" at bounding box center [952, 475] width 1186 height 88
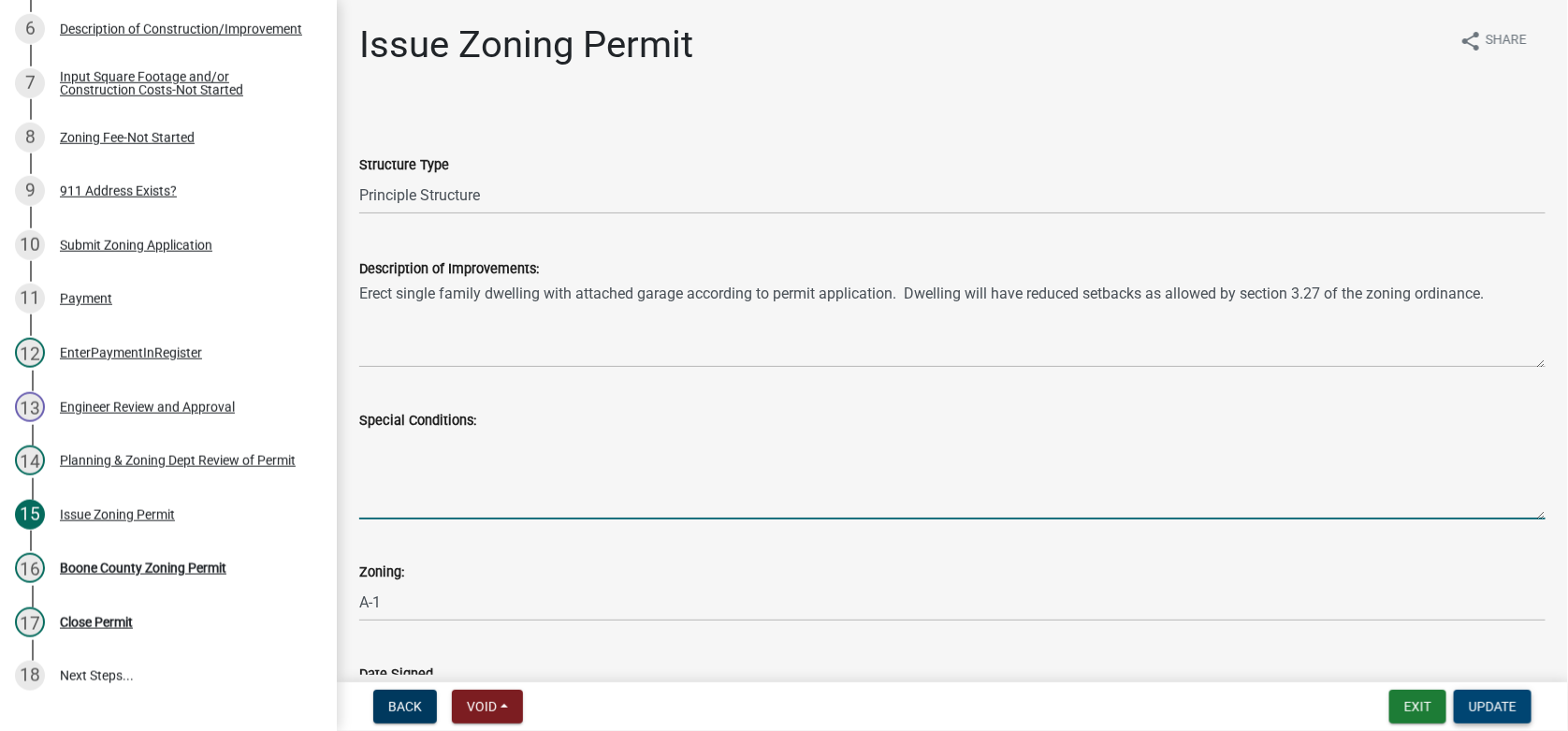
click at [1489, 707] on span "Update" at bounding box center [1492, 706] width 48 height 15
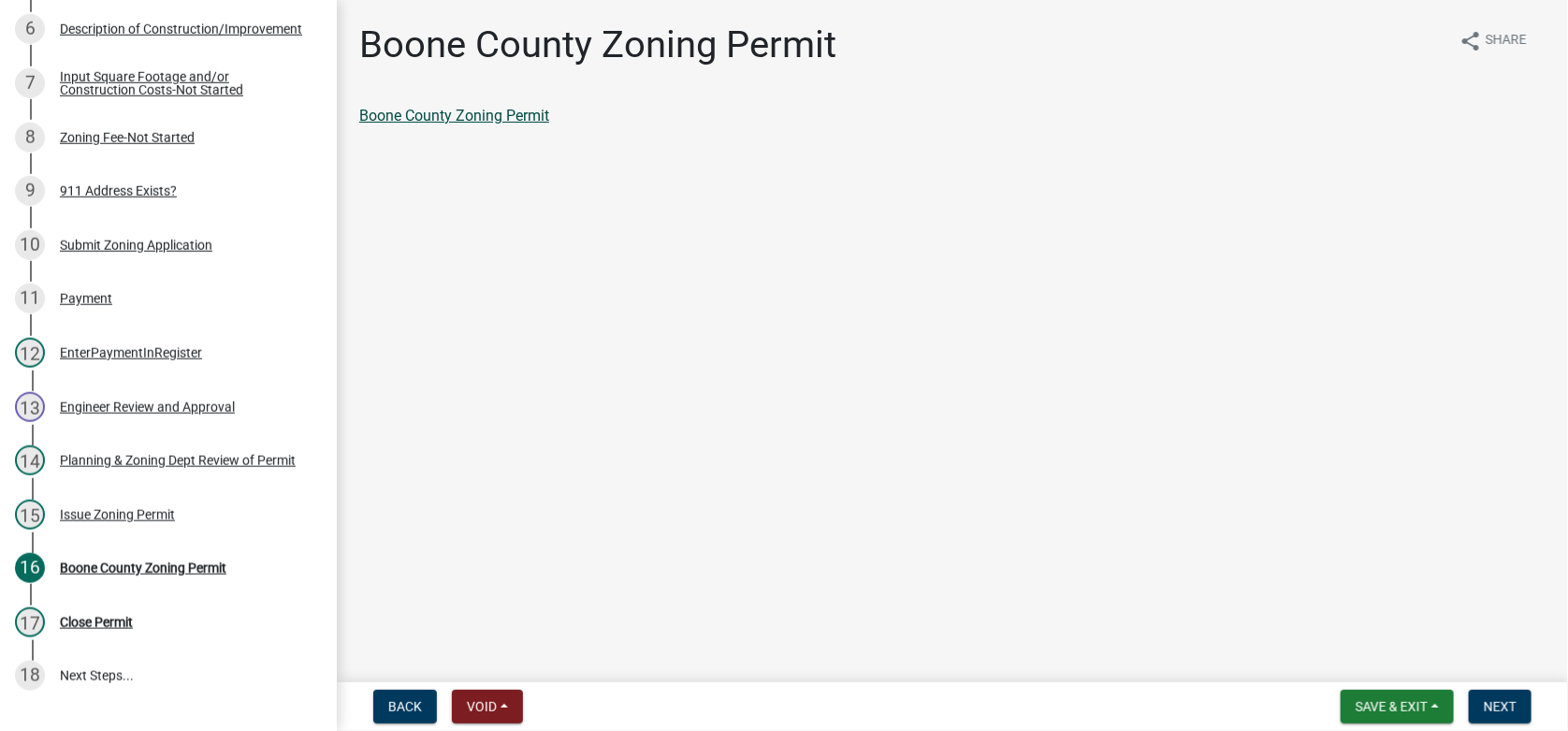
click at [430, 116] on link "Boone County Zoning Permit" at bounding box center [454, 116] width 190 height 17
click at [1512, 703] on span "Next" at bounding box center [1500, 706] width 33 height 15
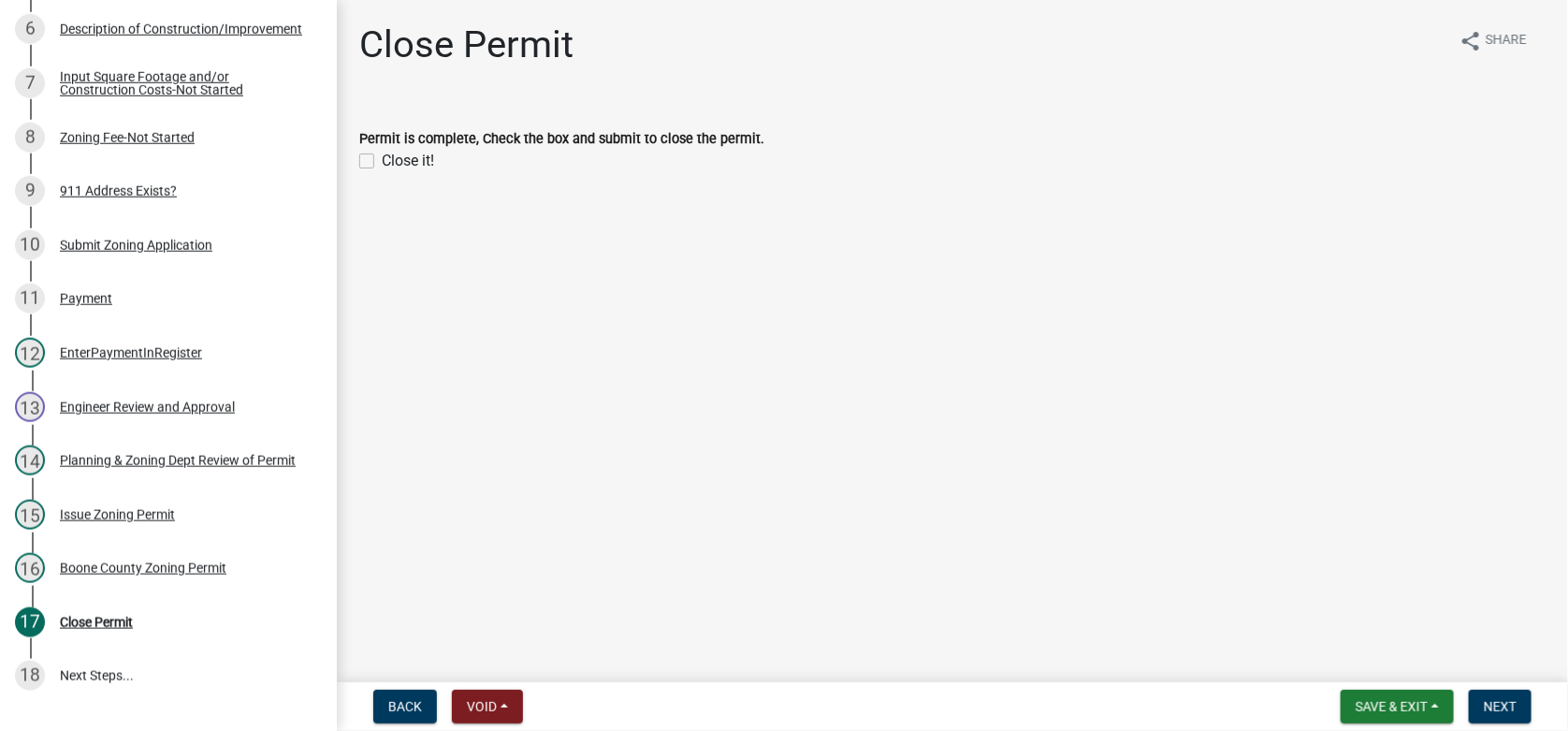
click at [382, 158] on label "Close it!" at bounding box center [408, 160] width 52 height 22
click at [382, 158] on input "Close it!" at bounding box center [387, 155] width 13 height 13
checkbox input "true"
click at [1504, 707] on span "Next" at bounding box center [1500, 706] width 33 height 15
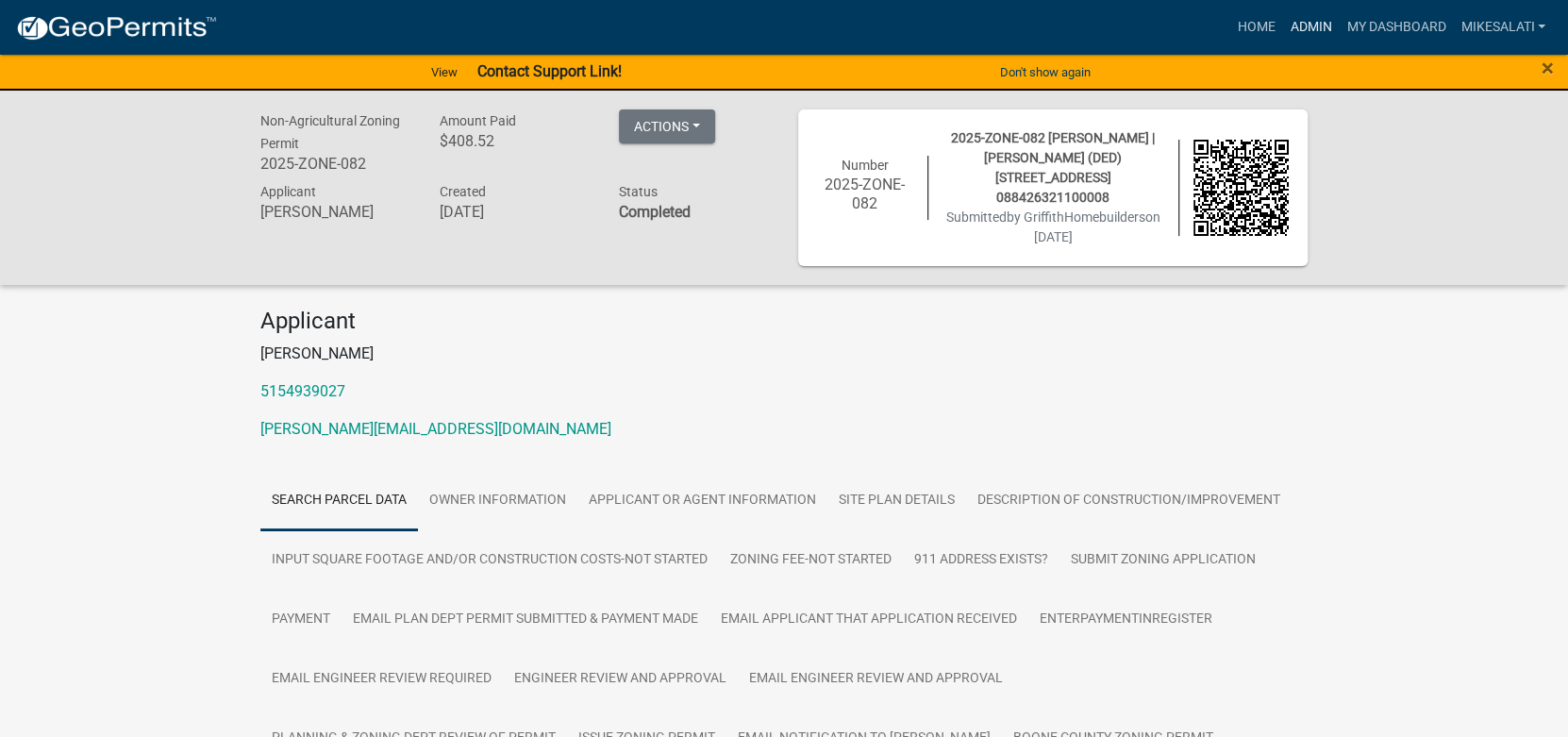
click at [1295, 21] on link "Admin" at bounding box center [1310, 27] width 57 height 36
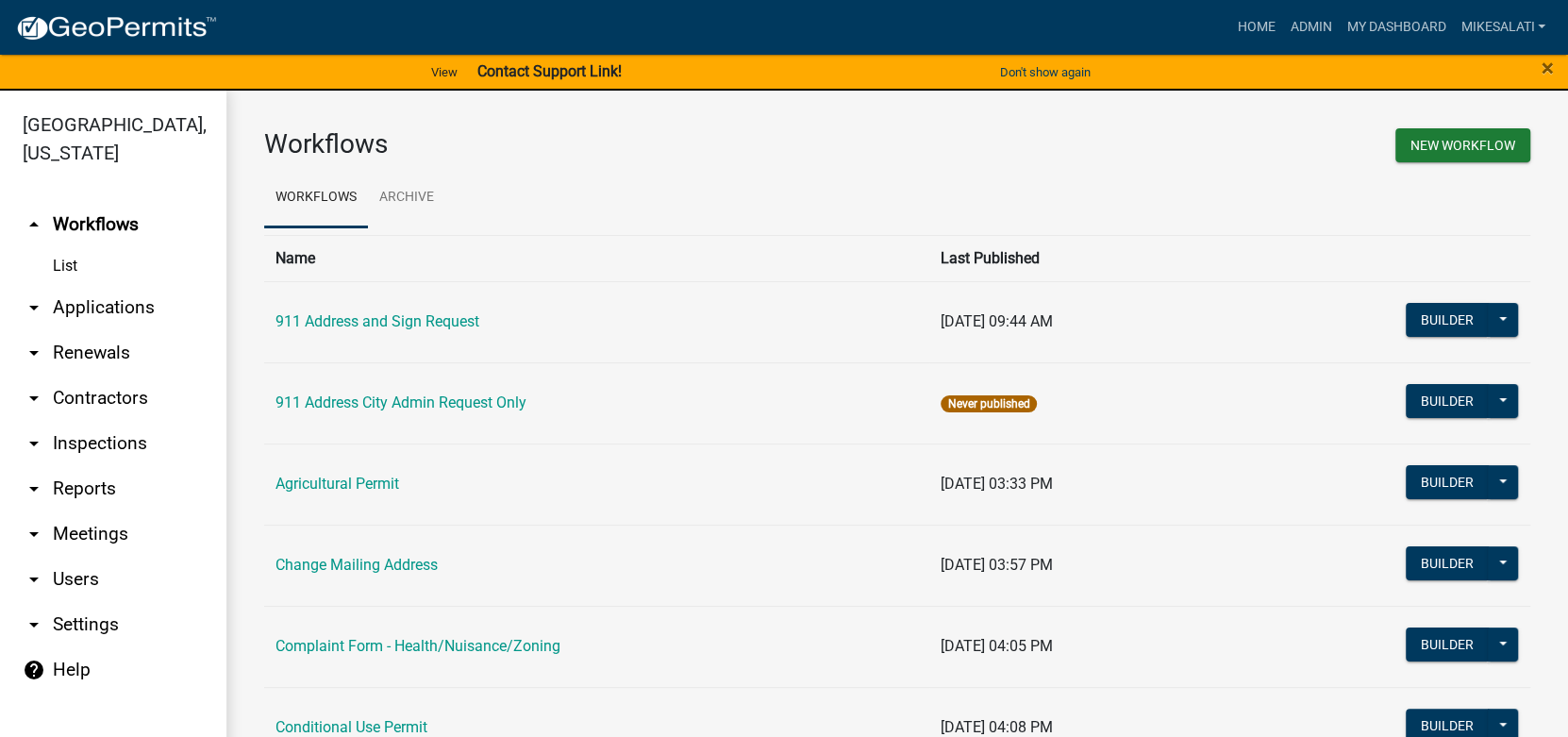
click at [113, 285] on link "arrow_drop_down Applications" at bounding box center [113, 307] width 226 height 45
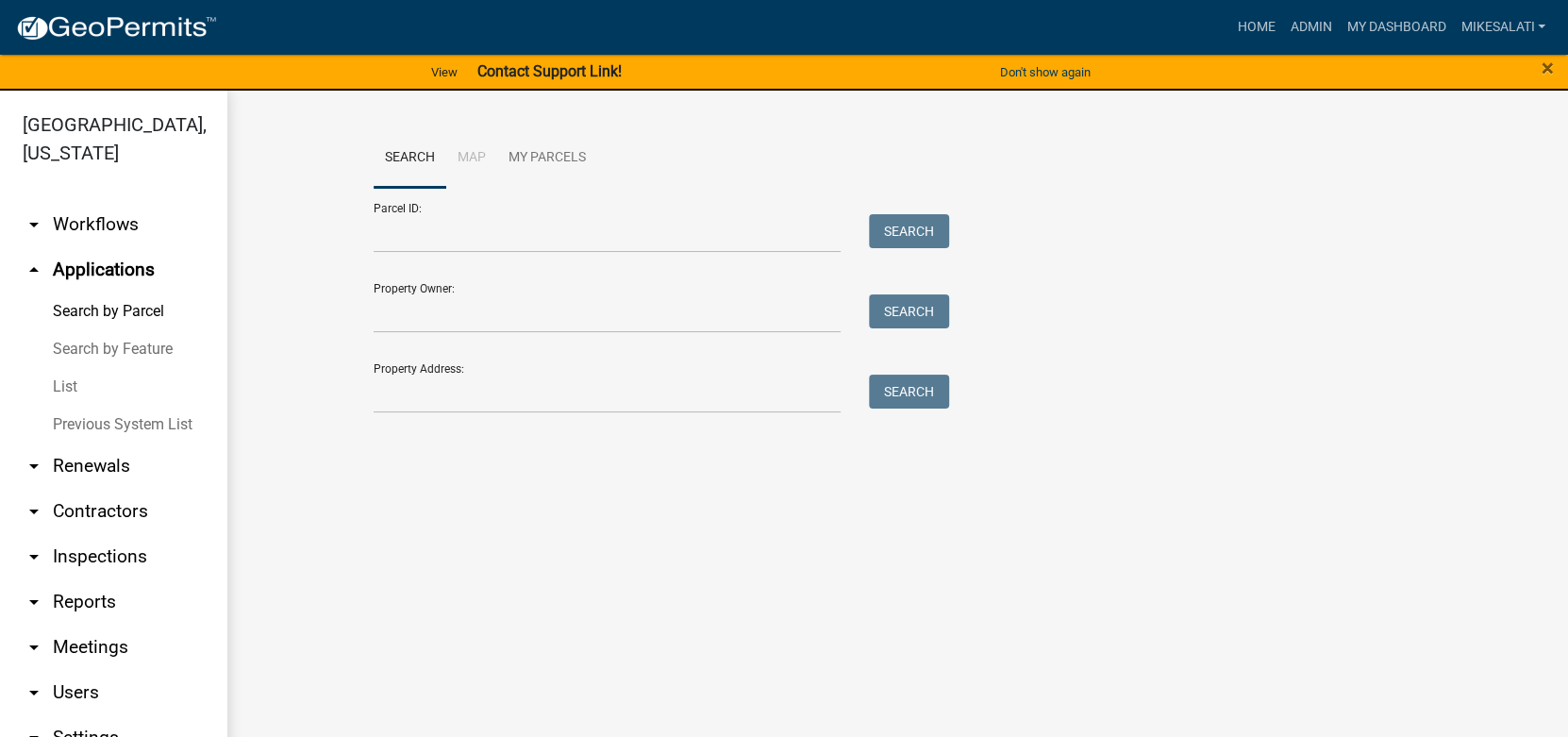
drag, startPoint x: 61, startPoint y: 356, endPoint x: 71, endPoint y: 357, distance: 10.0
click at [62, 368] on link "List" at bounding box center [113, 387] width 226 height 38
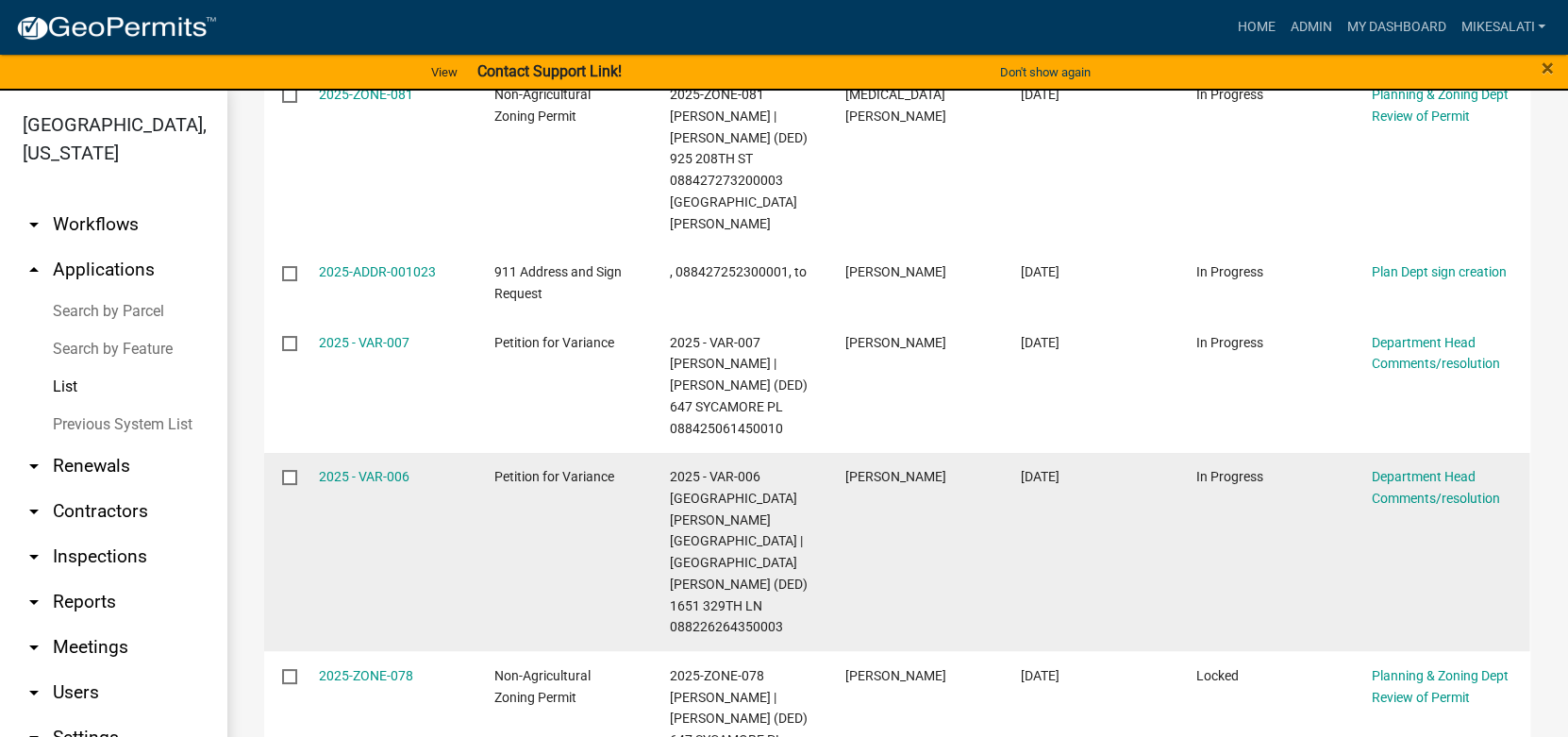
scroll to position [283, 0]
